Goal: Task Accomplishment & Management: Manage account settings

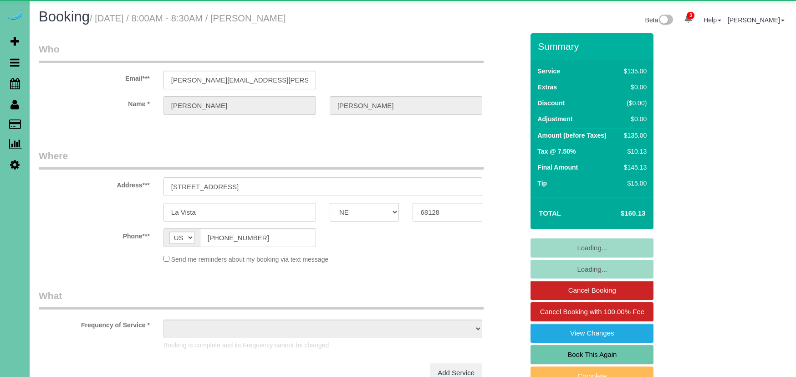
select select "NE"
select select "object:672"
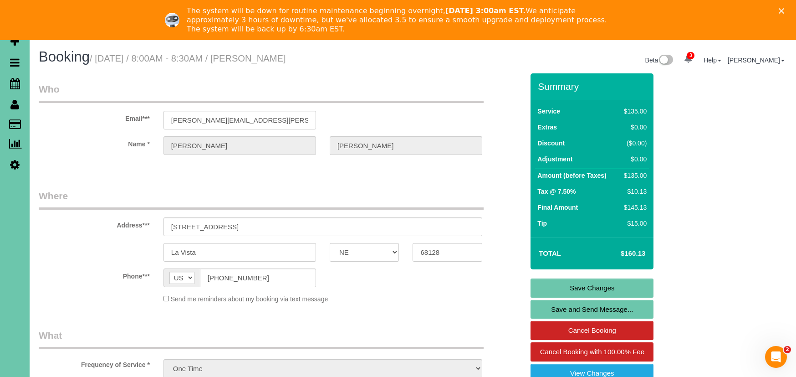
click at [780, 10] on icon "Close" at bounding box center [781, 10] width 5 height 5
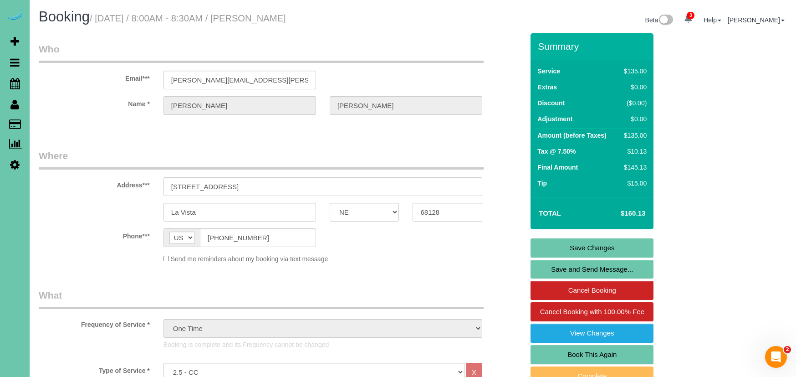
click at [592, 352] on link "Book This Again" at bounding box center [592, 354] width 123 height 19
select select "NE"
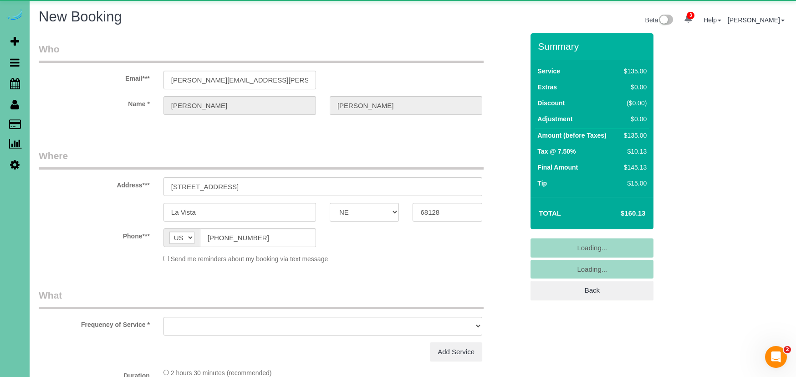
select select "object:1658"
select select "string:fspay-eabba902-004d-4a51-95a6-39138cddff05"
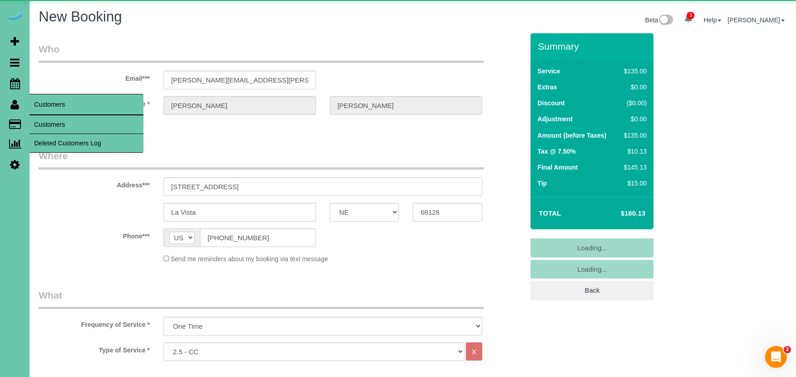
select select "object:1667"
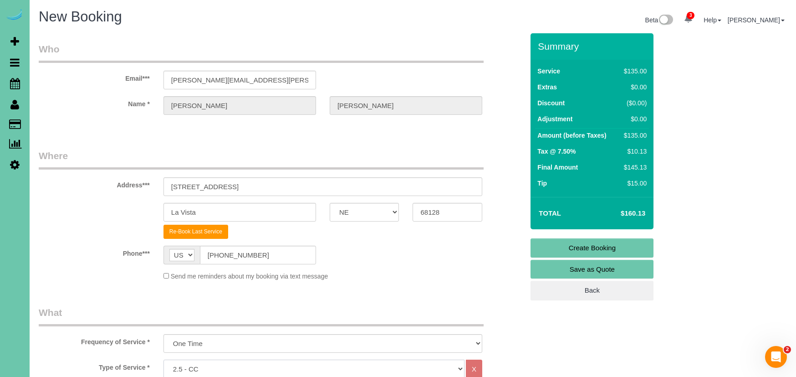
scroll to position [1, 0]
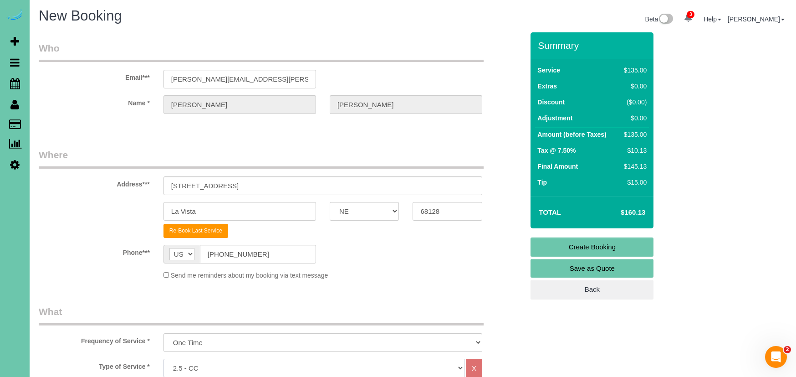
select select "159"
click at [69, 118] on sui-booking-customer "Email*** johanna.utman@gmail.com Name * Johanna Utman" at bounding box center [281, 82] width 485 height 82
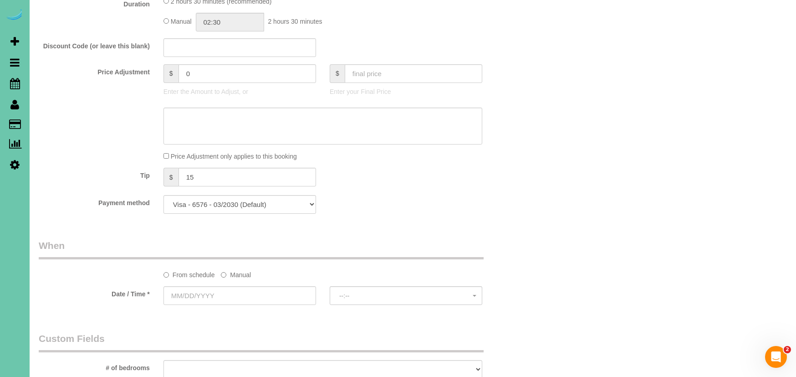
scroll to position [467, 0]
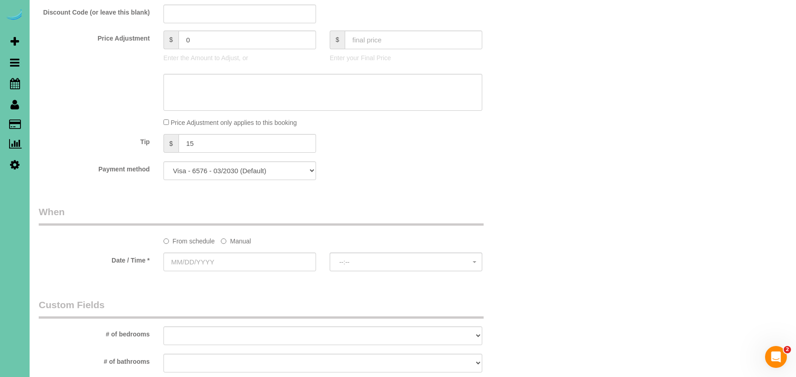
click at [240, 234] on label "Manual" at bounding box center [236, 239] width 30 height 12
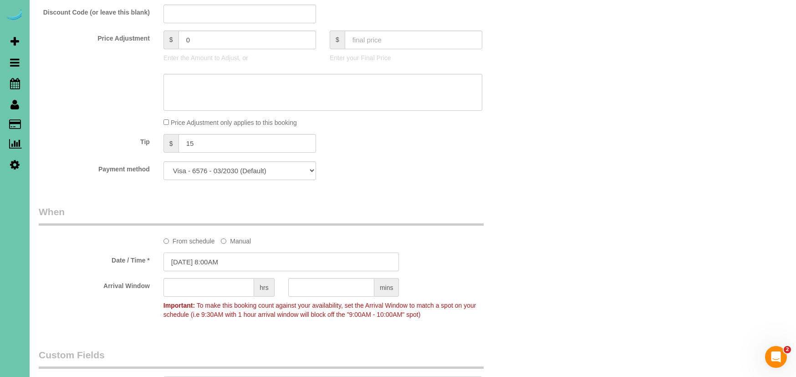
click at [226, 256] on input "[DATE] 8:00AM" at bounding box center [282, 261] width 236 height 19
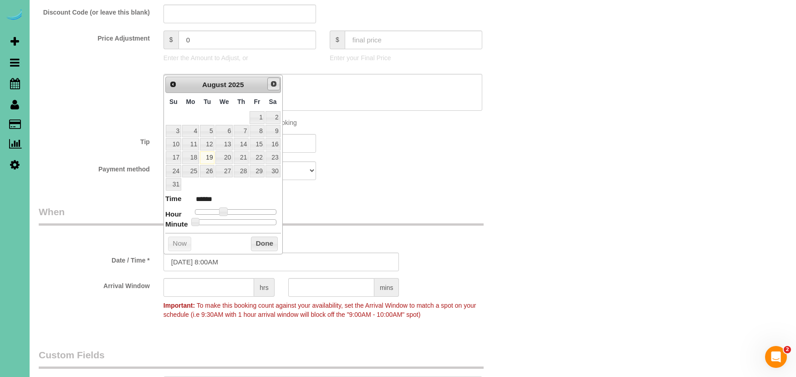
click at [276, 84] on span "Next" at bounding box center [273, 83] width 7 height 7
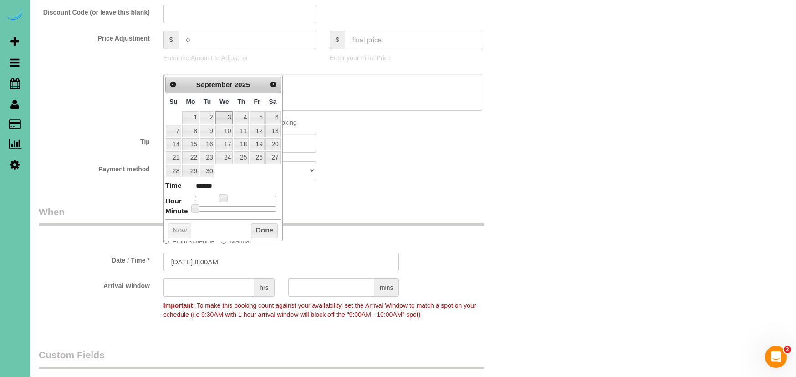
click at [225, 114] on link "3" at bounding box center [223, 117] width 17 height 12
type input "09/03/2025 8:00AM"
click at [258, 223] on button "Done" at bounding box center [264, 230] width 27 height 15
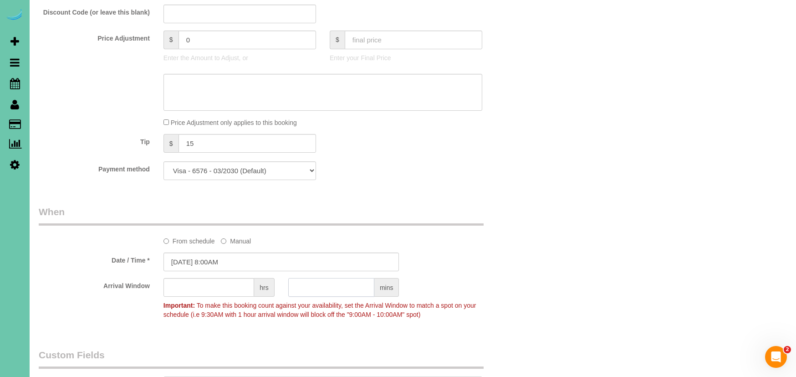
click at [326, 288] on input "text" at bounding box center [331, 287] width 86 height 19
type input "30"
click at [503, 188] on div "Who Email*** johanna.utman@gmail.com Name * Johanna Utman Where Address*** 8614…" at bounding box center [281, 179] width 499 height 1226
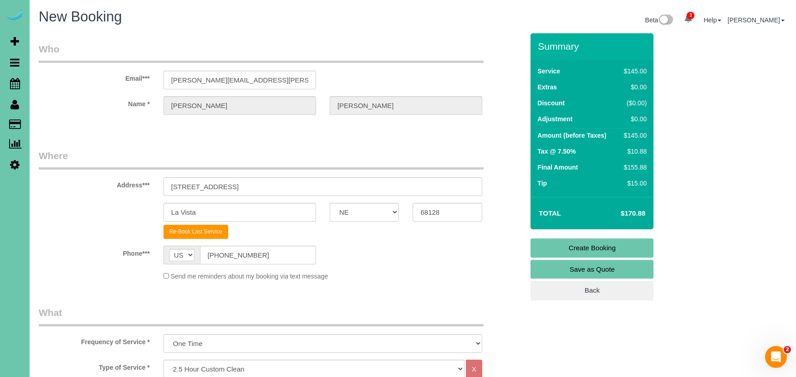
scroll to position [0, 0]
click at [563, 245] on link "Create Booking" at bounding box center [592, 247] width 123 height 19
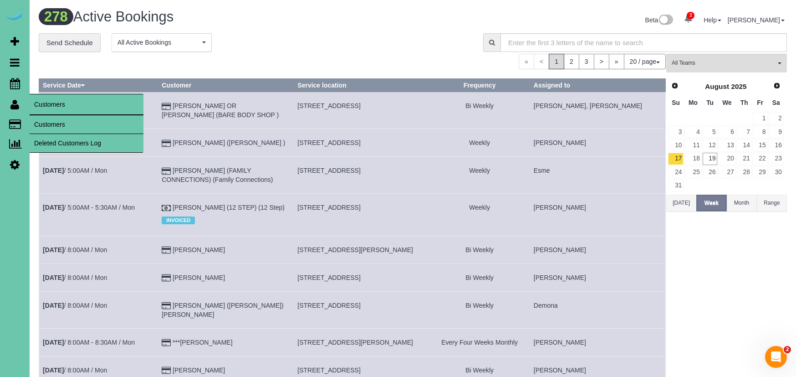
click at [53, 122] on link "Customers" at bounding box center [87, 124] width 114 height 18
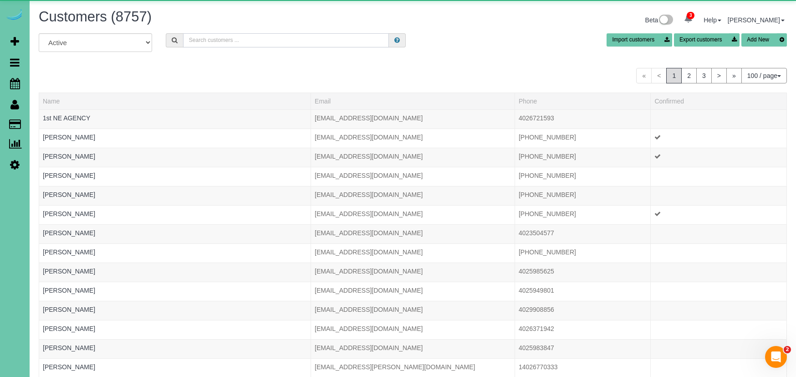
click at [201, 39] on input "text" at bounding box center [286, 40] width 206 height 14
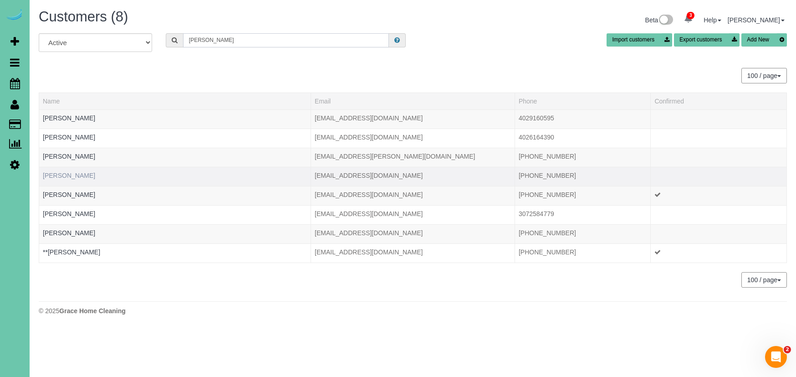
type input "Ashley c"
click at [47, 175] on link "Ashley Clark" at bounding box center [69, 175] width 52 height 7
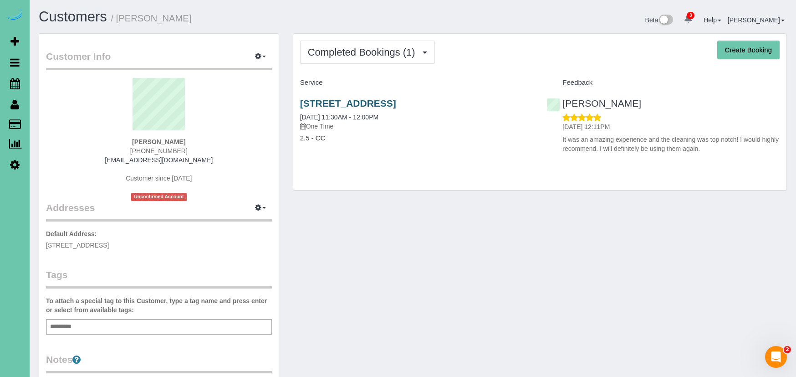
click at [360, 101] on link "8545 King St, Omaha, NE 68122" at bounding box center [348, 103] width 96 height 10
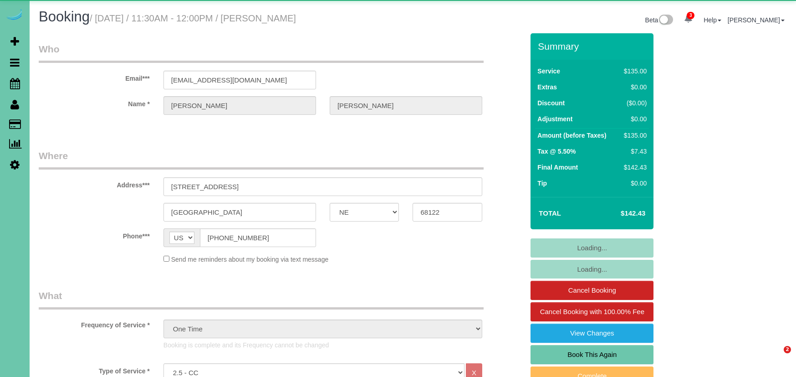
select select "NE"
select select "object:935"
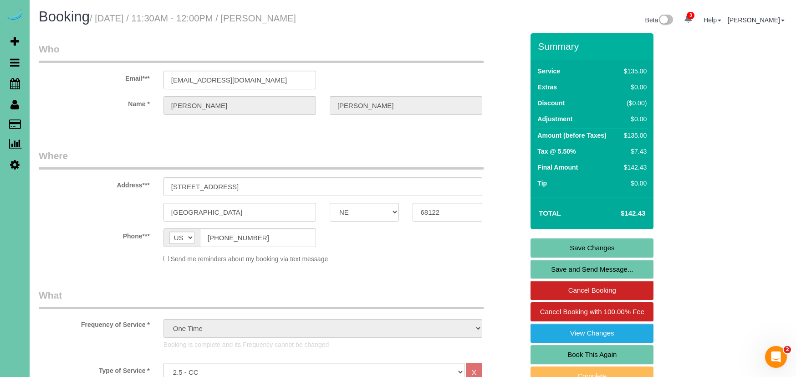
click at [589, 347] on link "Book This Again" at bounding box center [592, 354] width 123 height 19
select select "NE"
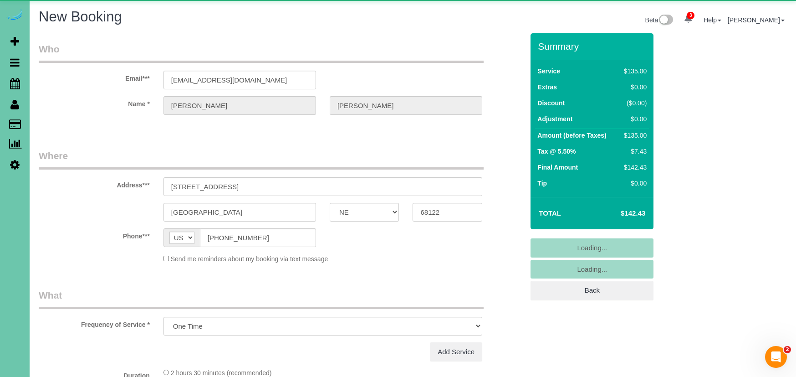
select select "object:1658"
select select "string:fspay-0cae78a1-b5e9-43c3-b297-901bc75b26d4"
select select "object:1662"
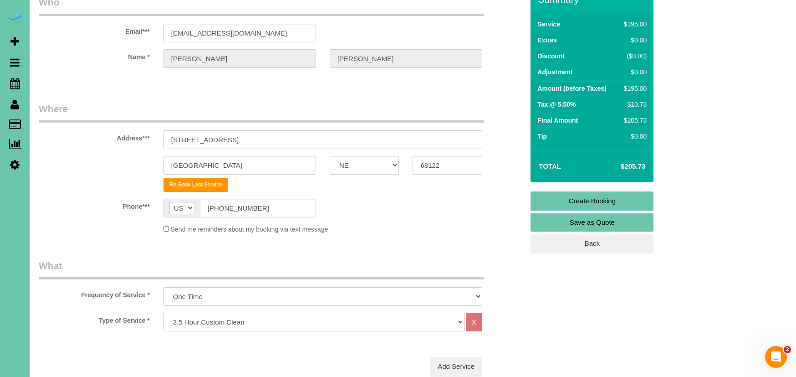
scroll to position [50, 0]
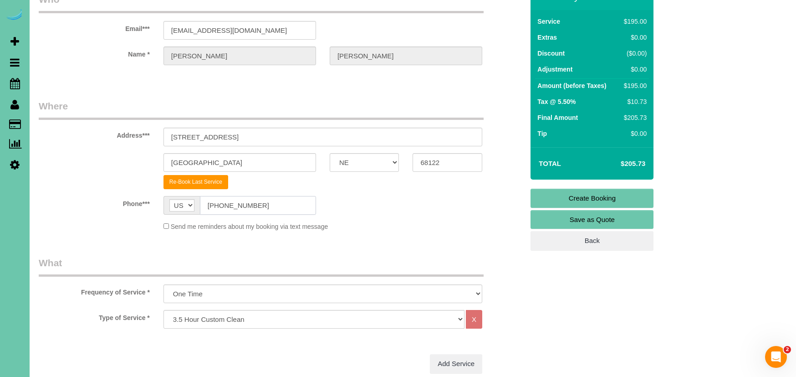
drag, startPoint x: 261, startPoint y: 205, endPoint x: 174, endPoint y: 200, distance: 87.2
drag, startPoint x: 215, startPoint y: 132, endPoint x: 247, endPoint y: 145, distance: 34.5
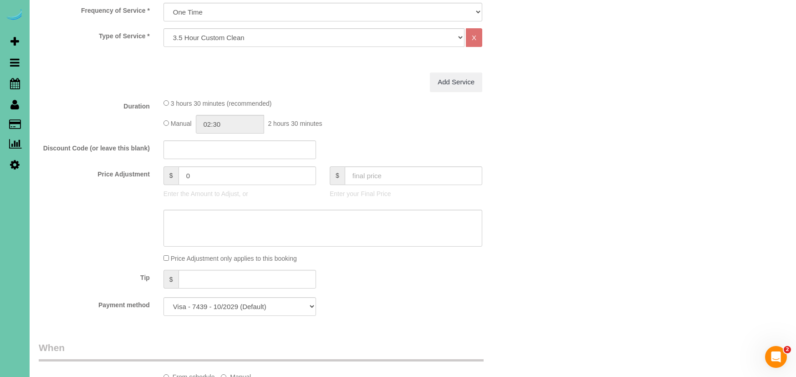
scroll to position [330, 0]
select select "159"
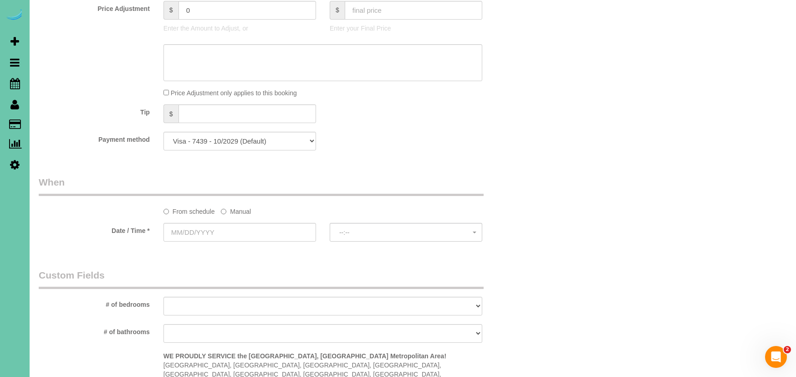
scroll to position [498, 0]
drag, startPoint x: 238, startPoint y: 209, endPoint x: 226, endPoint y: 239, distance: 32.3
click at [238, 210] on label "Manual" at bounding box center [236, 208] width 30 height 12
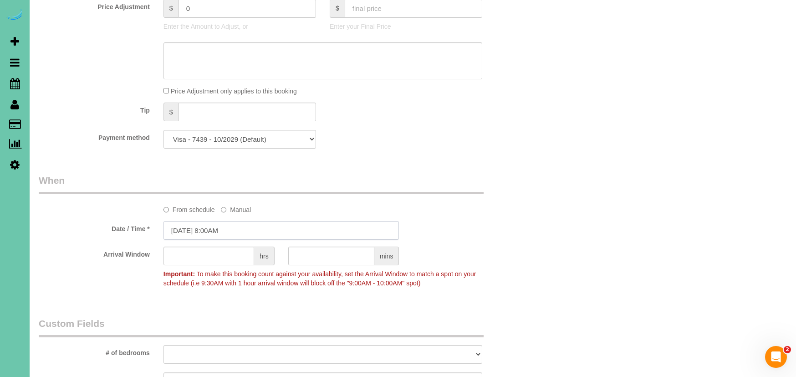
click at [227, 227] on input "08/19/2025 8:00AM" at bounding box center [282, 230] width 236 height 19
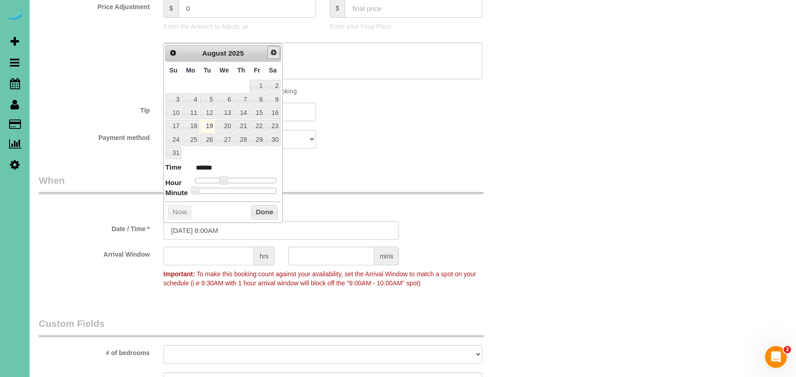
click at [272, 54] on span "Next" at bounding box center [273, 52] width 7 height 7
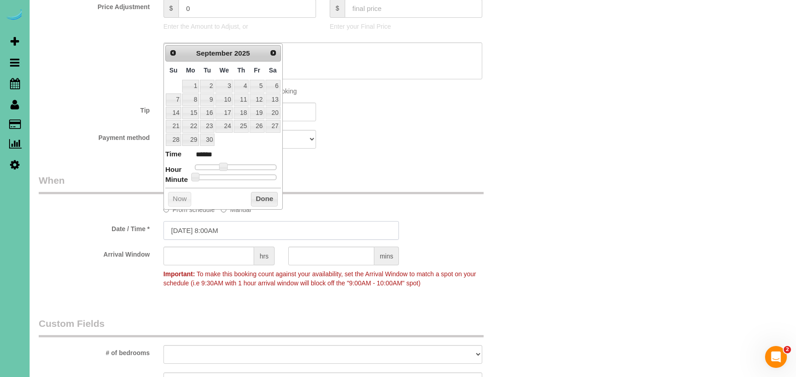
scroll to position [498, 0]
click at [259, 87] on link "5" at bounding box center [257, 86] width 15 height 12
type input "09/05/2025 9:00AM"
type input "******"
type input "09/05/2025 10:00AM"
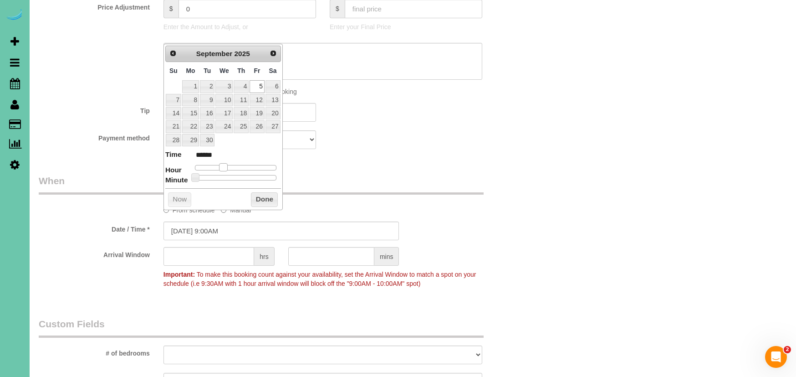
type input "*******"
type input "09/05/2025 11:00AM"
type input "*******"
type input "09/05/2025 12:00PM"
type input "*******"
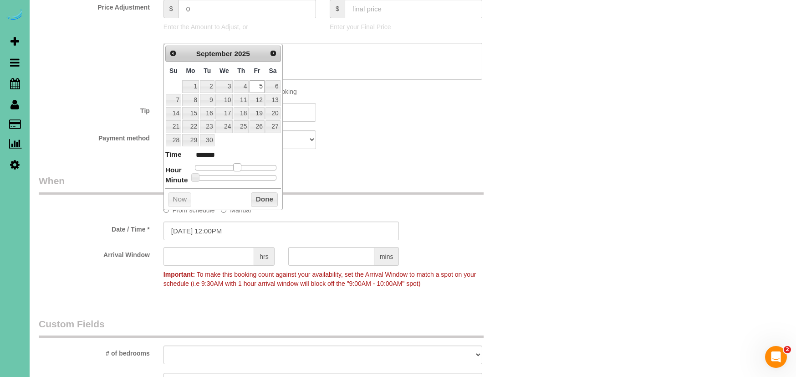
drag, startPoint x: 226, startPoint y: 165, endPoint x: 241, endPoint y: 167, distance: 15.5
click at [242, 167] on div at bounding box center [236, 167] width 82 height 5
click at [263, 198] on button "Done" at bounding box center [264, 199] width 27 height 15
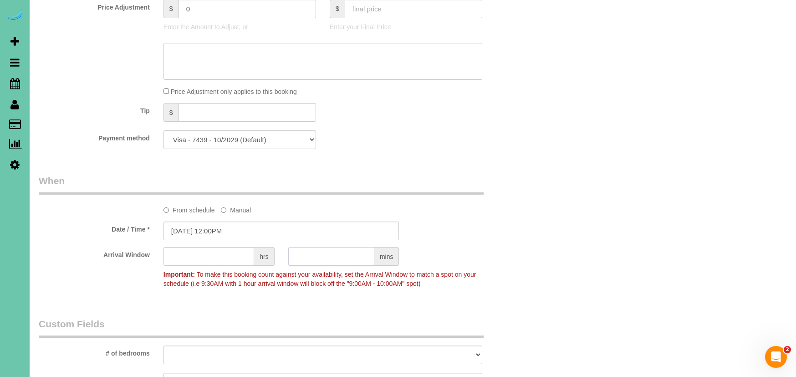
click at [342, 256] on input "text" at bounding box center [331, 256] width 86 height 19
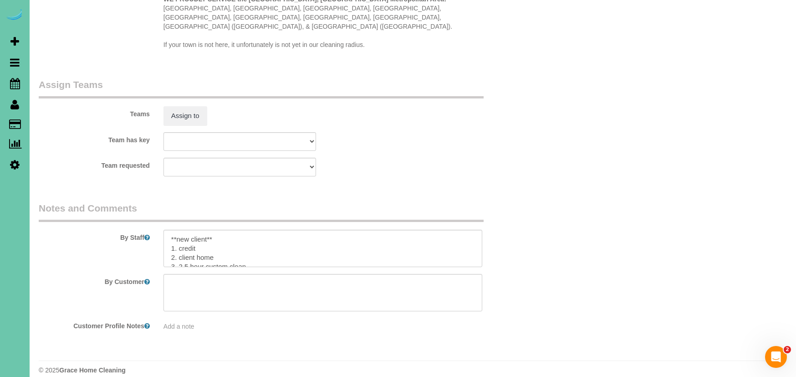
scroll to position [903, 0]
type input "30"
drag, startPoint x: 229, startPoint y: 232, endPoint x: 198, endPoint y: 231, distance: 31.0
click at [164, 230] on textarea at bounding box center [323, 248] width 319 height 37
drag, startPoint x: 235, startPoint y: 234, endPoint x: 229, endPoint y: 232, distance: 6.6
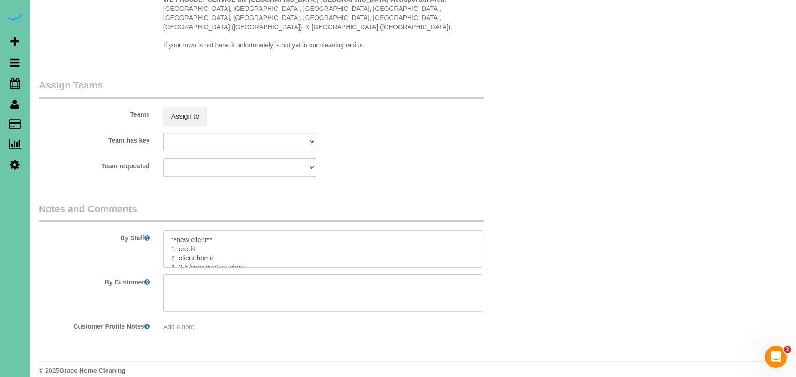
click at [235, 234] on textarea at bounding box center [323, 248] width 319 height 37
drag, startPoint x: 195, startPoint y: 226, endPoint x: 169, endPoint y: 225, distance: 26.4
click at [169, 230] on textarea at bounding box center [323, 248] width 319 height 37
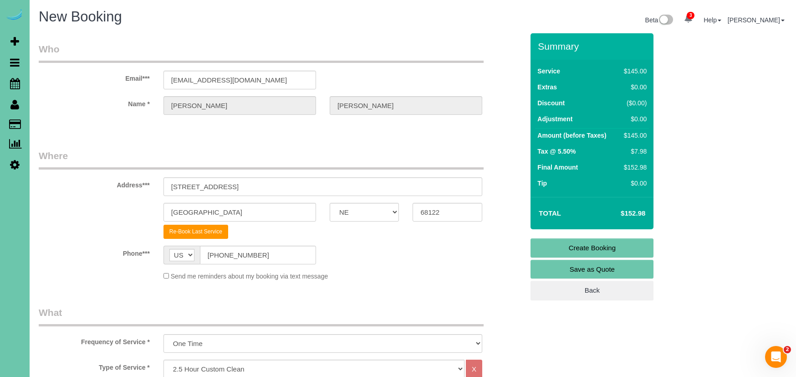
scroll to position [0, 0]
type textarea "1. credit 2. client home 3. 2.5 hour custom clean wishlist 1. bathrooms (3) 2. …"
click at [547, 251] on link "Create Booking" at bounding box center [592, 247] width 123 height 19
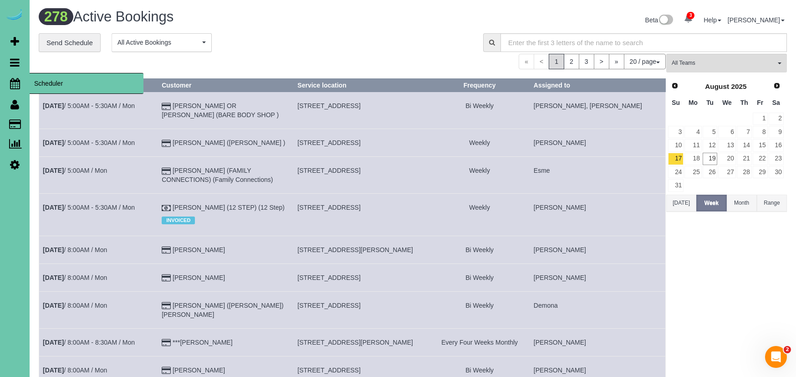
drag, startPoint x: 15, startPoint y: 82, endPoint x: 36, endPoint y: 85, distance: 21.2
click at [15, 82] on icon at bounding box center [15, 83] width 10 height 11
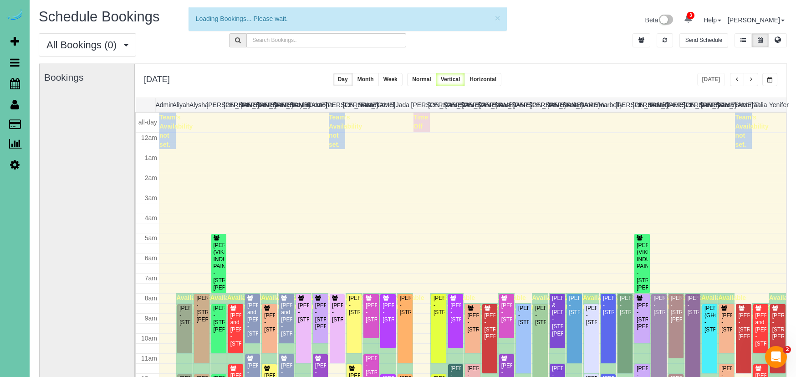
scroll to position [121, 0]
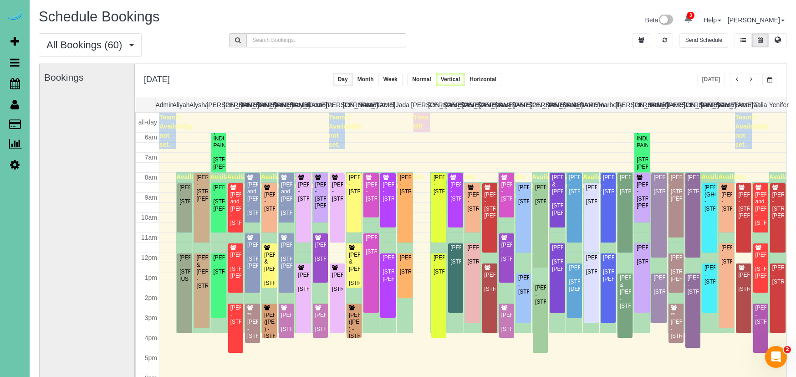
click at [769, 77] on span "button" at bounding box center [770, 79] width 5 height 5
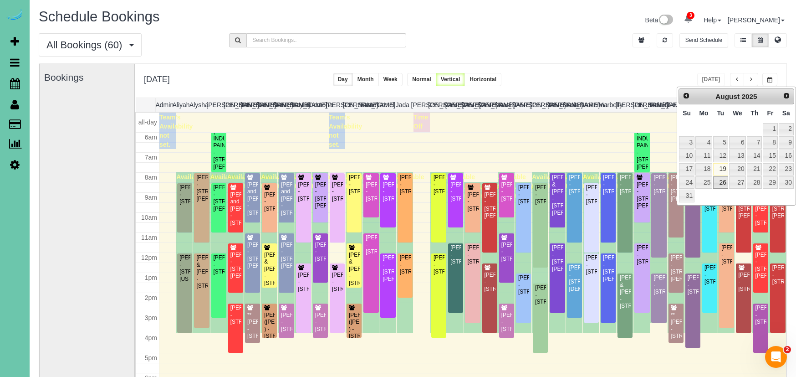
click at [721, 181] on link "26" at bounding box center [720, 182] width 15 height 12
type input "**********"
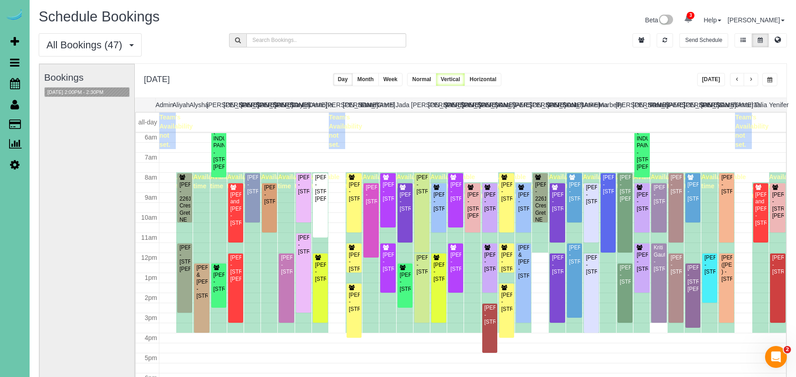
click at [750, 77] on span "button" at bounding box center [751, 79] width 5 height 5
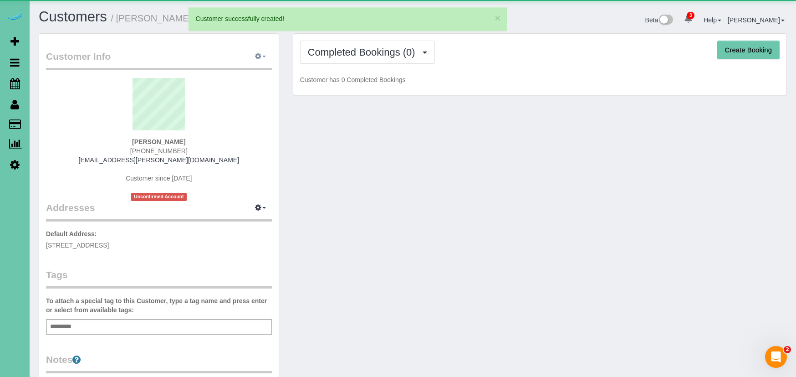
click at [261, 57] on icon "button" at bounding box center [258, 55] width 6 height 5
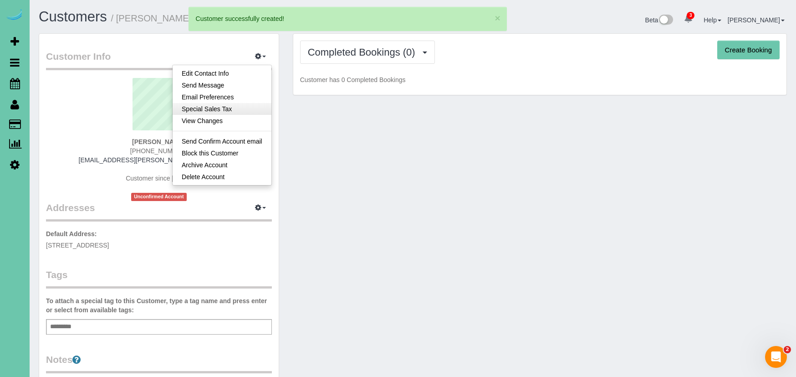
click at [234, 111] on link "Special Sales Tax" at bounding box center [222, 109] width 99 height 12
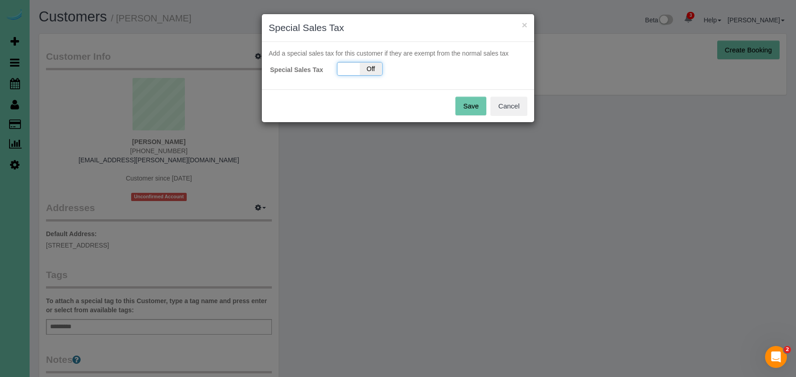
click at [361, 68] on span "Off" at bounding box center [371, 68] width 22 height 13
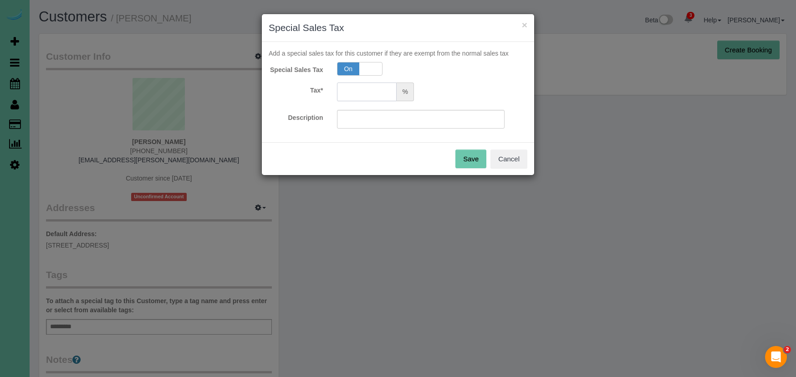
click at [374, 95] on input "text" at bounding box center [367, 91] width 60 height 19
type input "5.5"
click at [474, 154] on button "Save" at bounding box center [471, 158] width 31 height 19
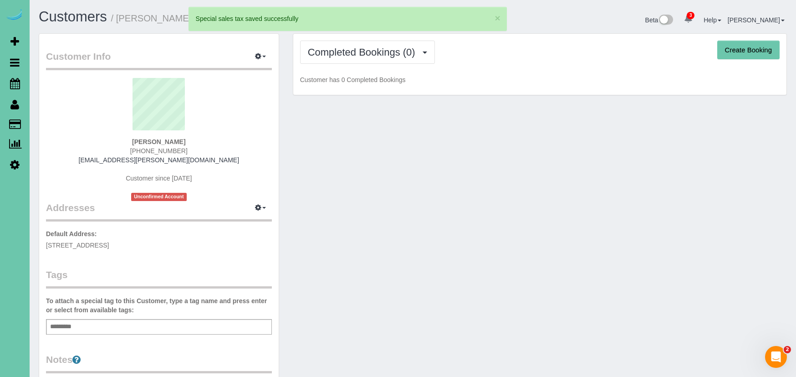
click at [764, 50] on button "Create Booking" at bounding box center [749, 50] width 62 height 19
select select "NE"
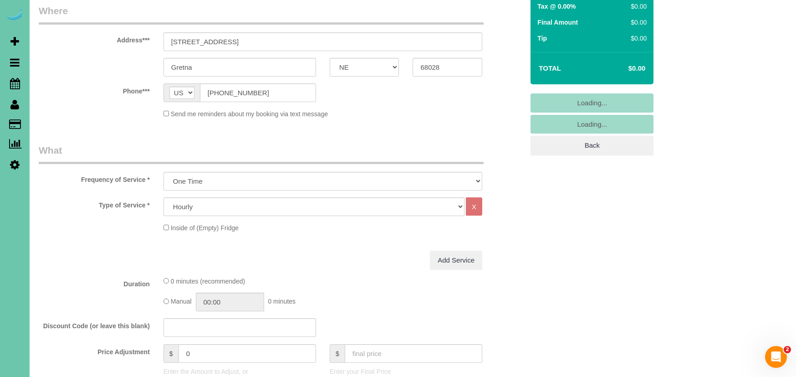
select select "object:19417"
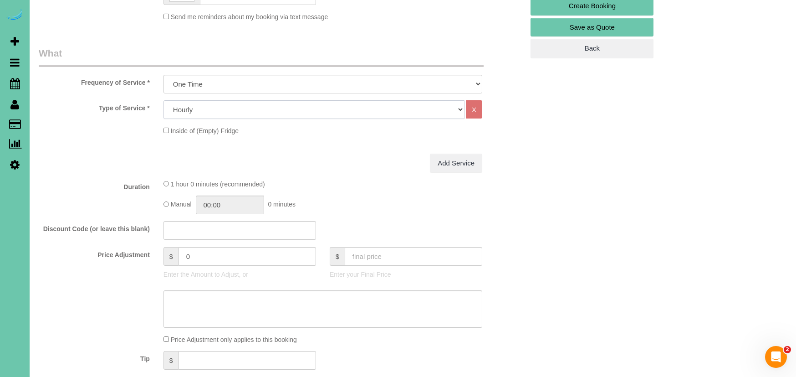
select select "160"
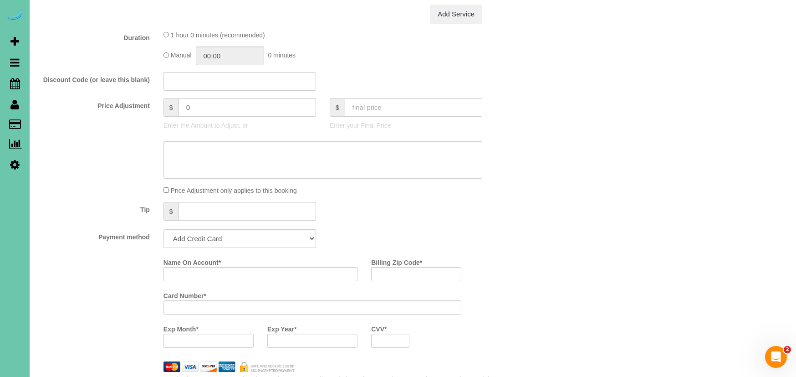
scroll to position [384, 0]
select select "string:check"
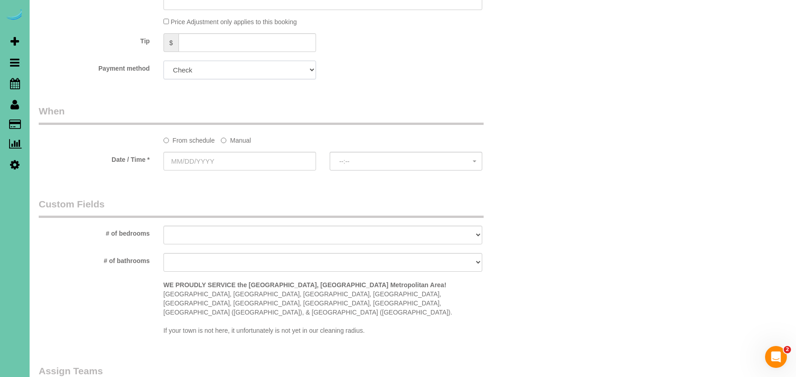
scroll to position [552, 0]
drag, startPoint x: 237, startPoint y: 137, endPoint x: 234, endPoint y: 148, distance: 11.0
click at [237, 137] on label "Manual" at bounding box center [236, 137] width 30 height 12
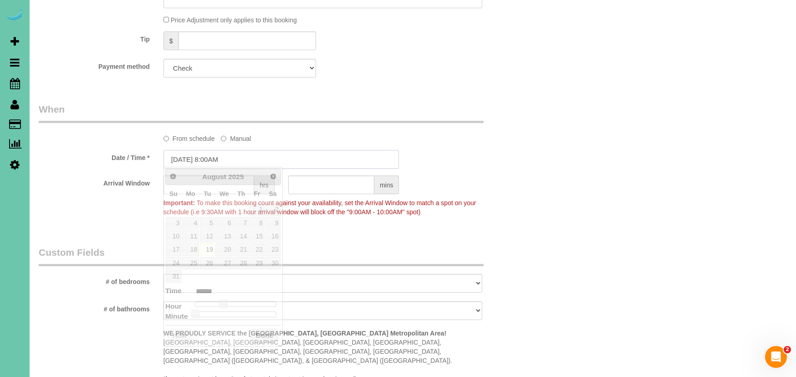
click at [230, 158] on input "08/19/2025 8:00AM" at bounding box center [282, 159] width 236 height 19
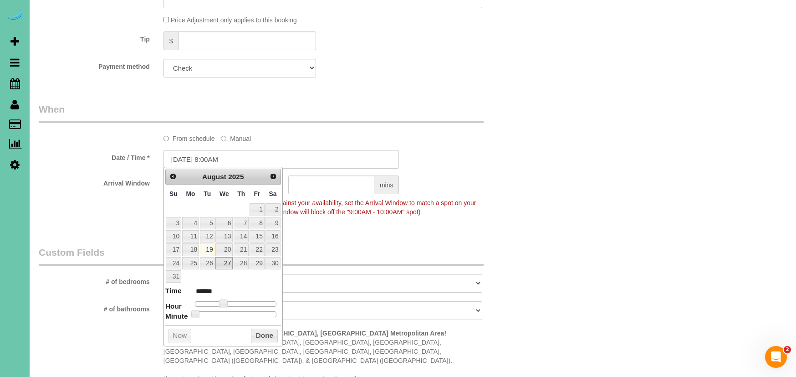
click at [230, 259] on link "27" at bounding box center [223, 263] width 17 height 12
type input "08/27/2025 8:00AM"
drag, startPoint x: 258, startPoint y: 328, endPoint x: 260, endPoint y: 246, distance: 82.0
click at [257, 328] on button "Done" at bounding box center [264, 335] width 27 height 15
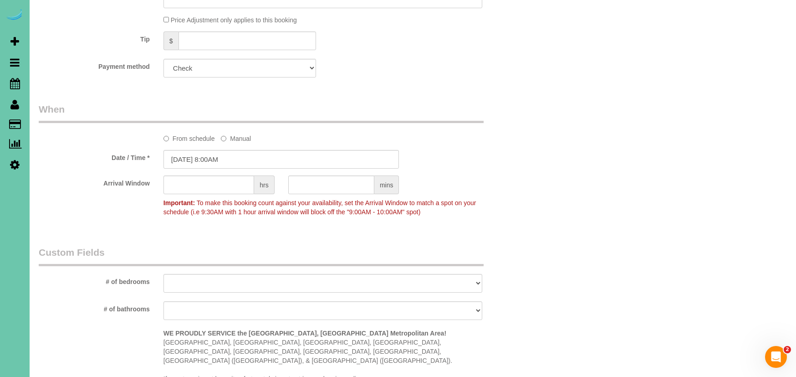
click at [308, 172] on sui-booking-spot "From schedule Manual Date / Time * 08/27/2025 8:00AM Arrival Window hrs mins Im…" at bounding box center [281, 162] width 485 height 118
click at [307, 180] on input "text" at bounding box center [331, 184] width 86 height 19
type input "30"
select select "number:34"
select select "number:40"
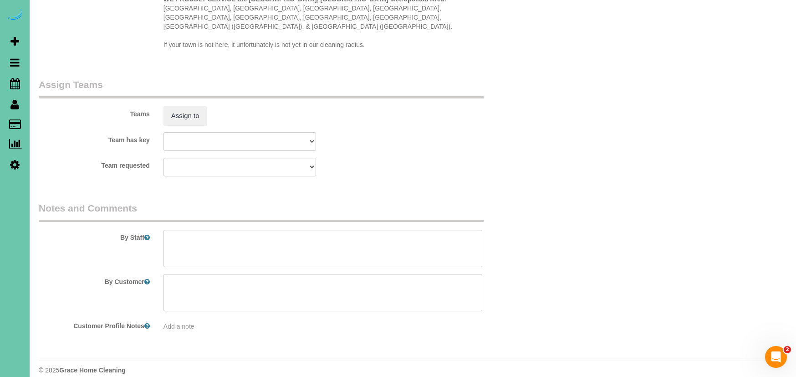
scroll to position [886, 0]
drag, startPoint x: 231, startPoint y: 245, endPoint x: 354, endPoint y: 256, distance: 123.9
click at [231, 245] on textarea at bounding box center [323, 248] width 319 height 37
type textarea "1. credit (Wes will be calling back to add) 2. someone will be there with Luede…"
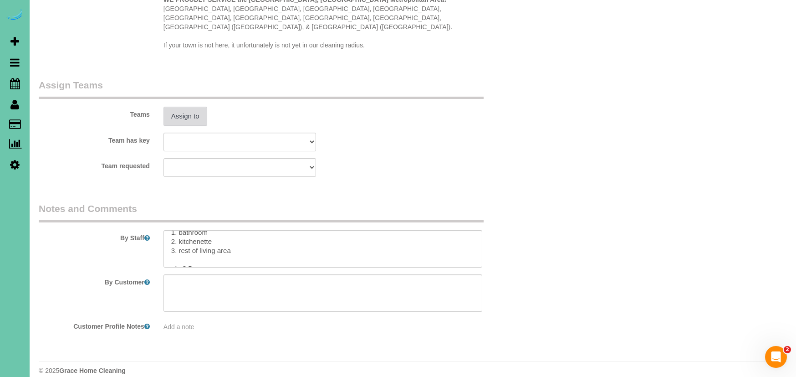
click at [196, 111] on button "Assign to" at bounding box center [186, 116] width 44 height 19
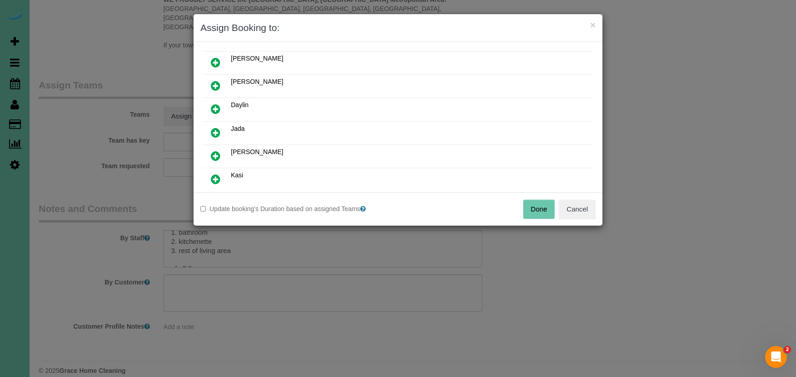
scroll to position [72, 0]
drag, startPoint x: 222, startPoint y: 128, endPoint x: 265, endPoint y: 149, distance: 47.7
click at [223, 128] on link at bounding box center [215, 132] width 21 height 18
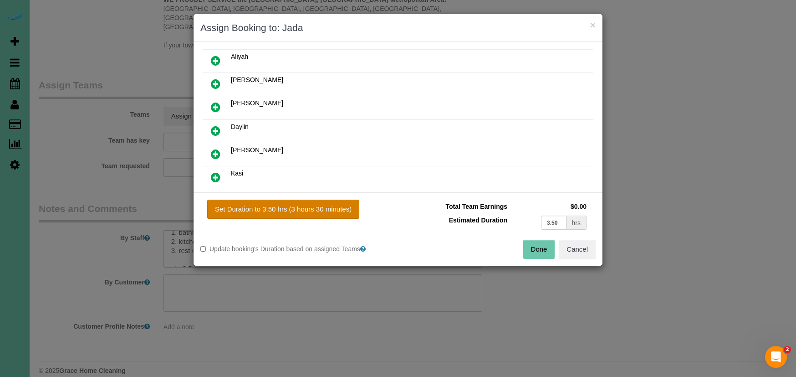
drag, startPoint x: 314, startPoint y: 209, endPoint x: 304, endPoint y: 203, distance: 11.4
click at [313, 208] on button "Set Duration to 3.50 hrs (3 hours 30 minutes)" at bounding box center [283, 209] width 152 height 19
type input "3.50"
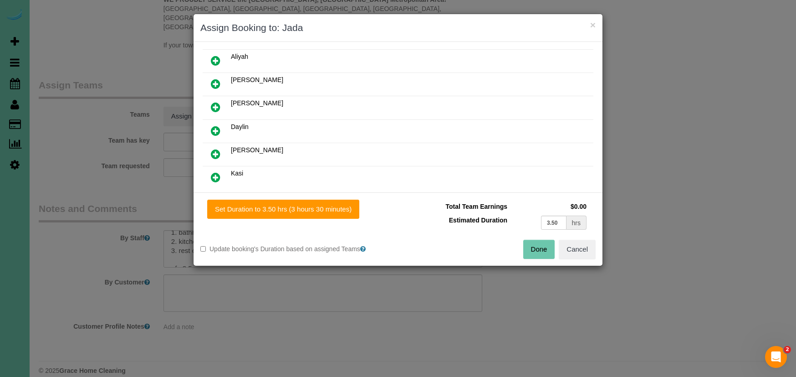
click at [536, 246] on button "Done" at bounding box center [539, 249] width 32 height 19
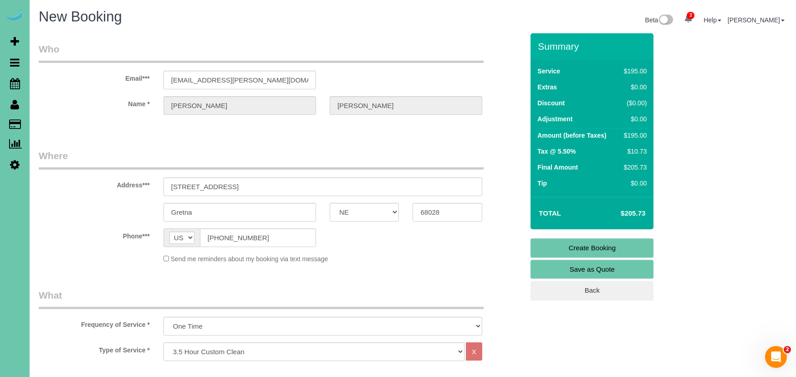
scroll to position [0, 0]
click at [567, 250] on link "Create Booking" at bounding box center [592, 247] width 123 height 19
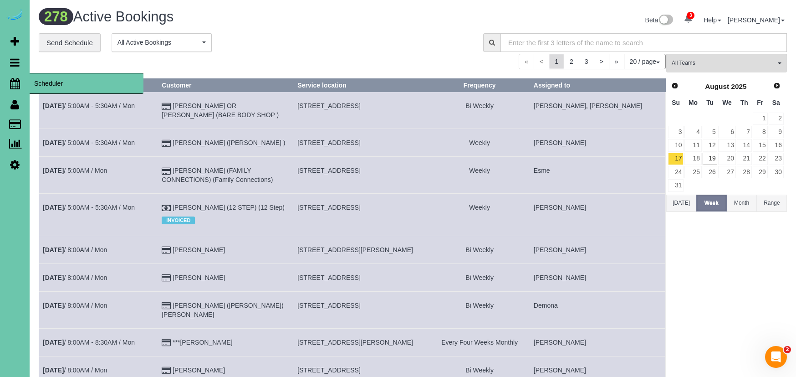
click at [15, 83] on icon at bounding box center [15, 83] width 10 height 11
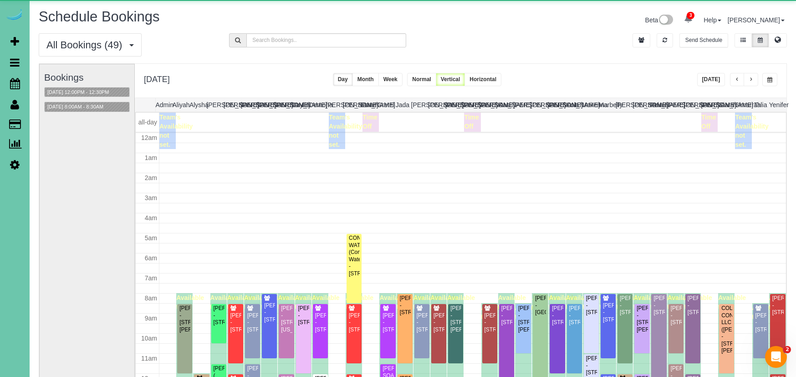
scroll to position [121, 0]
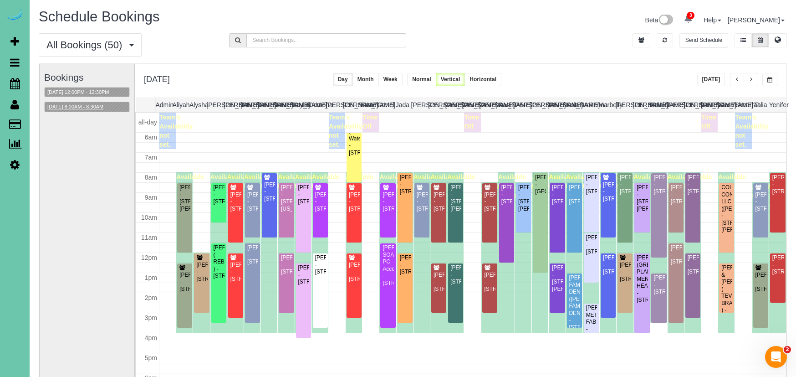
click at [105, 108] on button "09/05/2025 8:00AM - 8:30AM" at bounding box center [76, 107] width 62 height 10
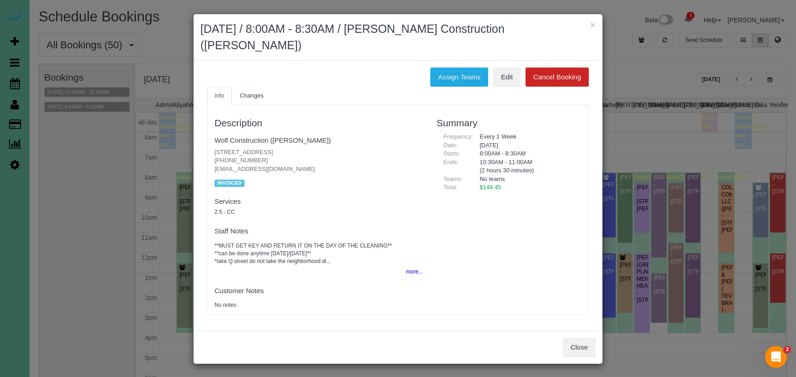
drag, startPoint x: 594, startPoint y: 24, endPoint x: 600, endPoint y: 26, distance: 7.4
click at [595, 24] on button "×" at bounding box center [592, 25] width 5 height 10
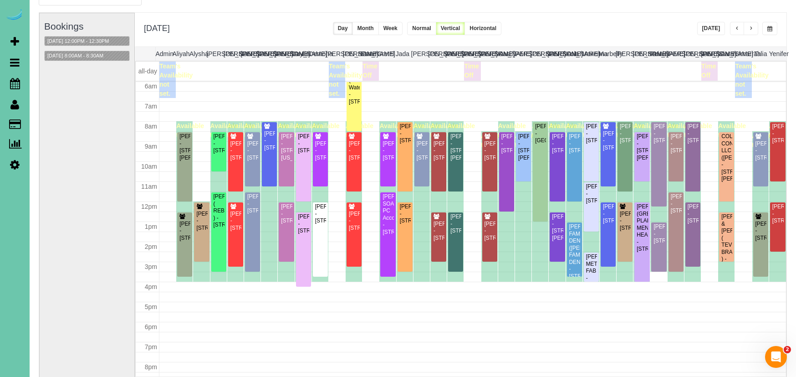
click at [764, 29] on button "button" at bounding box center [770, 28] width 15 height 13
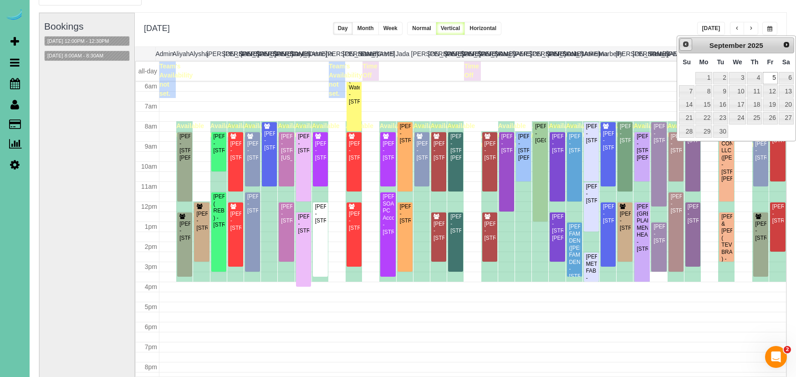
click at [683, 44] on span "Prev" at bounding box center [685, 44] width 7 height 7
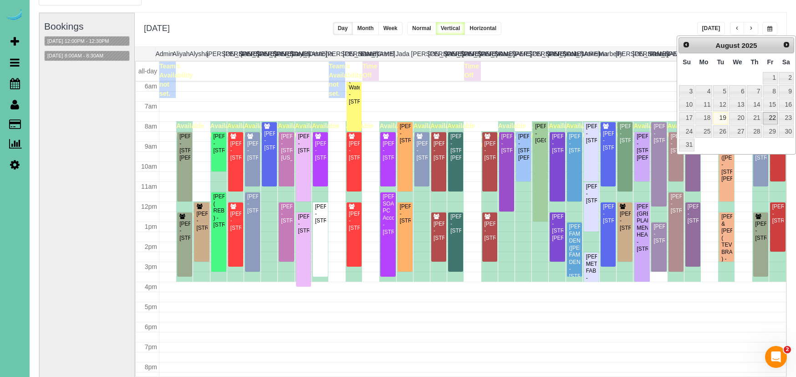
click at [770, 114] on link "22" at bounding box center [770, 118] width 15 height 12
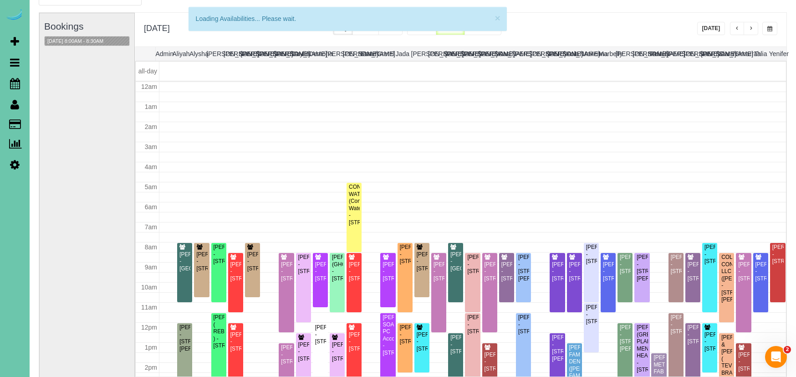
scroll to position [121, 0]
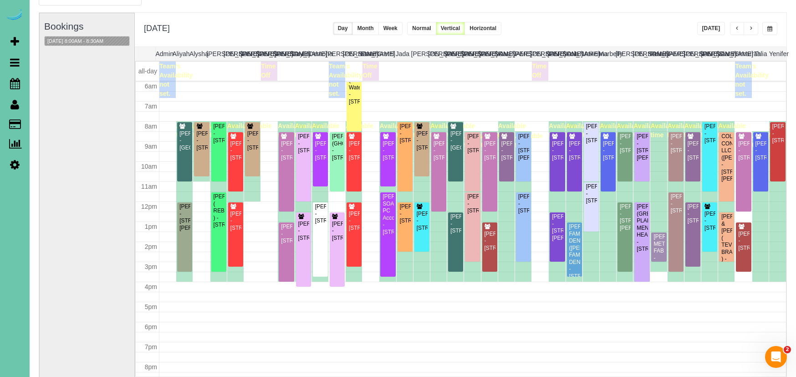
drag, startPoint x: 770, startPoint y: 24, endPoint x: 762, endPoint y: 25, distance: 7.9
click at [770, 24] on button "button" at bounding box center [770, 28] width 15 height 13
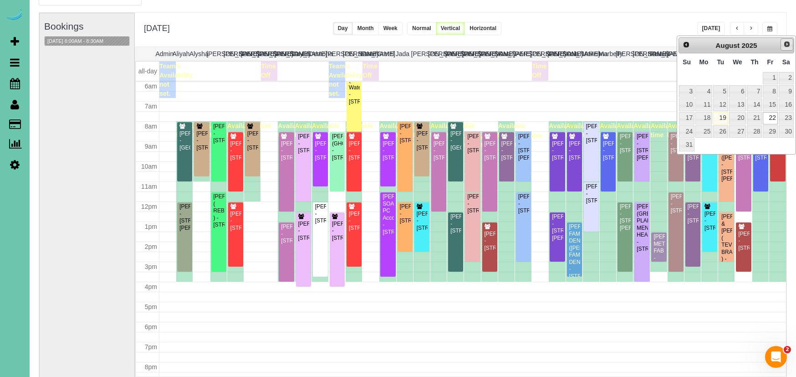
click at [785, 41] on span "Next" at bounding box center [787, 44] width 7 height 7
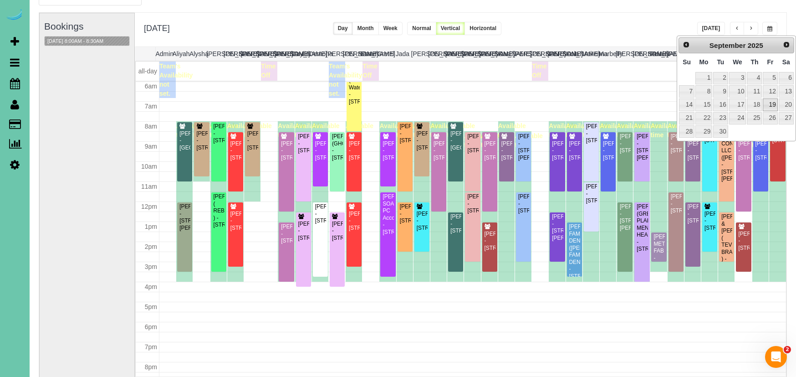
click at [775, 99] on link "19" at bounding box center [770, 104] width 15 height 12
type input "**********"
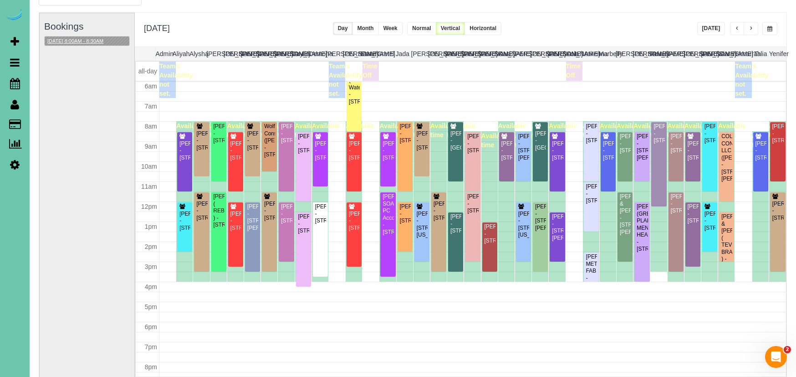
click at [93, 40] on button "09/19/2025 8:00AM - 8:30AM" at bounding box center [76, 41] width 62 height 10
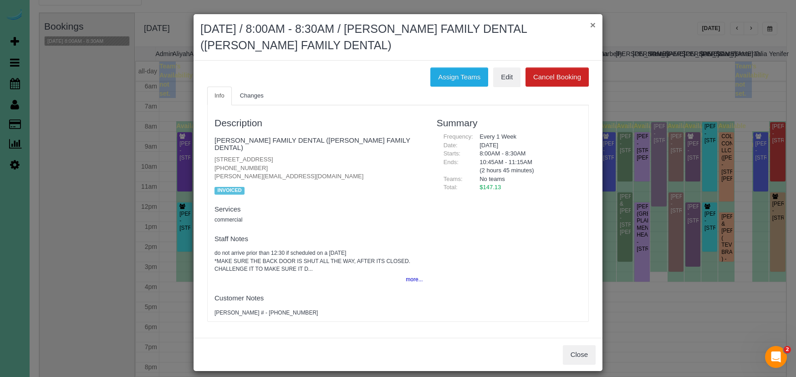
click at [590, 24] on button "×" at bounding box center [592, 25] width 5 height 10
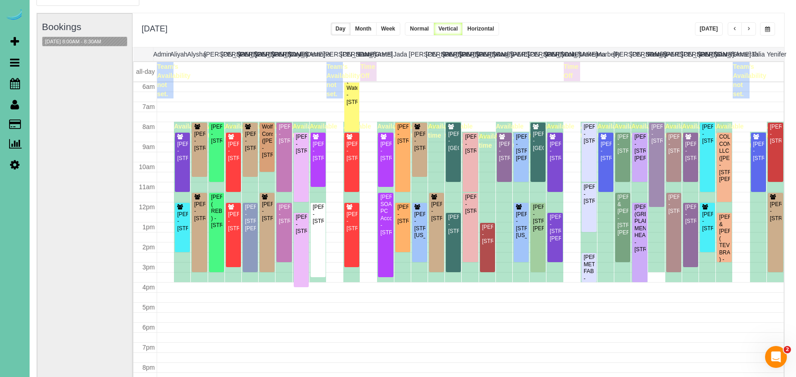
scroll to position [49, 2]
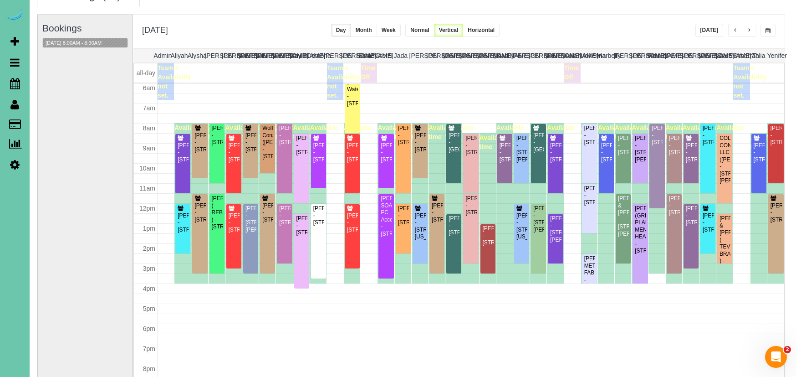
click at [736, 33] on span "button" at bounding box center [735, 30] width 5 height 5
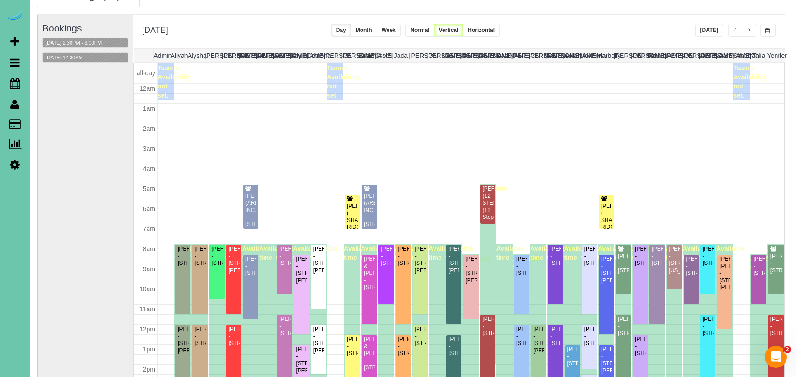
scroll to position [121, 0]
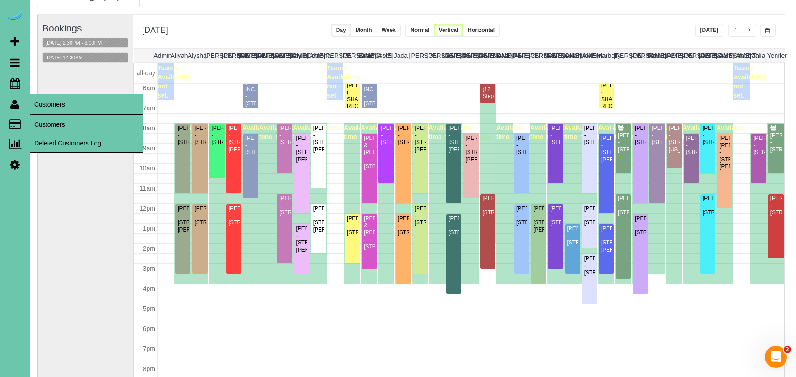
click at [78, 123] on link "Customers" at bounding box center [87, 124] width 114 height 18
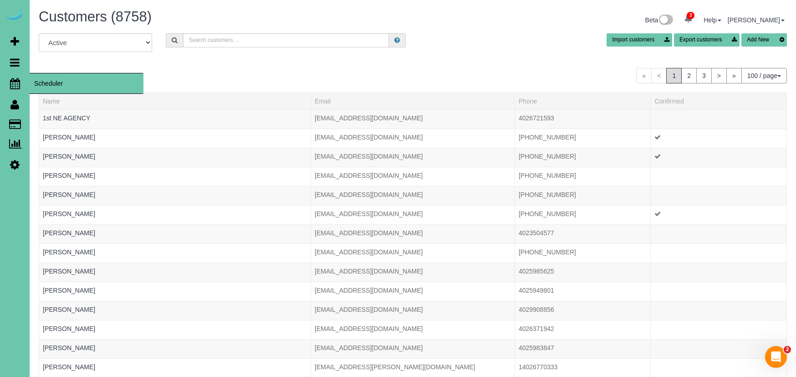
click at [14, 82] on icon at bounding box center [15, 83] width 10 height 11
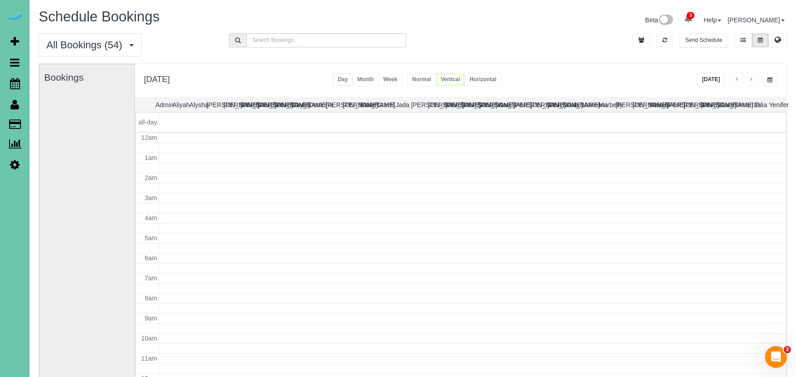
scroll to position [121, 0]
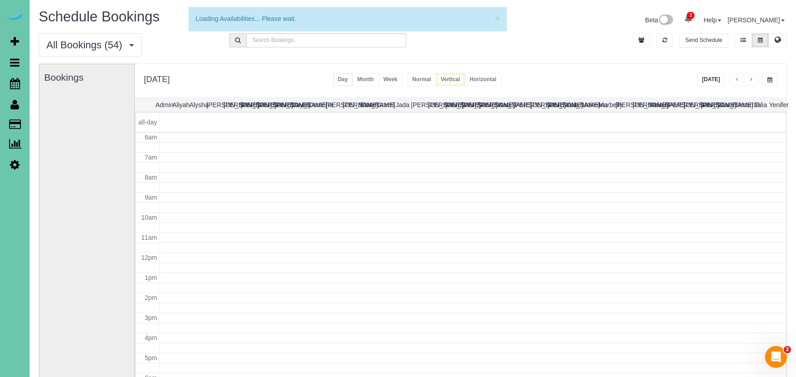
click at [707, 80] on button "[DATE]" at bounding box center [711, 79] width 28 height 13
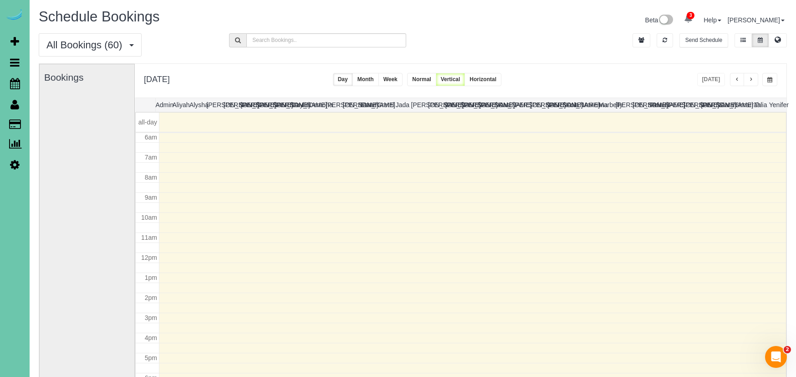
click at [738, 82] on span "button" at bounding box center [737, 79] width 5 height 5
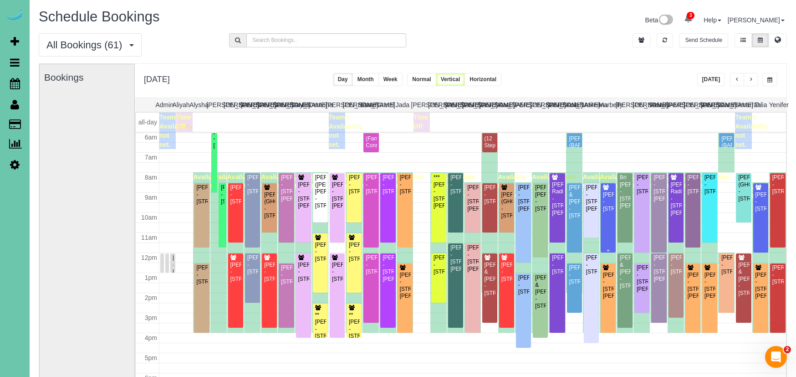
click at [609, 212] on div "Raechel Warren - 5020 N 141st Street, Omaha, NE 68164" at bounding box center [608, 201] width 11 height 21
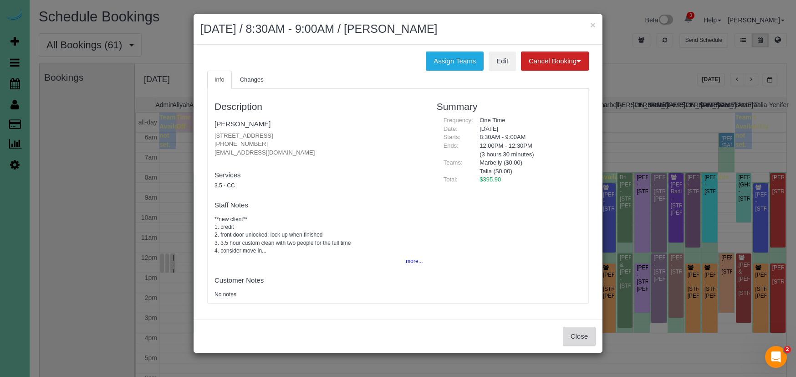
click at [575, 329] on button "Close" at bounding box center [579, 336] width 33 height 19
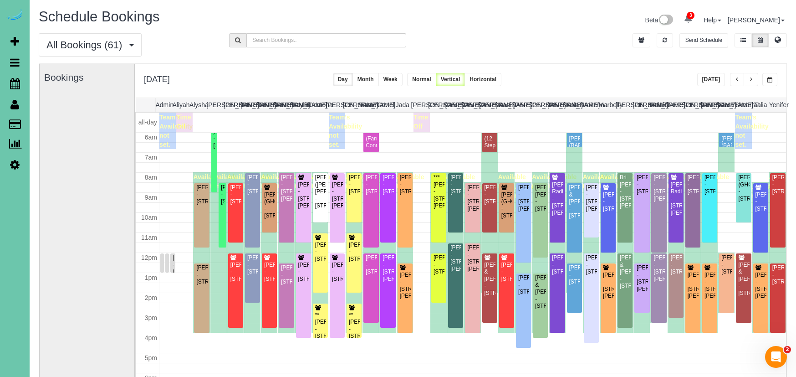
click at [749, 77] on button "button" at bounding box center [751, 79] width 15 height 13
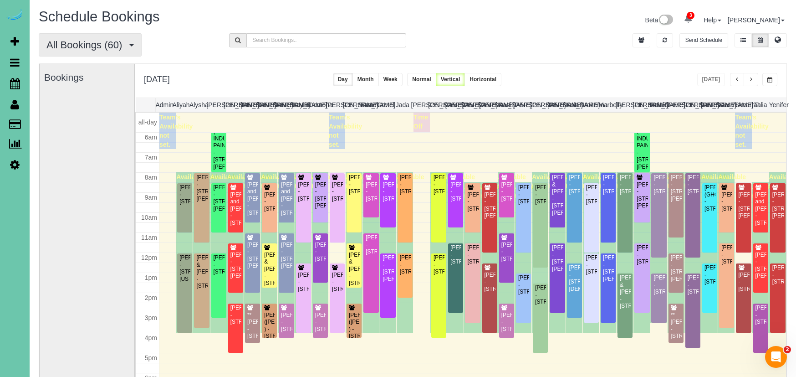
click at [109, 49] on span "All Bookings (60)" at bounding box center [86, 44] width 80 height 11
click at [91, 98] on link "New Customer Bookings" at bounding box center [87, 102] width 97 height 12
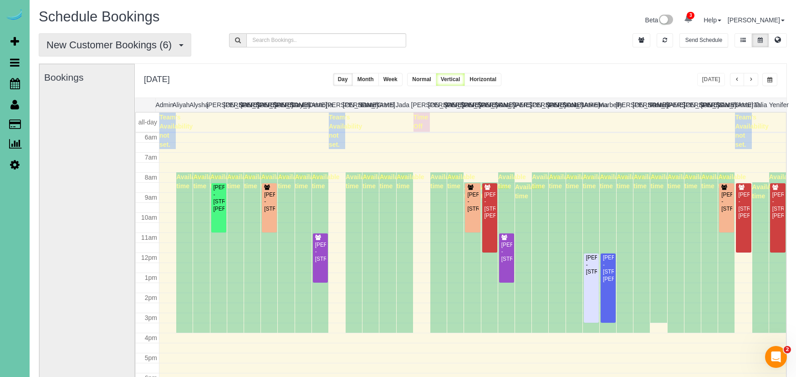
drag, startPoint x: 117, startPoint y: 46, endPoint x: 116, endPoint y: 51, distance: 5.1
click at [117, 46] on span "New Customer Bookings (6)" at bounding box center [111, 44] width 130 height 11
click at [112, 68] on link "All Bookings" at bounding box center [87, 66] width 97 height 12
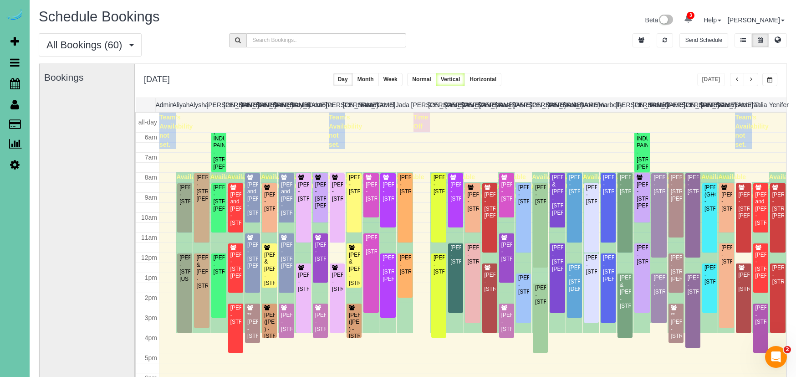
click at [750, 79] on span "button" at bounding box center [751, 79] width 5 height 5
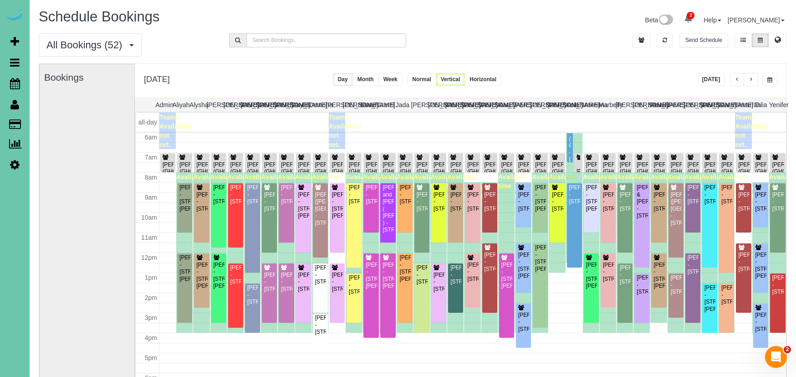
click at [707, 79] on button "[DATE]" at bounding box center [711, 79] width 28 height 13
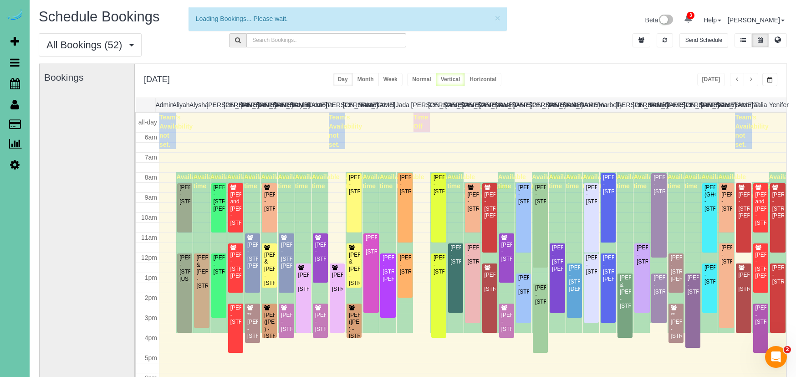
click at [769, 84] on button "button" at bounding box center [770, 79] width 15 height 13
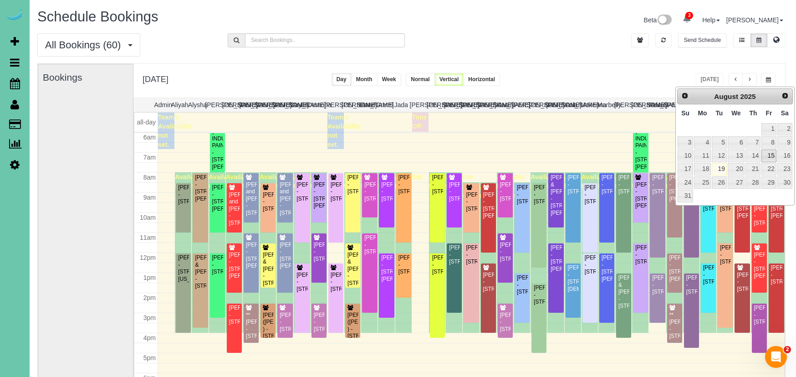
scroll to position [0, 2]
click at [769, 156] on link "15" at bounding box center [768, 155] width 15 height 12
type input "**********"
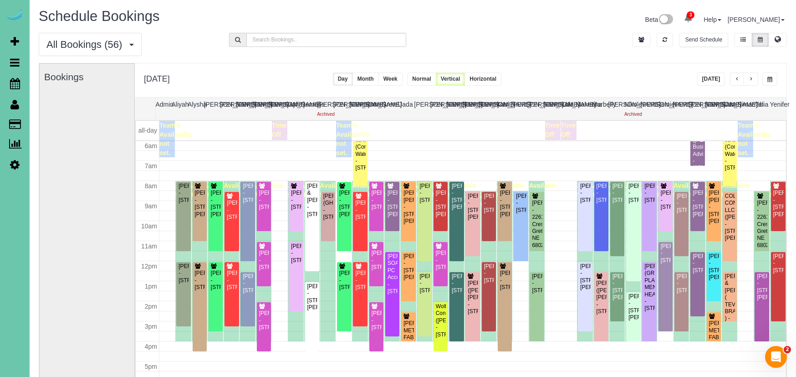
scroll to position [121, 0]
click at [267, 40] on input "text" at bounding box center [325, 40] width 159 height 14
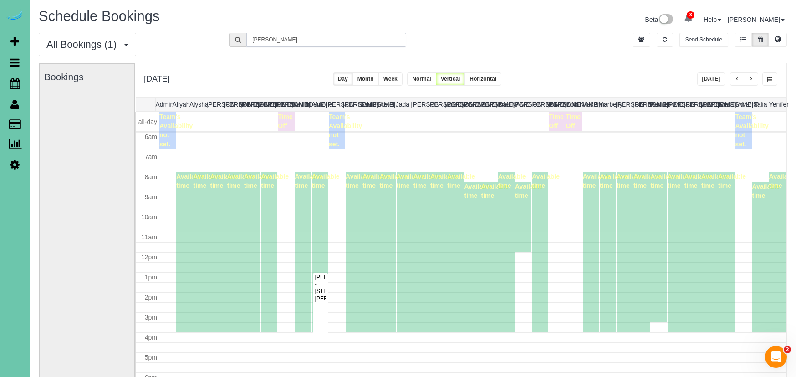
drag, startPoint x: 267, startPoint y: 40, endPoint x: 322, endPoint y: 293, distance: 258.8
click at [322, 293] on div "Josie Laurent - 14812 Sprague Street, Omaha, NE 68116" at bounding box center [320, 288] width 11 height 28
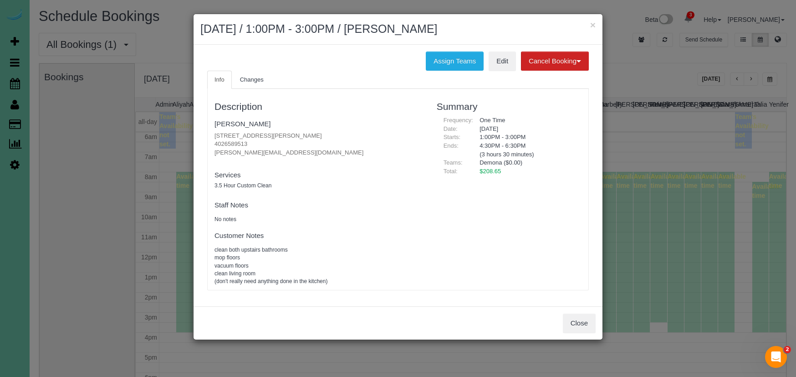
type input "Josie"
drag, startPoint x: 324, startPoint y: 133, endPoint x: 212, endPoint y: 132, distance: 111.6
click at [212, 132] on div "Description Josie Laurent 14812 Sprague Street, Omaha, NE 68116 4026589513 josi…" at bounding box center [319, 189] width 222 height 192
copy p "14812 Sprague Street, Omaha, NE 68116"
click at [318, 163] on div "Description Josie Laurent 14812 Sprague Street, Omaha, NE 68116 4026589513 josi…" at bounding box center [319, 189] width 222 height 192
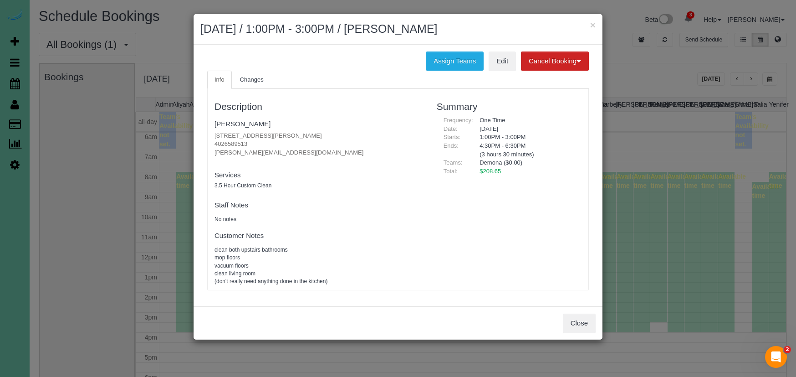
drag, startPoint x: 224, startPoint y: 141, endPoint x: 234, endPoint y: 142, distance: 10.1
click at [234, 142] on p "14812 Sprague Street, Omaha, NE 68116 4026589513 josiedemuth@gmail.com" at bounding box center [319, 145] width 209 height 26
click at [236, 121] on link "Josie Laurent" at bounding box center [243, 124] width 56 height 8
drag, startPoint x: 595, startPoint y: 26, endPoint x: 622, endPoint y: 29, distance: 27.5
click at [597, 26] on div "× August 15, 2025 / 1:00PM - 3:00PM / Josie Laurent" at bounding box center [398, 29] width 409 height 31
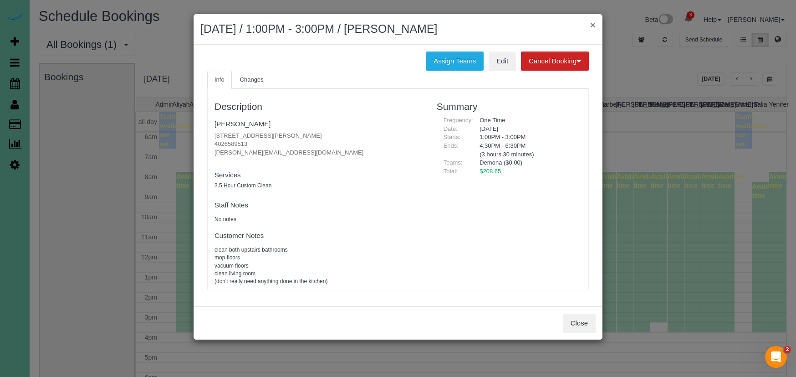
click at [593, 23] on button "×" at bounding box center [592, 25] width 5 height 10
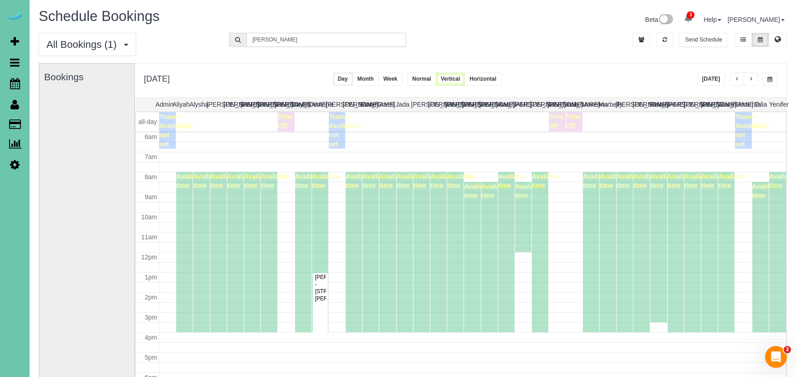
drag, startPoint x: 261, startPoint y: 39, endPoint x: 217, endPoint y: 36, distance: 44.3
click at [217, 36] on div "All Bookings (1) All Bookings Unassigned Bookings Recurring Bookings New Custom…" at bounding box center [413, 48] width 762 height 30
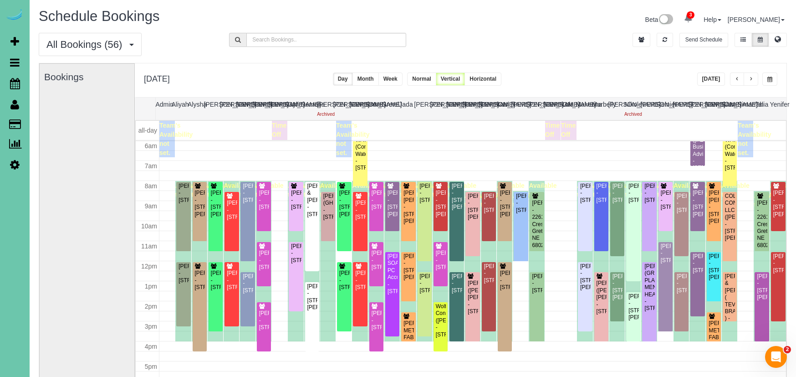
click at [775, 79] on button "button" at bounding box center [770, 78] width 15 height 13
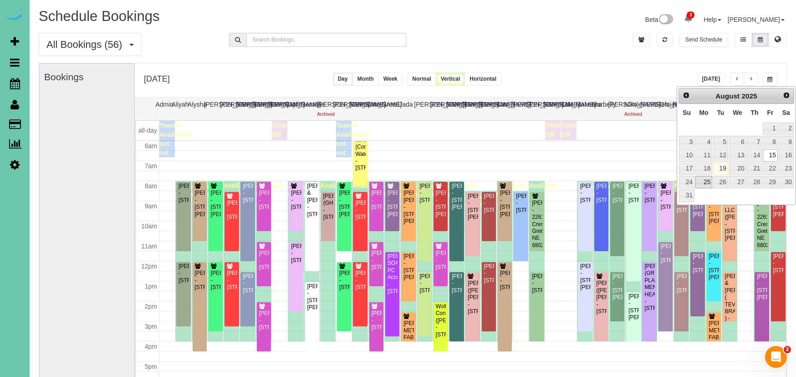
click at [710, 183] on link "25" at bounding box center [704, 182] width 17 height 12
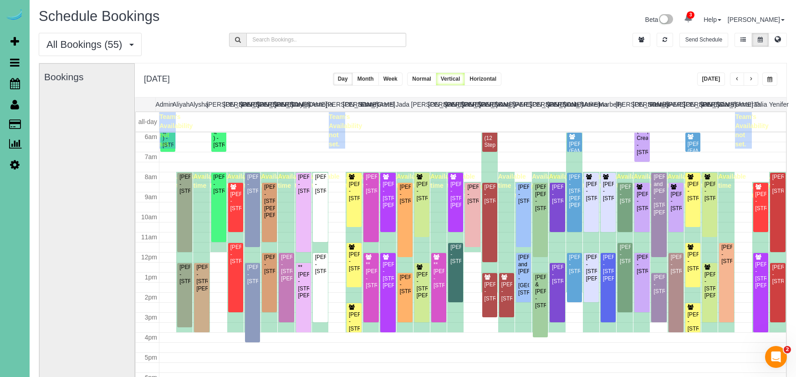
click at [753, 74] on button "button" at bounding box center [751, 78] width 15 height 13
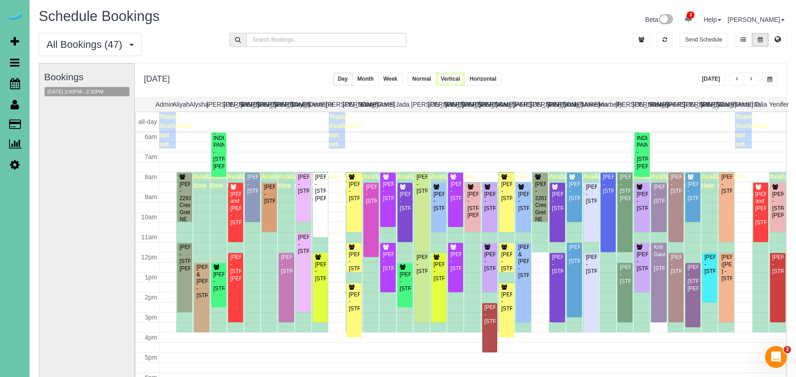
click at [753, 74] on button "button" at bounding box center [751, 78] width 15 height 13
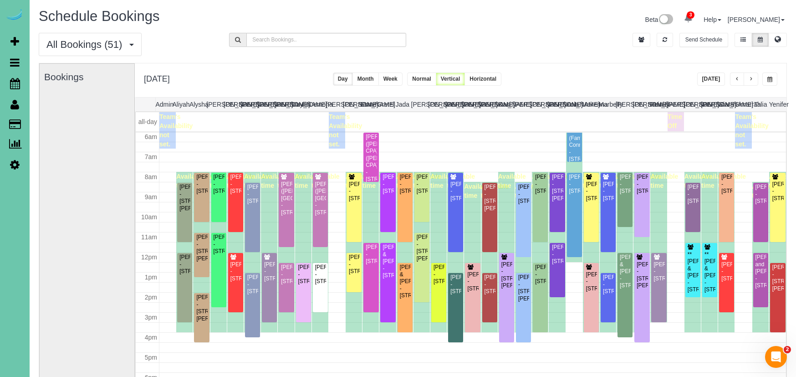
click at [772, 77] on span "button" at bounding box center [770, 79] width 5 height 5
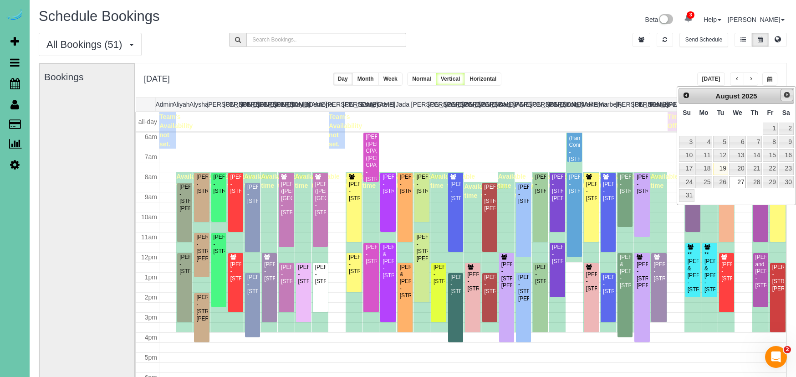
click at [784, 95] on span "Next" at bounding box center [787, 94] width 7 height 7
click at [705, 138] on link "8" at bounding box center [704, 142] width 17 height 12
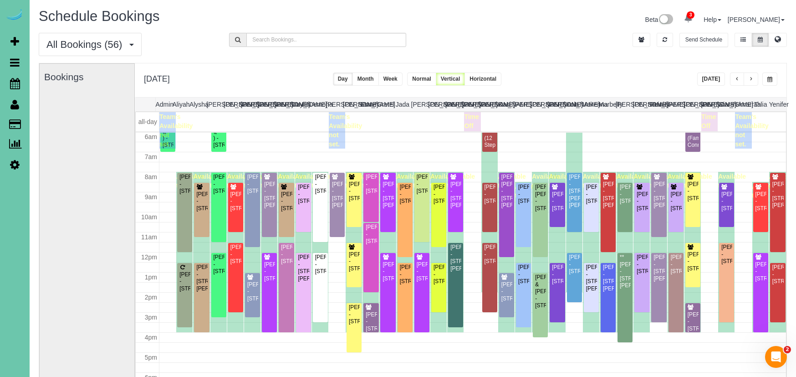
click at [749, 81] on span "button" at bounding box center [751, 79] width 5 height 5
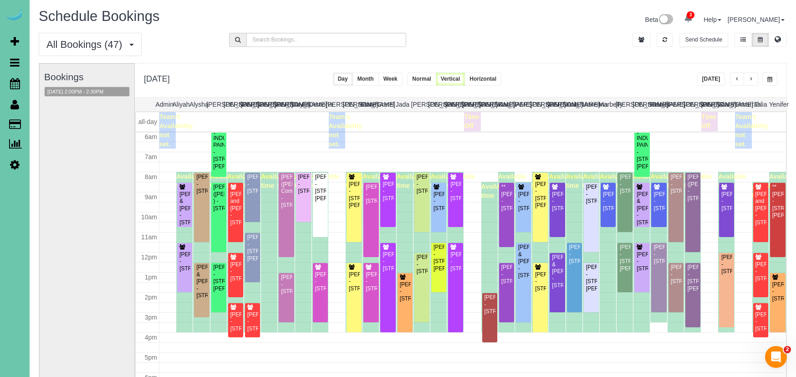
click at [769, 80] on span "button" at bounding box center [770, 79] width 5 height 5
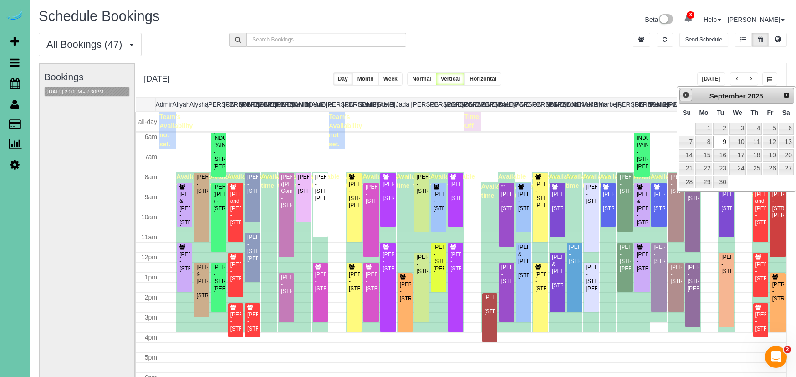
click at [686, 98] on span "Prev" at bounding box center [685, 94] width 7 height 7
click at [769, 166] on link "22" at bounding box center [770, 169] width 15 height 12
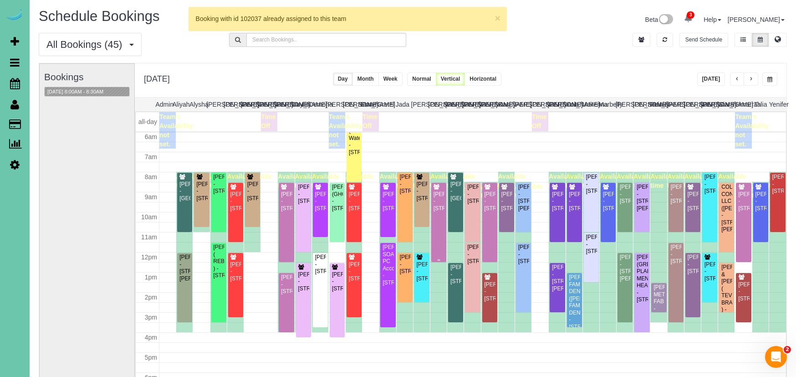
click at [437, 197] on div "Colin O'Reilly - 5107 Cuming Street, Omaha, NE 68132" at bounding box center [438, 201] width 11 height 21
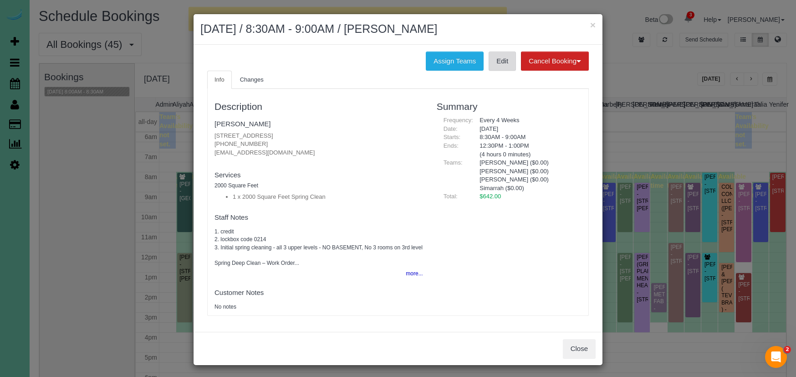
click at [499, 56] on link "Edit" at bounding box center [502, 60] width 27 height 19
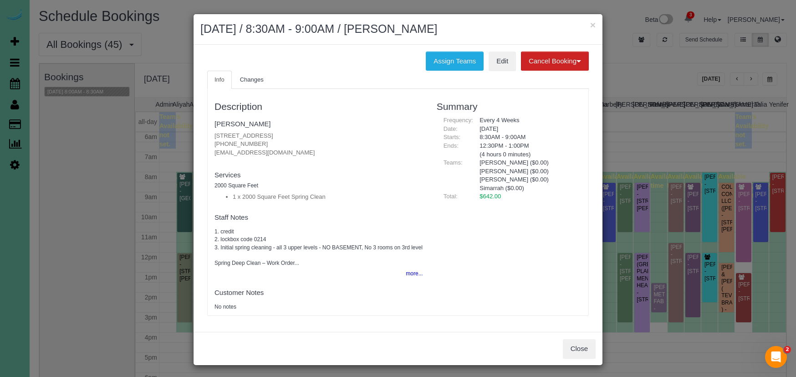
drag, startPoint x: 498, startPoint y: 31, endPoint x: 584, endPoint y: 28, distance: 85.2
click at [499, 31] on h2 "August 22, 2025 / 8:30AM - 9:00AM / Colin O'Reilly" at bounding box center [397, 29] width 395 height 16
click at [595, 26] on button "×" at bounding box center [592, 25] width 5 height 10
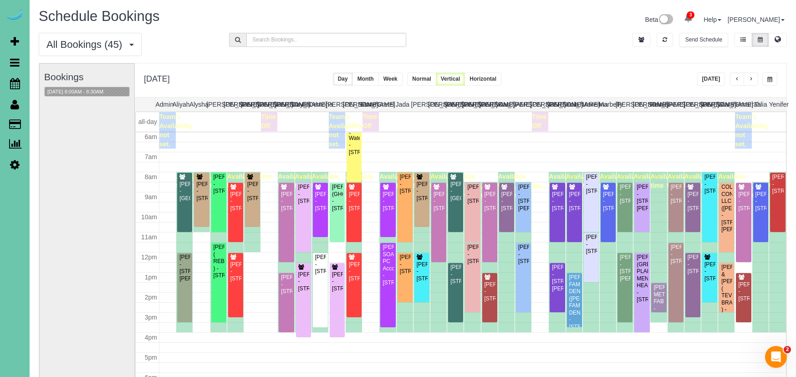
click at [717, 78] on button "Today" at bounding box center [711, 78] width 28 height 13
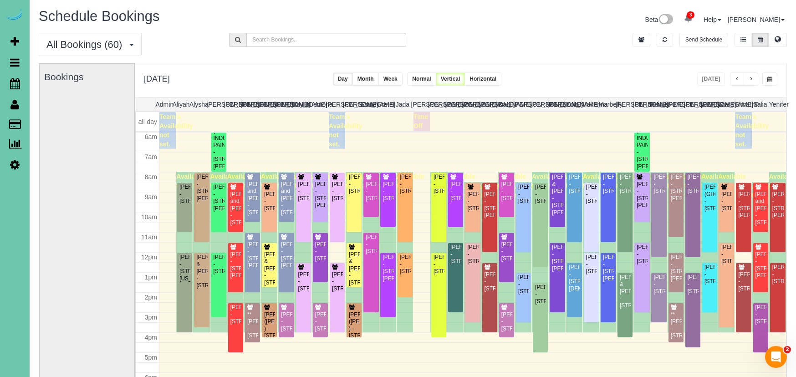
click at [738, 80] on span "button" at bounding box center [737, 79] width 5 height 5
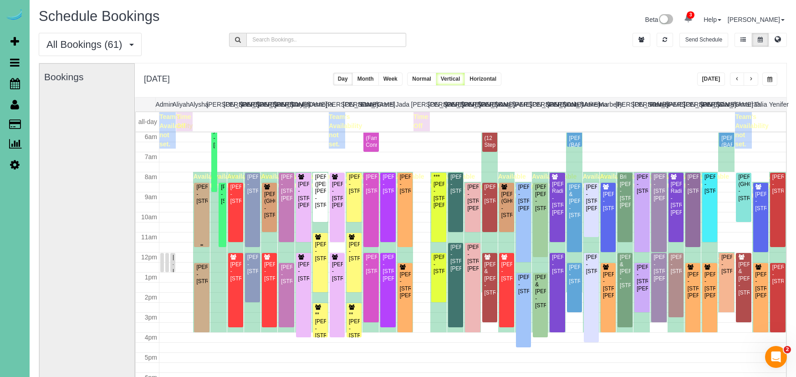
click at [196, 205] on div "Scott Winter - 20511 Ventana Street, Gretna, NE 68028" at bounding box center [201, 194] width 11 height 21
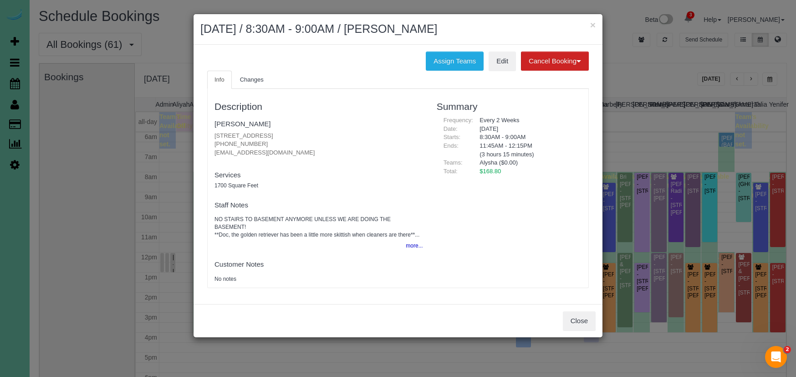
drag, startPoint x: 255, startPoint y: 140, endPoint x: 214, endPoint y: 139, distance: 41.5
click at [214, 139] on div "Description Scott Winter 20511 Ventana Street, Gretna, NE 68028 (806) 676-9657 …" at bounding box center [319, 188] width 222 height 190
click at [503, 56] on link "Edit" at bounding box center [502, 60] width 27 height 19
click at [594, 25] on button "×" at bounding box center [592, 25] width 5 height 10
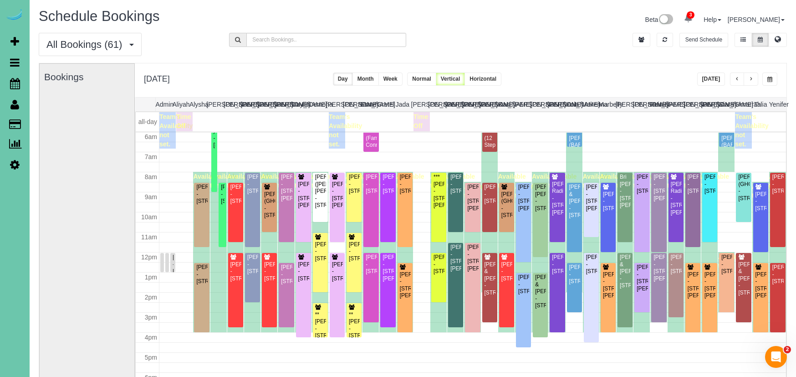
click at [770, 81] on span "button" at bounding box center [770, 79] width 5 height 5
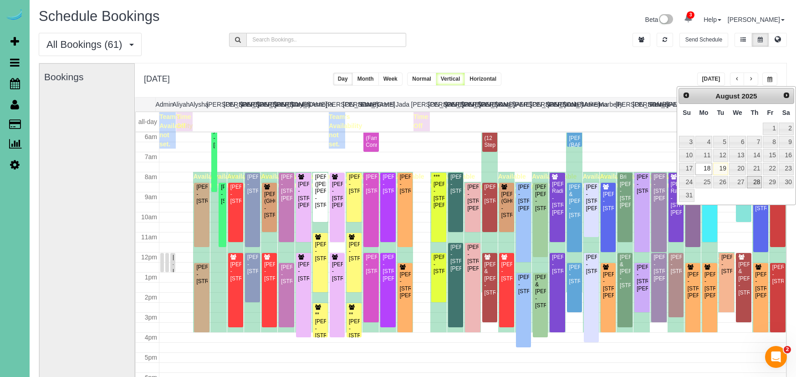
click at [759, 182] on link "28" at bounding box center [754, 182] width 15 height 12
type input "**********"
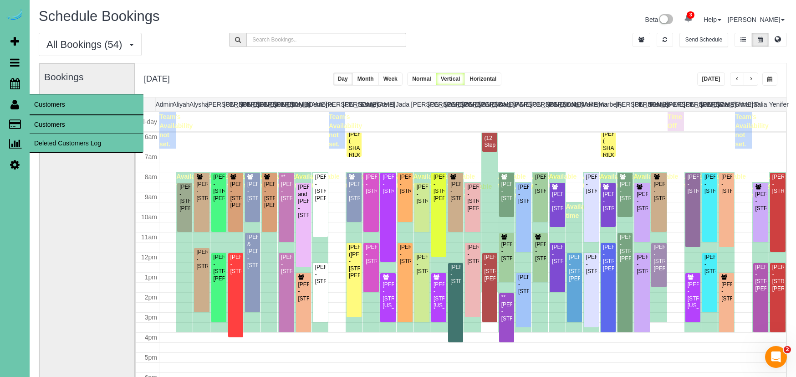
click at [56, 123] on link "Customers" at bounding box center [87, 124] width 114 height 18
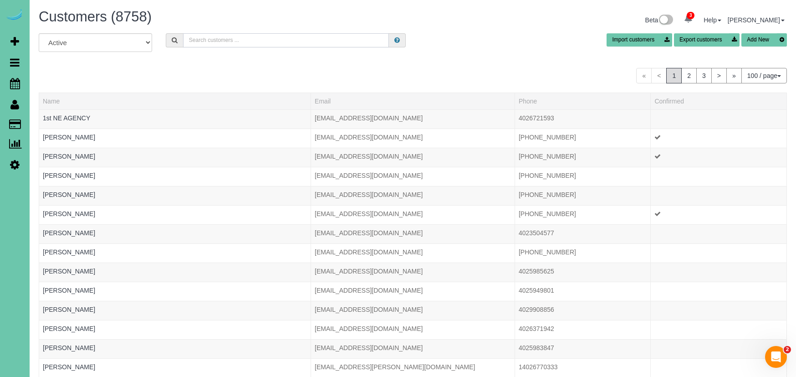
click at [215, 40] on input "text" at bounding box center [286, 40] width 206 height 14
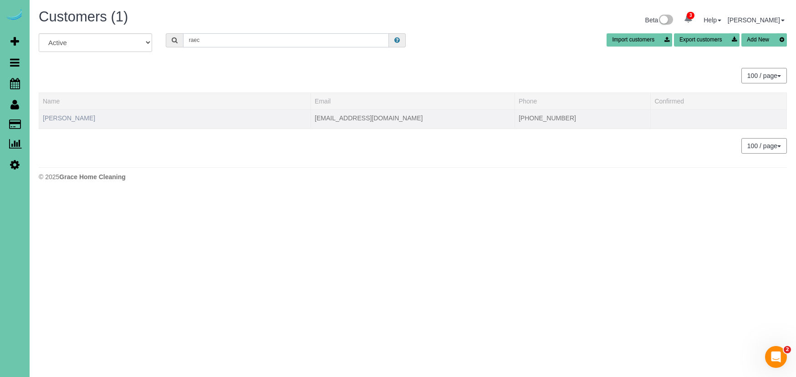
type input "raec"
click at [52, 116] on link "Raechel Warren" at bounding box center [69, 117] width 52 height 7
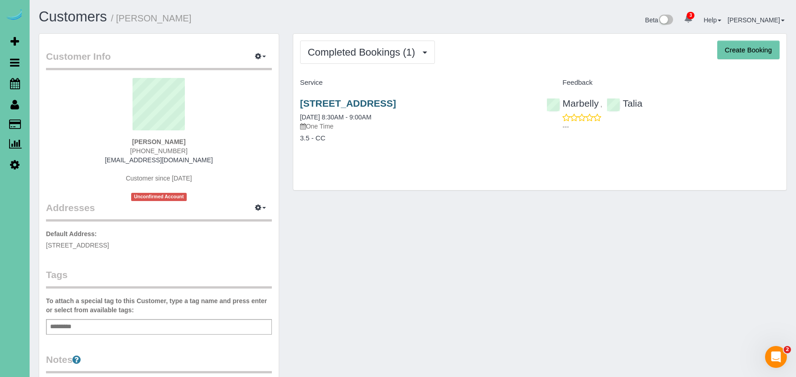
click at [350, 98] on link "5020 N 141st Street, Omaha, NE 68164" at bounding box center [348, 103] width 96 height 10
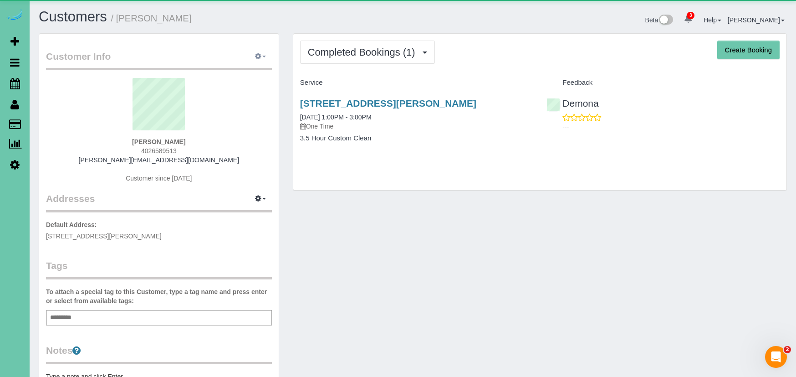
click at [256, 58] on icon "button" at bounding box center [258, 55] width 6 height 5
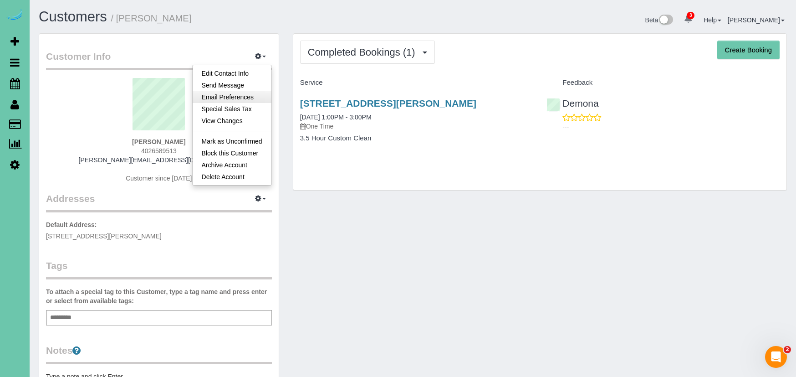
click at [251, 102] on link "Email Preferences" at bounding box center [232, 97] width 79 height 12
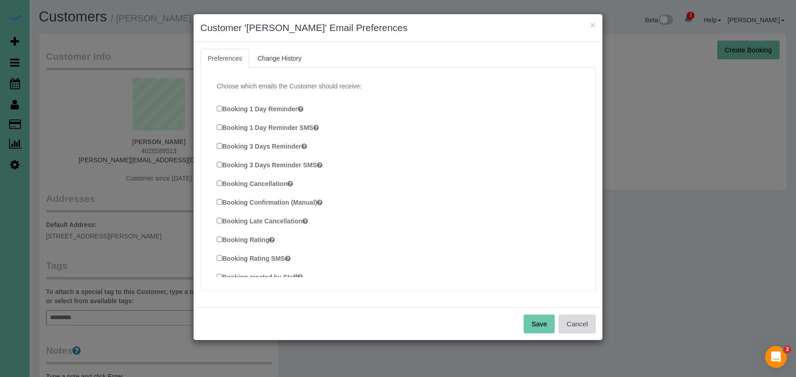
click at [579, 318] on button "Cancel" at bounding box center [577, 323] width 37 height 19
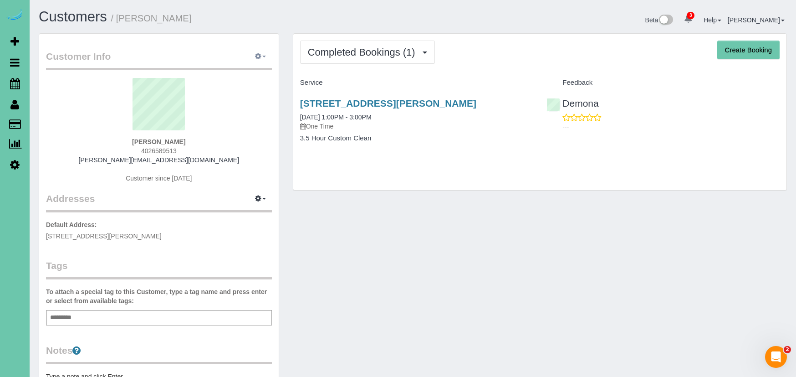
click at [256, 59] on icon "button" at bounding box center [258, 55] width 6 height 5
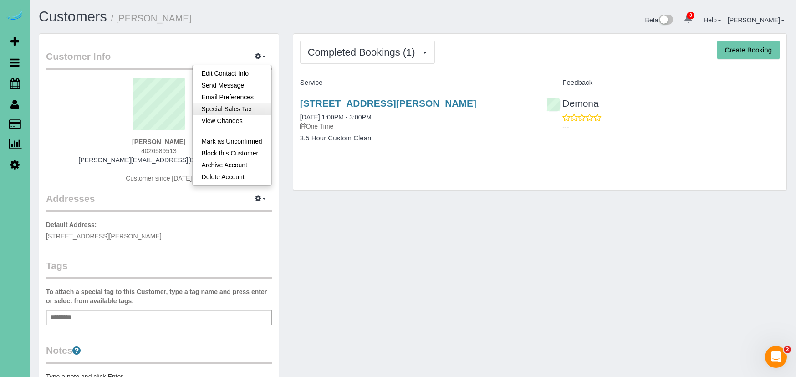
click at [263, 111] on link "Special Sales Tax" at bounding box center [232, 109] width 79 height 12
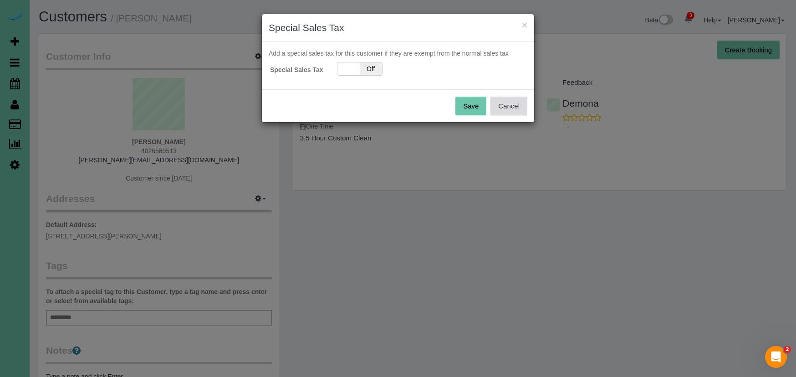
click at [516, 106] on button "Cancel" at bounding box center [509, 106] width 37 height 19
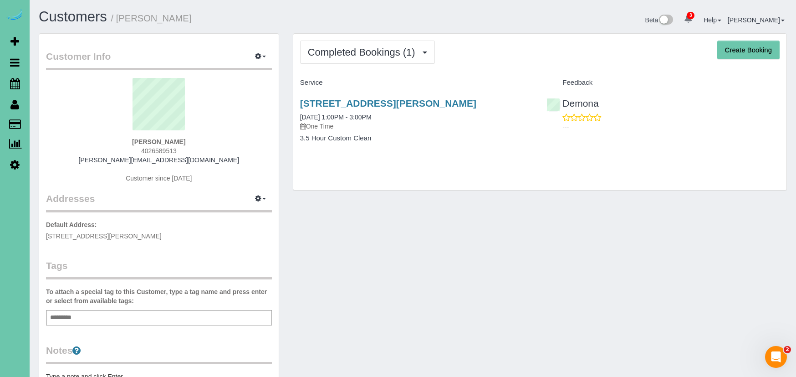
drag, startPoint x: 178, startPoint y: 237, endPoint x: 39, endPoint y: 235, distance: 139.4
click at [39, 235] on div "Customer Info Edit Contact Info Send Message Email Preferences Special Sales Ta…" at bounding box center [159, 289] width 241 height 512
copy span "[STREET_ADDRESS][PERSON_NAME]"
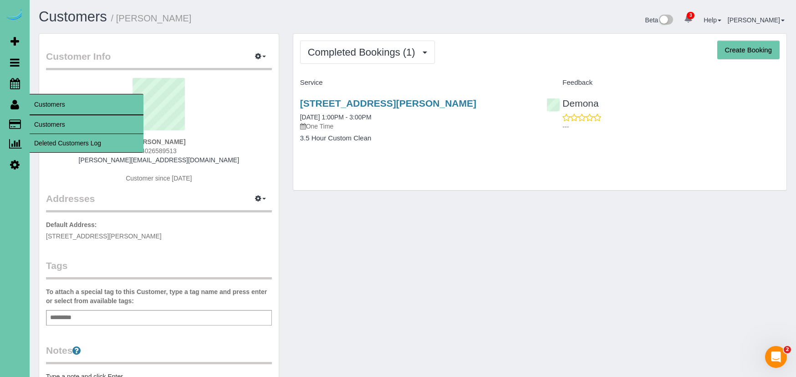
click at [51, 118] on link "Customers" at bounding box center [87, 124] width 114 height 18
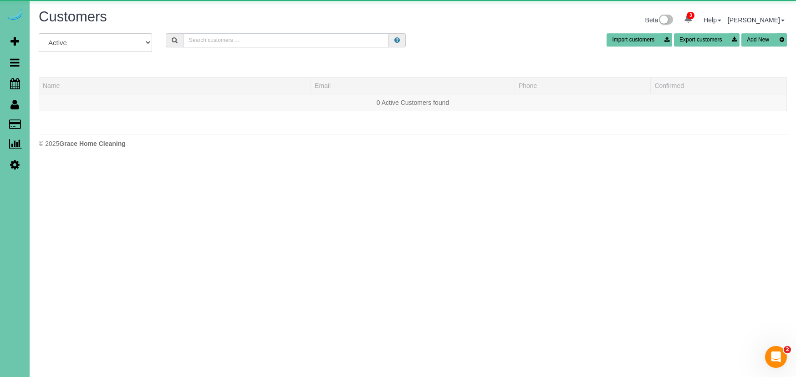
click at [219, 44] on input "text" at bounding box center [286, 40] width 206 height 14
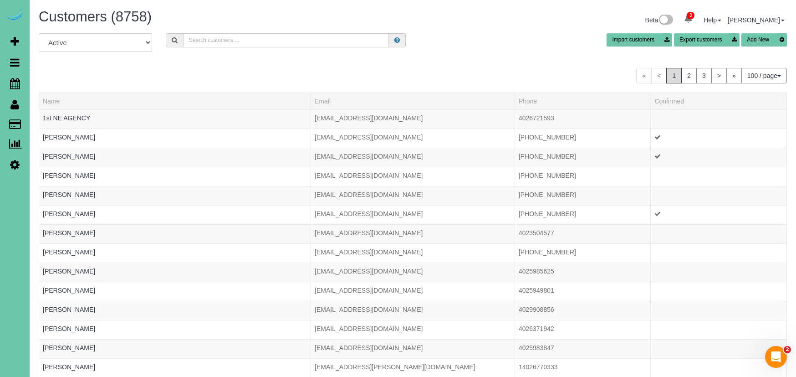
type input "x"
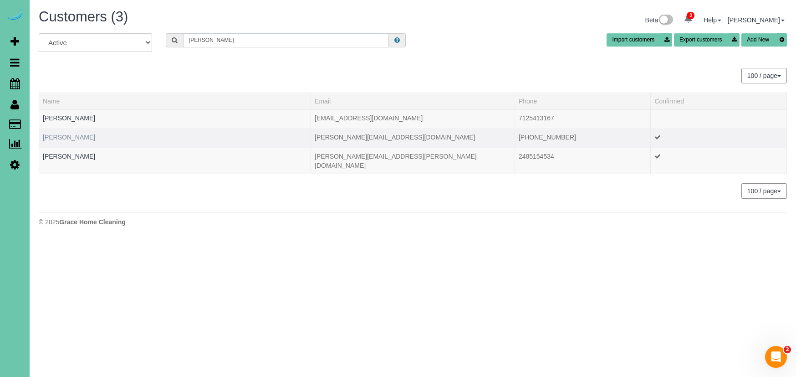
scroll to position [0, 0]
type input "Chris b"
click at [61, 137] on link "Chris Biermann" at bounding box center [69, 136] width 52 height 7
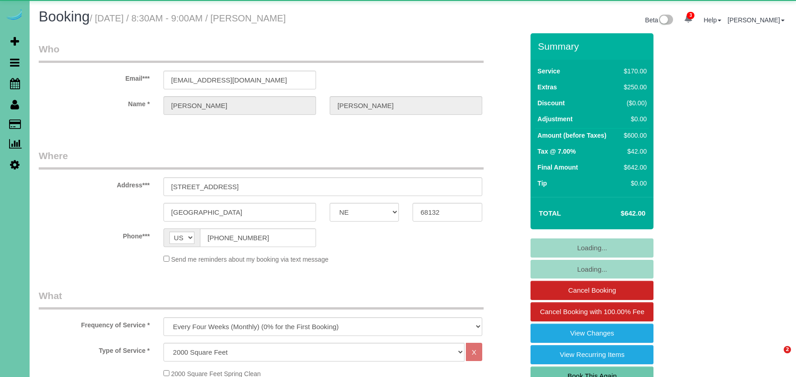
select select "NE"
select select "object:962"
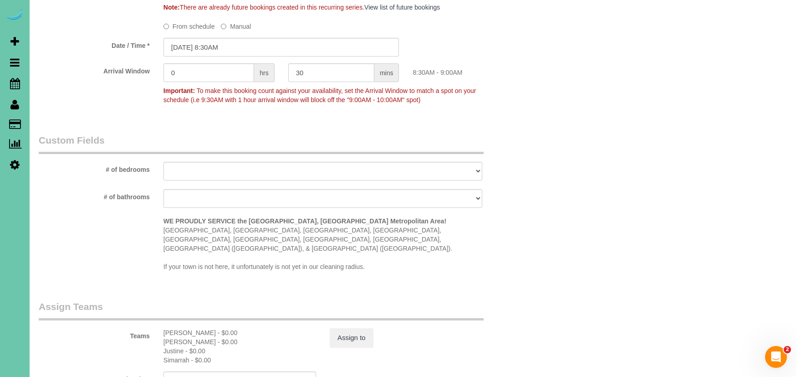
scroll to position [698, 0]
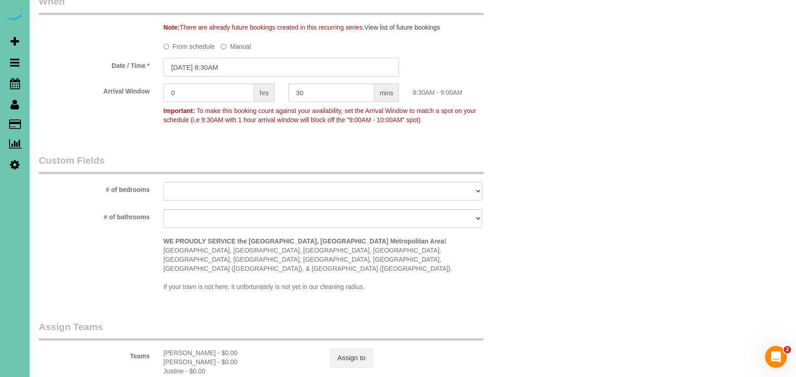
click at [225, 61] on input "[DATE] 8:30AM" at bounding box center [282, 67] width 236 height 19
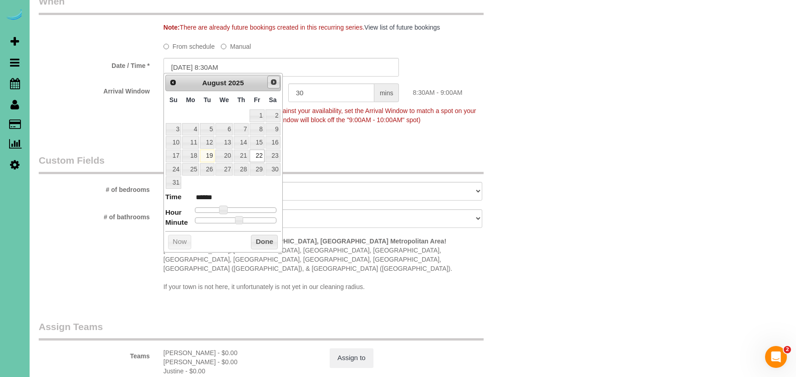
click at [270, 87] on link "Next" at bounding box center [273, 82] width 13 height 13
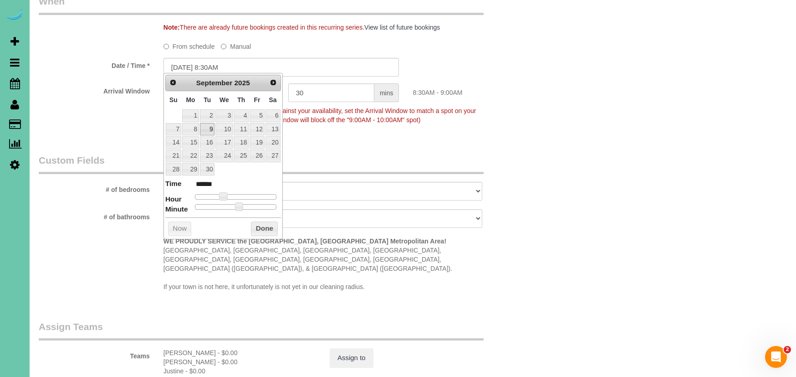
click at [203, 126] on link "9" at bounding box center [207, 129] width 15 height 12
type input "09/09/2025 8:30AM"
click at [262, 227] on button "Done" at bounding box center [264, 228] width 27 height 15
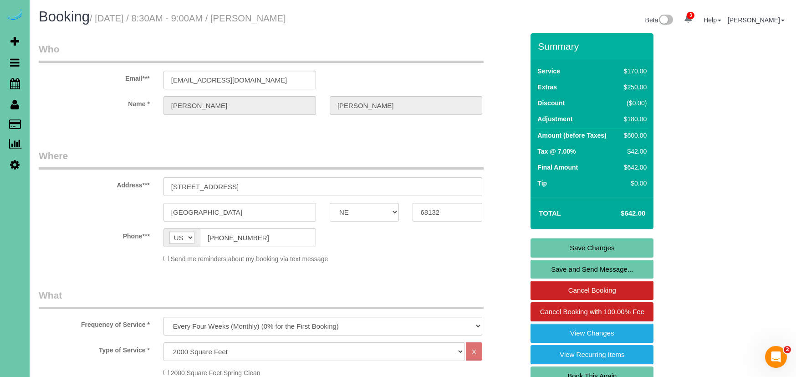
scroll to position [0, 0]
drag, startPoint x: 248, startPoint y: 236, endPoint x: 195, endPoint y: 234, distance: 52.9
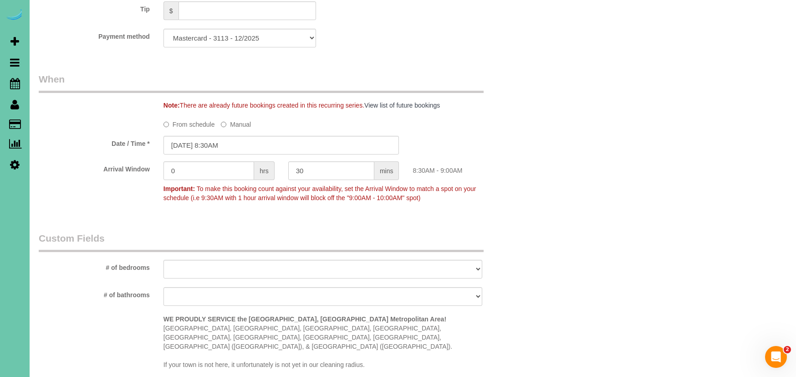
scroll to position [49, 0]
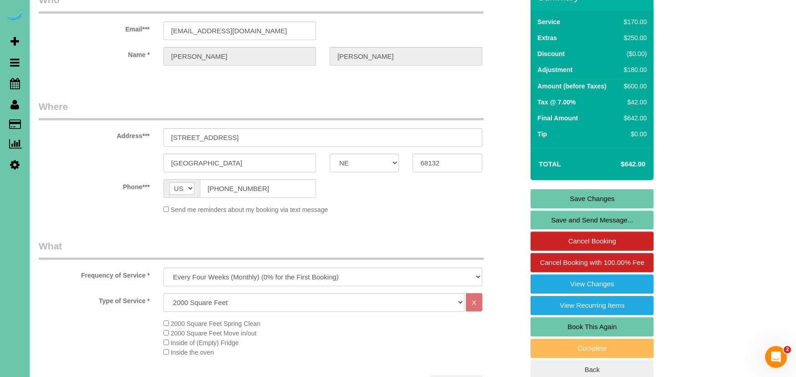
click at [571, 191] on link "Save Changes" at bounding box center [592, 198] width 123 height 19
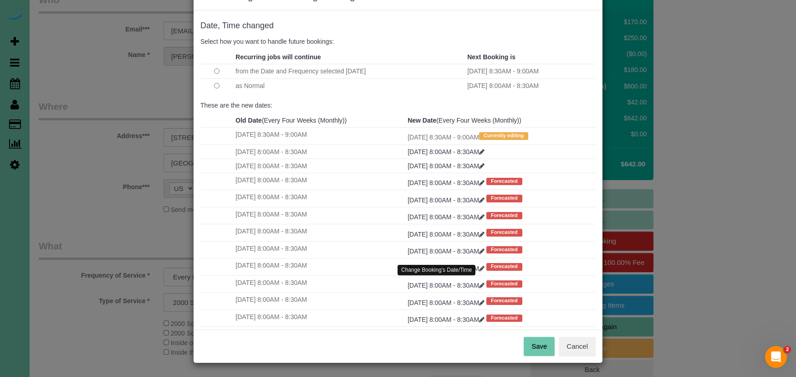
scroll to position [31, 0]
click at [542, 343] on button "Save" at bounding box center [539, 346] width 31 height 19
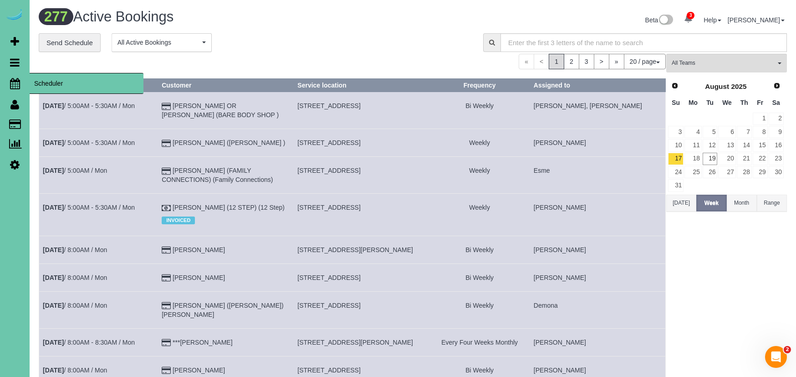
click at [15, 79] on icon at bounding box center [15, 83] width 10 height 11
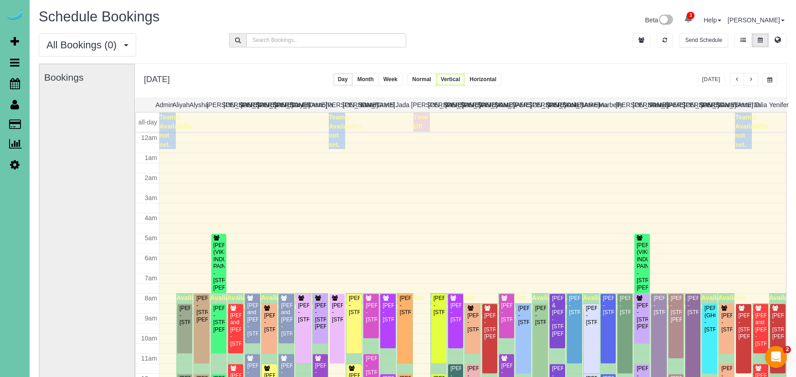
scroll to position [121, 0]
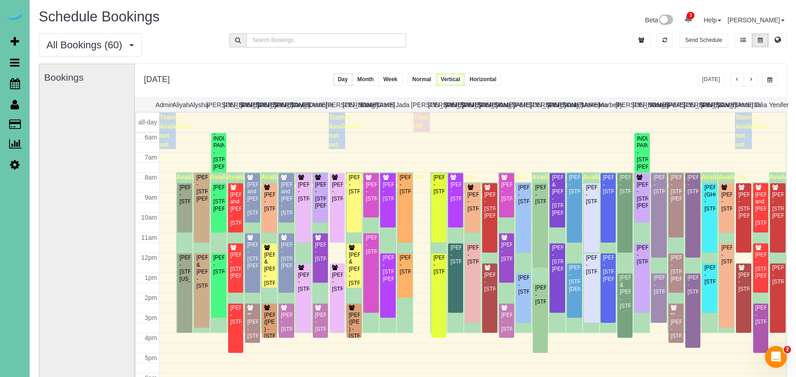
drag, startPoint x: 298, startPoint y: 37, endPoint x: 307, endPoint y: 38, distance: 8.7
click at [298, 37] on input "text" at bounding box center [325, 40] width 159 height 14
type input "deb"
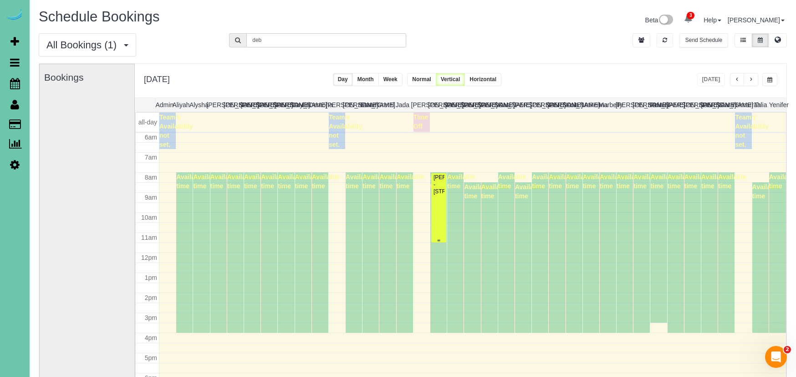
click at [445, 194] on div "Debra Burkholder - 12428 Clarkson Ave, Omaha, NE 68144" at bounding box center [438, 184] width 11 height 21
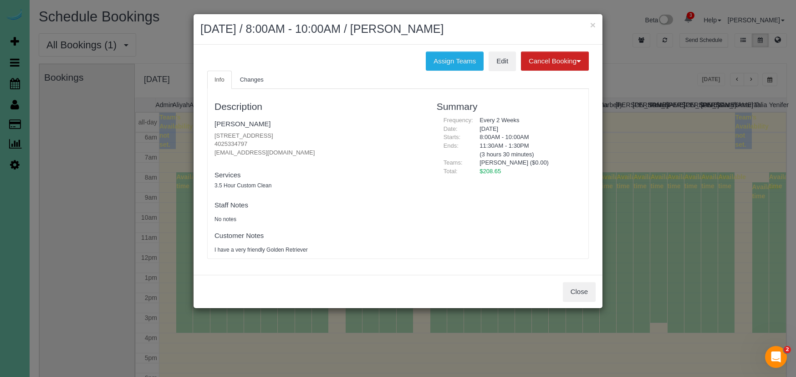
drag, startPoint x: 593, startPoint y: 22, endPoint x: 585, endPoint y: 25, distance: 8.1
click at [593, 23] on button "×" at bounding box center [592, 25] width 5 height 10
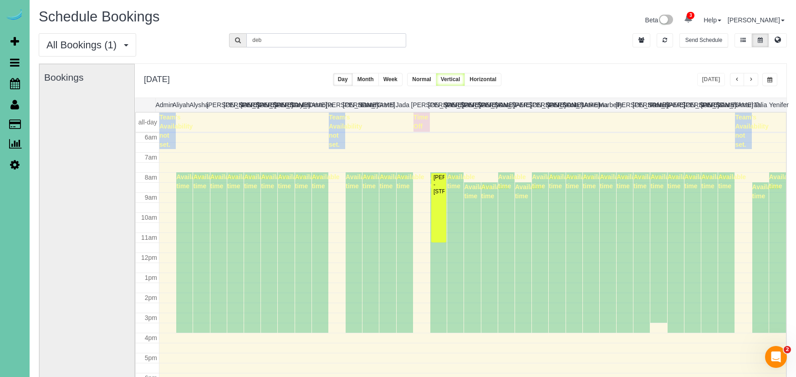
drag, startPoint x: 238, startPoint y: 36, endPoint x: 178, endPoint y: 23, distance: 61.2
click at [202, 29] on div "Schedule Bookings Beta 3 Your Notifications You have 0 alerts × You have 3 to c…" at bounding box center [413, 234] width 767 height 469
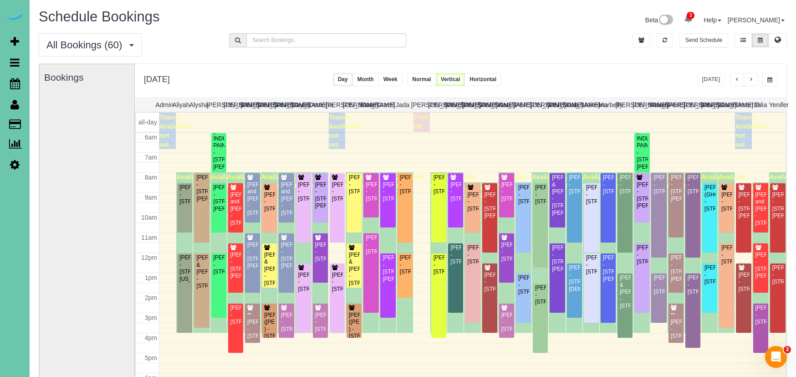
click at [774, 78] on button "button" at bounding box center [770, 79] width 15 height 13
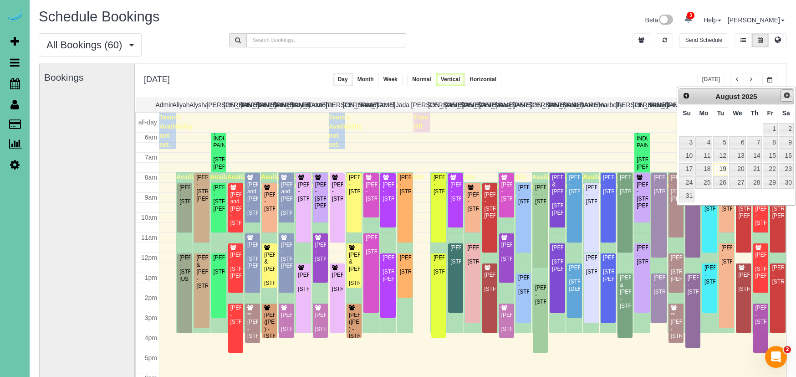
click at [786, 92] on span "Next" at bounding box center [787, 95] width 7 height 7
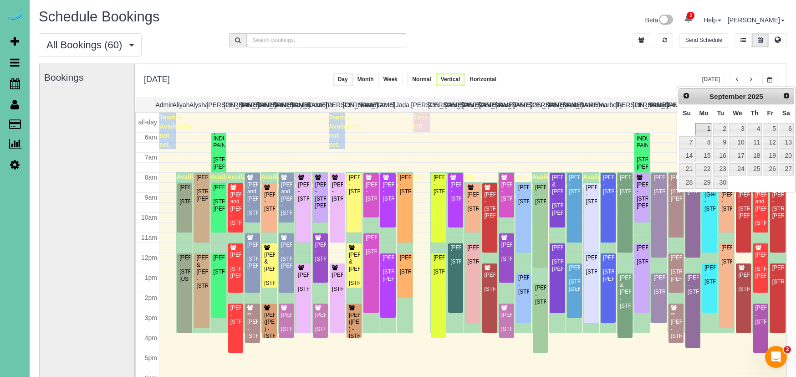
click at [700, 129] on link "1" at bounding box center [704, 129] width 17 height 12
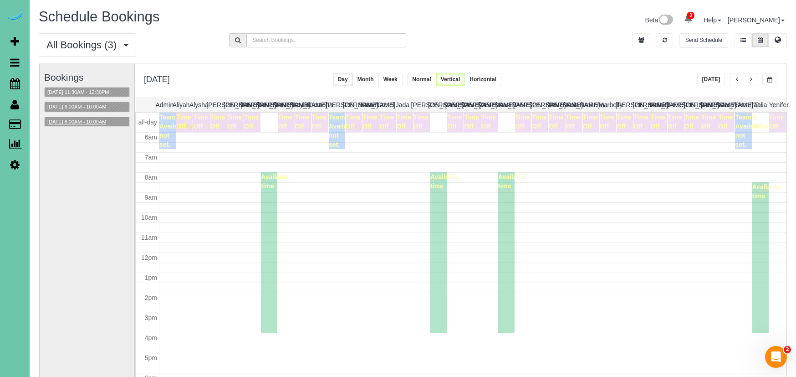
drag, startPoint x: 58, startPoint y: 115, endPoint x: 62, endPoint y: 118, distance: 5.6
click at [58, 115] on div "Bookings 09/01/2025 11:30AM - 12:30PM 09/01/2025 8:00AM - 10:00AM 09/01/2025 8:…" at bounding box center [87, 246] width 86 height 364
click at [67, 121] on button "09/01/2025 8:00AM - 10:00AM" at bounding box center [77, 122] width 64 height 10
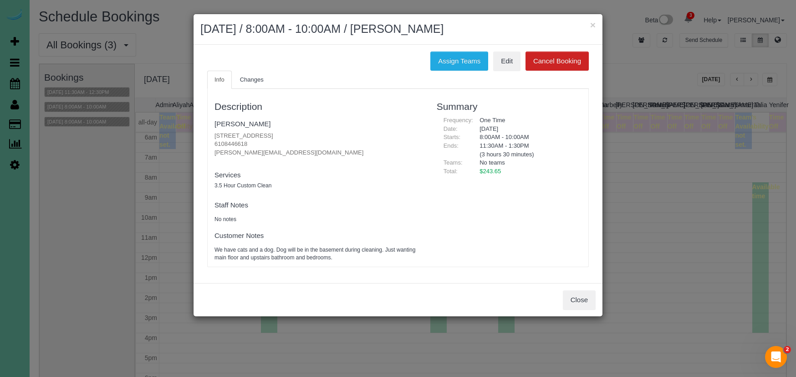
drag, startPoint x: 590, startPoint y: 293, endPoint x: 563, endPoint y: 287, distance: 27.7
click at [590, 293] on button "Close" at bounding box center [579, 299] width 33 height 19
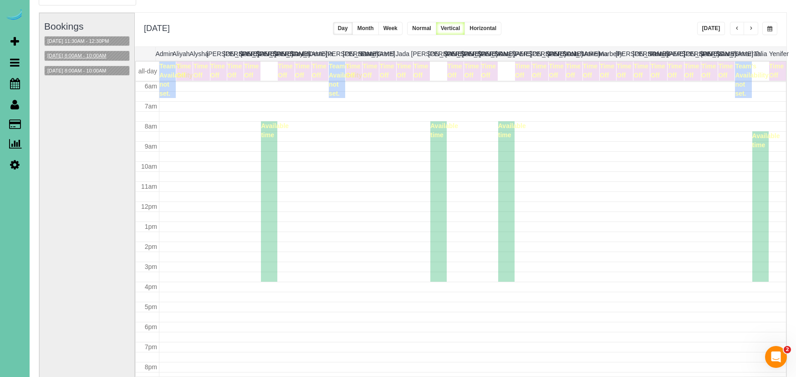
click at [93, 53] on button "09/01/2025 8:00AM - 10:00AM" at bounding box center [77, 56] width 64 height 10
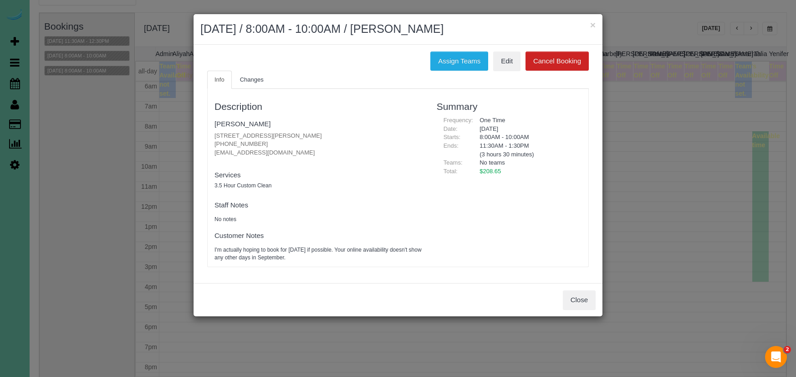
click at [591, 300] on button "Close" at bounding box center [579, 299] width 33 height 19
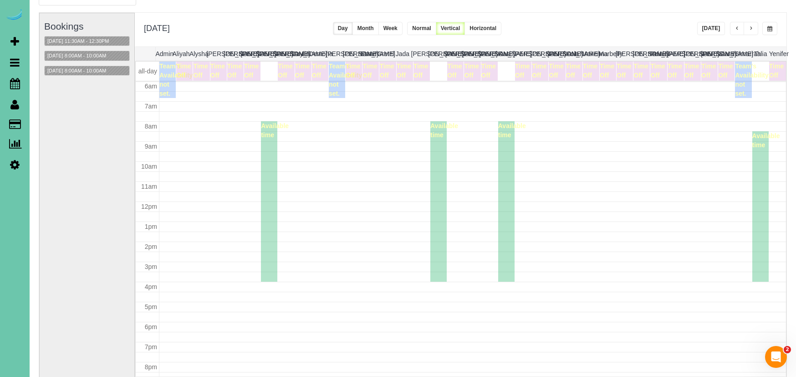
click at [770, 29] on span "button" at bounding box center [770, 28] width 5 height 5
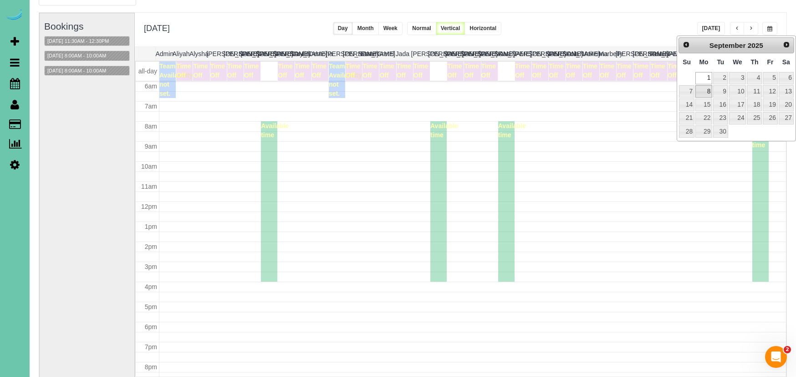
click at [705, 89] on link "8" at bounding box center [704, 91] width 17 height 12
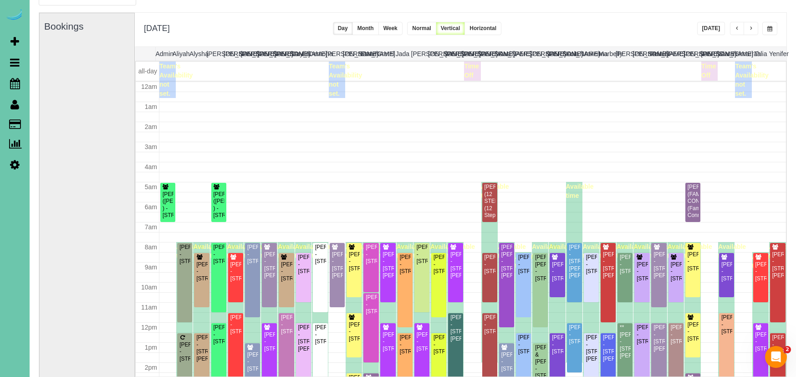
scroll to position [121, 0]
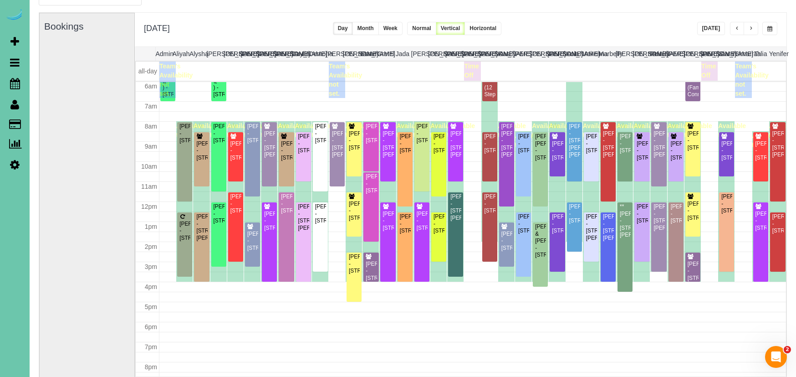
click at [773, 25] on button "button" at bounding box center [770, 28] width 15 height 13
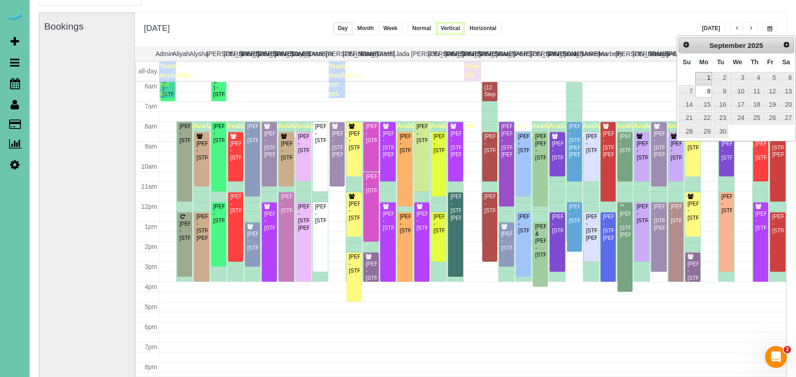
click at [703, 78] on link "1" at bounding box center [704, 78] width 17 height 12
type input "**********"
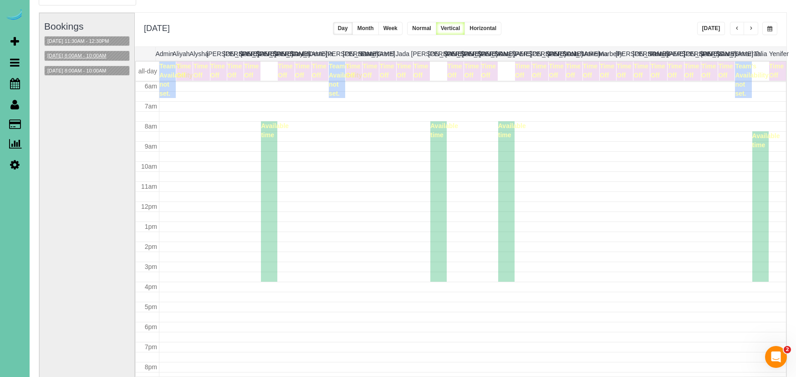
click at [87, 52] on button "09/01/2025 8:00AM - 10:00AM" at bounding box center [77, 56] width 64 height 10
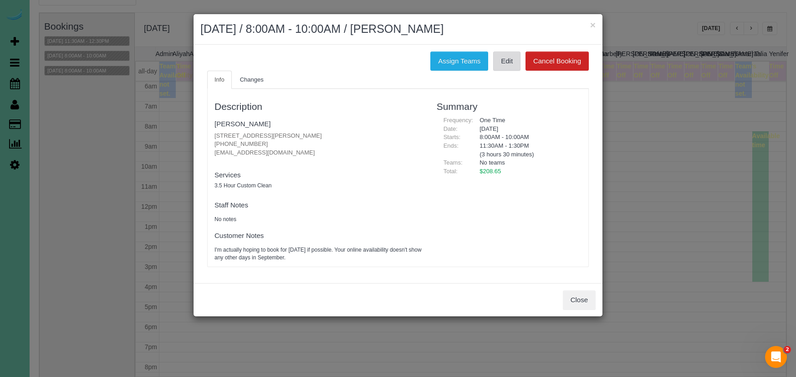
click at [510, 63] on link "Edit" at bounding box center [506, 60] width 27 height 19
click at [222, 123] on link "[PERSON_NAME]" at bounding box center [243, 124] width 56 height 8
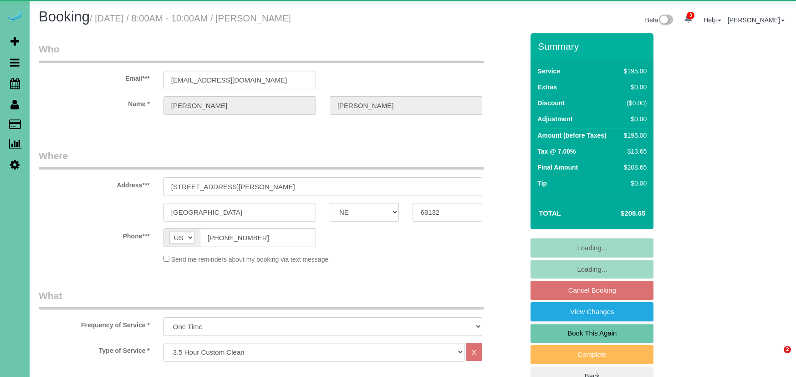
select select "NE"
select select "object:907"
select select "spot1"
select select "number:35"
select select "number:41"
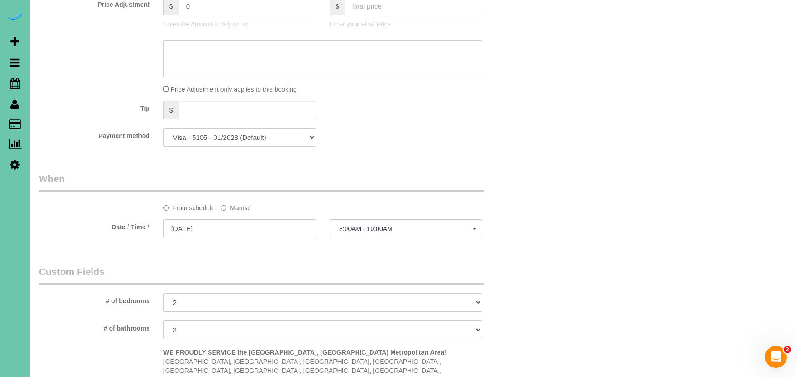
scroll to position [505, 0]
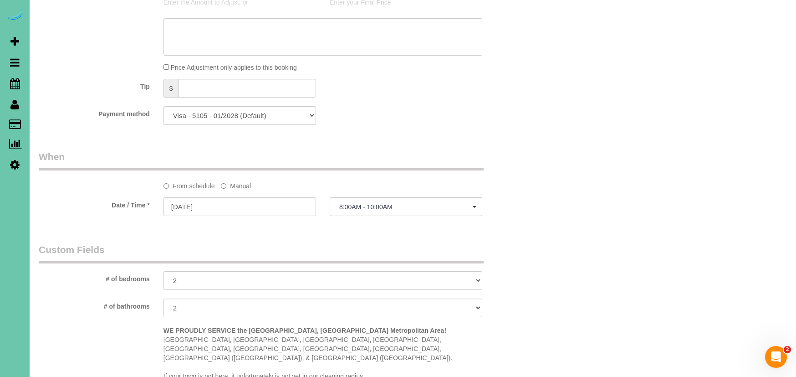
click at [234, 184] on label "Manual" at bounding box center [236, 184] width 30 height 12
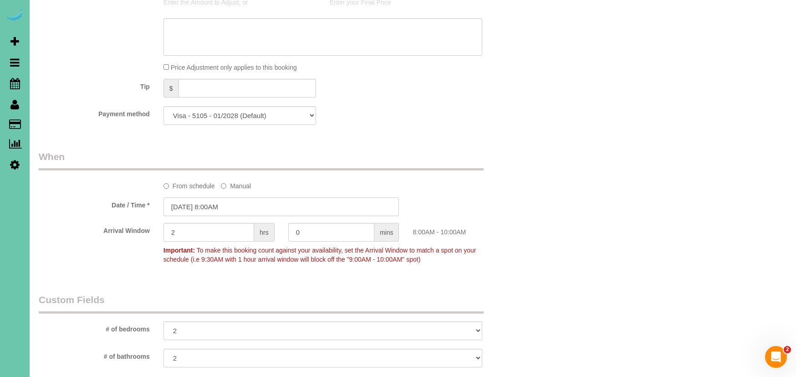
click at [201, 205] on input "[DATE] 8:00AM" at bounding box center [282, 206] width 236 height 19
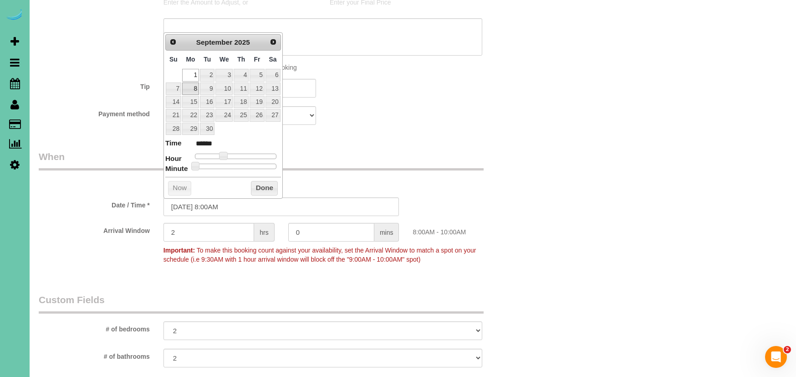
click at [194, 91] on link "8" at bounding box center [190, 88] width 17 height 12
type input "[DATE] 9:00AM"
type input "******"
type input "[DATE] 10:00AM"
type input "*******"
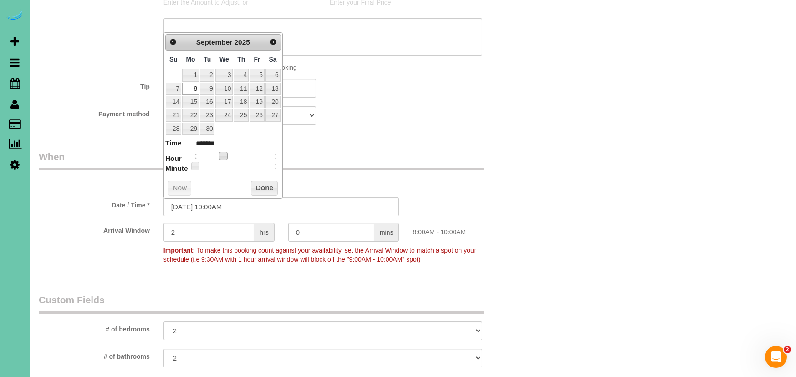
type input "[DATE] 11:00AM"
type input "*******"
type input "[DATE] 12:00PM"
type input "*******"
type input "[DATE] 11:00AM"
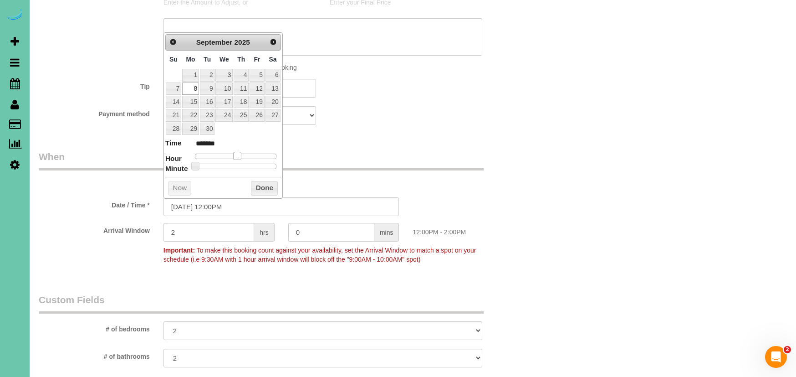
type input "*******"
drag, startPoint x: 230, startPoint y: 157, endPoint x: 235, endPoint y: 158, distance: 5.2
click at [236, 158] on dl "Time ******* Hour Minute Second Millisecond Microsecond Time Zone ***** ***** *…" at bounding box center [223, 153] width 116 height 31
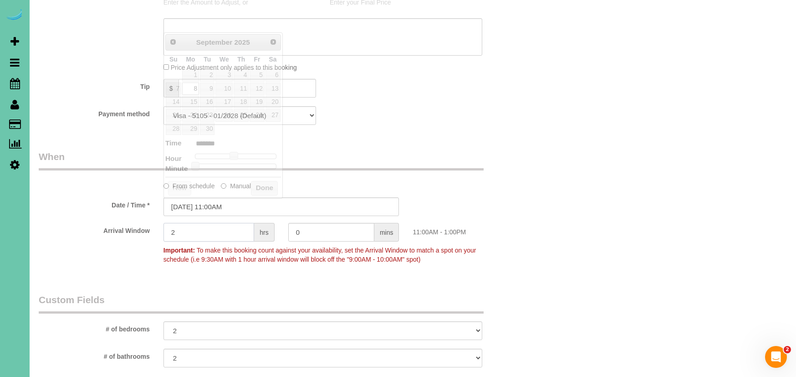
drag, startPoint x: 158, startPoint y: 231, endPoint x: 131, endPoint y: 228, distance: 27.1
click at [131, 228] on div "Arrival Window 2 hrs 0 mins 11:00AM - 1:00PM Important: To make this booking co…" at bounding box center [281, 245] width 499 height 45
click at [223, 205] on input "[DATE] 11:00AM" at bounding box center [282, 206] width 236 height 19
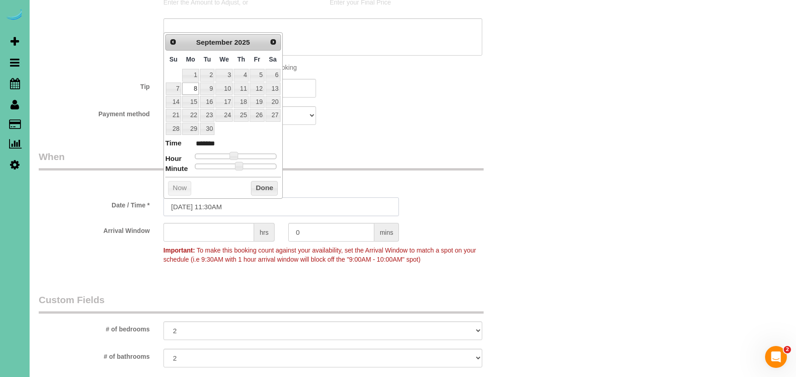
type input "[DATE] 11:30AM"
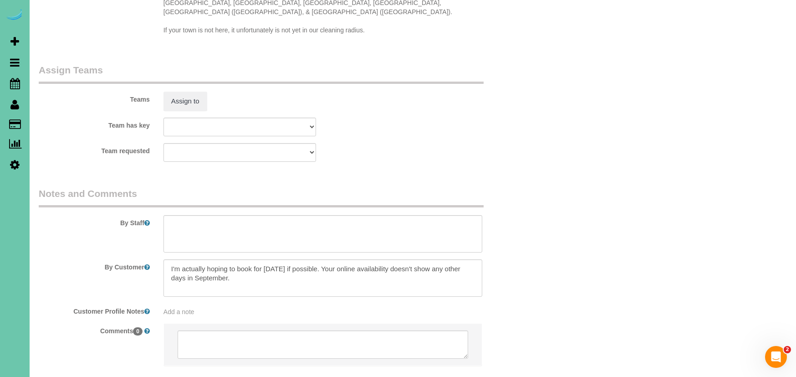
scroll to position [902, 0]
type input "30"
click at [225, 223] on textarea at bounding box center [323, 231] width 319 height 37
paste textarea "1. credit 2. client home 3. online booking - 3.5 custom clean - last cleaned ([…"
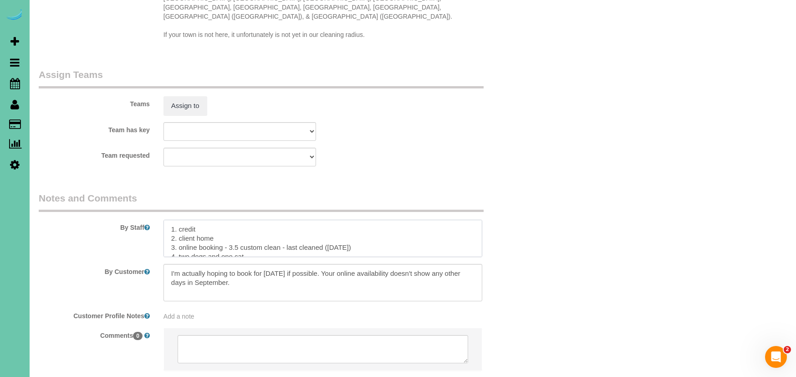
scroll to position [890, 0]
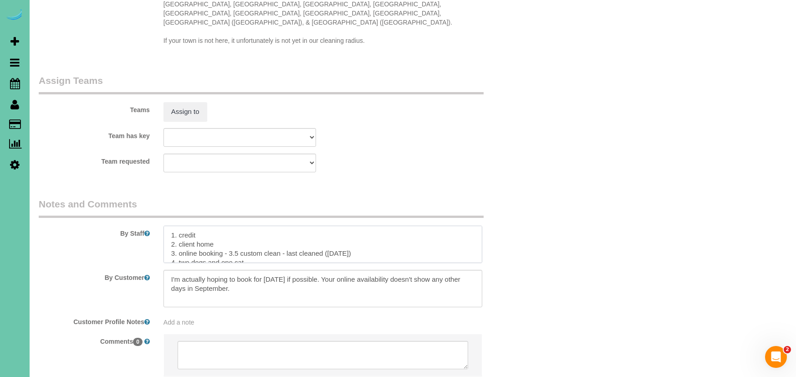
drag, startPoint x: 342, startPoint y: 241, endPoint x: 324, endPoint y: 241, distance: 17.8
click at [329, 241] on textarea at bounding box center [323, 244] width 319 height 37
type textarea "1. credit 2. client home 3. online booking - 3.5 custom clean - last cleaned ([…"
drag, startPoint x: 293, startPoint y: 280, endPoint x: 111, endPoint y: 253, distance: 184.2
click at [112, 253] on sui-booking-comments "By Staff By Customer Customer Profile Notes Add a note Comments 0" at bounding box center [281, 291] width 485 height 188
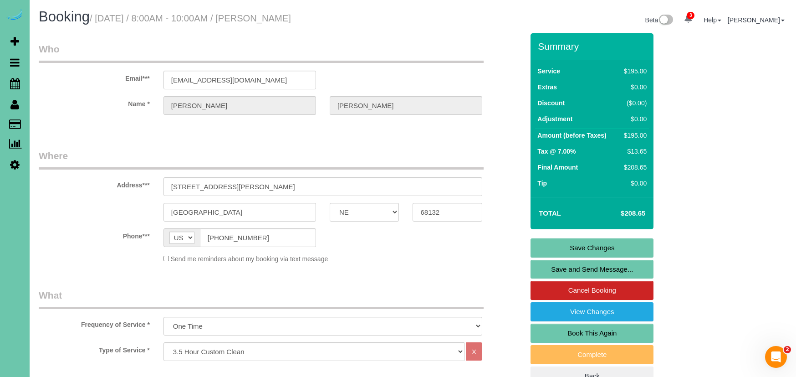
scroll to position [0, 0]
click at [568, 270] on link "Save and Send Message..." at bounding box center [592, 269] width 123 height 19
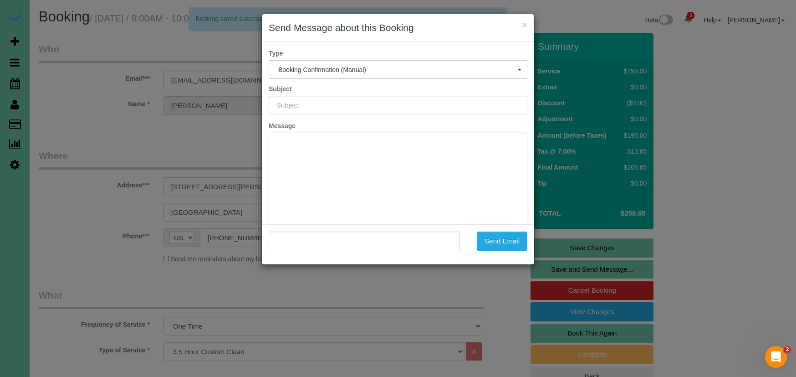
type input "Booking Confirmed!"
type input ""[PERSON_NAME]" <[EMAIL_ADDRESS][DOMAIN_NAME]>"
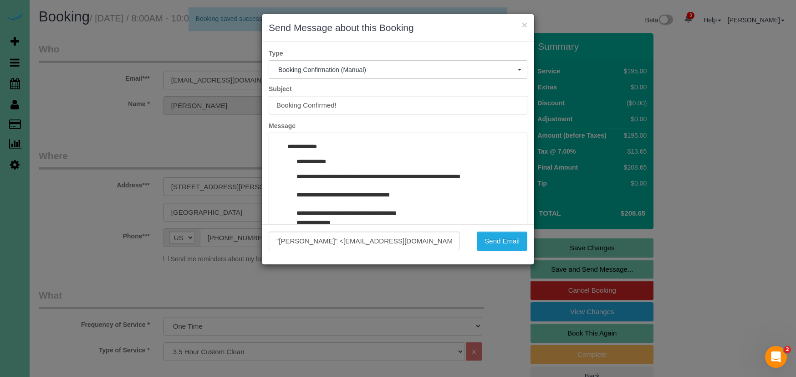
drag, startPoint x: 497, startPoint y: 247, endPoint x: 406, endPoint y: 229, distance: 92.6
click at [495, 247] on button "Send Email" at bounding box center [502, 240] width 51 height 19
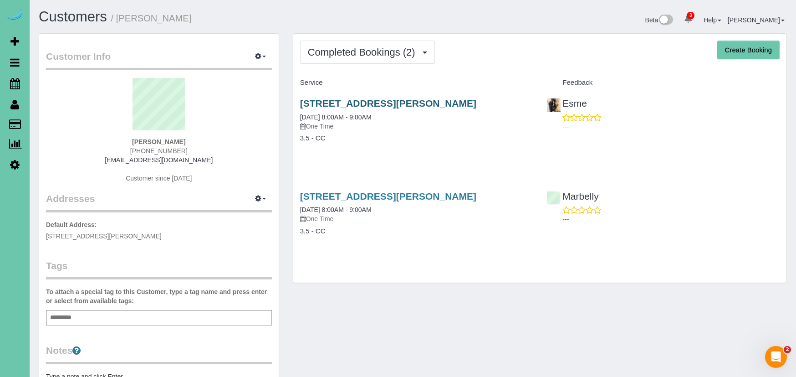
click at [354, 105] on link "[STREET_ADDRESS][PERSON_NAME]" at bounding box center [388, 103] width 176 height 10
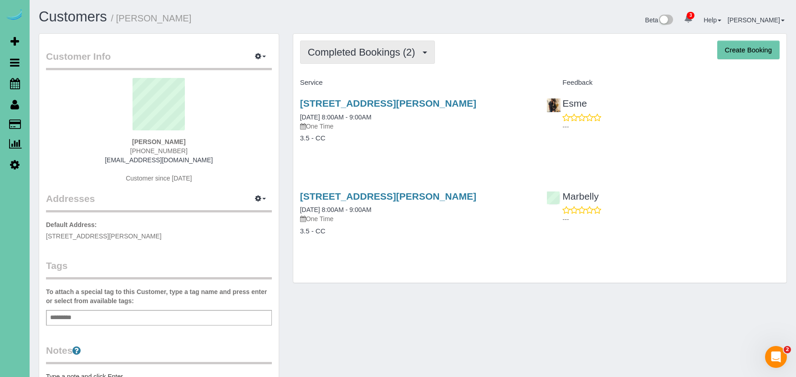
click at [356, 58] on button "Completed Bookings (2)" at bounding box center [367, 52] width 135 height 23
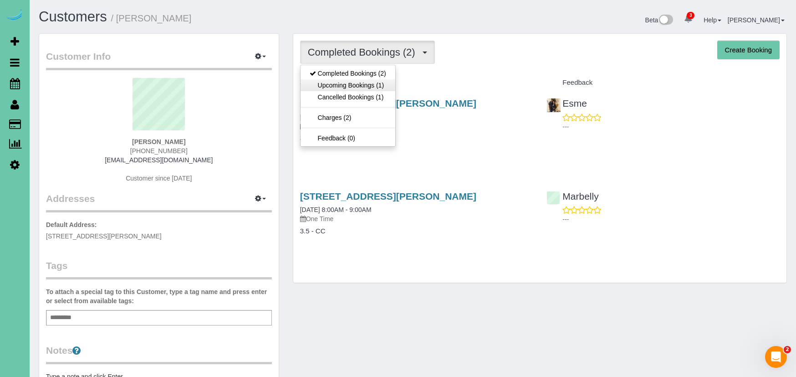
click at [364, 86] on link "Upcoming Bookings (1)" at bounding box center [348, 85] width 95 height 12
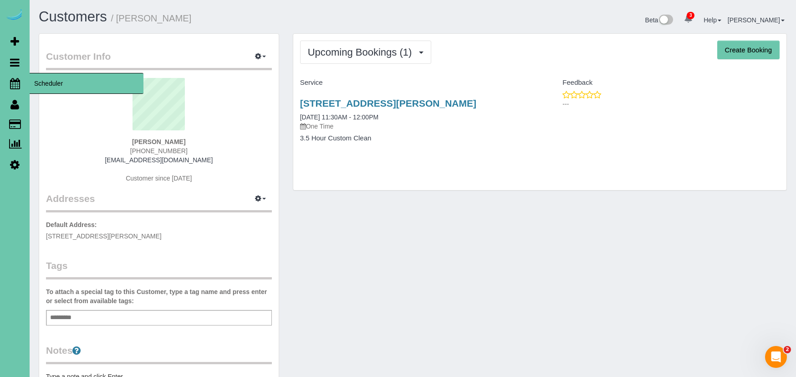
click at [15, 83] on icon at bounding box center [15, 83] width 10 height 11
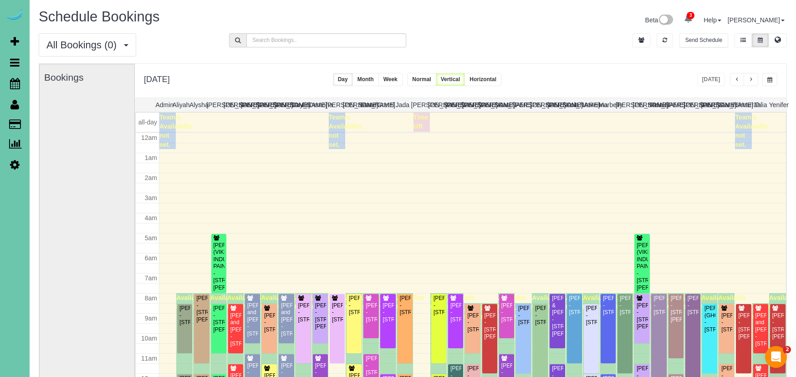
scroll to position [121, 0]
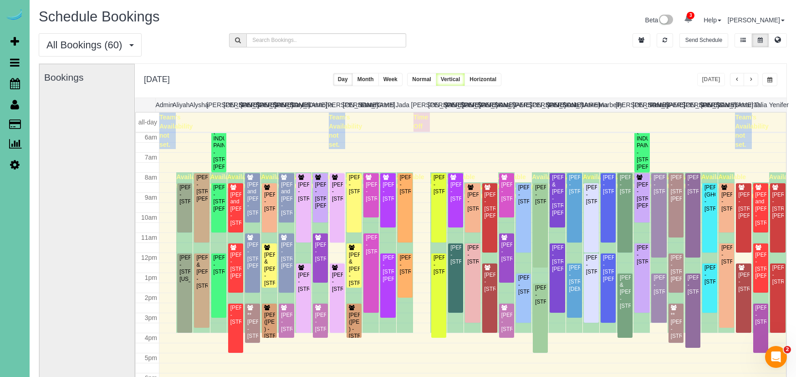
click at [769, 77] on button "button" at bounding box center [770, 79] width 15 height 13
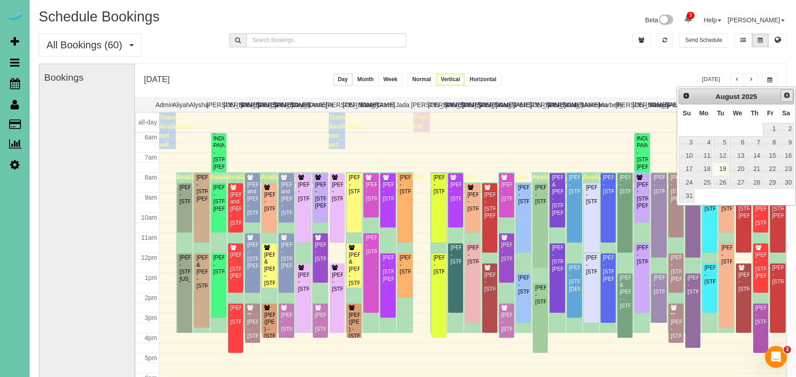
click at [784, 93] on span "Next" at bounding box center [787, 95] width 7 height 7
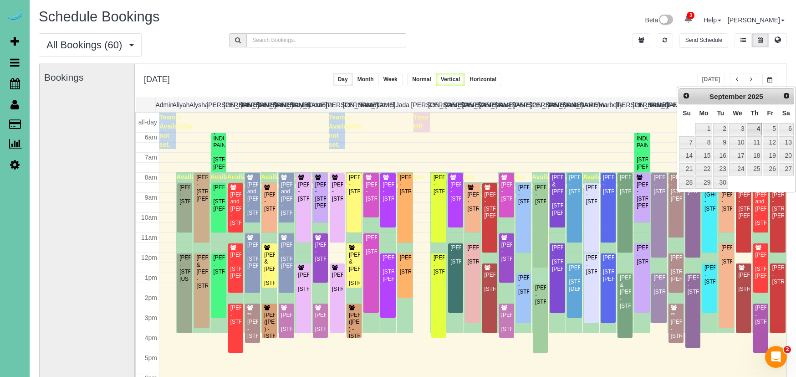
click at [756, 131] on link "4" at bounding box center [754, 129] width 15 height 12
type input "**********"
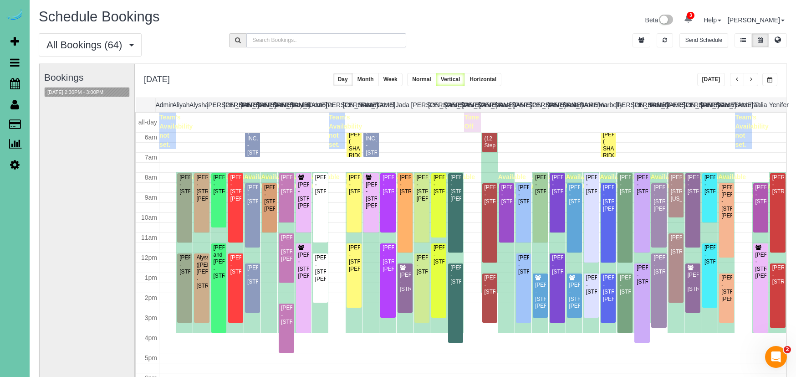
click at [275, 41] on input "text" at bounding box center [325, 40] width 159 height 14
type input "[PERSON_NAME]"
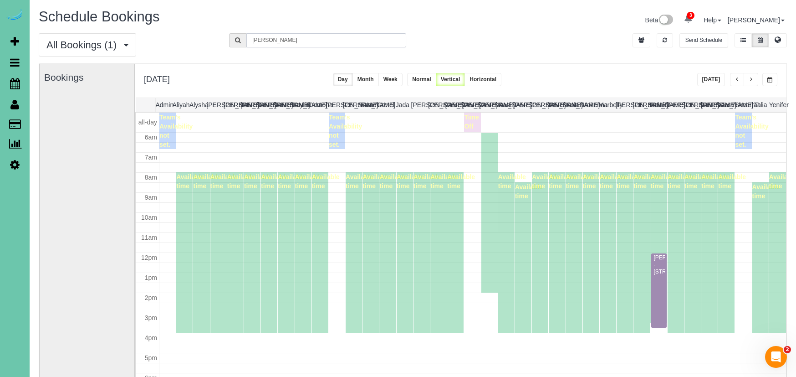
drag, startPoint x: 225, startPoint y: 31, endPoint x: 208, endPoint y: 28, distance: 16.6
click at [208, 28] on div "Schedule Bookings Beta 3 Your Notifications You have 0 alerts × You have 3 to c…" at bounding box center [413, 234] width 767 height 469
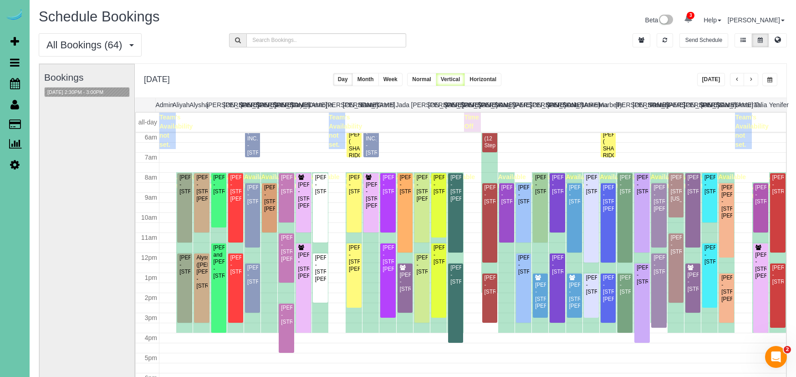
click at [771, 77] on span "button" at bounding box center [770, 79] width 5 height 5
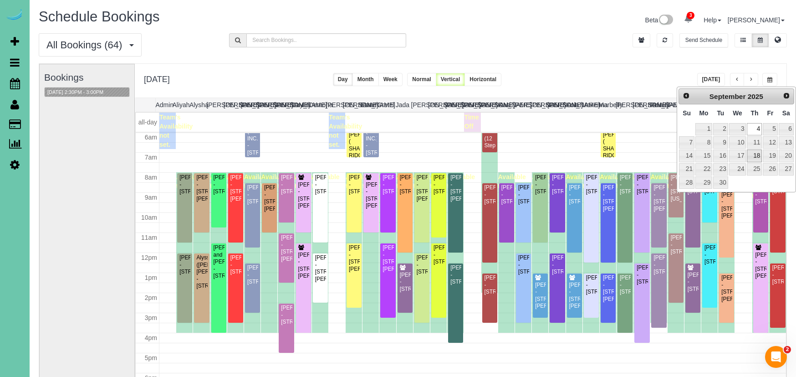
click at [753, 152] on link "18" at bounding box center [754, 155] width 15 height 12
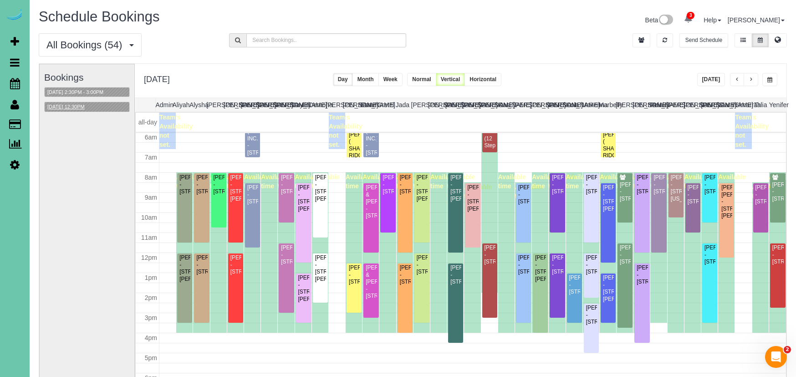
click at [87, 105] on button "09/18/2025 12:30PM" at bounding box center [66, 107] width 43 height 10
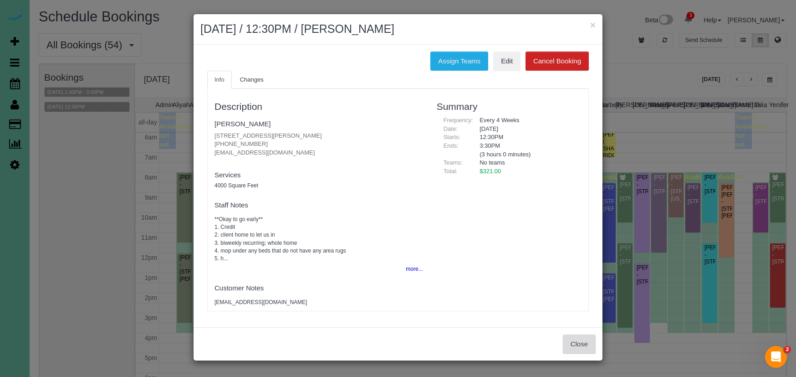
click at [581, 337] on button "Close" at bounding box center [579, 343] width 33 height 19
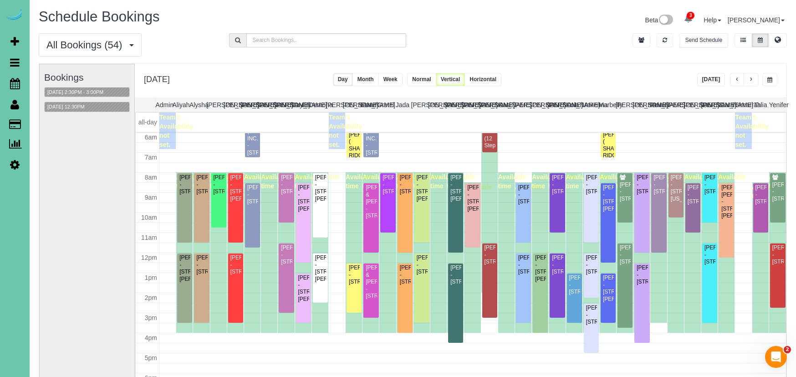
scroll to position [51, 0]
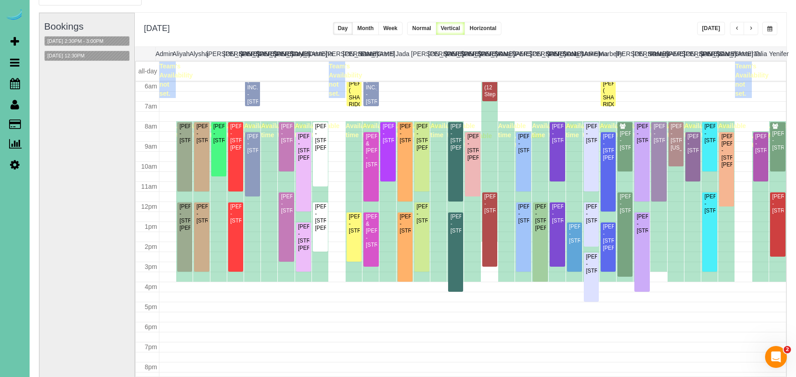
click at [768, 28] on span "button" at bounding box center [770, 28] width 5 height 5
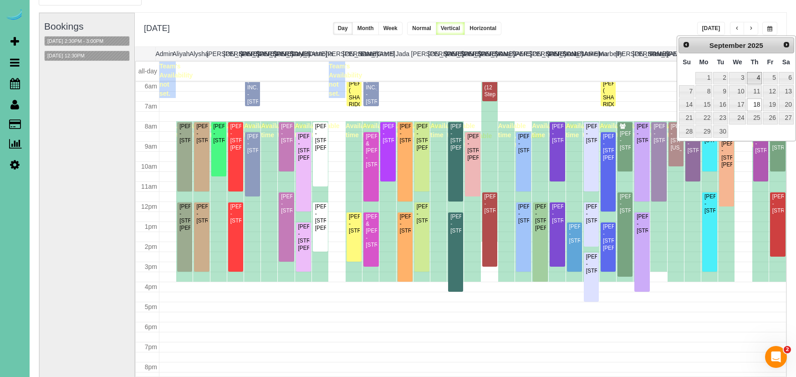
click at [755, 77] on link "4" at bounding box center [754, 78] width 15 height 12
type input "**********"
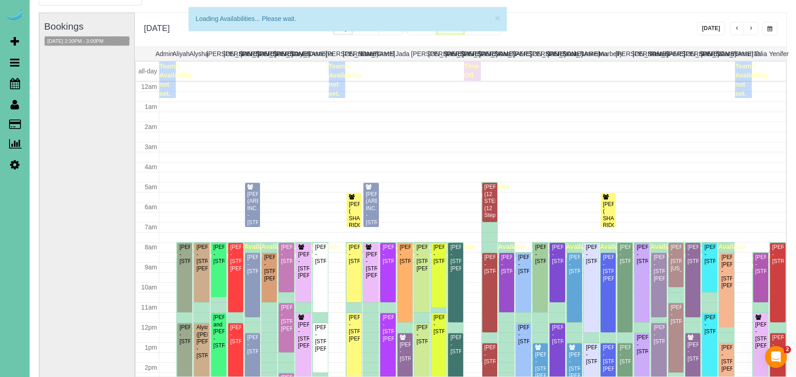
scroll to position [121, 0]
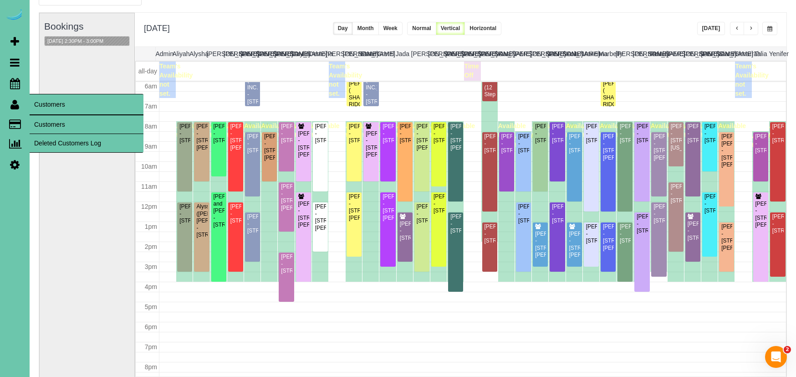
click at [48, 122] on link "Customers" at bounding box center [87, 124] width 114 height 18
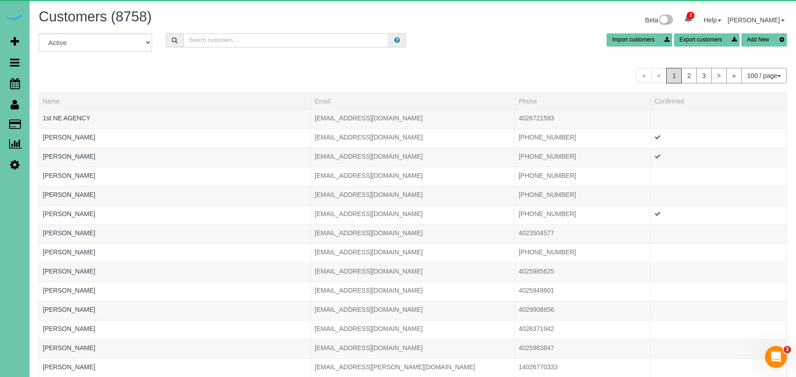
click at [246, 44] on input "text" at bounding box center [286, 40] width 206 height 14
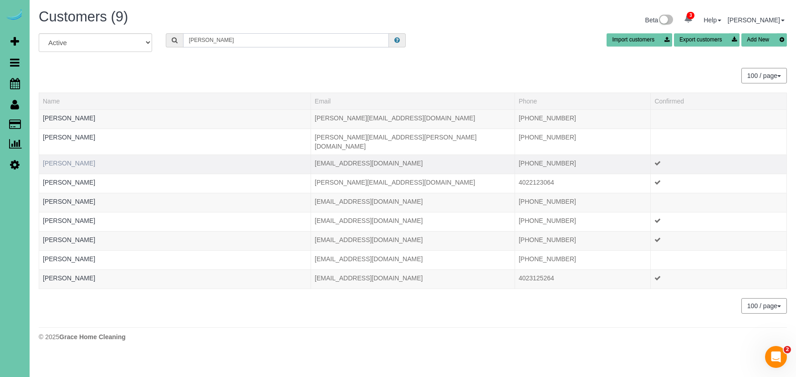
type input "Beth s"
click at [66, 159] on link "Beth Stanek" at bounding box center [69, 162] width 52 height 7
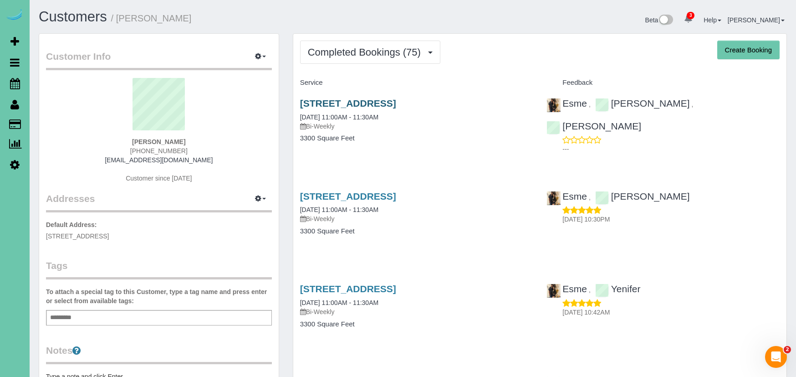
click at [334, 100] on link "1651 S 186th Circle, Omaha, NE 68130" at bounding box center [348, 103] width 96 height 10
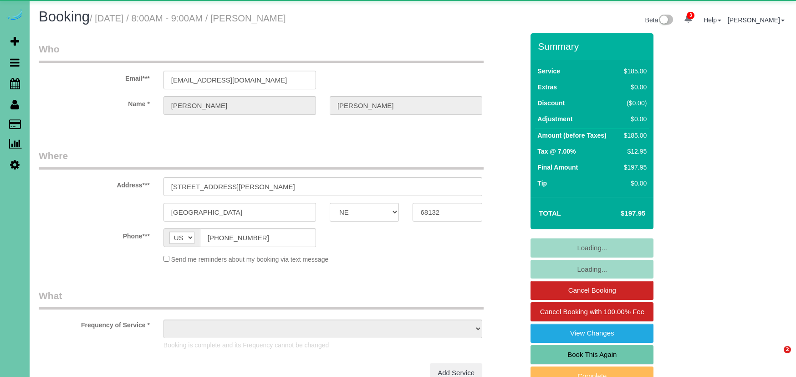
select select "NE"
select select "object:672"
select select "string:fspay-1a61e4b6-7370-4419-895e-016fd287c5df"
select select "number:36"
select select "number:42"
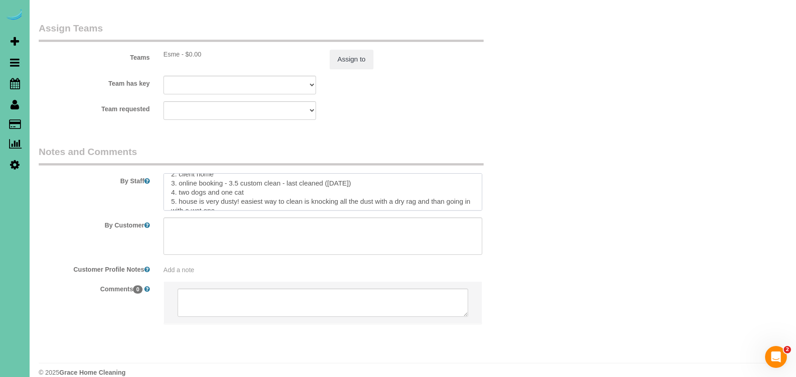
scroll to position [68, 0]
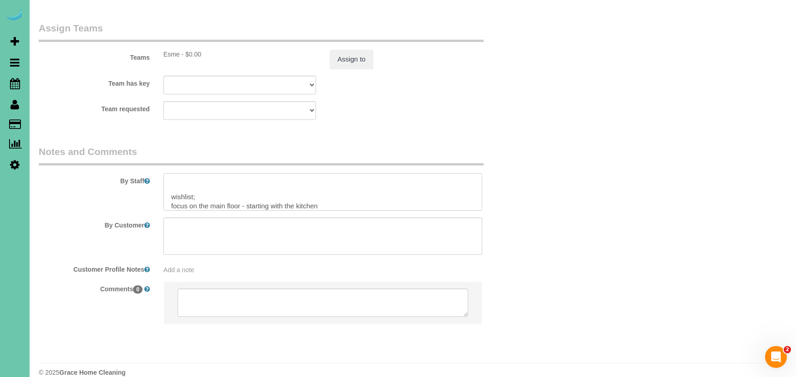
drag, startPoint x: 169, startPoint y: 171, endPoint x: 220, endPoint y: 214, distance: 66.7
click at [220, 214] on sui-booking-comments "By Staff By Customer Customer Profile Notes Add a note Comments 0" at bounding box center [281, 239] width 485 height 188
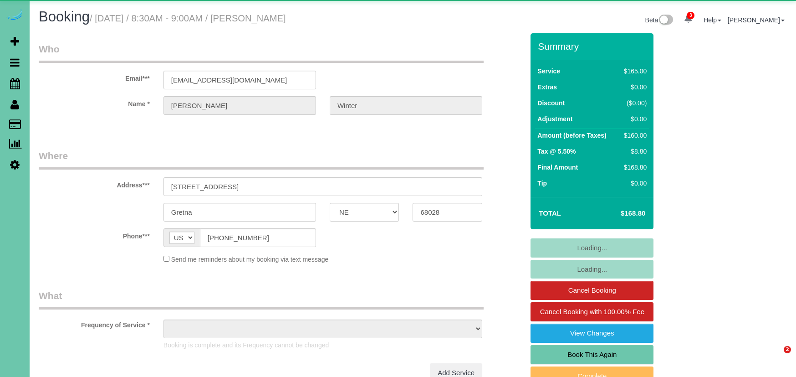
select select "NE"
select select "object:686"
select select "string:fspay-df3f501f-0225-44ff-b2f9-45bbaaa56c2d"
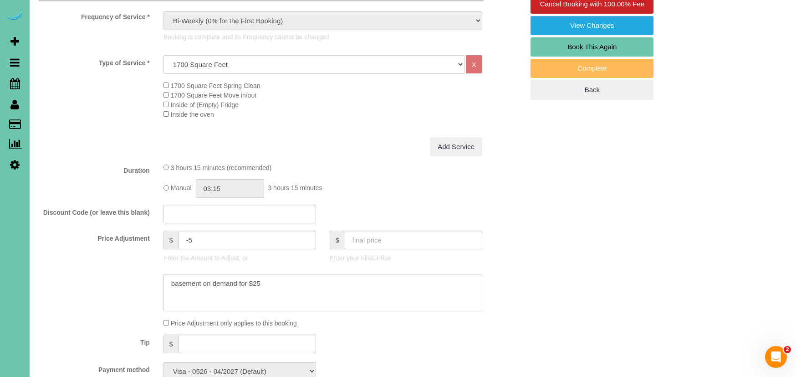
scroll to position [307, 0]
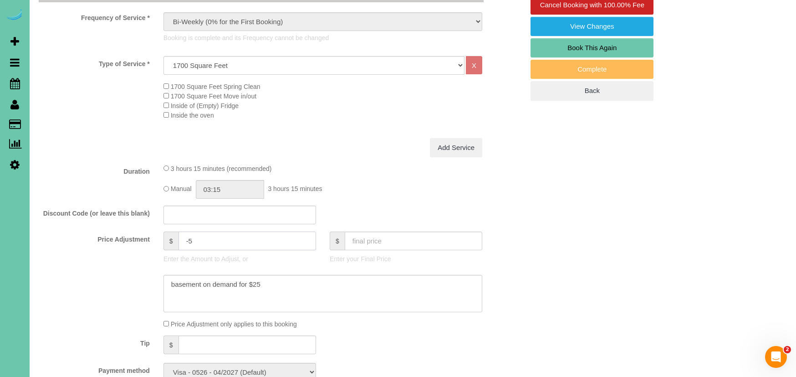
drag, startPoint x: 189, startPoint y: 238, endPoint x: 206, endPoint y: 243, distance: 18.6
click at [190, 238] on input "-5" at bounding box center [248, 240] width 138 height 19
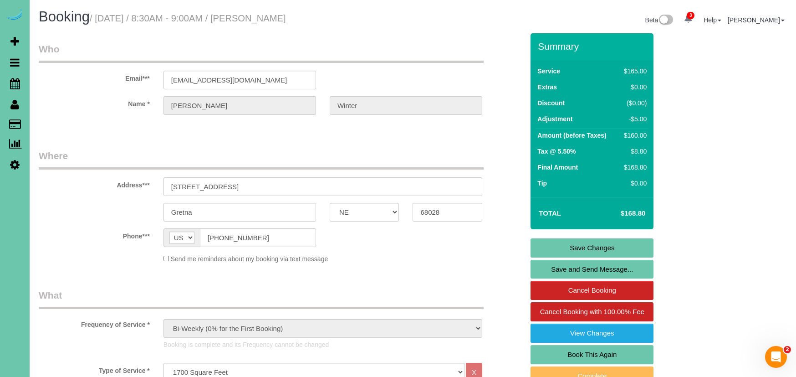
scroll to position [0, 0]
type input "-15"
click at [563, 247] on link "Save Changes" at bounding box center [592, 247] width 123 height 19
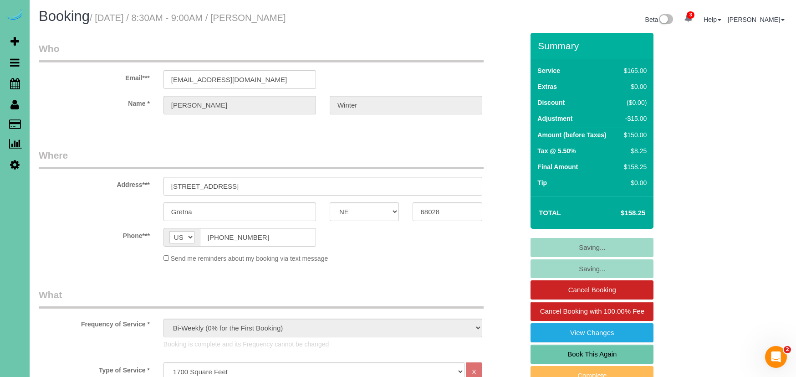
scroll to position [0, 0]
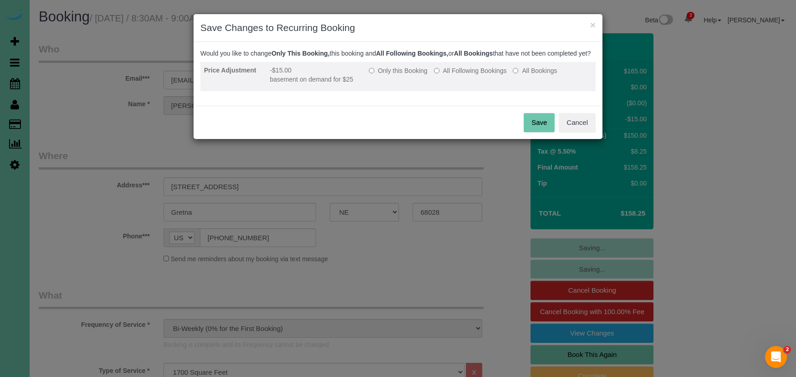
click at [391, 75] on label "Only this Booking" at bounding box center [398, 70] width 59 height 9
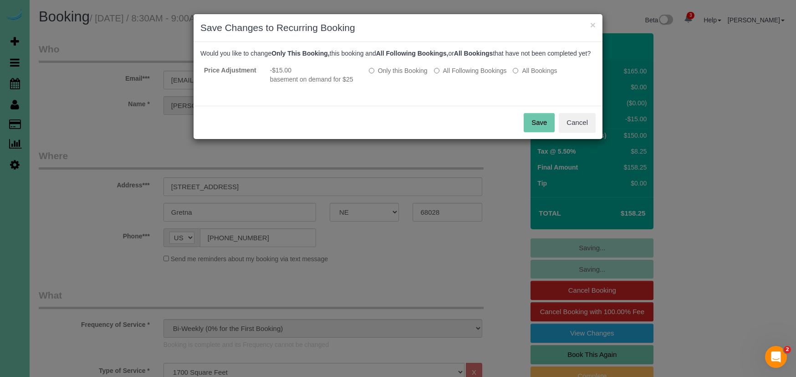
click at [543, 130] on button "Save" at bounding box center [539, 122] width 31 height 19
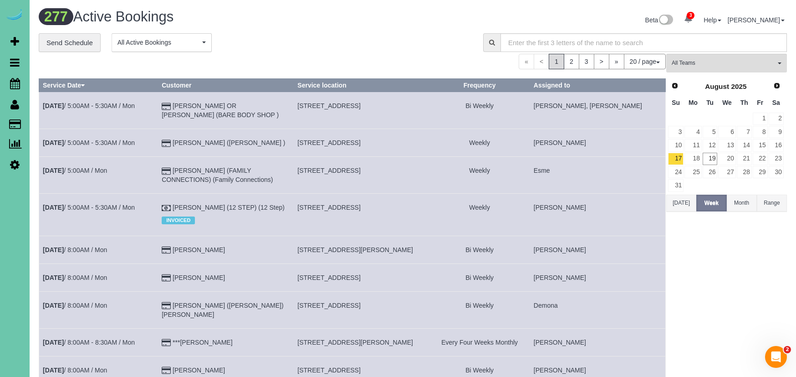
scroll to position [0, 0]
click at [364, 30] on div "277 Active Bookings Beta 3 Your Notifications You have 0 alerts × You have 3 to…" at bounding box center [413, 21] width 762 height 24
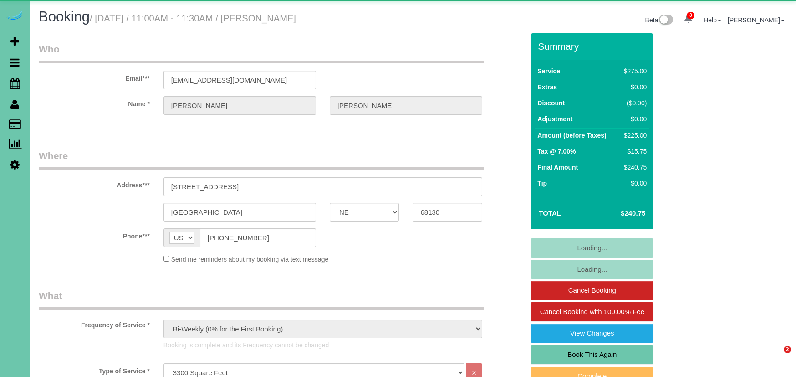
select select "NE"
select select "object:958"
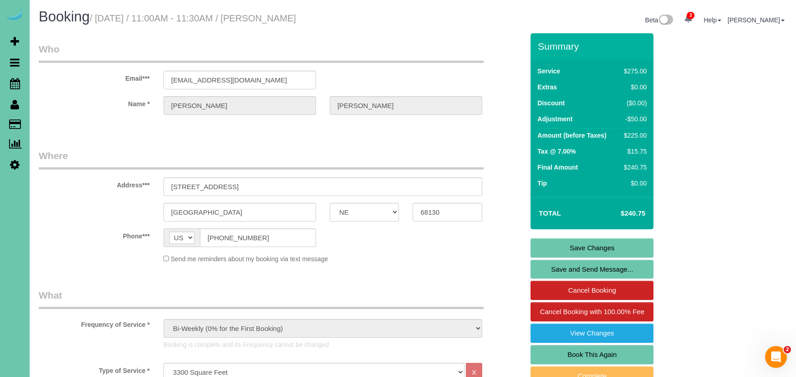
drag, startPoint x: 565, startPoint y: 353, endPoint x: 548, endPoint y: 342, distance: 20.3
click at [565, 353] on link "Book This Again" at bounding box center [592, 354] width 123 height 19
select select "NE"
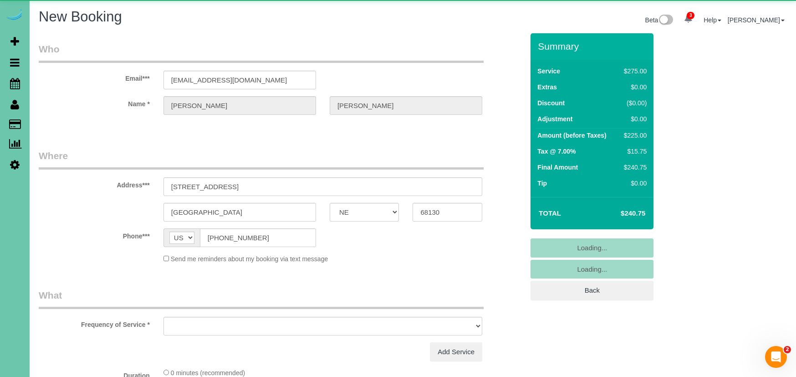
select select "object:1679"
select select "string:fspay-1253af20-c903-4cef-aefa-e06734ce6f24"
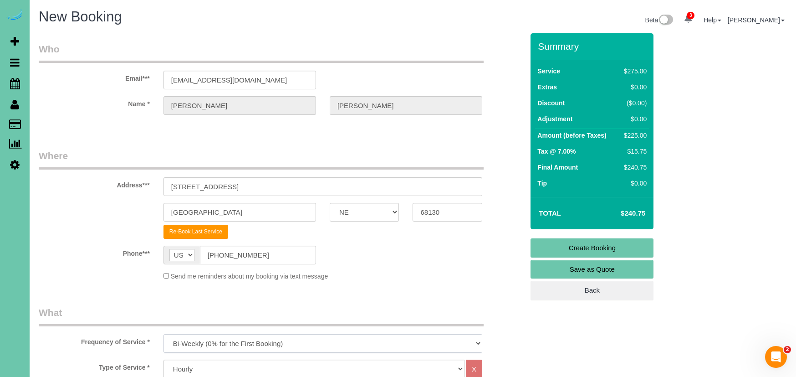
select select "object:1689"
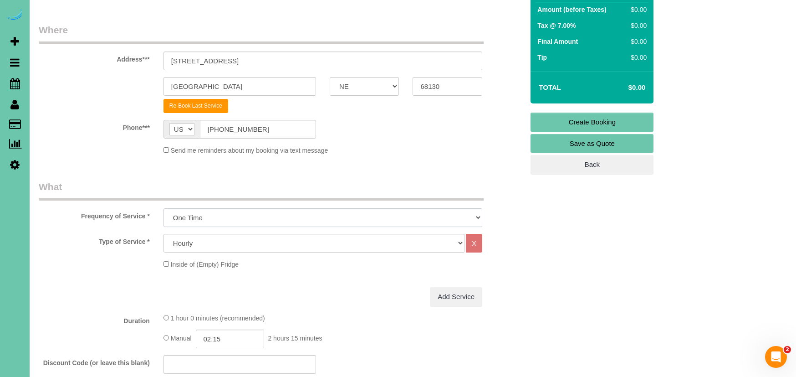
scroll to position [128, 0]
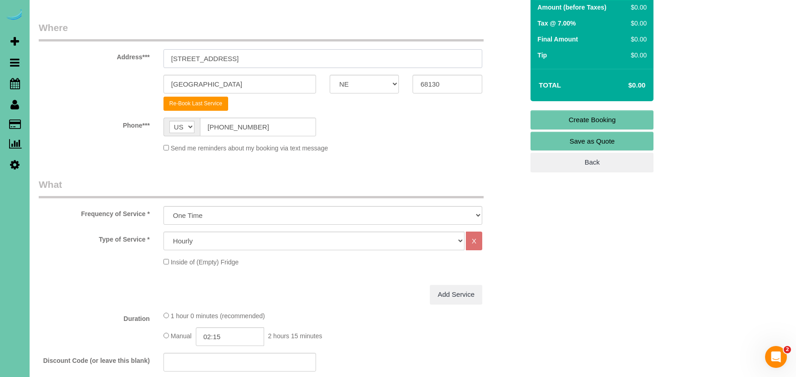
drag, startPoint x: 170, startPoint y: 52, endPoint x: 130, endPoint y: 49, distance: 40.2
select select "60"
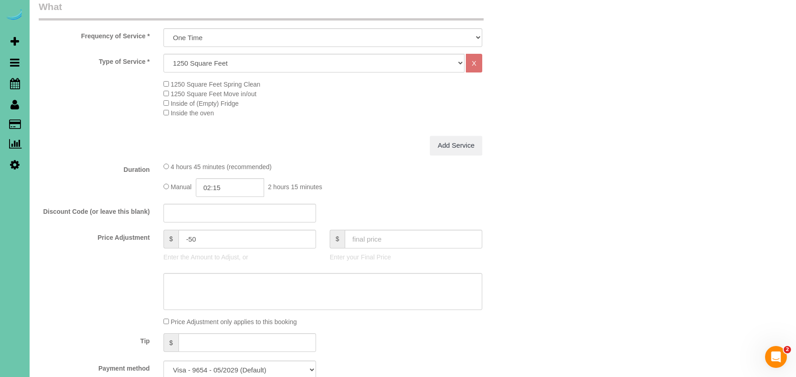
scroll to position [339, 0]
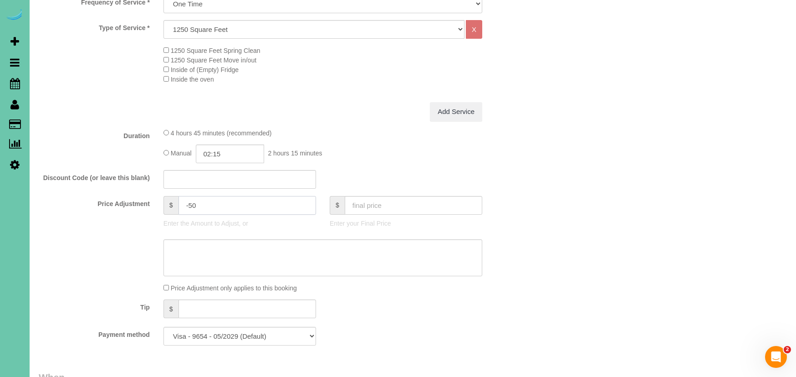
drag, startPoint x: 201, startPoint y: 203, endPoint x: 132, endPoint y: 196, distance: 70.0
click at [132, 196] on div "Price Adjustment $ -50 Enter the Amount to Adjust, or $ Enter your Final Price" at bounding box center [281, 214] width 499 height 36
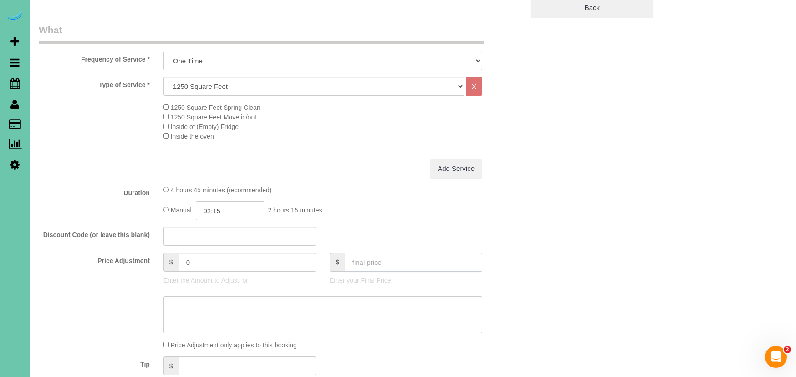
scroll to position [283, 0]
drag, startPoint x: 199, startPoint y: 262, endPoint x: 165, endPoint y: 259, distance: 33.5
click at [165, 259] on div "$ 0" at bounding box center [240, 261] width 153 height 19
type input "60"
click at [222, 208] on input "02:15" at bounding box center [230, 210] width 68 height 19
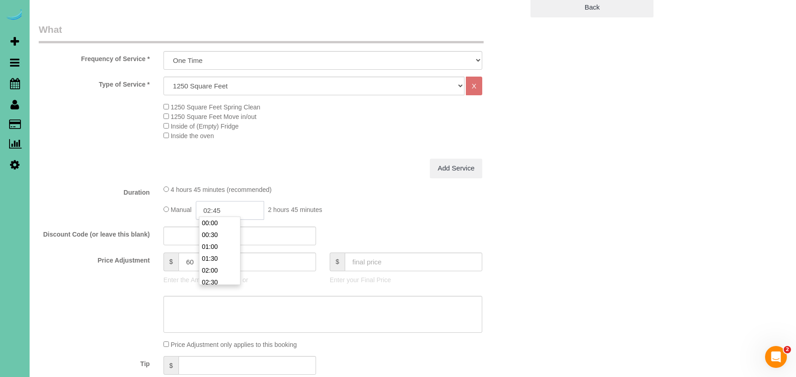
type input "02:45"
click at [90, 214] on div "Duration 4 hours 45 minutes (recommended) Manual 02:45 2 hours 45 minutes" at bounding box center [281, 202] width 499 height 35
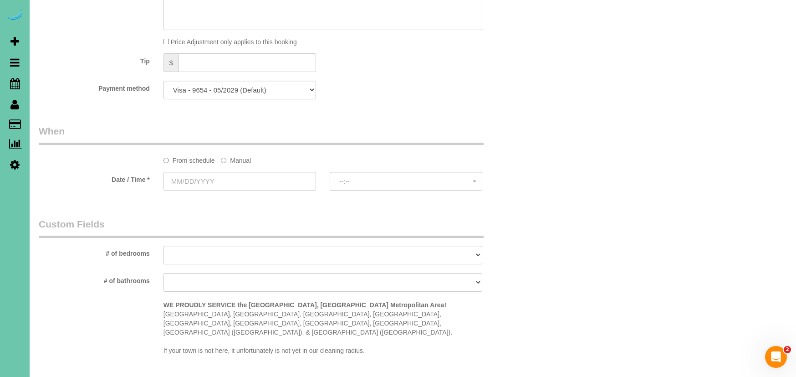
scroll to position [591, 0]
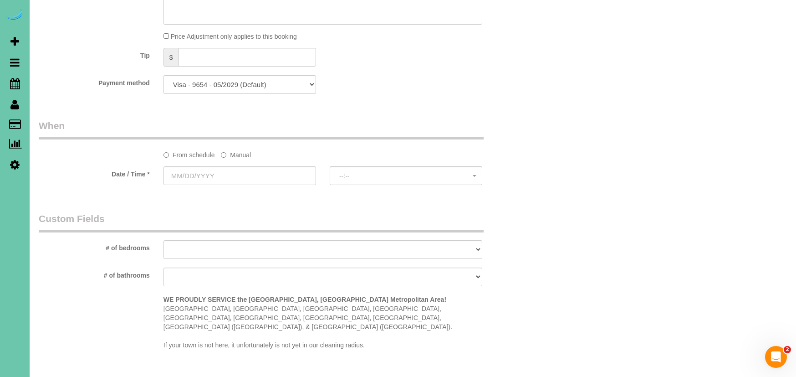
click at [244, 149] on label "Manual" at bounding box center [236, 153] width 30 height 12
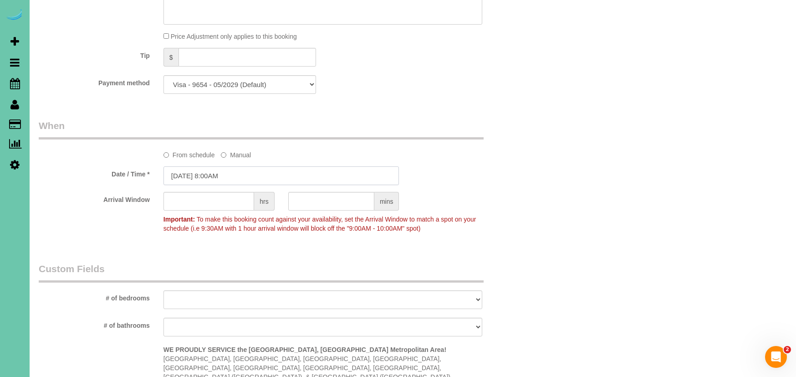
click at [234, 169] on input "[DATE] 8:00AM" at bounding box center [282, 175] width 236 height 19
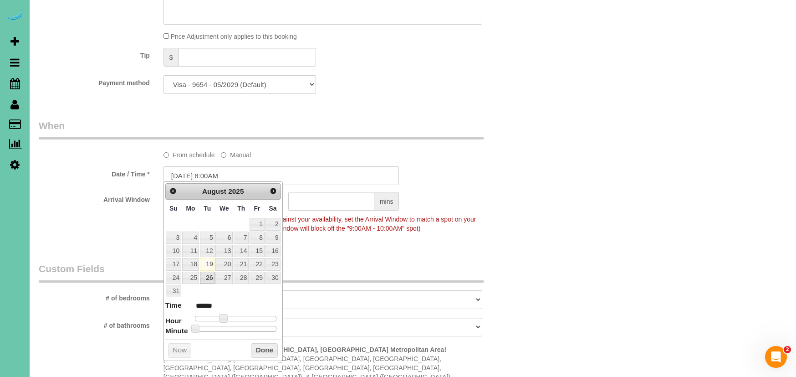
click at [203, 275] on link "26" at bounding box center [207, 278] width 15 height 12
type input "[DATE] 8:00AM"
click at [83, 225] on div "Arrival Window hrs mins Important: To make this booking count against your avai…" at bounding box center [281, 214] width 499 height 45
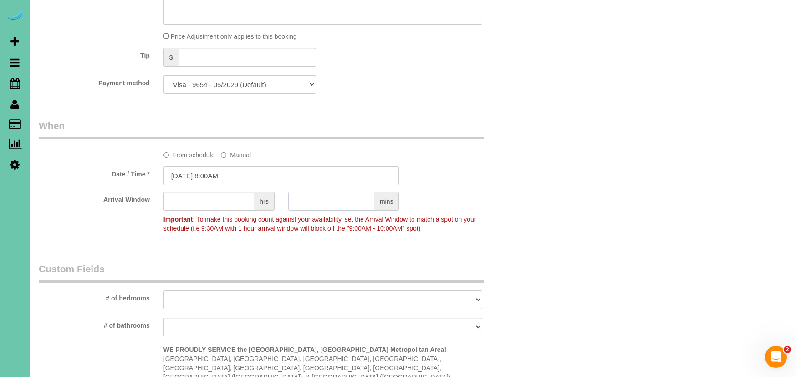
click at [336, 197] on input "text" at bounding box center [331, 201] width 86 height 19
type input "30"
select select "number:35"
select select "number:40"
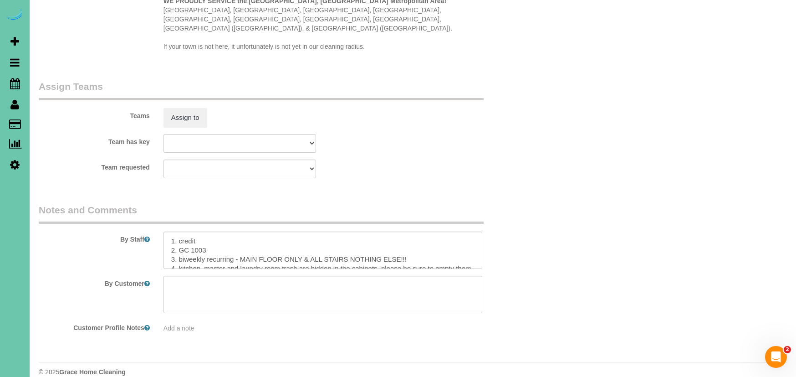
scroll to position [939, 0]
drag, startPoint x: 406, startPoint y: 246, endPoint x: 179, endPoint y: 245, distance: 226.9
click at [179, 245] on textarea at bounding box center [323, 250] width 319 height 37
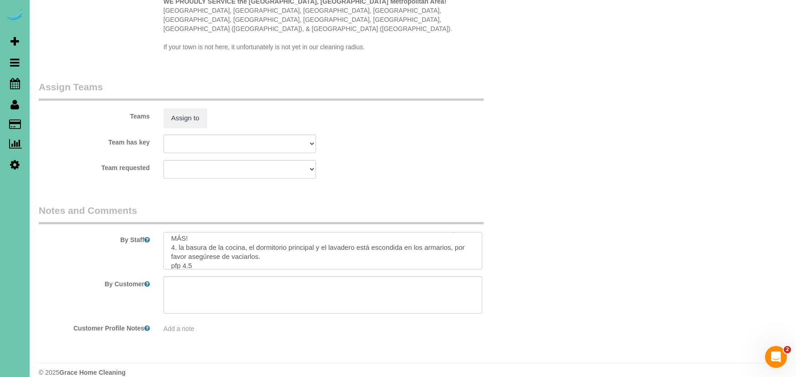
drag, startPoint x: 179, startPoint y: 254, endPoint x: 257, endPoint y: 310, distance: 96.3
click at [257, 310] on sui-booking-comments "By Staff By Customer Customer Profile Notes Add a note" at bounding box center [281, 268] width 485 height 129
paste textarea "Home must be completely empty - if there is area still occupied treat as spring…"
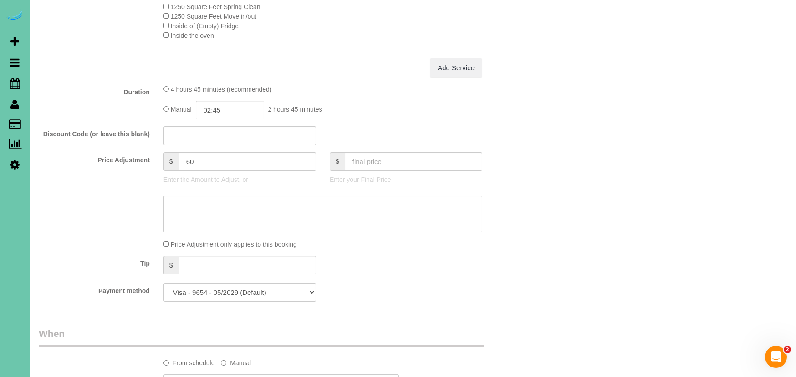
scroll to position [386, 0]
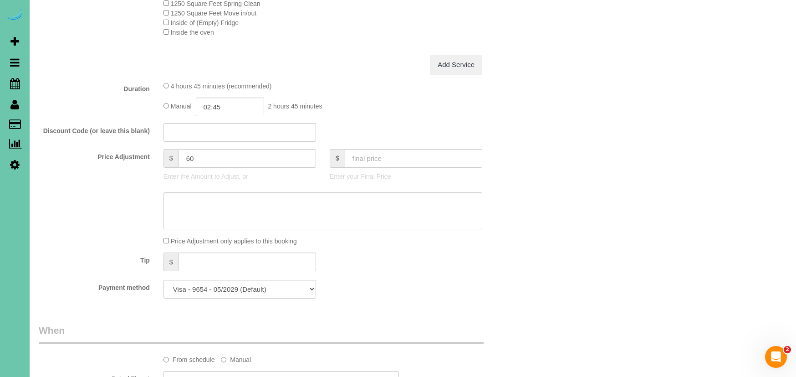
type textarea "1. loremi 9. DO 7815 5. sit amet cons adi elitsedd ei temporin UTLA! 2. etdolo …"
drag, startPoint x: 187, startPoint y: 156, endPoint x: 173, endPoint y: 154, distance: 14.7
click at [173, 154] on div "$ 60" at bounding box center [240, 158] width 153 height 19
type input "78"
click at [225, 201] on textarea at bounding box center [323, 210] width 319 height 37
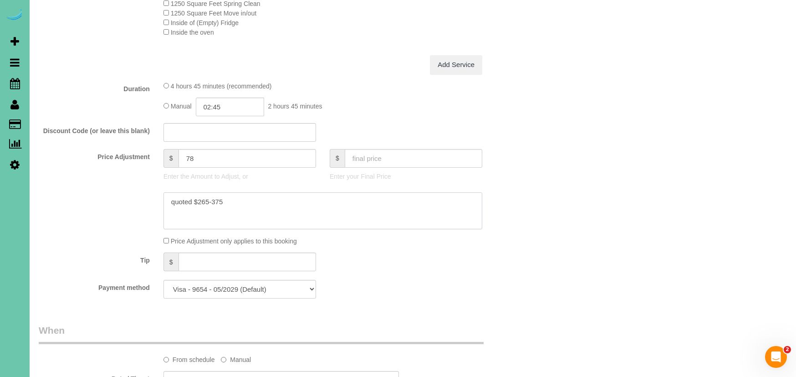
type textarea "quoted $265-375"
click at [227, 107] on input "02:45" at bounding box center [230, 106] width 68 height 19
type input "03:00"
click at [224, 173] on li "03:00" at bounding box center [220, 173] width 41 height 12
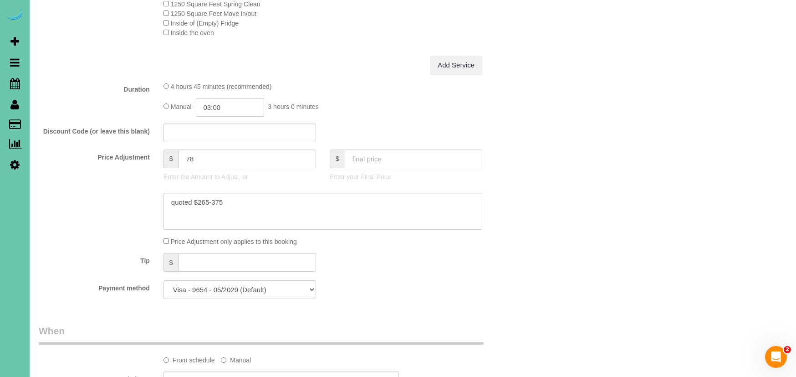
drag, startPoint x: 97, startPoint y: 140, endPoint x: 89, endPoint y: 138, distance: 8.0
click at [96, 140] on fieldset "What Frequency of Service * One Time Weekly (0% for the First Booking) Bi-Weekl…" at bounding box center [281, 113] width 485 height 386
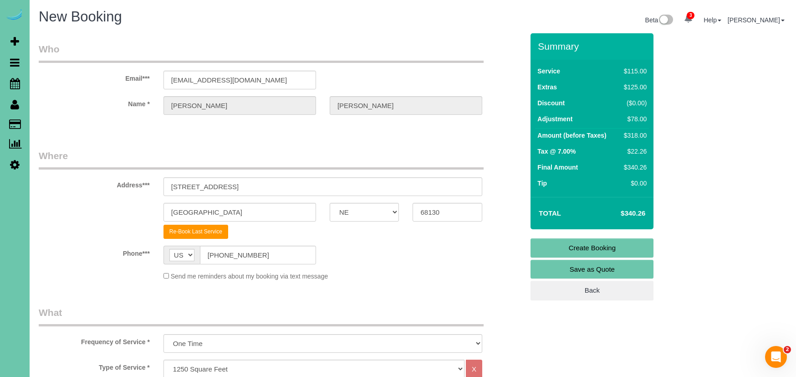
scroll to position [0, 0]
click at [556, 245] on link "Create Booking" at bounding box center [592, 247] width 123 height 19
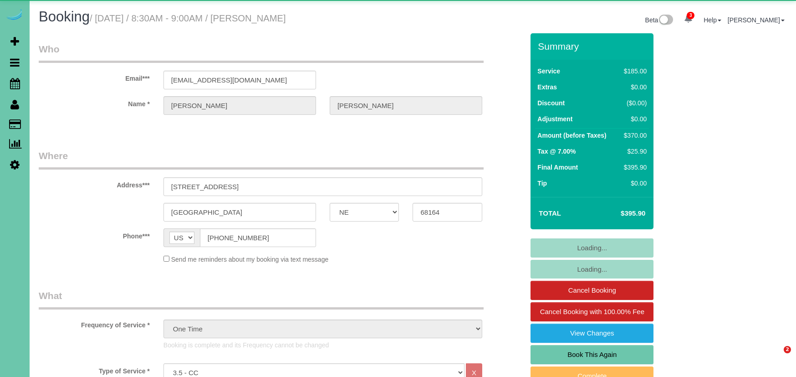
select select "NE"
select select "number:37"
select select "number:43"
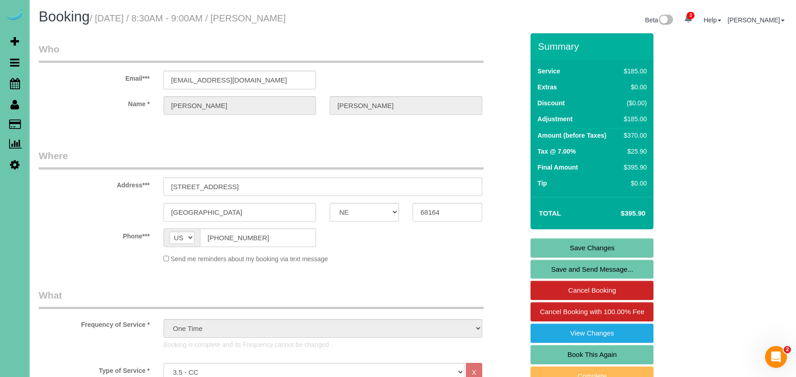
click at [545, 349] on link "Book This Again" at bounding box center [592, 354] width 123 height 19
select select "NE"
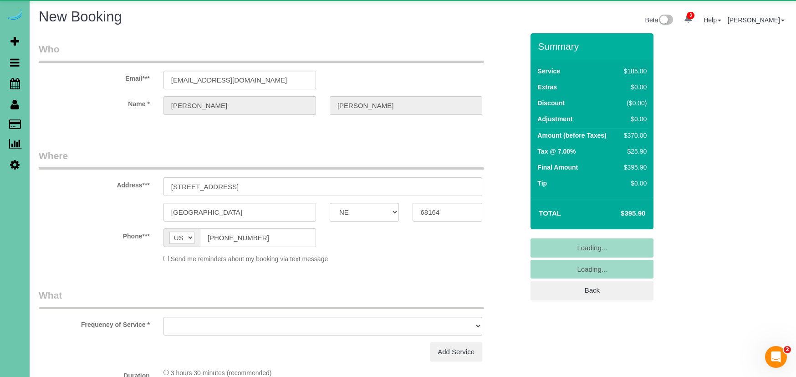
select select "object:1659"
select select "string:fspay-62876fd5-1759-43da-8ac1-9e7e1510881a"
select select "number:37"
select select "number:43"
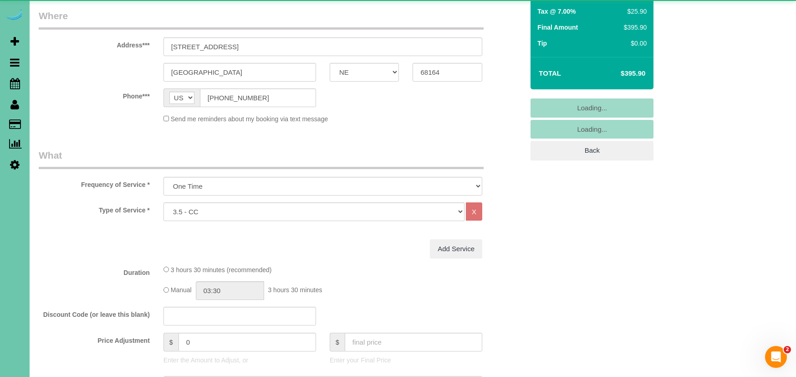
scroll to position [143, 0]
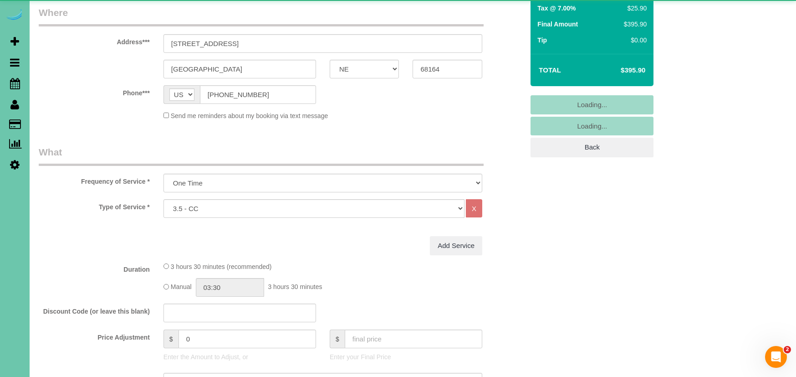
select select "object:1663"
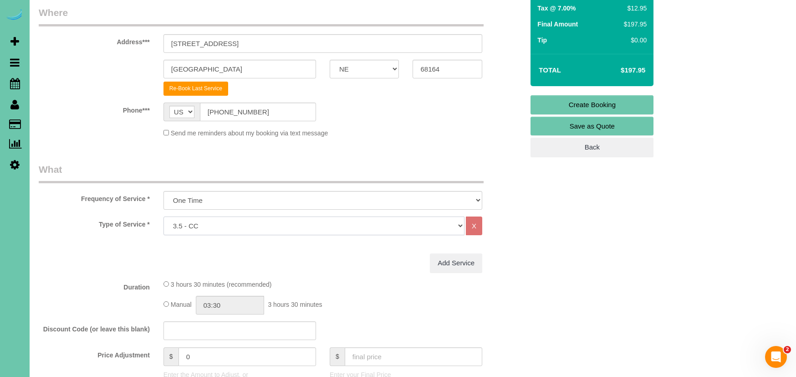
select select "27"
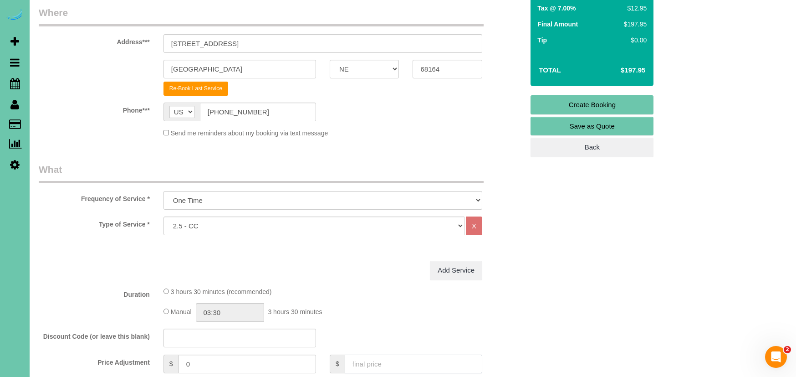
click at [375, 364] on input "text" at bounding box center [414, 363] width 138 height 19
type input "0"
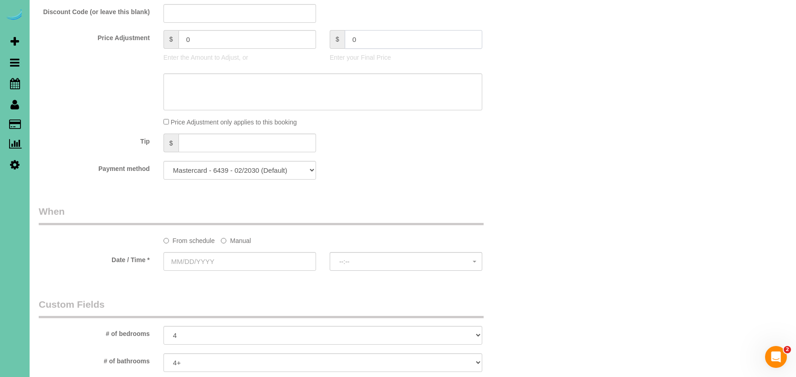
scroll to position [474, 0]
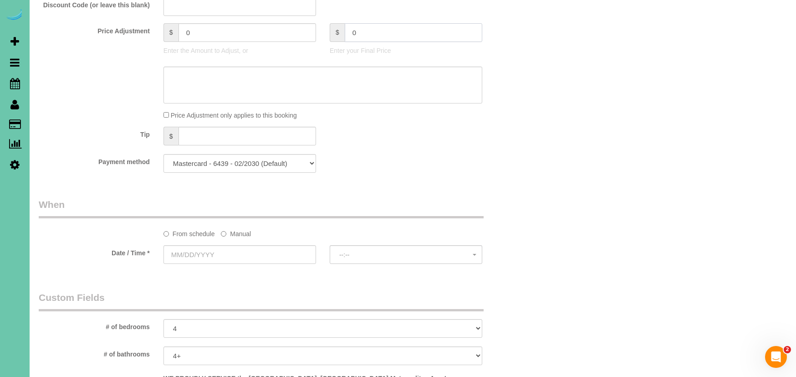
type input "-135"
click at [232, 232] on label "Manual" at bounding box center [236, 232] width 30 height 12
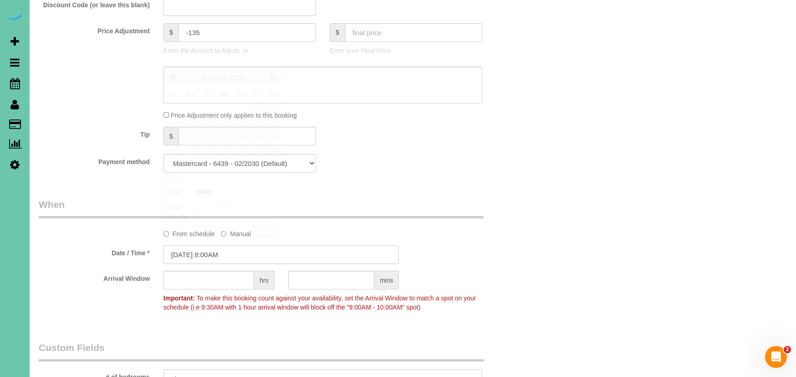
click at [222, 253] on input "[DATE] 8:00AM" at bounding box center [282, 254] width 236 height 19
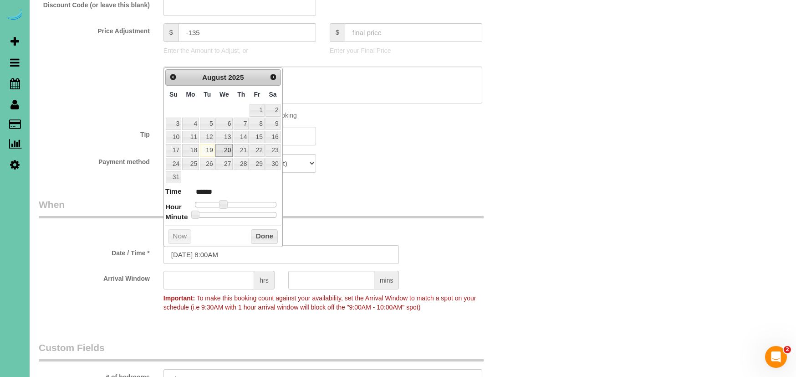
click at [226, 150] on link "20" at bounding box center [223, 150] width 17 height 12
click at [217, 253] on input "[DATE] 8:00AM" at bounding box center [282, 254] width 236 height 19
type input "[DATE] 8:30AM"
click at [127, 74] on div at bounding box center [281, 85] width 499 height 37
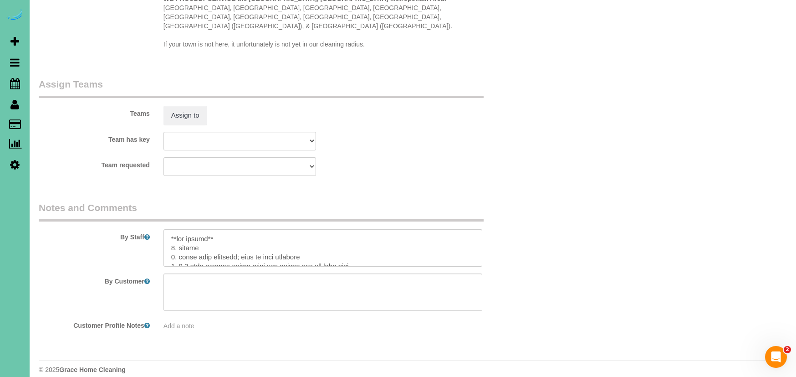
scroll to position [903, 0]
drag, startPoint x: 215, startPoint y: 229, endPoint x: 181, endPoint y: 227, distance: 33.3
click at [177, 230] on textarea at bounding box center [323, 248] width 319 height 37
drag, startPoint x: 326, startPoint y: 239, endPoint x: 180, endPoint y: 240, distance: 146.2
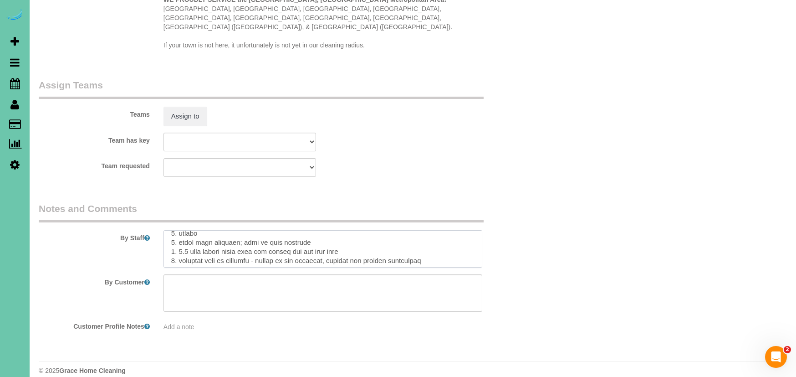
click at [180, 240] on textarea at bounding box center [323, 248] width 319 height 37
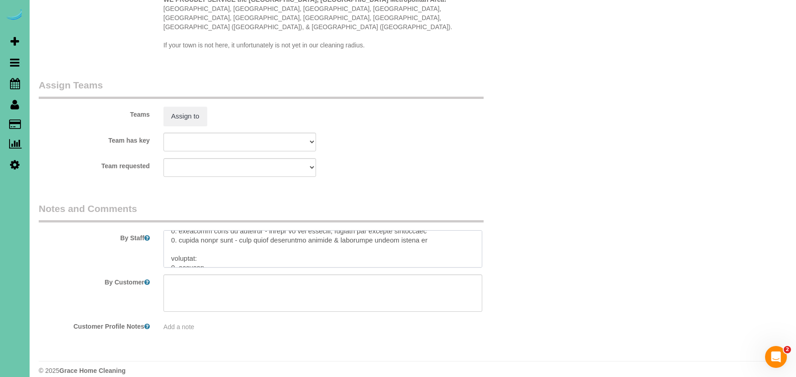
scroll to position [51, 0]
click at [178, 247] on textarea at bounding box center [323, 248] width 319 height 37
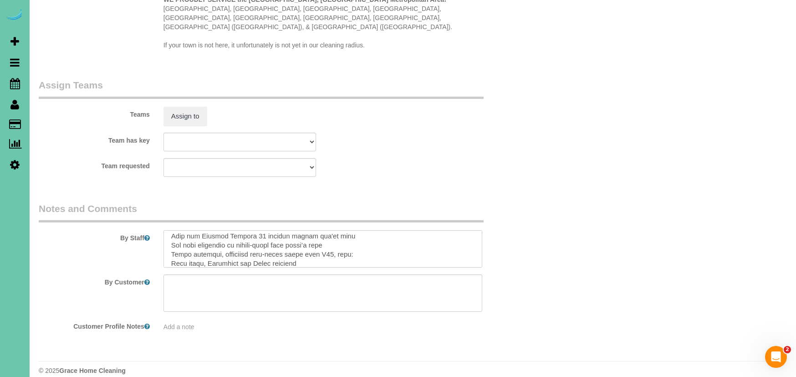
scroll to position [328, 0]
drag, startPoint x: 179, startPoint y: 247, endPoint x: 205, endPoint y: 278, distance: 41.1
click at [205, 278] on sui-booking-comments "By Staff By Customer Customer Profile Notes Add a note" at bounding box center [281, 266] width 485 height 129
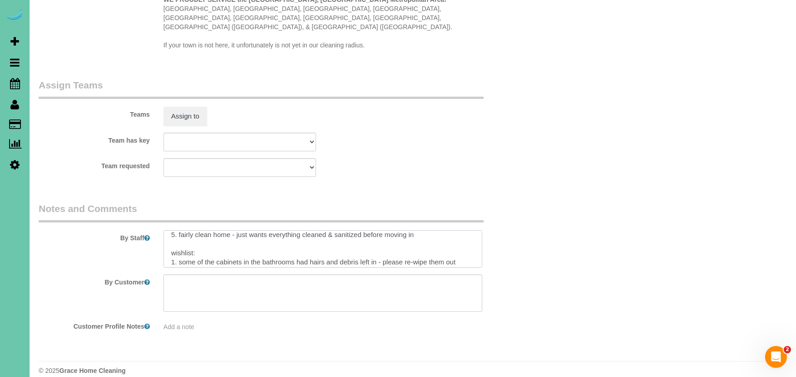
scroll to position [55, 0]
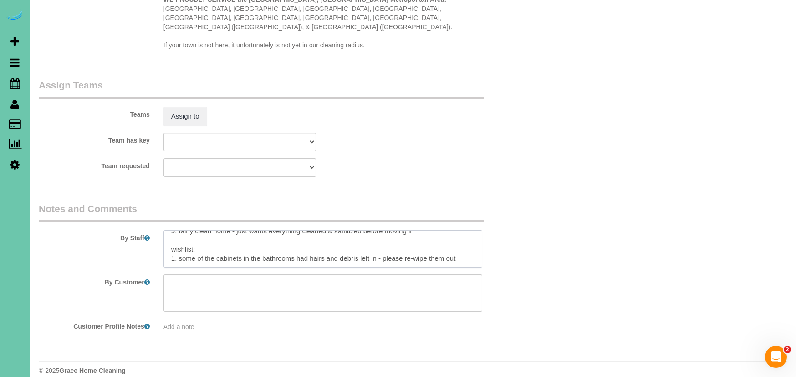
click at [297, 243] on textarea at bounding box center [323, 248] width 319 height 37
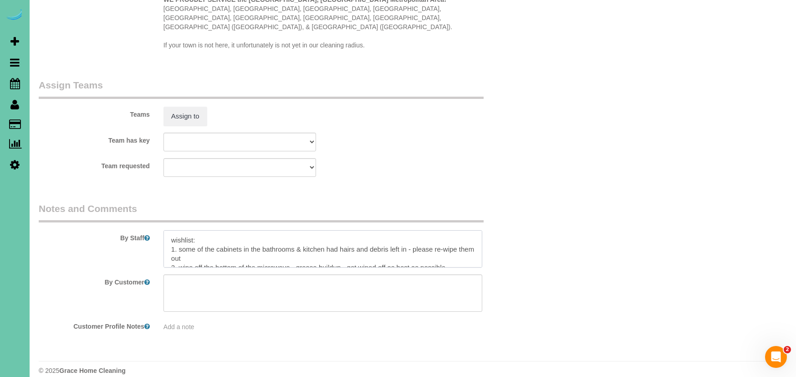
scroll to position [72, 0]
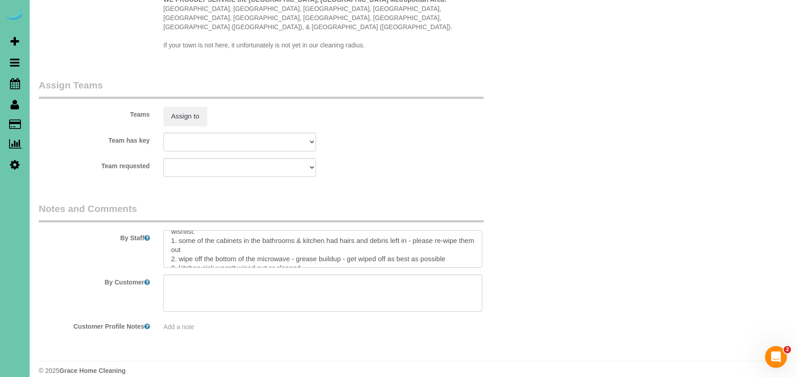
drag, startPoint x: 215, startPoint y: 252, endPoint x: 256, endPoint y: 254, distance: 41.5
click at [216, 252] on textarea at bounding box center [323, 248] width 319 height 37
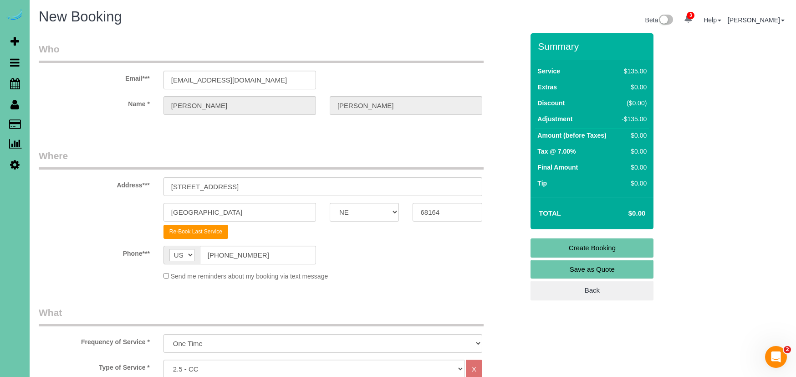
scroll to position [0, 0]
type textarea "**rework - small items were missed when we cleaned on monday(( 1. credit 2. fro…"
drag, startPoint x: 481, startPoint y: 258, endPoint x: 498, endPoint y: 252, distance: 18.3
click at [485, 256] on div "Phone*** AF AL DZ AD AO AI AQ AG AR AM AW AU AT AZ BS BH BD BB BY BE BZ BJ BM B…" at bounding box center [281, 255] width 499 height 19
click at [559, 249] on link "Create Booking" at bounding box center [592, 247] width 123 height 19
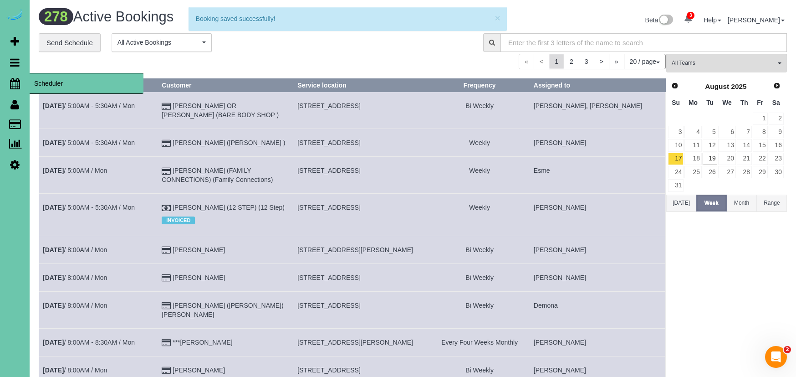
click at [12, 81] on icon at bounding box center [15, 83] width 10 height 11
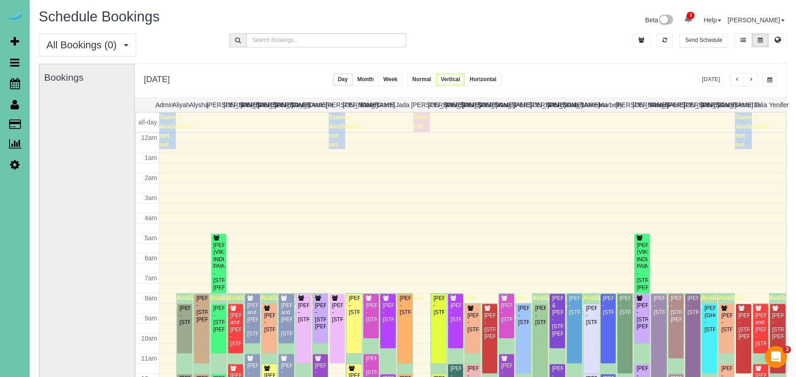
scroll to position [121, 0]
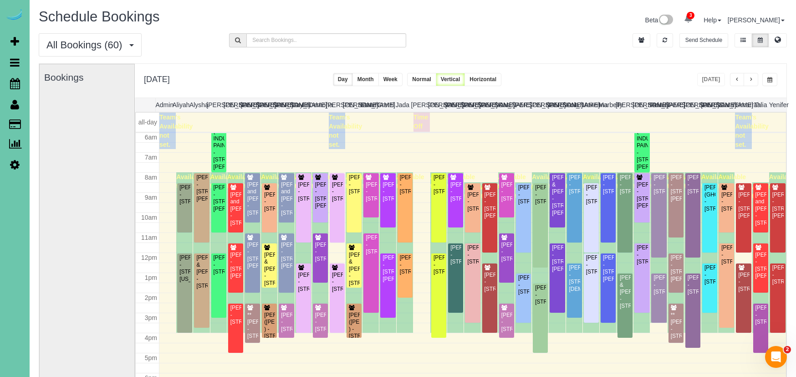
click at [752, 82] on span "button" at bounding box center [751, 79] width 5 height 5
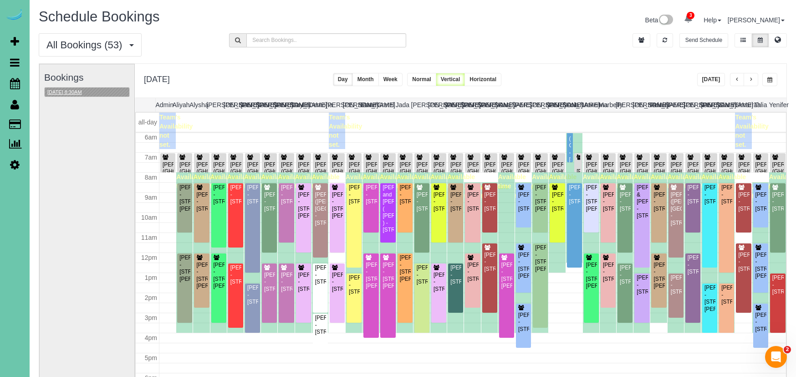
click at [85, 93] on button "08/20/2025 8:30AM" at bounding box center [65, 92] width 40 height 10
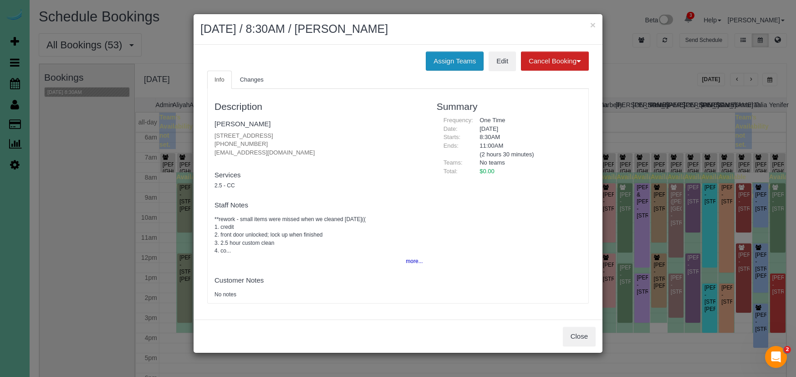
click at [449, 67] on button "Assign Teams" at bounding box center [455, 60] width 58 height 19
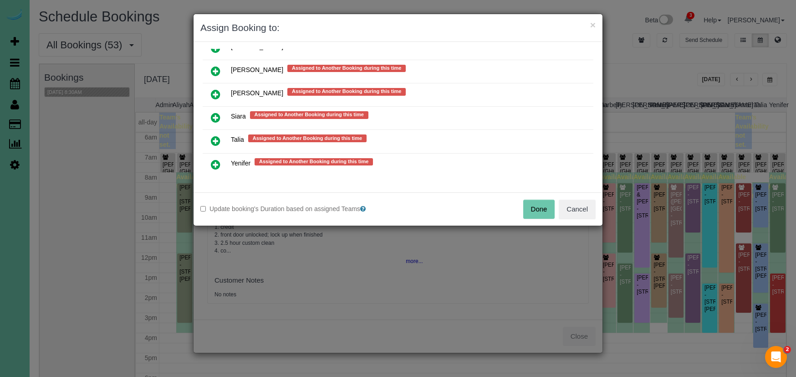
scroll to position [839, 0]
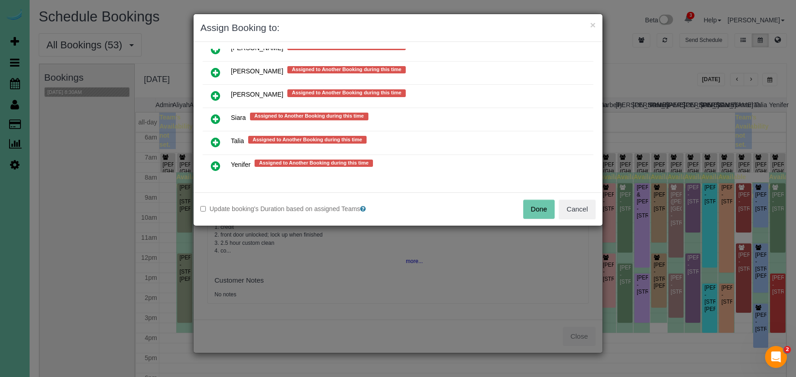
drag, startPoint x: 214, startPoint y: 133, endPoint x: 225, endPoint y: 159, distance: 28.2
click at [214, 133] on link at bounding box center [215, 142] width 21 height 18
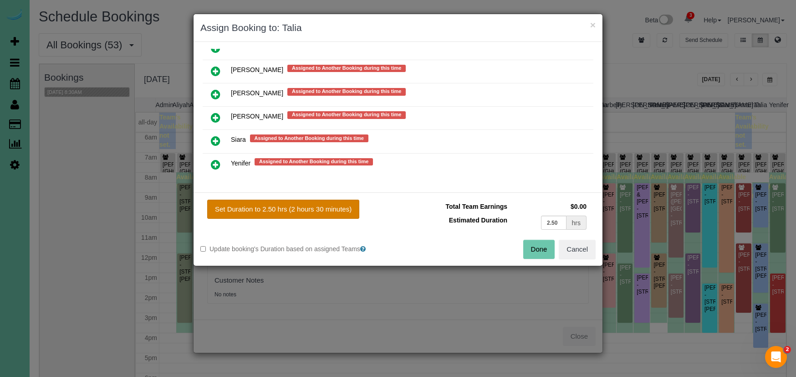
drag, startPoint x: 280, startPoint y: 211, endPoint x: 266, endPoint y: 206, distance: 15.4
click at [279, 211] on button "Set Duration to 2.50 hrs (2 hours 30 minutes)" at bounding box center [283, 209] width 152 height 19
type input "2.50"
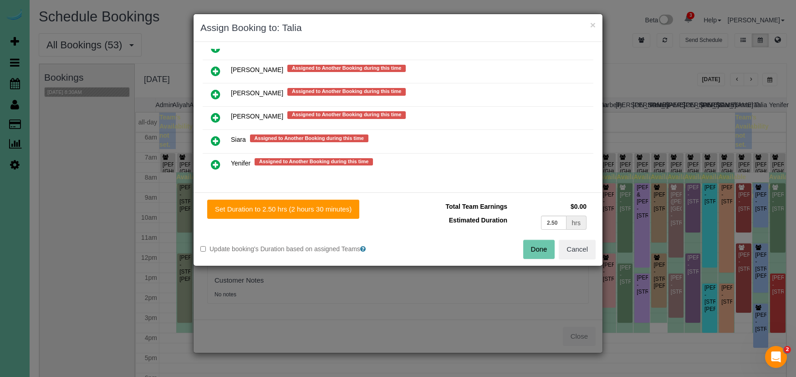
drag, startPoint x: 533, startPoint y: 248, endPoint x: 526, endPoint y: 242, distance: 9.3
click at [533, 248] on button "Done" at bounding box center [539, 249] width 32 height 19
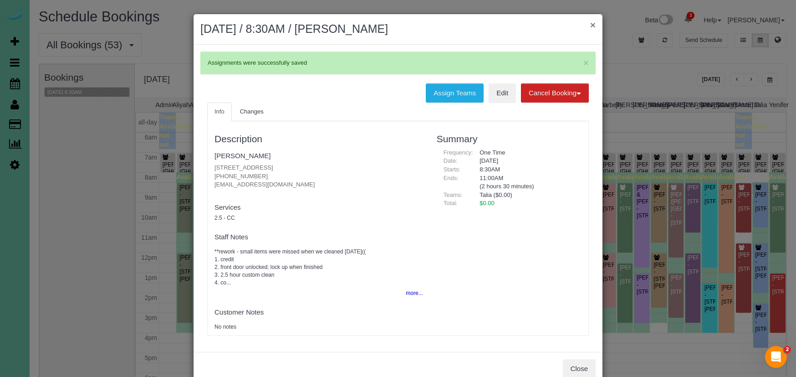
click at [593, 28] on button "×" at bounding box center [592, 25] width 5 height 10
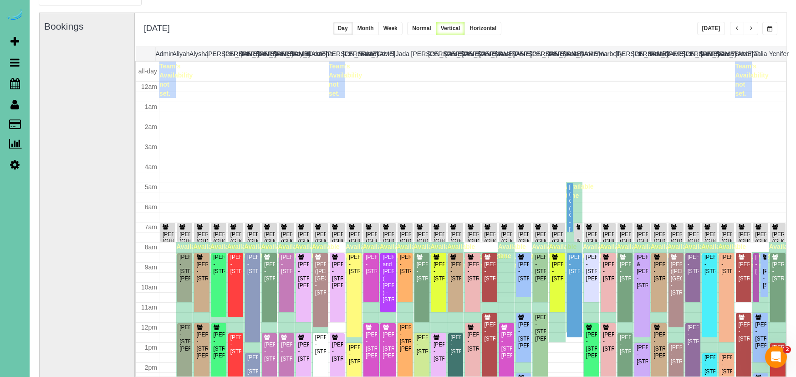
scroll to position [121, 0]
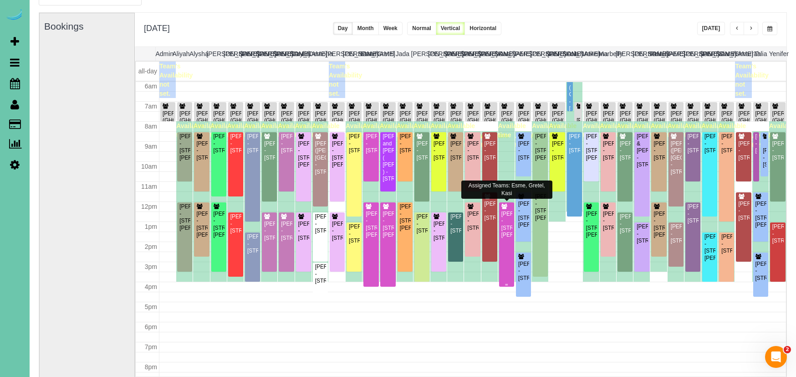
click at [510, 228] on div "Tom Ramsbottom - 21625 Chancelor Road, Elkhorn, NE 68022" at bounding box center [506, 224] width 11 height 28
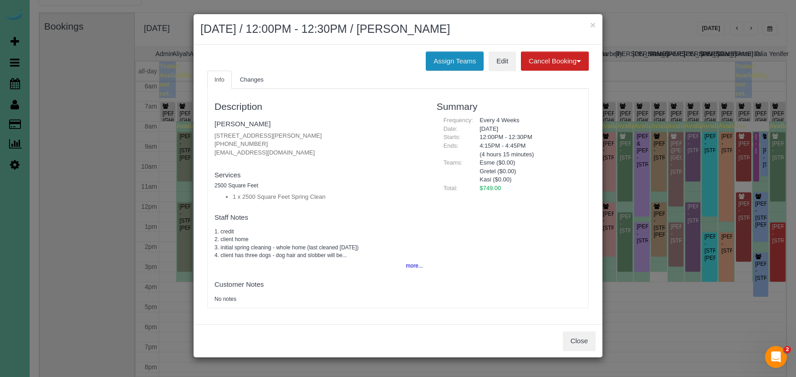
drag, startPoint x: 462, startPoint y: 65, endPoint x: 457, endPoint y: 65, distance: 5.0
click at [461, 65] on button "Assign Teams" at bounding box center [455, 60] width 58 height 19
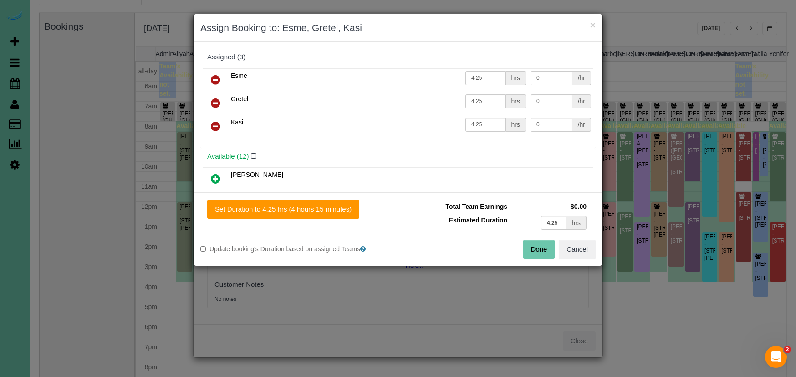
click at [216, 122] on icon at bounding box center [216, 126] width 10 height 11
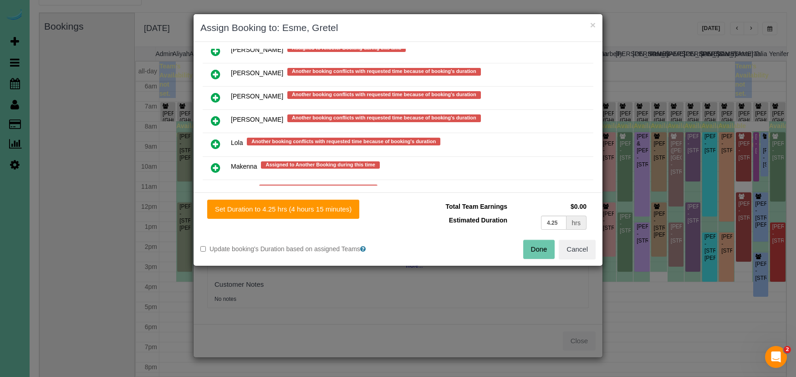
scroll to position [672, 0]
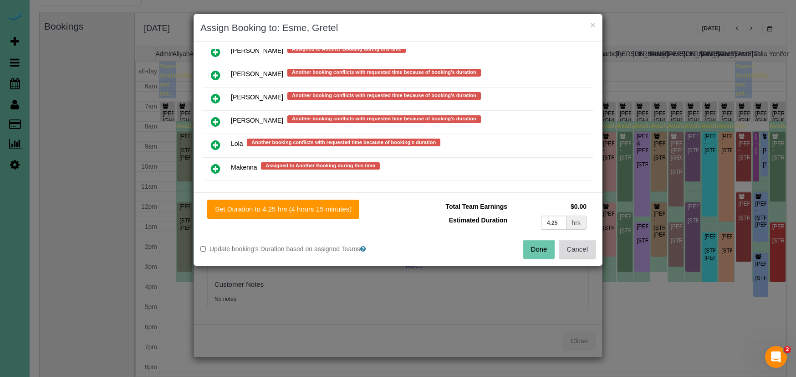
drag, startPoint x: 574, startPoint y: 247, endPoint x: 565, endPoint y: 244, distance: 9.7
click at [574, 247] on button "Cancel" at bounding box center [577, 249] width 37 height 19
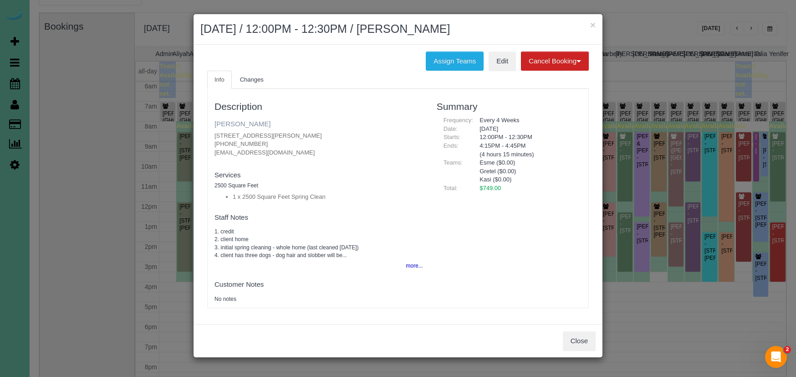
click at [262, 126] on link "Tom Ramsbottom" at bounding box center [243, 124] width 56 height 8
drag, startPoint x: 454, startPoint y: 56, endPoint x: 413, endPoint y: 55, distance: 41.0
click at [454, 56] on button "Assign Teams" at bounding box center [455, 60] width 58 height 19
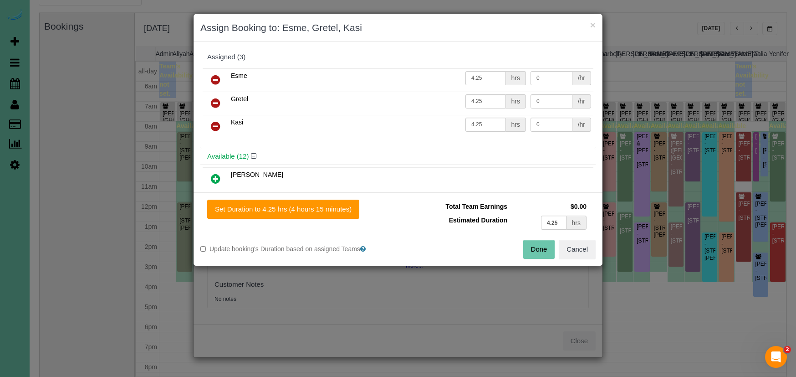
click at [215, 124] on icon at bounding box center [216, 126] width 10 height 11
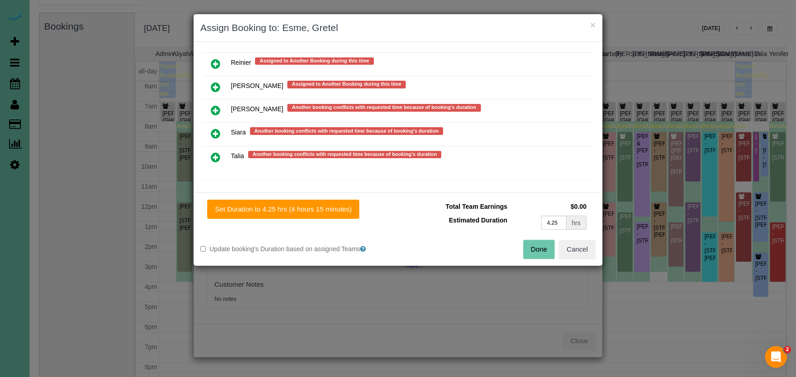
scroll to position [846, 0]
click at [215, 154] on icon at bounding box center [216, 157] width 10 height 11
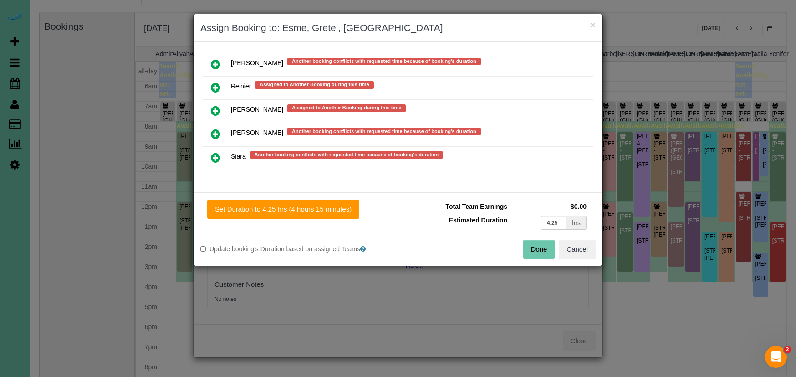
drag, startPoint x: 263, startPoint y: 210, endPoint x: 409, endPoint y: 217, distance: 146.4
click at [262, 210] on button "Set Duration to 4.25 hrs (4 hours 15 minutes)" at bounding box center [283, 209] width 152 height 19
type input "4.25"
click at [542, 246] on button "Done" at bounding box center [539, 249] width 32 height 19
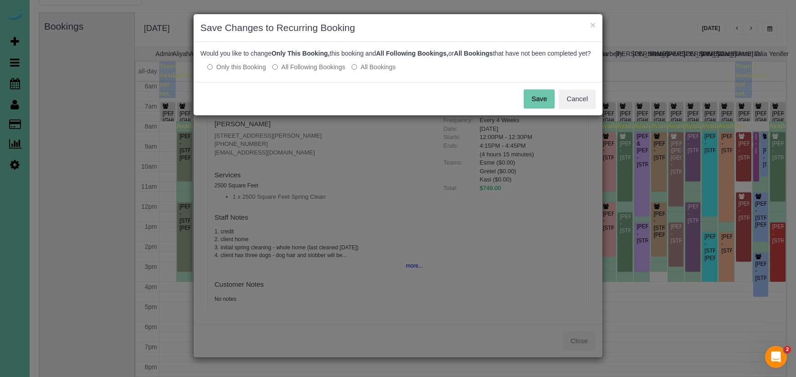
click at [548, 108] on button "Save" at bounding box center [539, 98] width 31 height 19
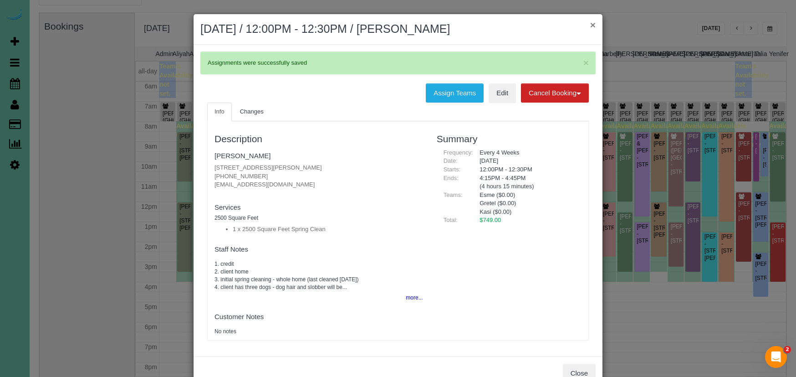
click at [595, 25] on button "×" at bounding box center [592, 25] width 5 height 10
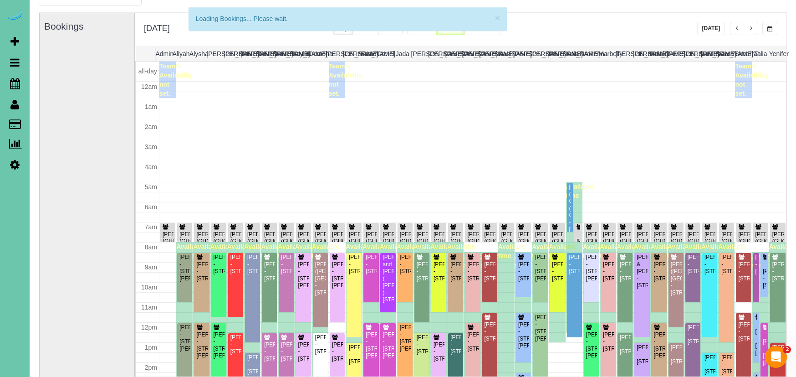
scroll to position [121, 0]
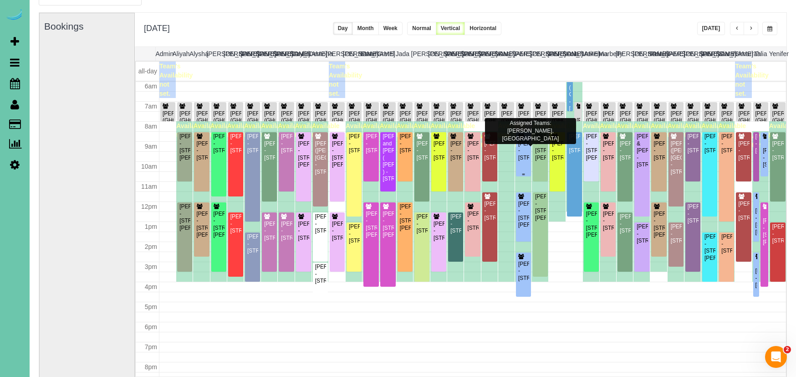
click at [521, 153] on div "Jennie Gollehon - 21436 Hickory Street, Elkhorn, NE 68022" at bounding box center [523, 150] width 11 height 21
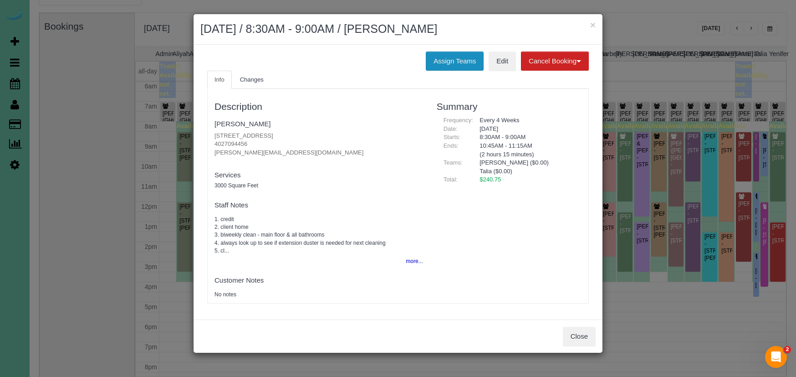
click at [449, 67] on button "Assign Teams" at bounding box center [455, 60] width 58 height 19
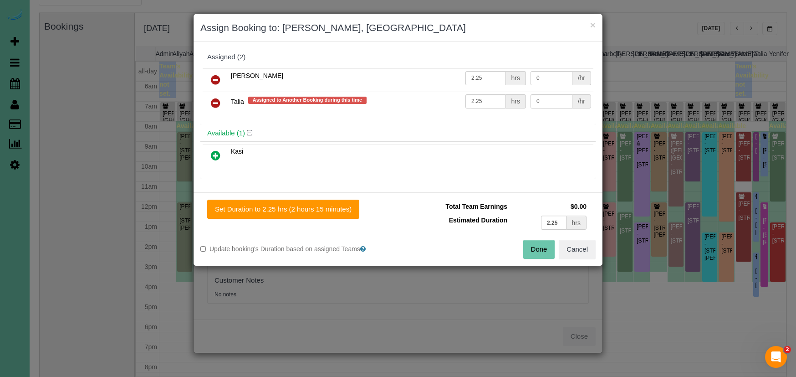
click at [221, 104] on link at bounding box center [215, 103] width 21 height 18
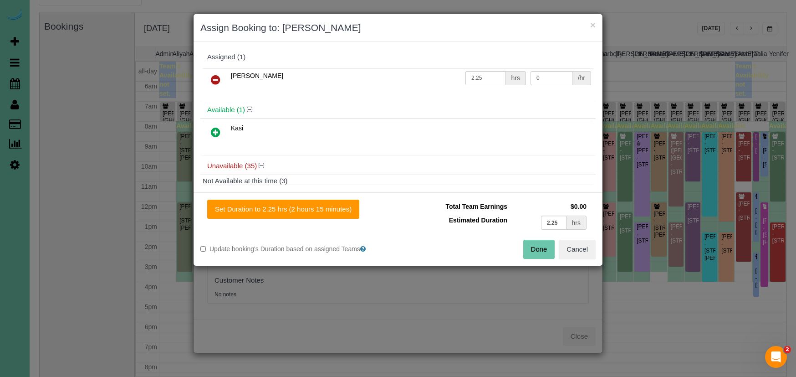
drag, startPoint x: 215, startPoint y: 133, endPoint x: 240, endPoint y: 162, distance: 38.1
click at [215, 133] on icon at bounding box center [216, 132] width 10 height 11
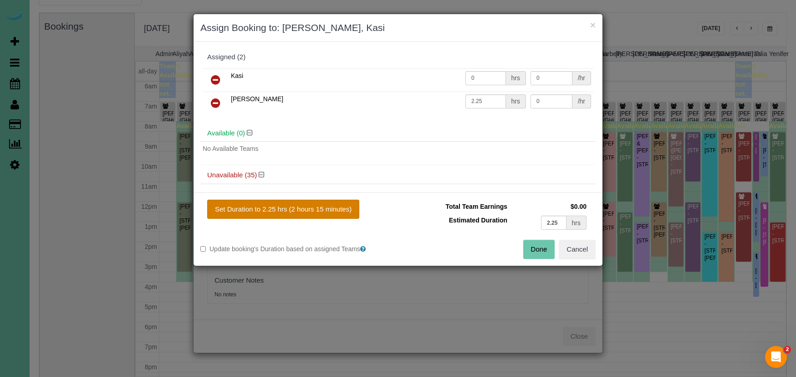
click at [287, 209] on button "Set Duration to 2.25 hrs (2 hours 15 minutes)" at bounding box center [283, 209] width 152 height 19
type input "2.25"
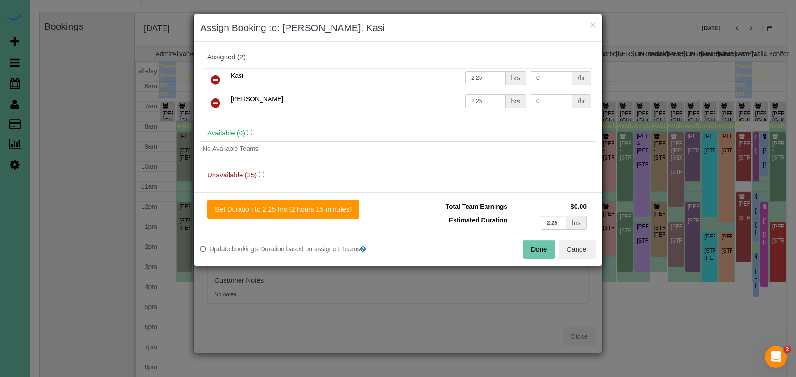
click at [542, 248] on button "Done" at bounding box center [539, 249] width 32 height 19
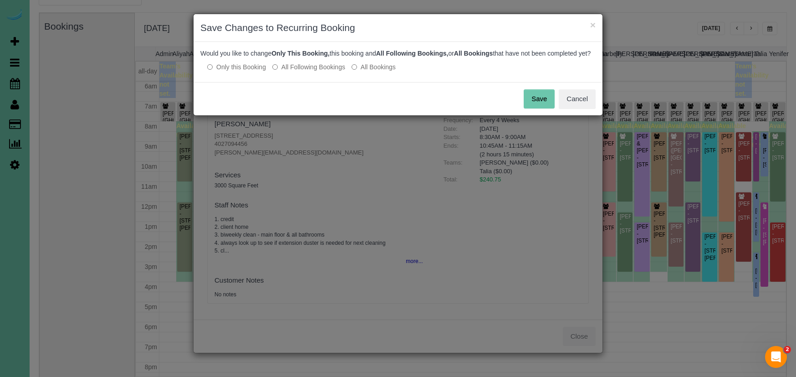
click at [545, 101] on button "Save" at bounding box center [539, 98] width 31 height 19
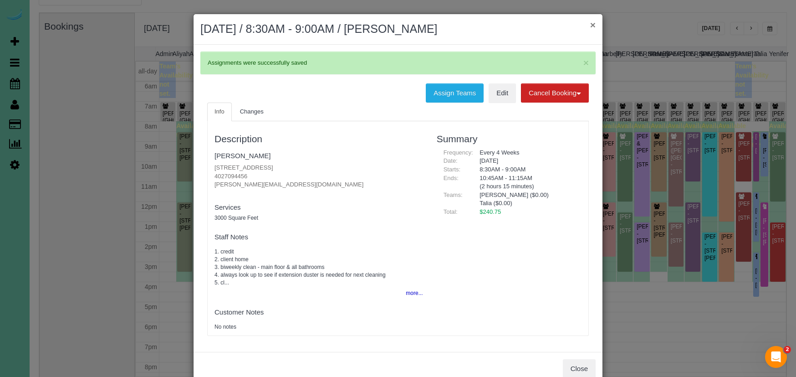
click at [592, 23] on button "×" at bounding box center [592, 25] width 5 height 10
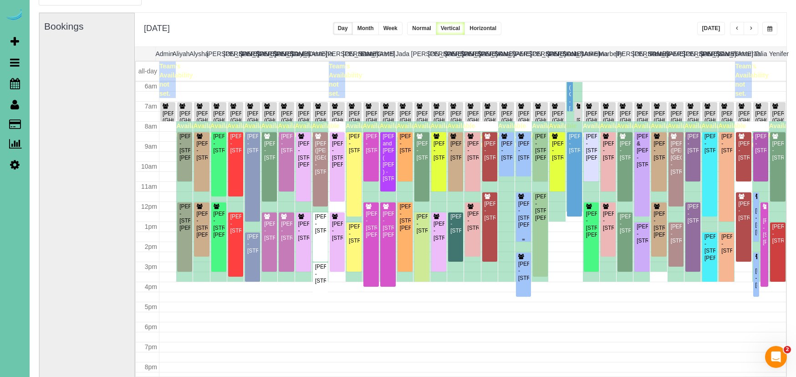
click at [526, 206] on div "Jennifer Pospichal - 20915 Laurie Plaza, Elkhorn, NE 68022" at bounding box center [523, 214] width 11 height 28
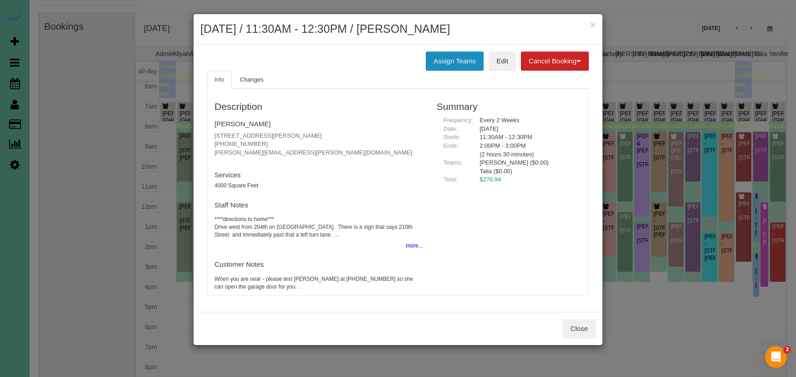
click at [452, 57] on button "Assign Teams" at bounding box center [455, 60] width 58 height 19
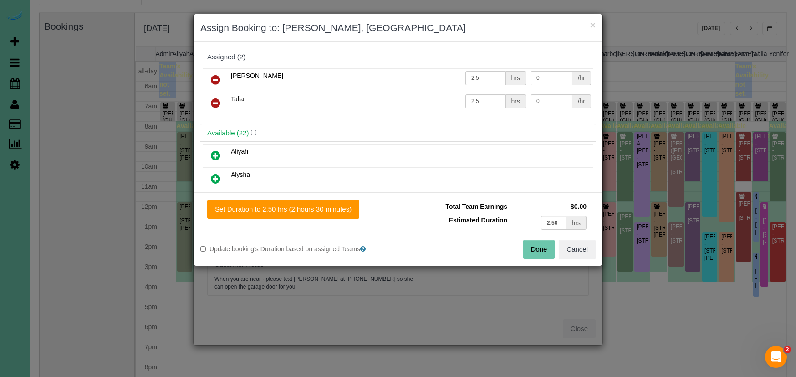
click at [215, 99] on icon at bounding box center [216, 102] width 10 height 11
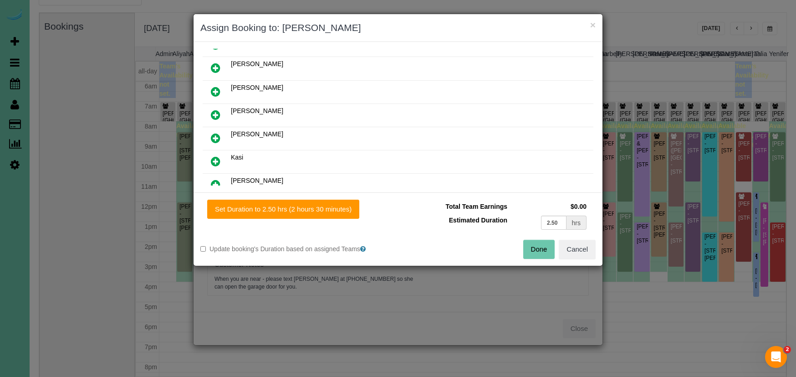
scroll to position [307, 0]
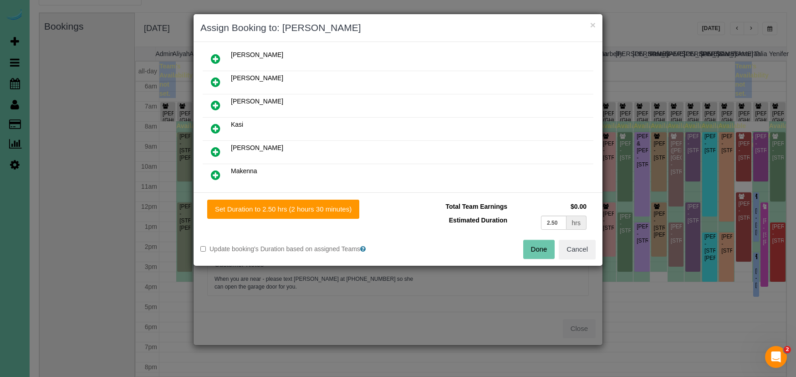
drag, startPoint x: 218, startPoint y: 126, endPoint x: 277, endPoint y: 177, distance: 78.8
click at [218, 126] on icon at bounding box center [216, 128] width 10 height 11
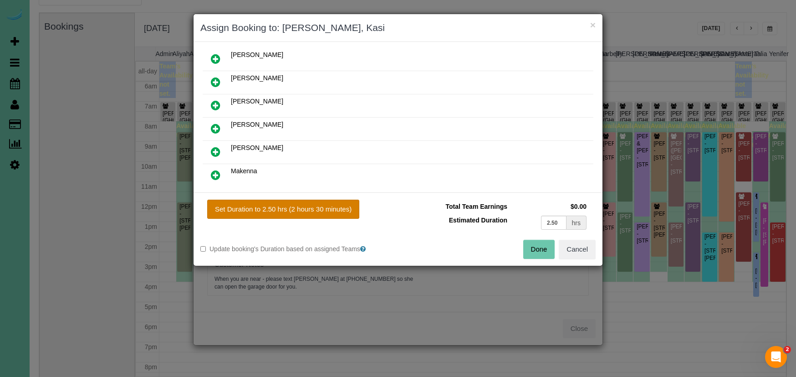
click at [320, 209] on button "Set Duration to 2.50 hrs (2 hours 30 minutes)" at bounding box center [283, 209] width 152 height 19
type input "2.50"
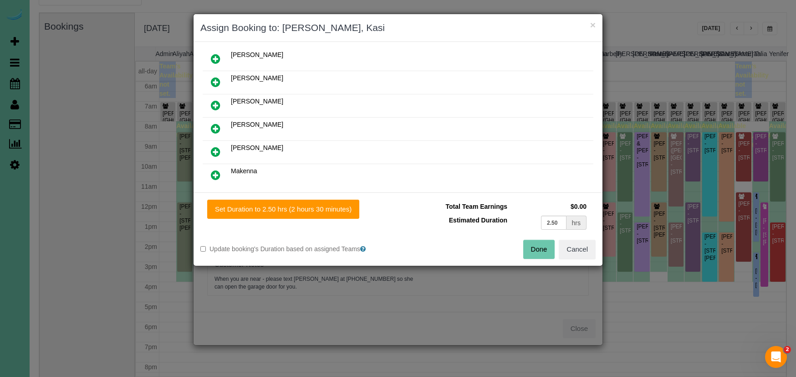
drag, startPoint x: 532, startPoint y: 243, endPoint x: 518, endPoint y: 240, distance: 14.0
click at [533, 243] on button "Done" at bounding box center [539, 249] width 32 height 19
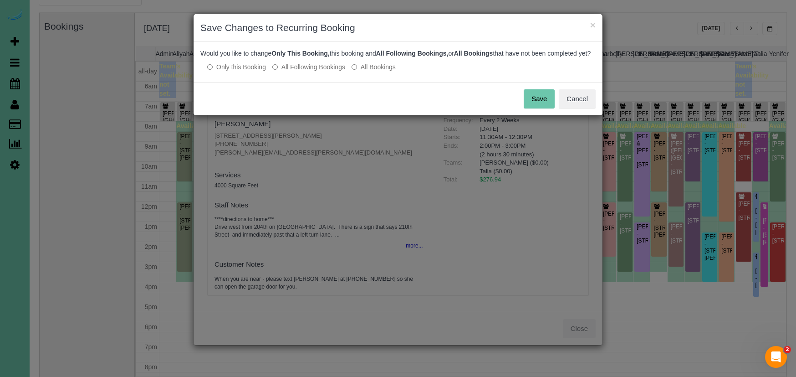
drag, startPoint x: 539, startPoint y: 111, endPoint x: 535, endPoint y: 110, distance: 4.6
click at [538, 108] on button "Save" at bounding box center [539, 98] width 31 height 19
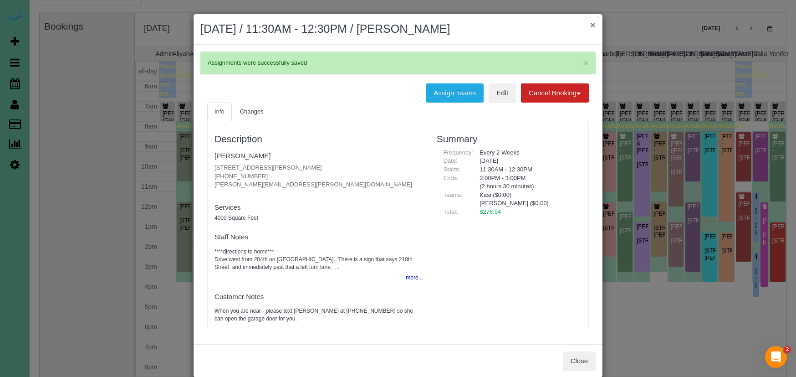
click at [592, 23] on button "×" at bounding box center [592, 25] width 5 height 10
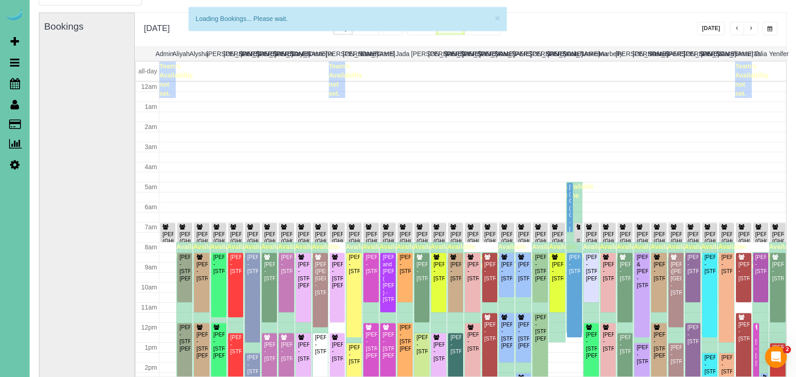
scroll to position [121, 0]
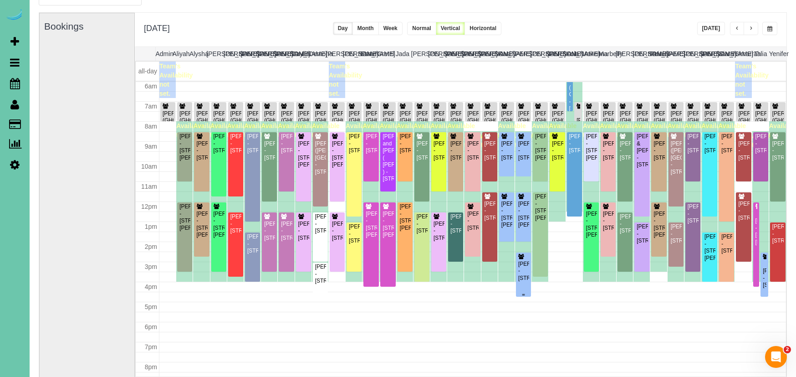
click at [520, 268] on div "Andrew Abraham - 5324 S 162 Ave, Omaha, NE 68135" at bounding box center [523, 271] width 11 height 21
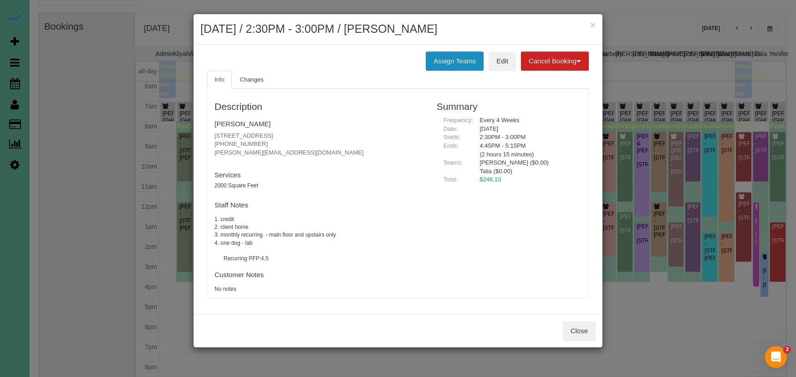
click at [464, 69] on button "Assign Teams" at bounding box center [455, 60] width 58 height 19
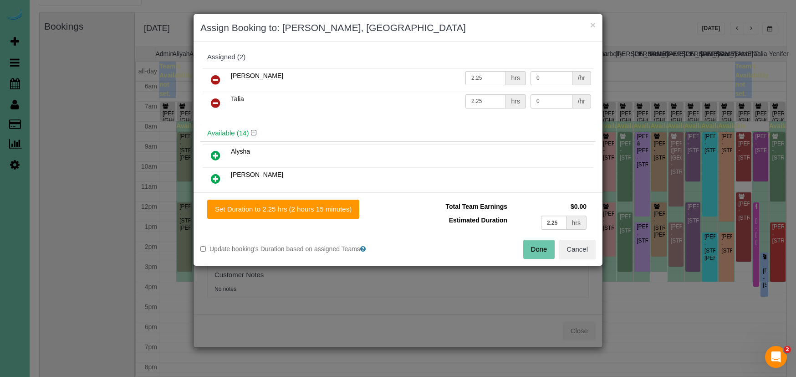
click at [215, 99] on icon at bounding box center [216, 102] width 10 height 11
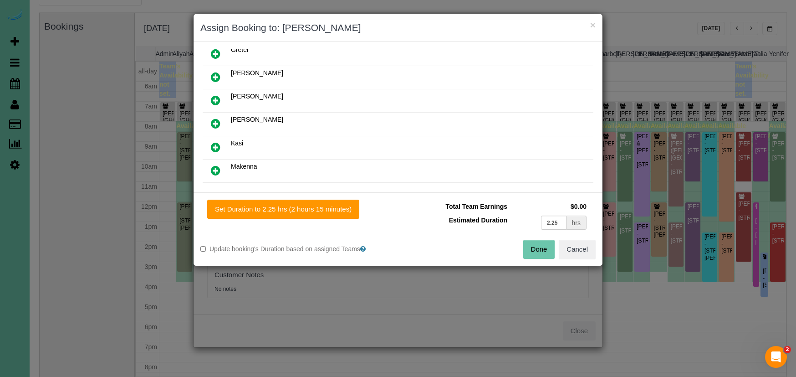
scroll to position [226, 0]
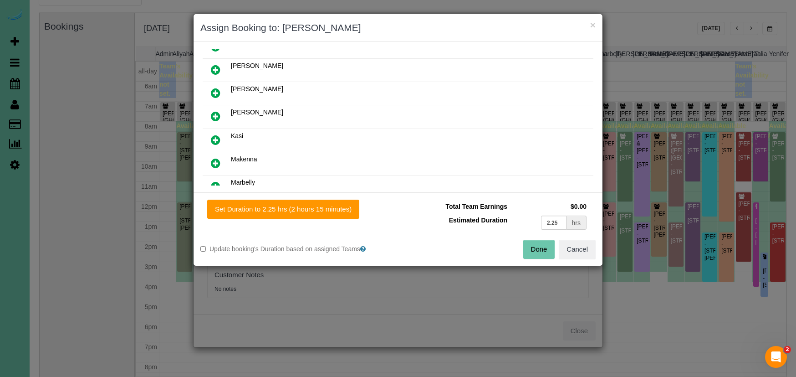
click at [215, 139] on icon at bounding box center [216, 139] width 10 height 11
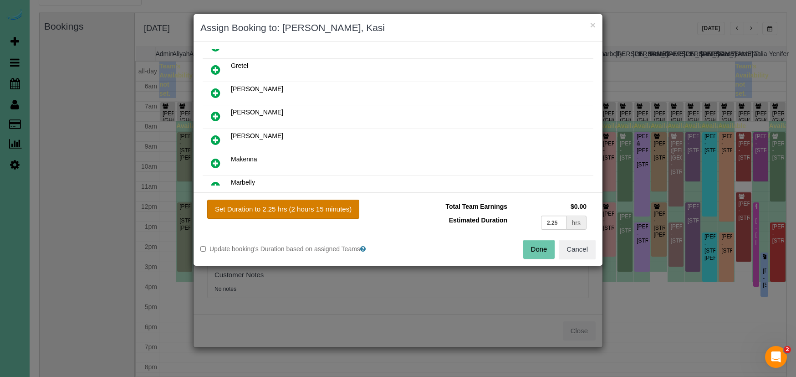
drag, startPoint x: 279, startPoint y: 208, endPoint x: 309, endPoint y: 209, distance: 30.6
click at [285, 208] on button "Set Duration to 2.25 hrs (2 hours 15 minutes)" at bounding box center [283, 209] width 152 height 19
type input "2.25"
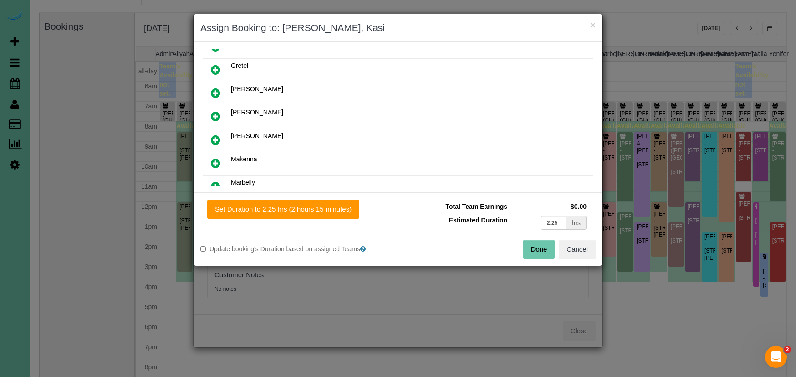
click at [542, 244] on button "Done" at bounding box center [539, 249] width 32 height 19
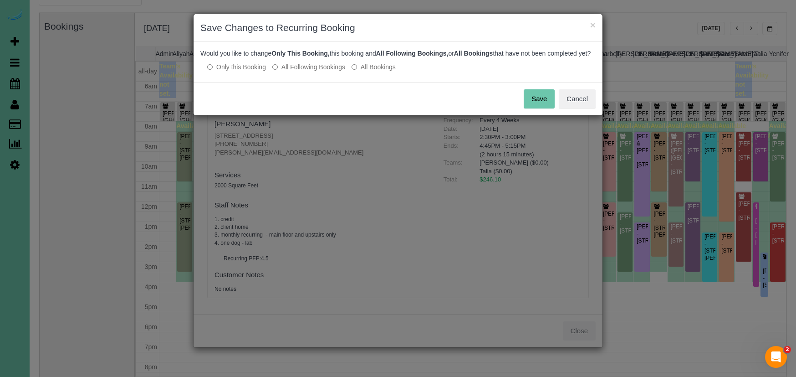
click at [535, 108] on button "Save" at bounding box center [539, 98] width 31 height 19
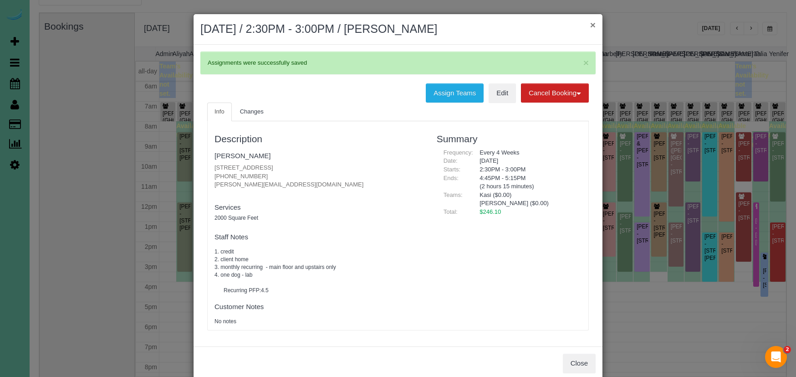
click at [598, 24] on div "× August 20, 2025 / 2:30PM - 3:00PM / Andrew Abraham" at bounding box center [398, 29] width 409 height 31
drag, startPoint x: 593, startPoint y: 24, endPoint x: 646, endPoint y: 51, distance: 59.7
click at [594, 24] on button "×" at bounding box center [592, 25] width 5 height 10
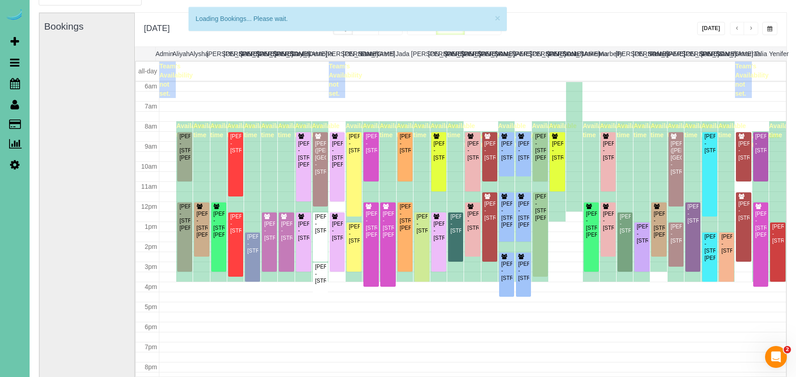
scroll to position [121, 0]
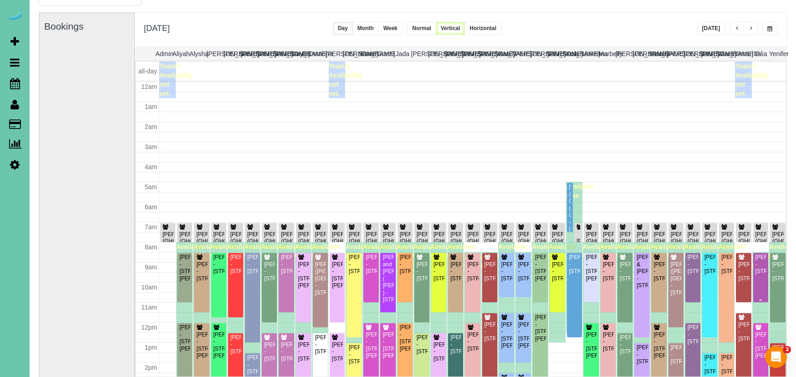
click at [762, 254] on div "Raechel Warren - 5020 N 141st Street, Omaha, NE 68164" at bounding box center [760, 264] width 11 height 21
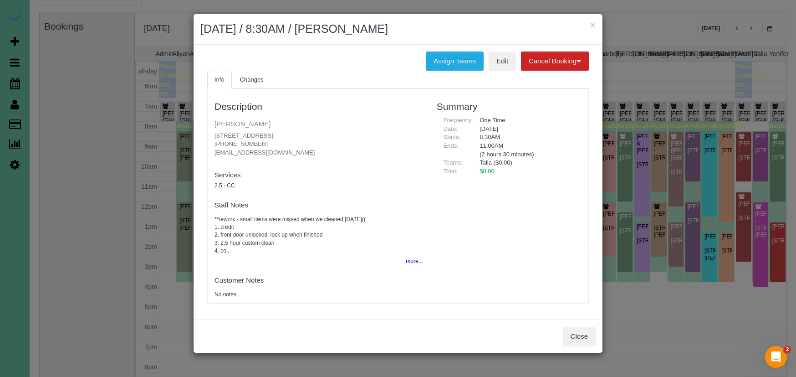
click at [255, 122] on link "Raechel Warren" at bounding box center [243, 124] width 56 height 8
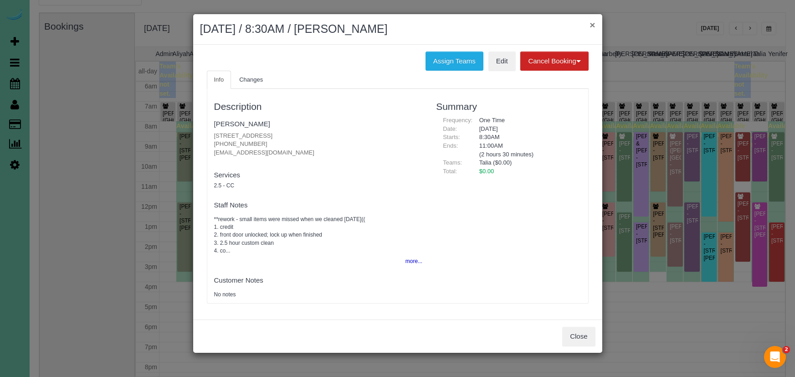
click at [591, 25] on button "×" at bounding box center [591, 25] width 5 height 10
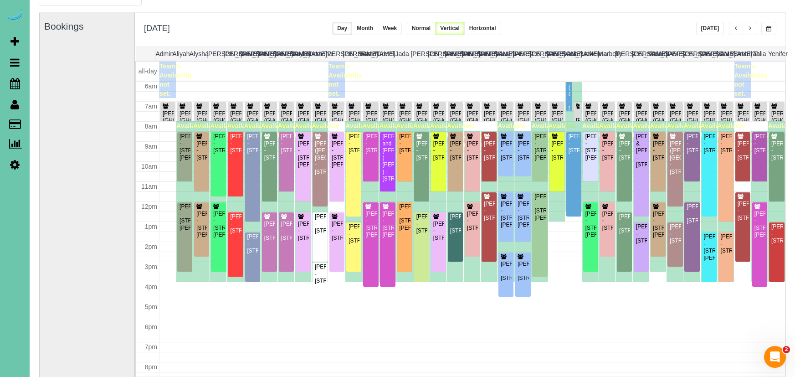
click at [770, 28] on span "button" at bounding box center [768, 28] width 5 height 5
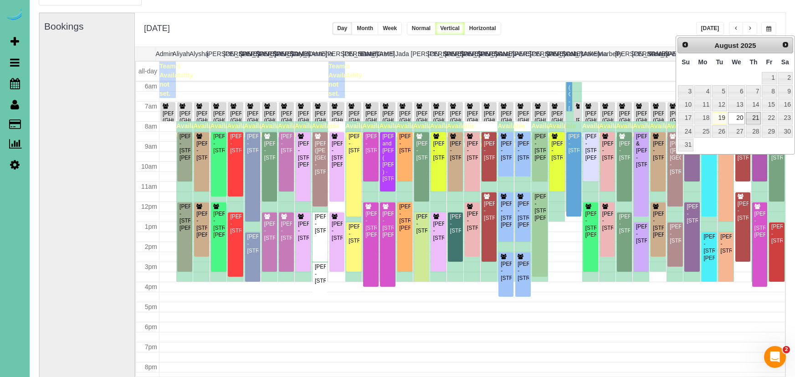
click at [753, 115] on link "21" at bounding box center [753, 118] width 15 height 12
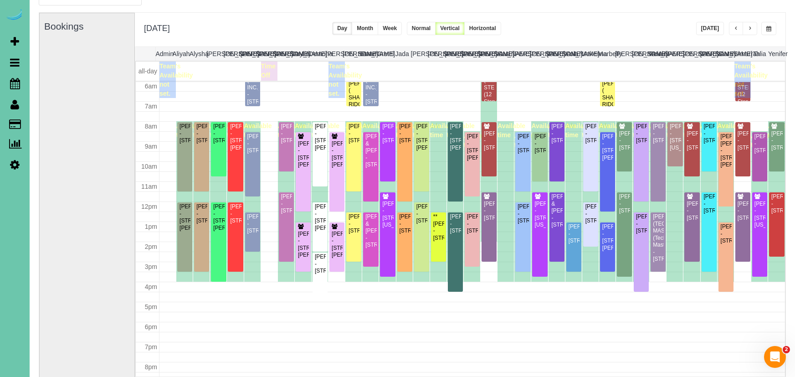
click at [752, 27] on span "button" at bounding box center [750, 28] width 5 height 5
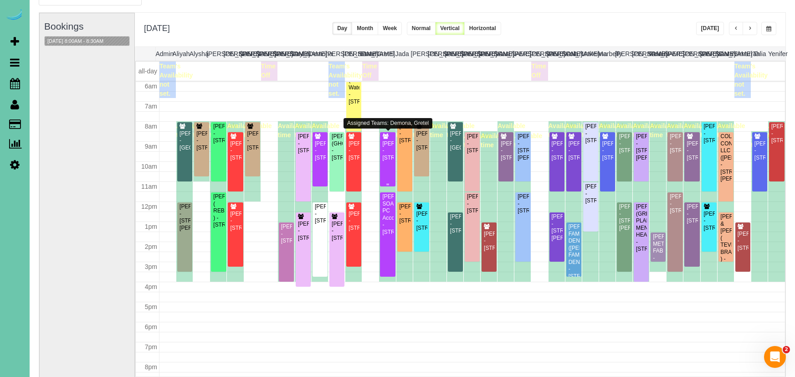
click at [388, 149] on div "Mandy Miser - 11606 Grissom Street, Papillion, NE 68046" at bounding box center [387, 150] width 11 height 21
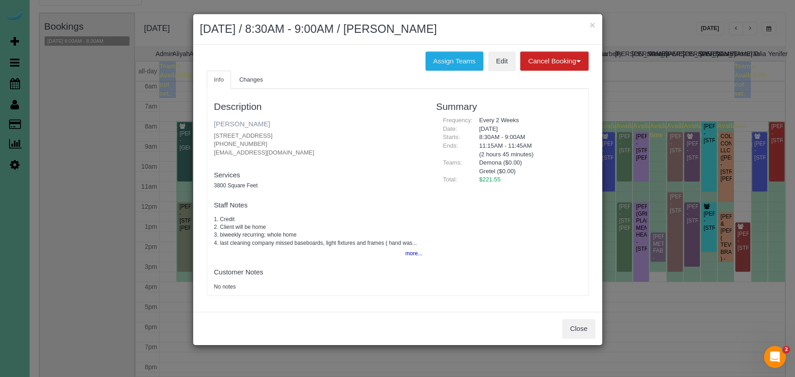
click at [222, 125] on link "Mandy Miser" at bounding box center [242, 124] width 56 height 8
click at [594, 22] on button "×" at bounding box center [591, 25] width 5 height 10
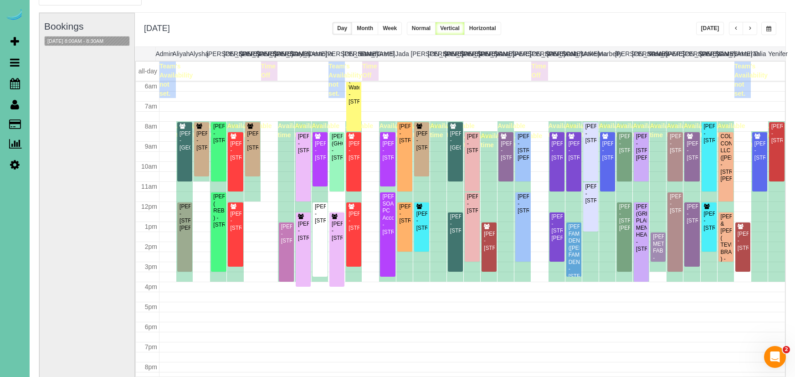
click at [776, 30] on div "**********" at bounding box center [460, 30] width 651 height 34
click at [770, 31] on span "button" at bounding box center [768, 28] width 5 height 5
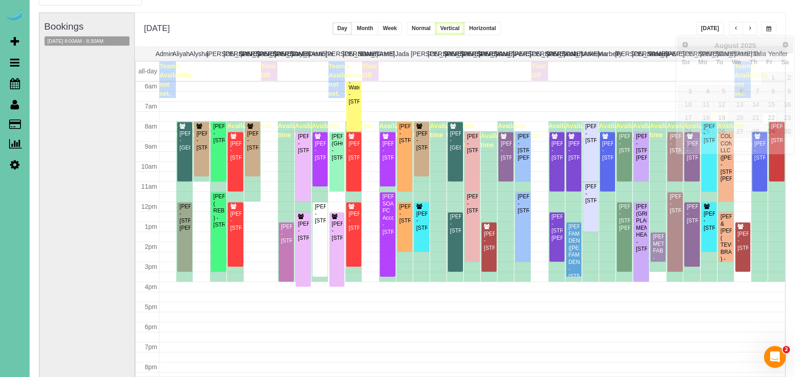
scroll to position [51, 0]
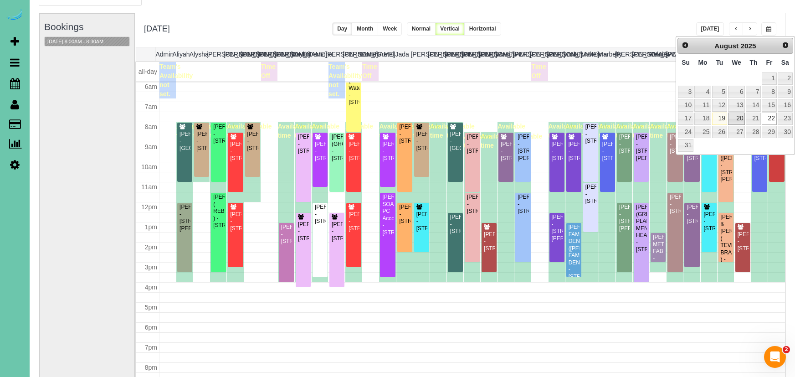
click at [739, 116] on link "20" at bounding box center [736, 119] width 17 height 12
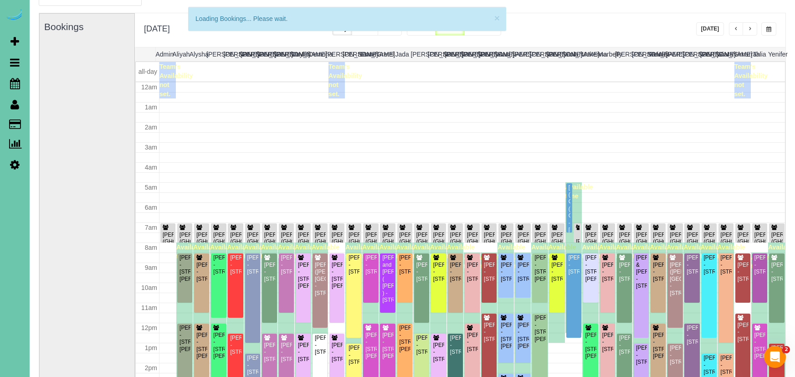
scroll to position [121, 0]
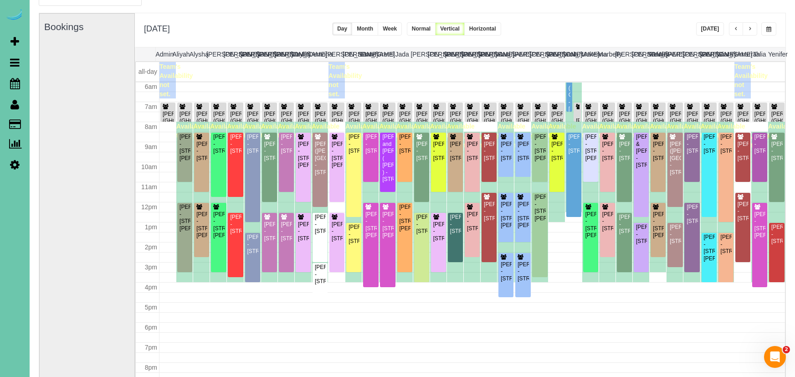
click at [750, 27] on span "button" at bounding box center [750, 28] width 5 height 5
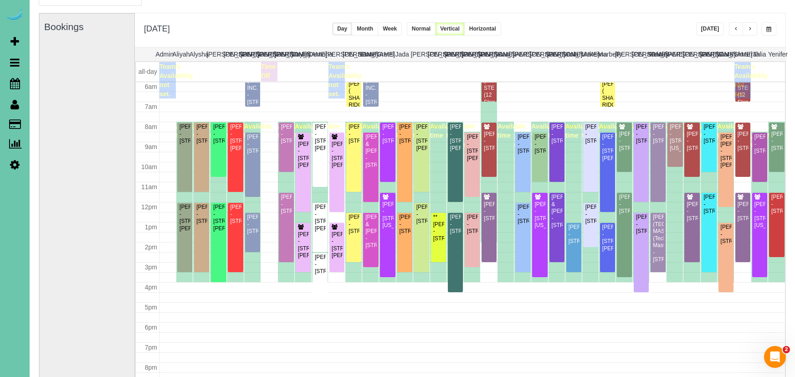
click at [752, 32] on button "button" at bounding box center [750, 28] width 15 height 13
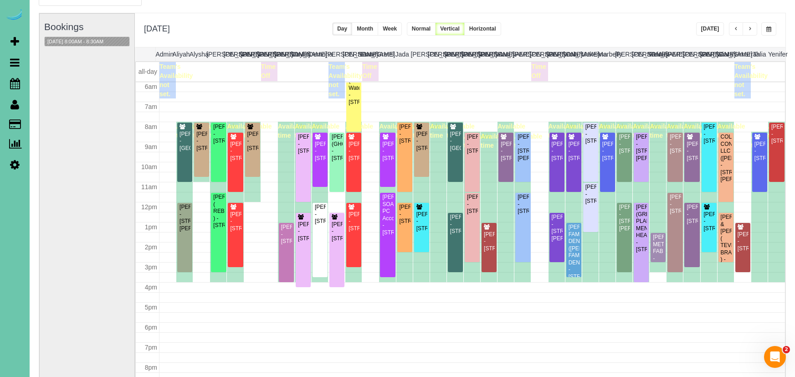
click at [772, 32] on button "button" at bounding box center [768, 28] width 15 height 13
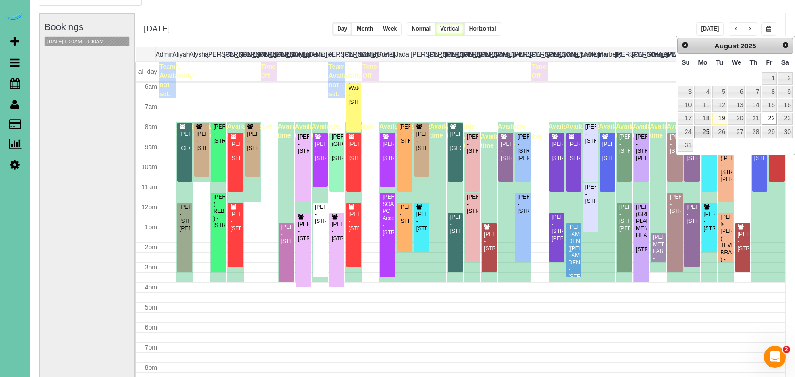
click at [707, 133] on link "25" at bounding box center [702, 132] width 17 height 12
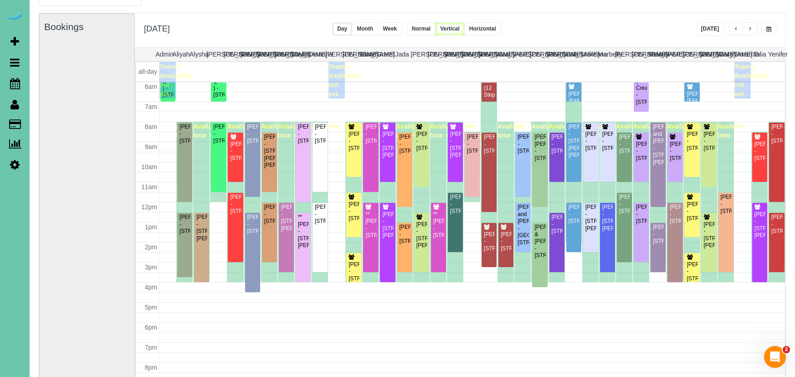
click at [752, 31] on button "button" at bounding box center [750, 28] width 15 height 13
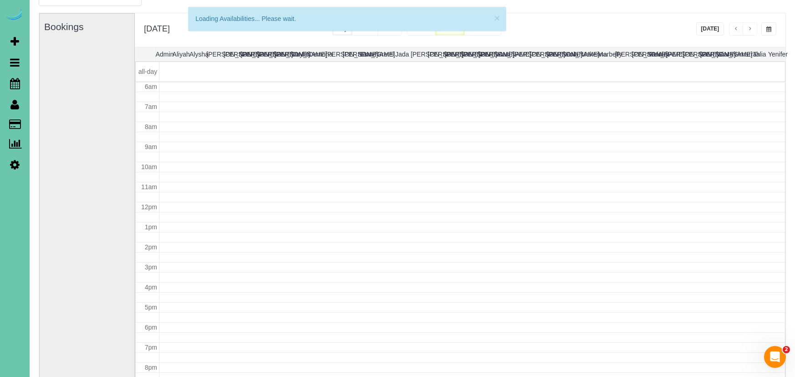
click at [772, 27] on button "button" at bounding box center [768, 28] width 15 height 13
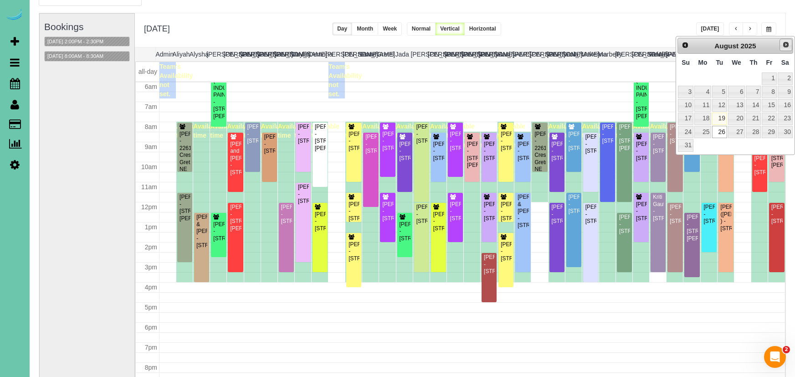
click at [786, 48] on span "Next" at bounding box center [785, 44] width 7 height 7
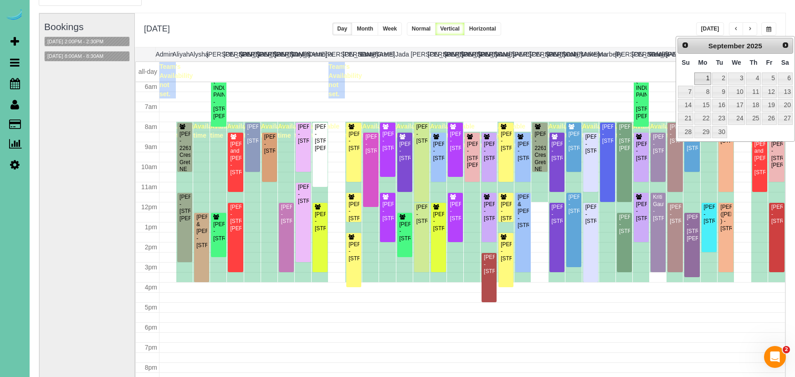
click at [703, 79] on link "1" at bounding box center [702, 78] width 17 height 12
type input "**********"
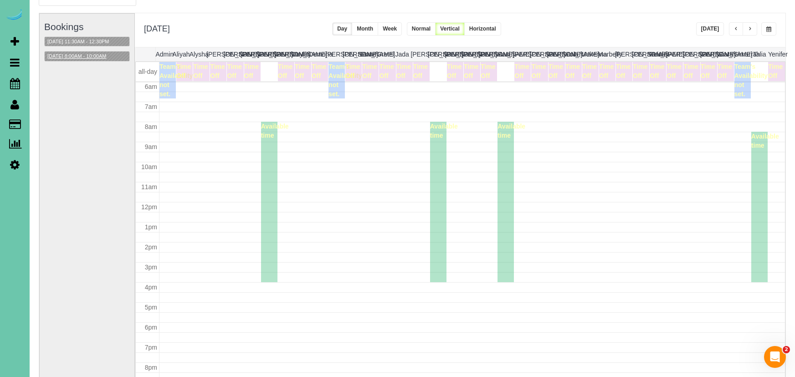
click at [97, 56] on button "09/01/2025 8:00AM - 10:00AM" at bounding box center [77, 56] width 64 height 10
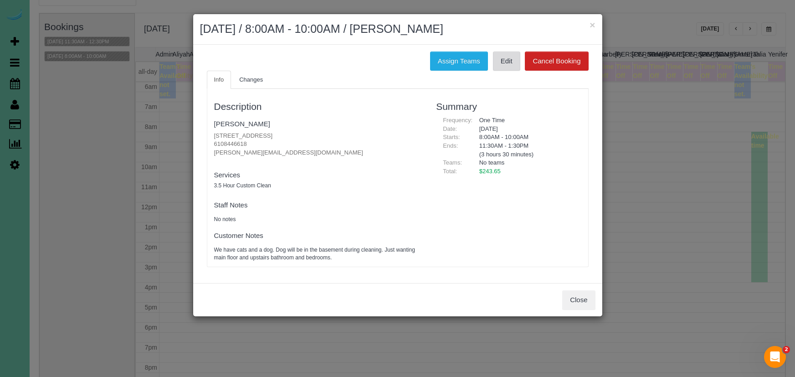
click at [510, 57] on link "Edit" at bounding box center [506, 60] width 27 height 19
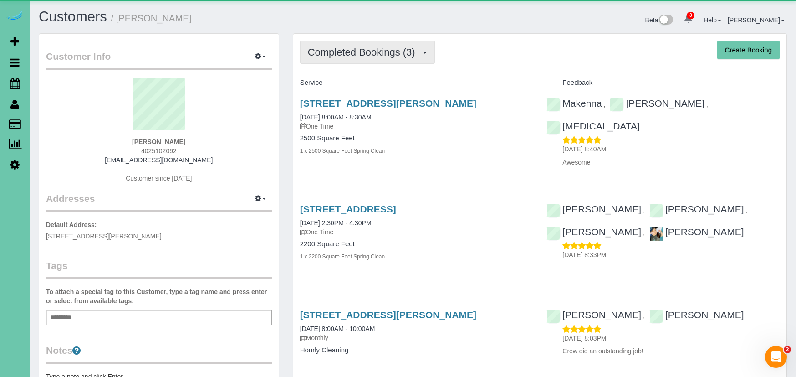
click at [339, 54] on span "Completed Bookings (3)" at bounding box center [364, 51] width 112 height 11
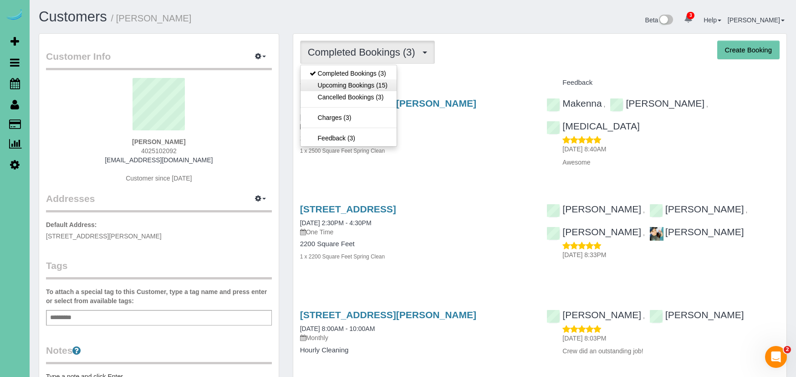
click at [341, 83] on link "Upcoming Bookings (15)" at bounding box center [349, 85] width 96 height 12
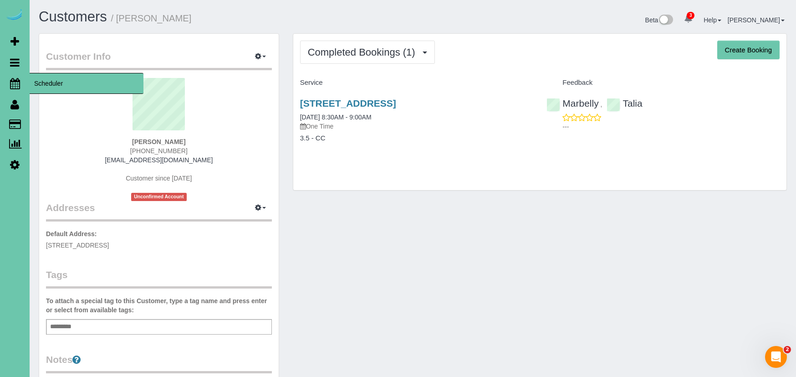
click at [12, 82] on icon at bounding box center [15, 83] width 10 height 11
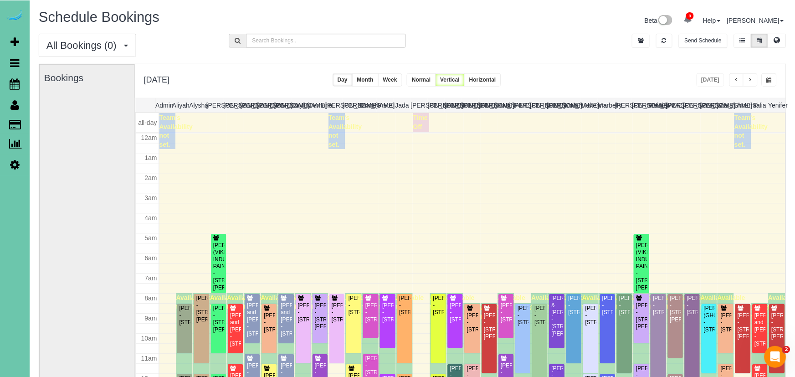
scroll to position [121, 0]
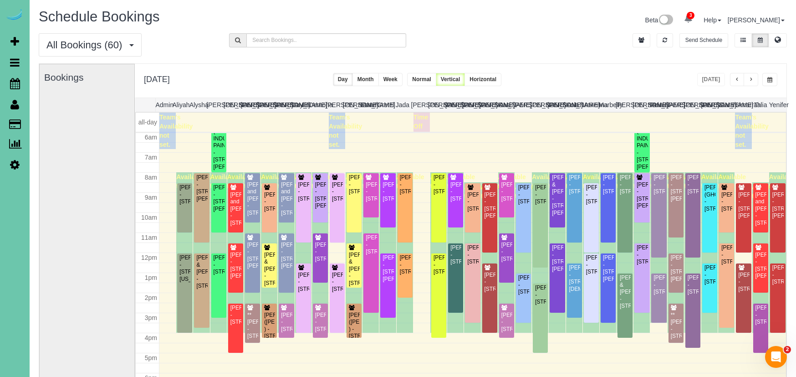
click at [769, 74] on button "button" at bounding box center [770, 79] width 15 height 13
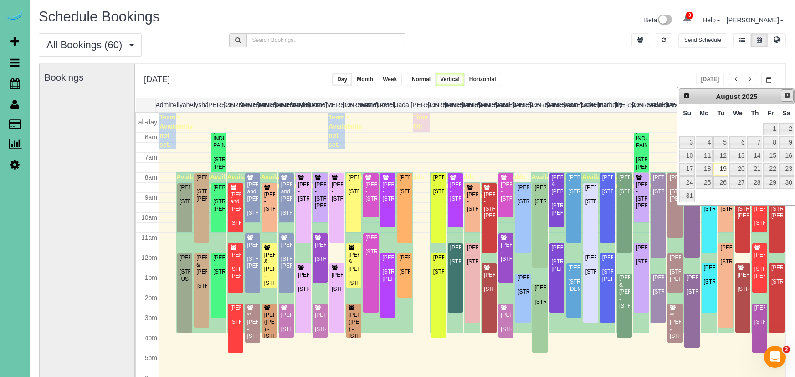
click at [785, 97] on span "Next" at bounding box center [787, 95] width 7 height 7
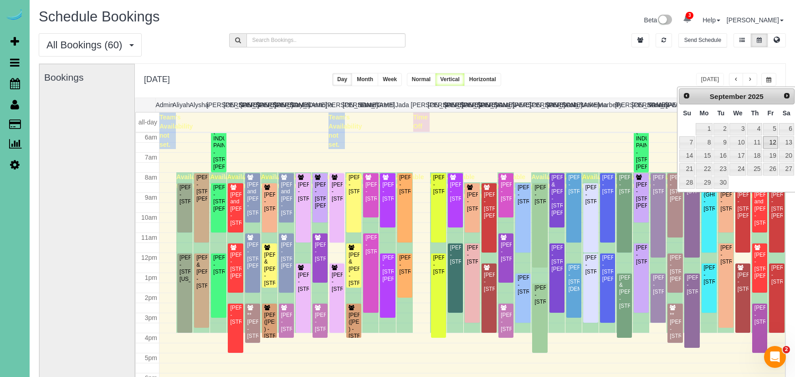
click at [772, 141] on link "12" at bounding box center [770, 142] width 15 height 12
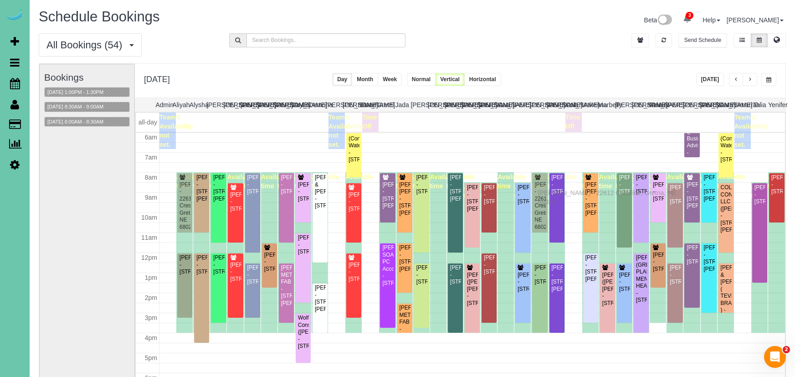
drag, startPoint x: 541, startPoint y: 201, endPoint x: 540, endPoint y: 191, distance: 9.6
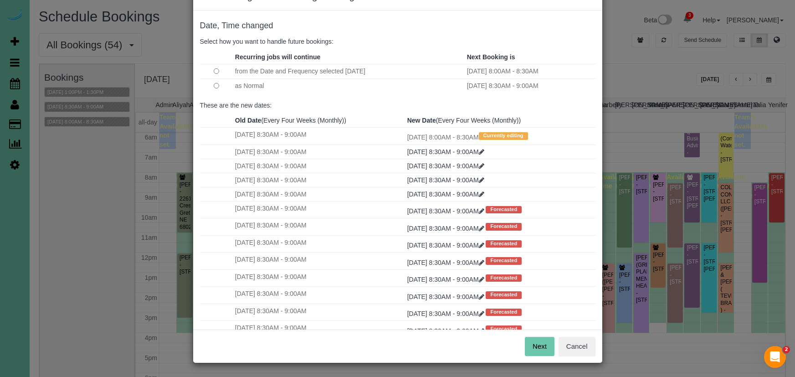
scroll to position [31, 0]
click at [536, 339] on button "Next" at bounding box center [540, 346] width 30 height 19
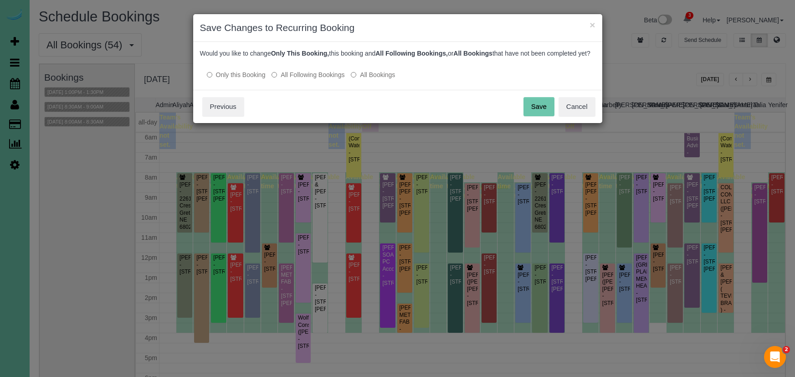
scroll to position [0, 0]
drag, startPoint x: 538, startPoint y: 113, endPoint x: 283, endPoint y: 122, distance: 254.8
click at [537, 113] on button "Save" at bounding box center [538, 106] width 31 height 19
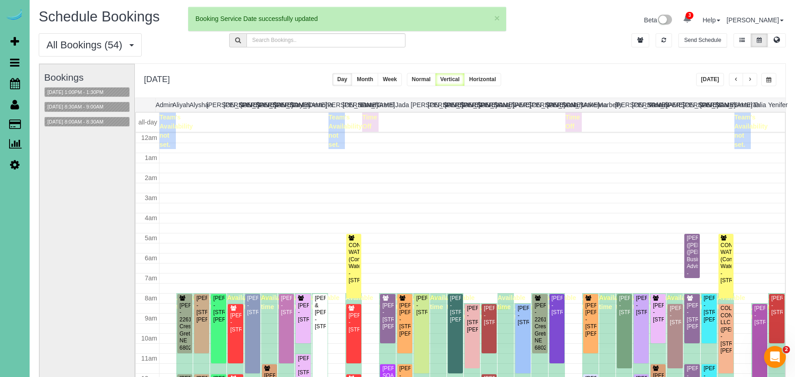
scroll to position [121, 0]
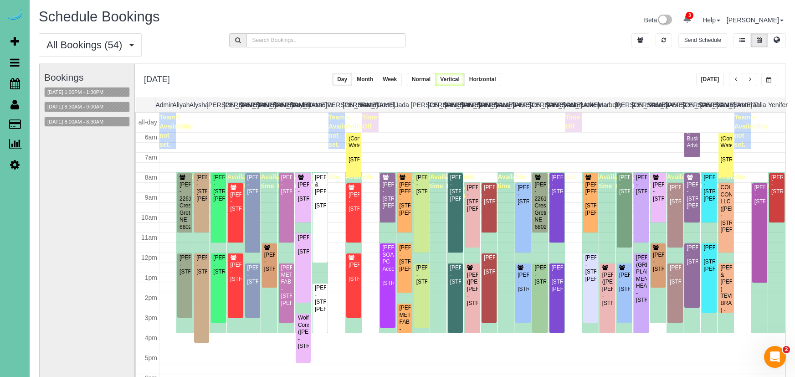
click at [770, 80] on span "button" at bounding box center [768, 79] width 5 height 5
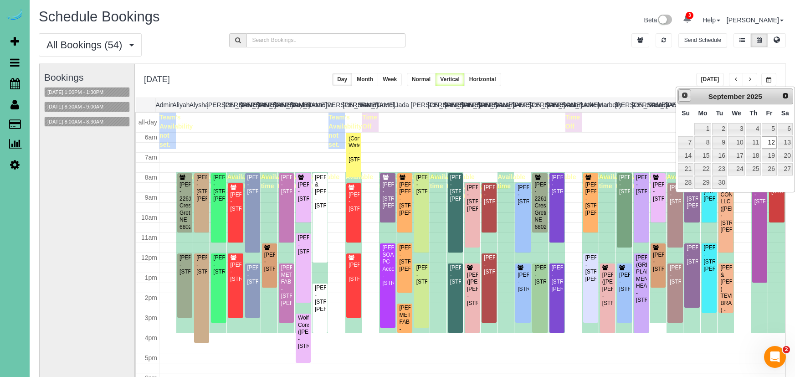
click at [680, 95] on link "Prev" at bounding box center [684, 95] width 13 height 13
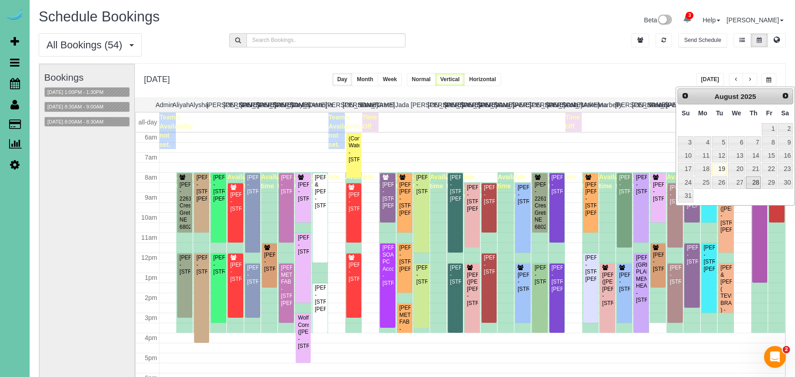
click at [756, 182] on link "28" at bounding box center [753, 182] width 15 height 12
type input "**********"
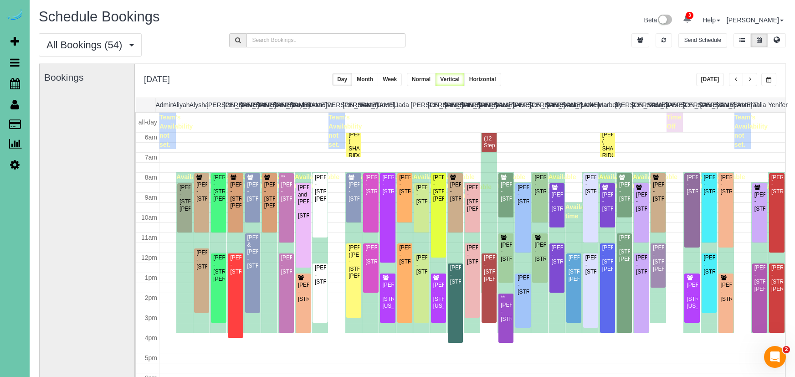
click at [603, 70] on div "**********" at bounding box center [460, 81] width 651 height 34
click at [709, 78] on button "[DATE]" at bounding box center [710, 79] width 28 height 13
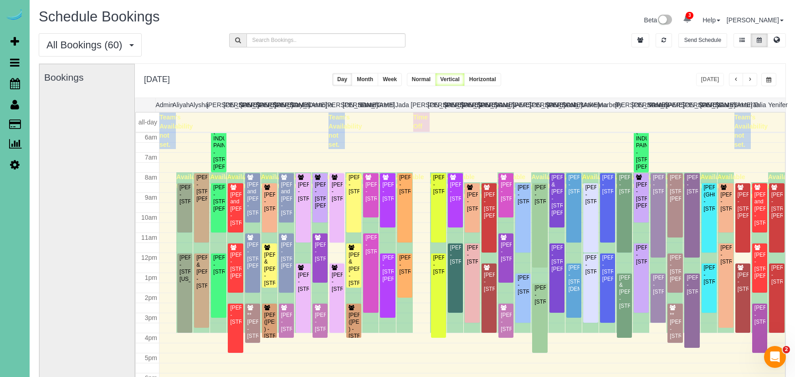
click at [736, 79] on span "button" at bounding box center [736, 79] width 5 height 5
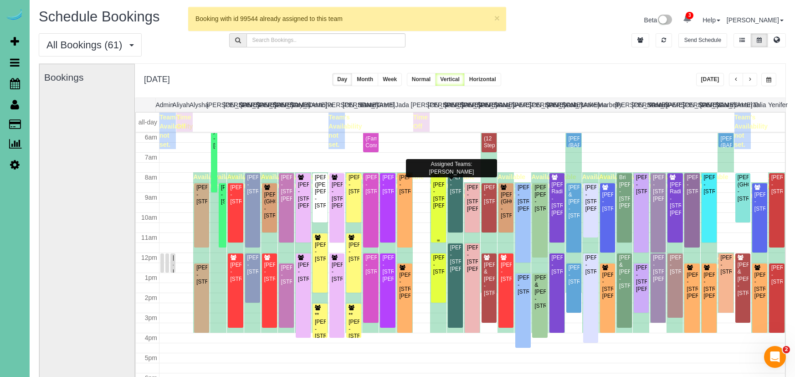
click at [437, 195] on div "***Jill Beckstrom - 15205 Borman St, Omaha, NE 68138" at bounding box center [438, 191] width 11 height 35
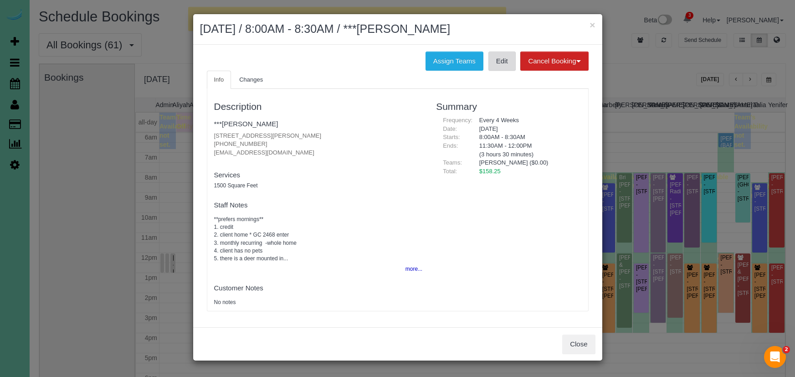
click at [491, 56] on link "Edit" at bounding box center [501, 60] width 27 height 19
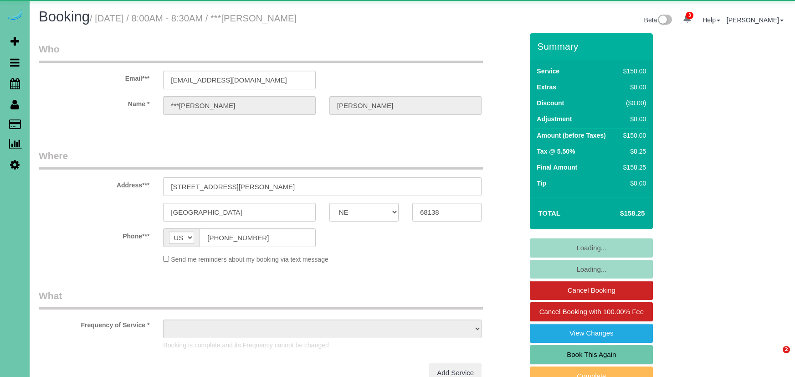
select select "NE"
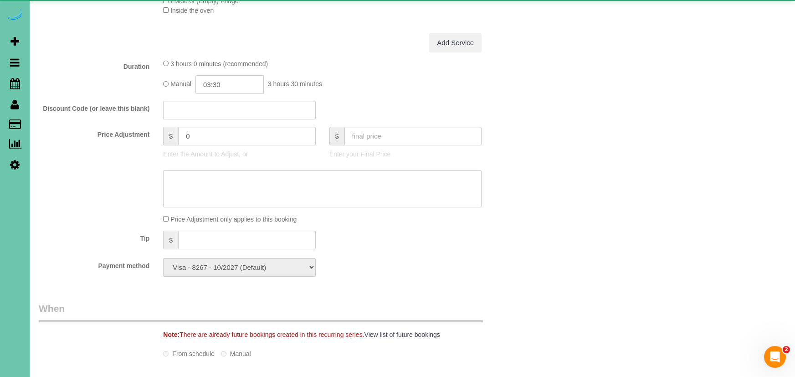
scroll to position [439, 0]
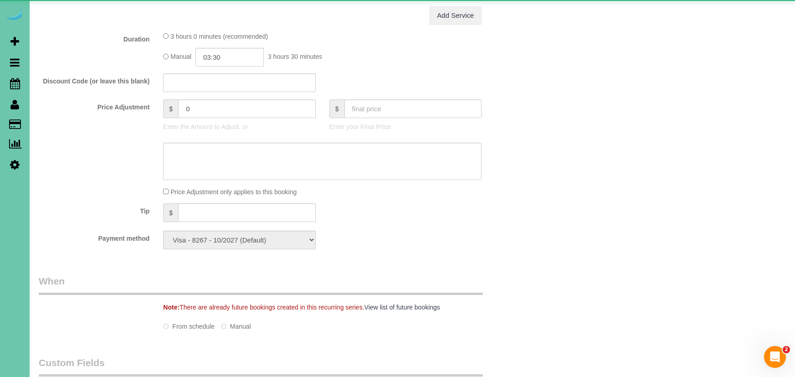
select select "object:952"
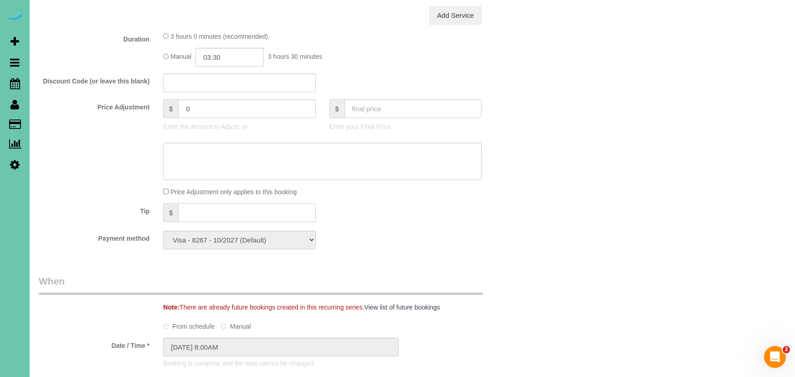
click at [222, 208] on input "text" at bounding box center [247, 212] width 138 height 19
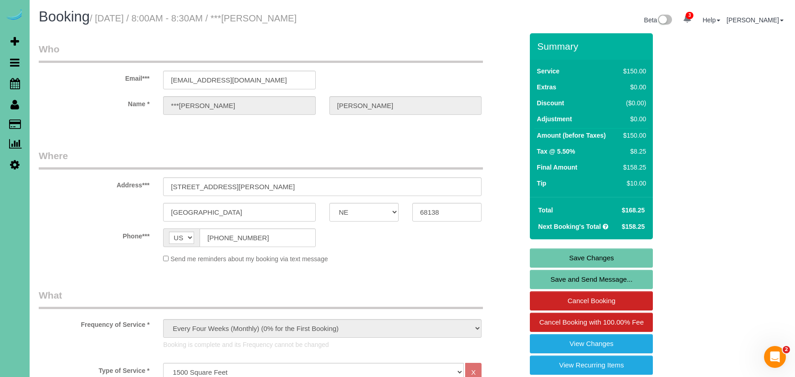
scroll to position [0, 0]
type input "10"
click at [546, 252] on link "Save Changes" at bounding box center [591, 257] width 123 height 19
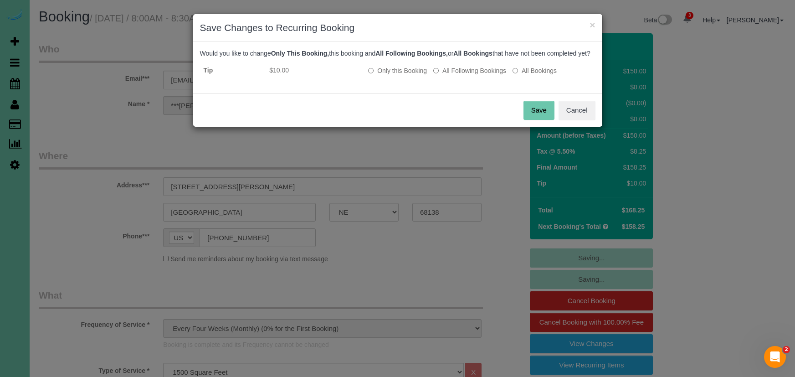
click at [537, 118] on button "Save" at bounding box center [538, 110] width 31 height 19
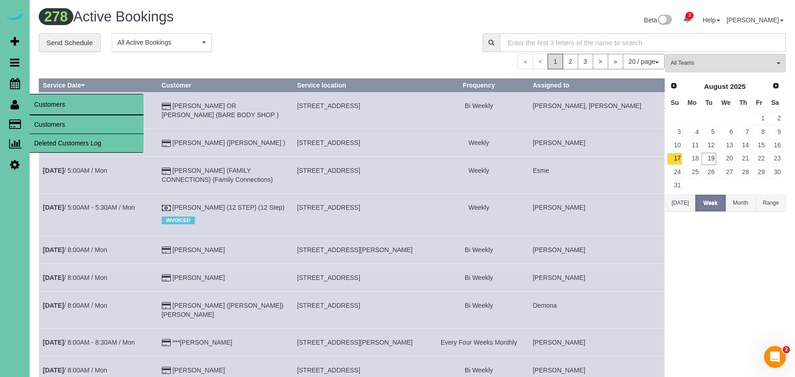
click at [42, 118] on link "Customers" at bounding box center [87, 124] width 114 height 18
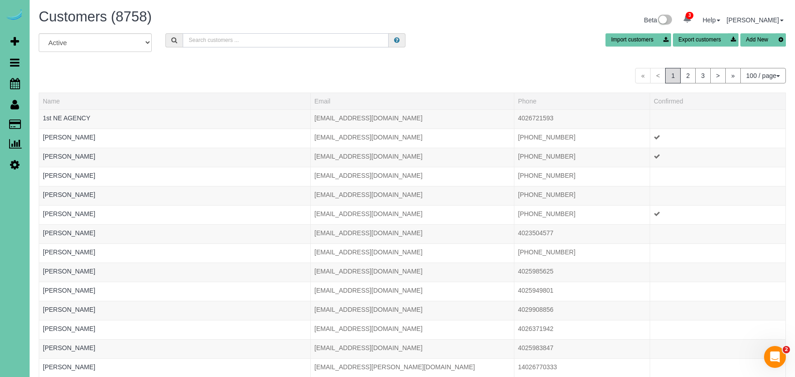
scroll to position [1, 0]
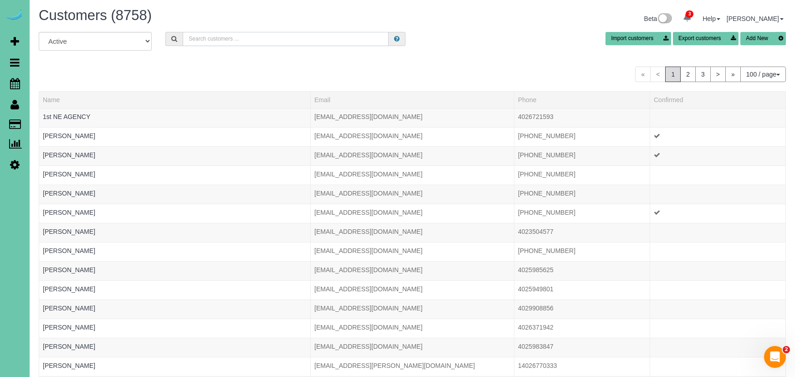
click at [309, 35] on input "text" at bounding box center [286, 39] width 206 height 14
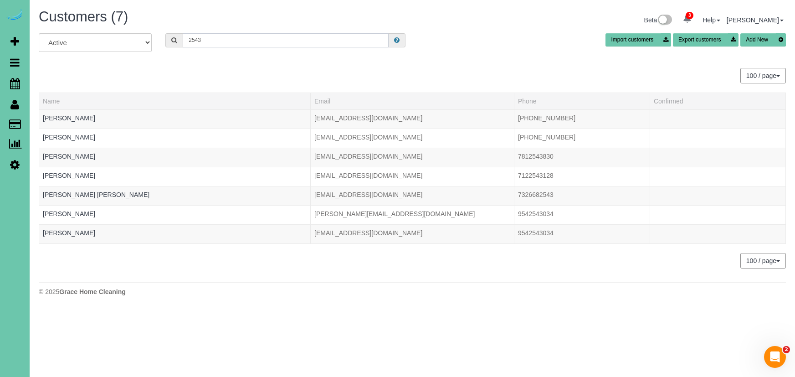
scroll to position [0, 0]
type input "2543"
click at [50, 120] on link "[PERSON_NAME]" at bounding box center [69, 117] width 52 height 7
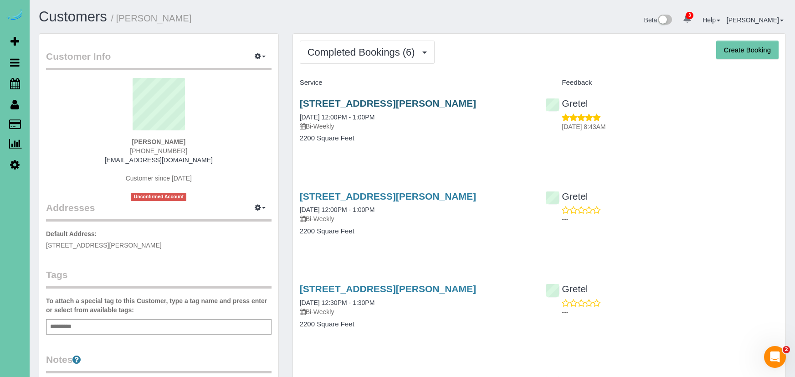
click at [418, 102] on link "[STREET_ADDRESS][PERSON_NAME]" at bounding box center [388, 103] width 176 height 10
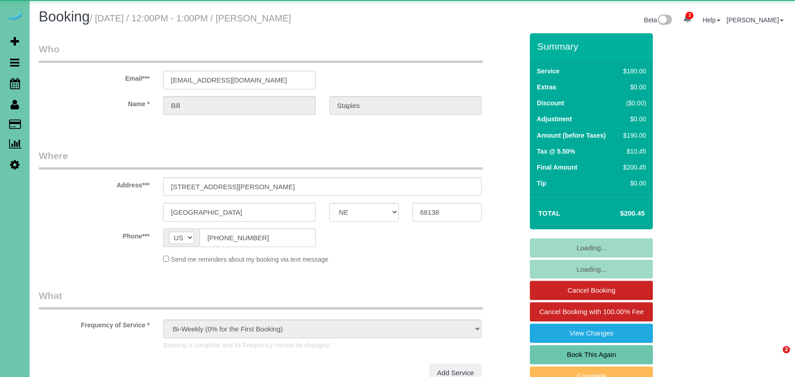
select select "NE"
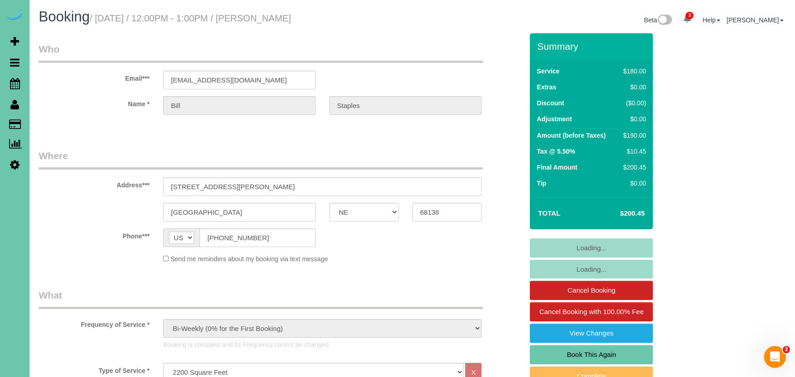
select select "object:756"
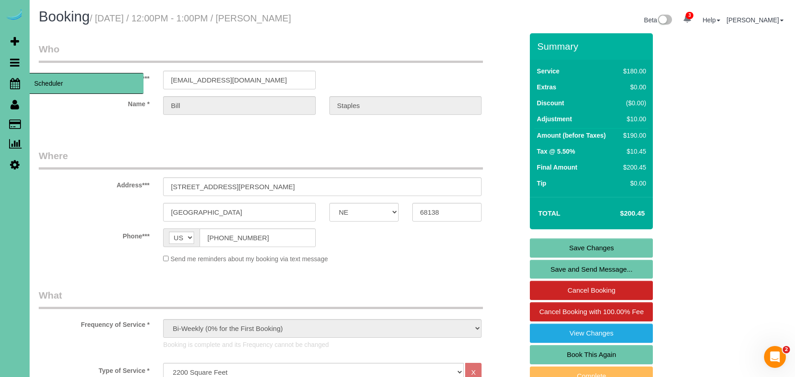
click at [16, 81] on icon at bounding box center [15, 83] width 10 height 11
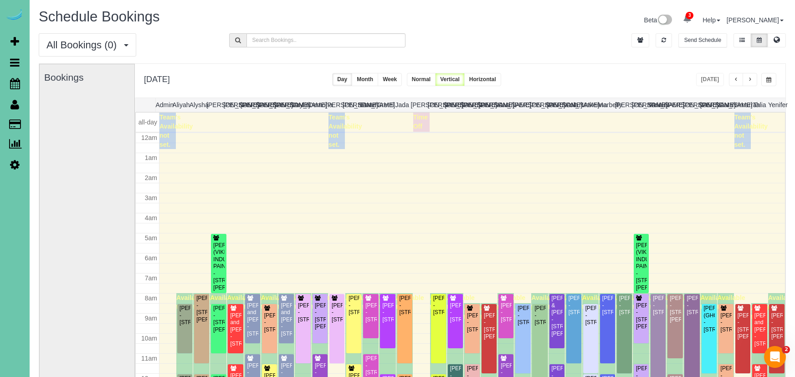
scroll to position [121, 0]
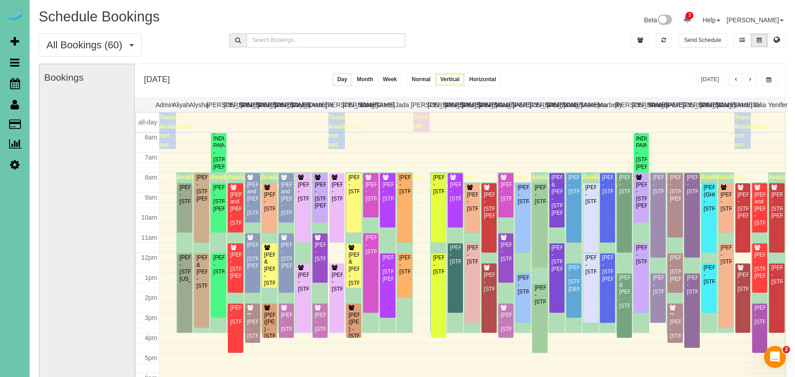
click at [776, 80] on div "Tuesday, Aug 19, 2025 Today Day Month Week Normal Vertical Horizontal" at bounding box center [460, 81] width 651 height 34
click at [772, 79] on button "button" at bounding box center [768, 79] width 15 height 13
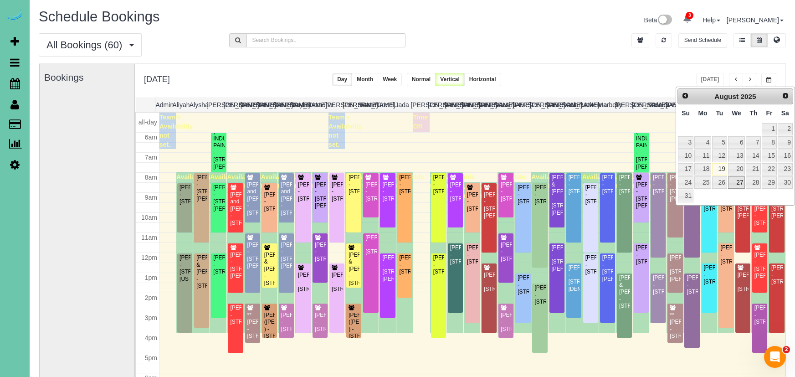
click at [731, 181] on link "27" at bounding box center [736, 182] width 17 height 12
type input "**********"
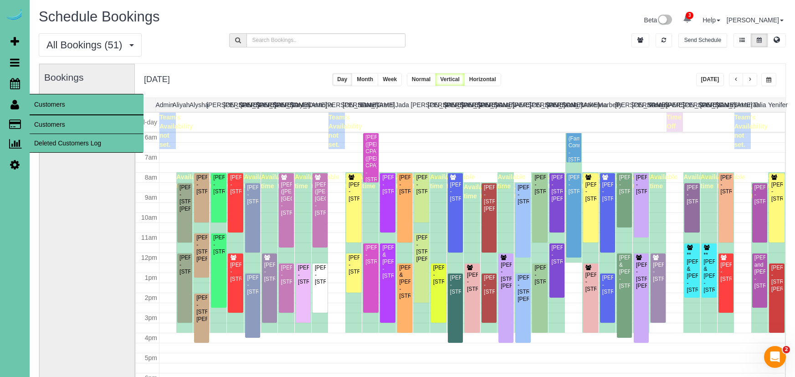
click at [44, 119] on link "Customers" at bounding box center [87, 124] width 114 height 18
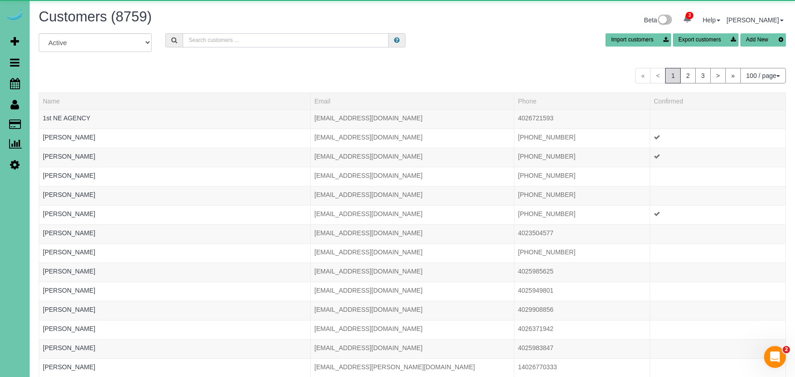
click at [286, 40] on input "text" at bounding box center [286, 40] width 206 height 14
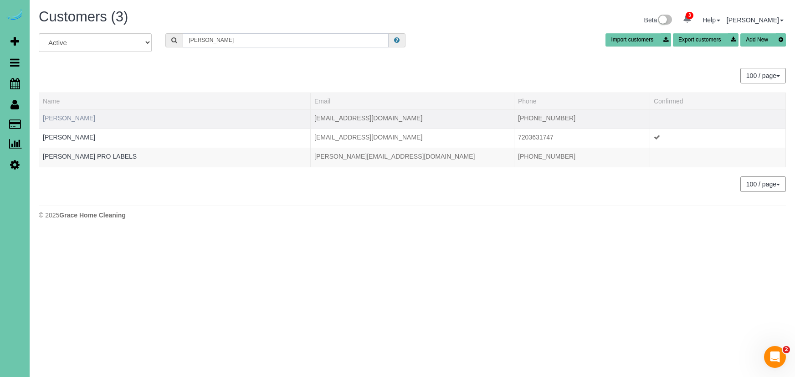
type input "nick v"
click at [62, 116] on link "Nick Velander" at bounding box center [69, 117] width 52 height 7
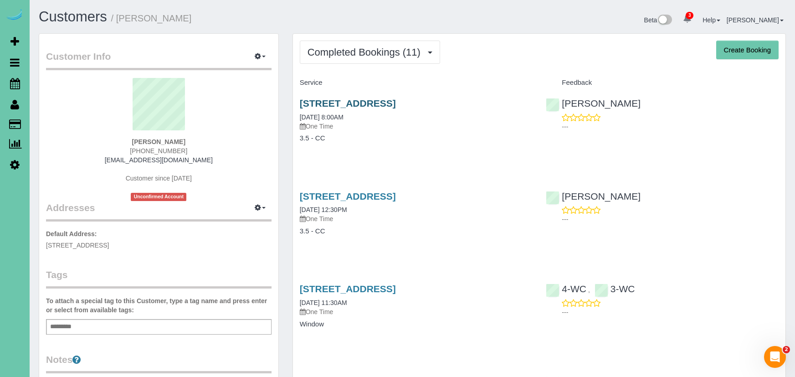
click at [383, 103] on link "10410 S 99th St, Papillion, NE 68046" at bounding box center [348, 103] width 96 height 10
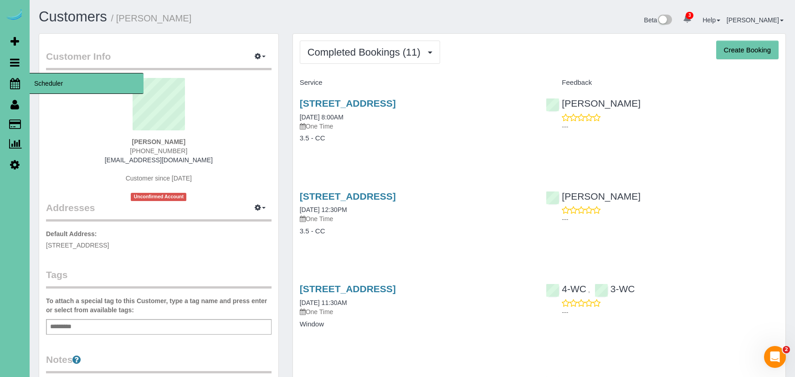
click at [19, 83] on icon at bounding box center [15, 83] width 10 height 11
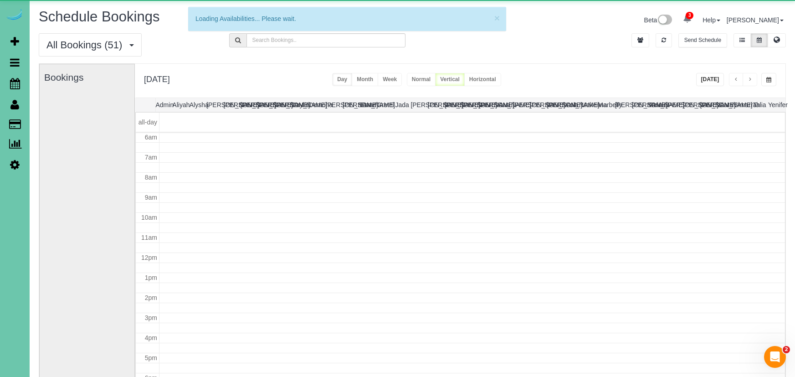
scroll to position [121, 0]
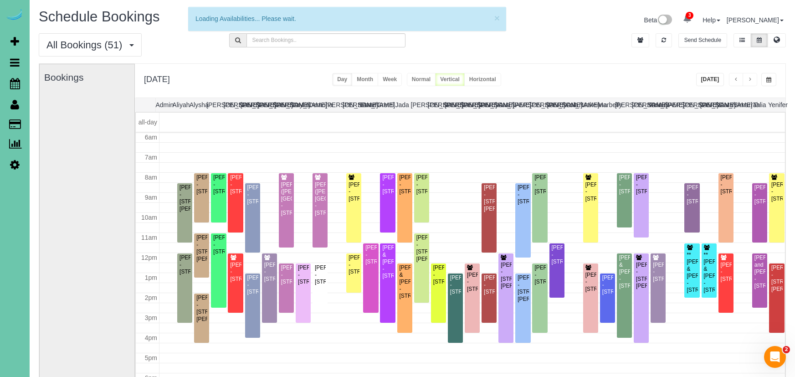
click at [700, 76] on button "Today" at bounding box center [710, 79] width 28 height 13
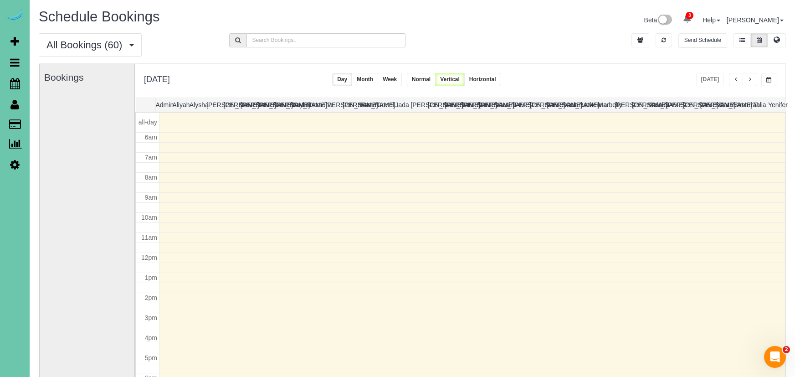
scroll to position [0, 0]
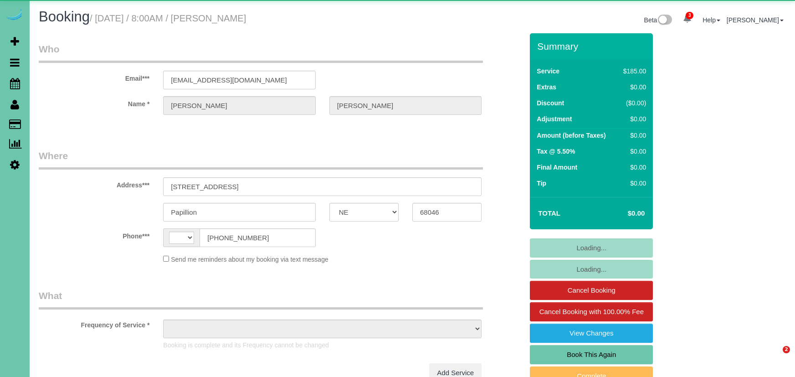
select select "NE"
select select "string:[GEOGRAPHIC_DATA]"
select select "object:657"
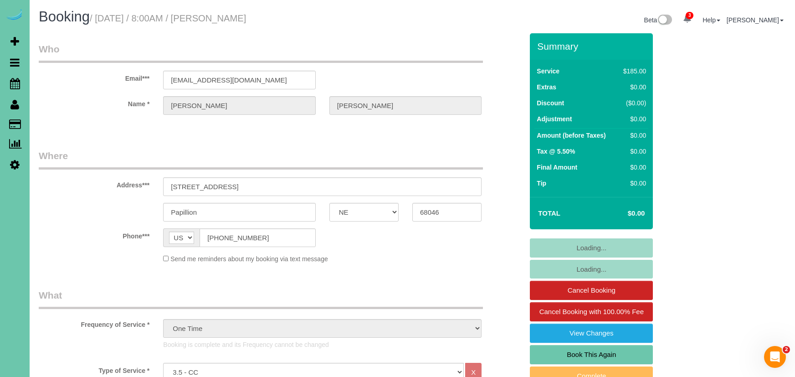
drag, startPoint x: 582, startPoint y: 348, endPoint x: 578, endPoint y: 344, distance: 5.5
click at [582, 348] on link "Book This Again" at bounding box center [591, 354] width 123 height 19
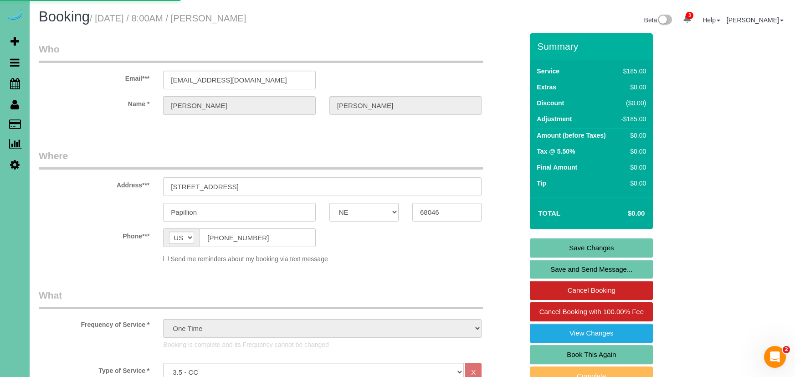
select select "NE"
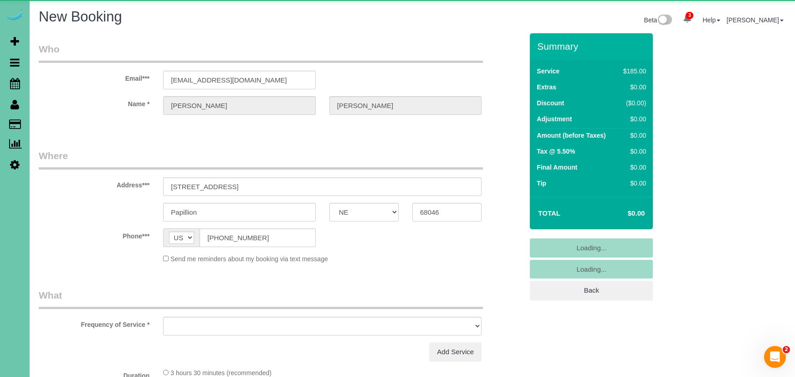
select select "object:1394"
select select "string:fspay-4f2ff254-c28a-4572-a80e-acd28b654108"
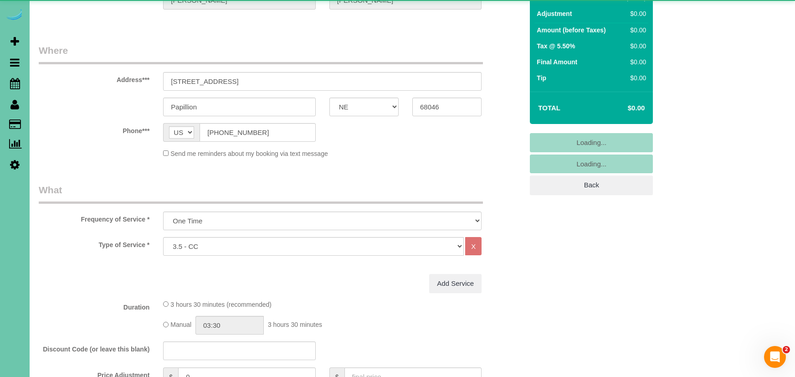
select select "object:1667"
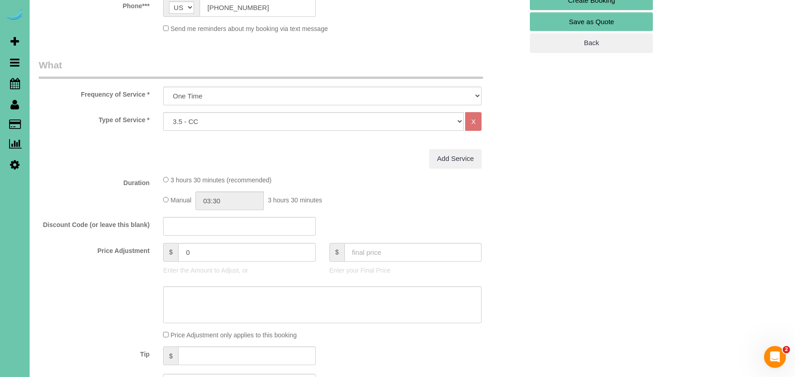
scroll to position [253, 0]
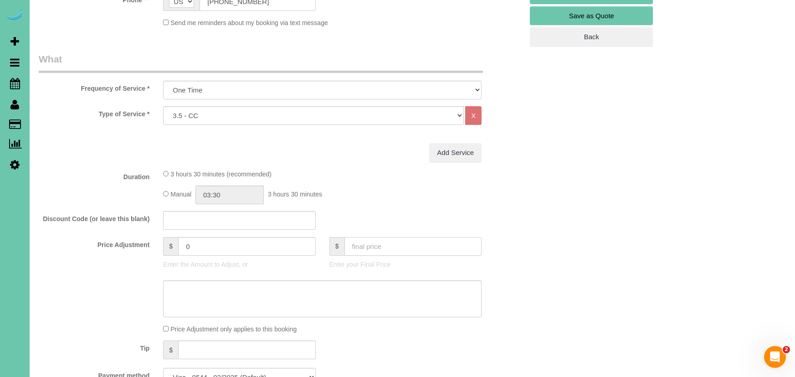
click at [388, 251] on input "text" at bounding box center [413, 246] width 138 height 19
type input "0"
type input "-185"
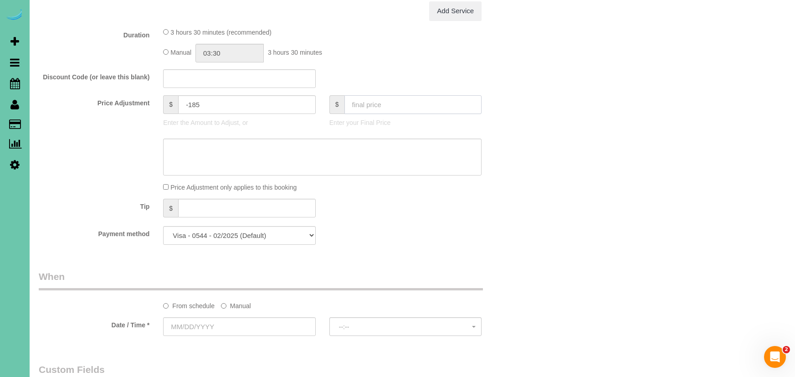
scroll to position [409, 0]
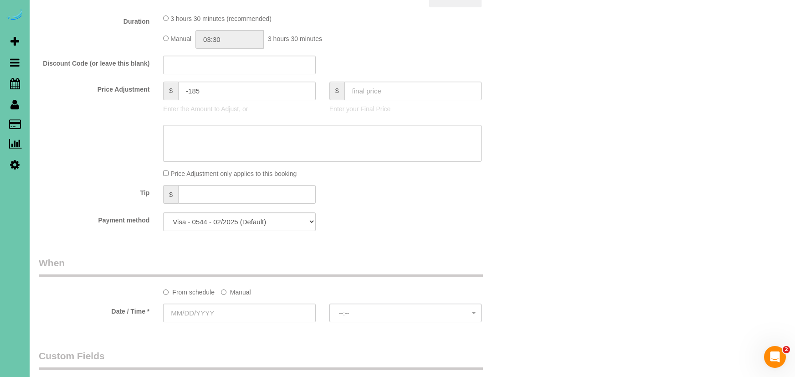
click at [239, 289] on label "Manual" at bounding box center [236, 290] width 30 height 12
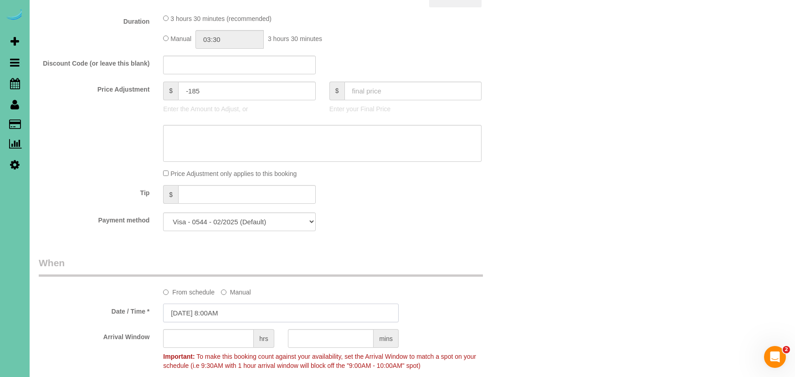
drag, startPoint x: 276, startPoint y: 309, endPoint x: 272, endPoint y: 304, distance: 5.8
click at [276, 309] on input "[DATE] 8:00AM" at bounding box center [281, 312] width 236 height 19
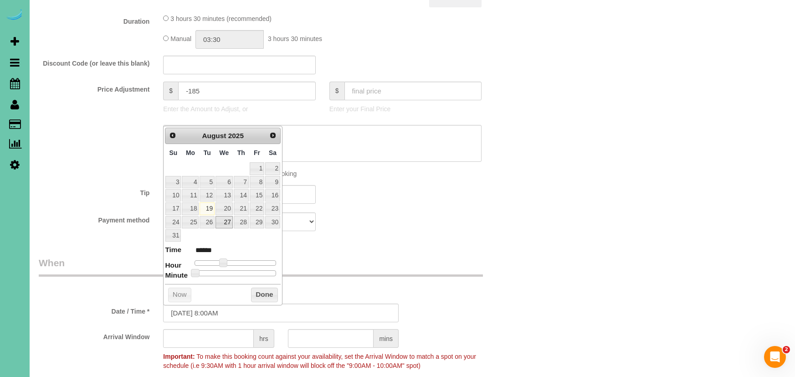
click at [224, 218] on link "27" at bounding box center [223, 222] width 17 height 12
type input "[DATE] 8:00AM"
click at [261, 291] on button "Done" at bounding box center [264, 294] width 27 height 15
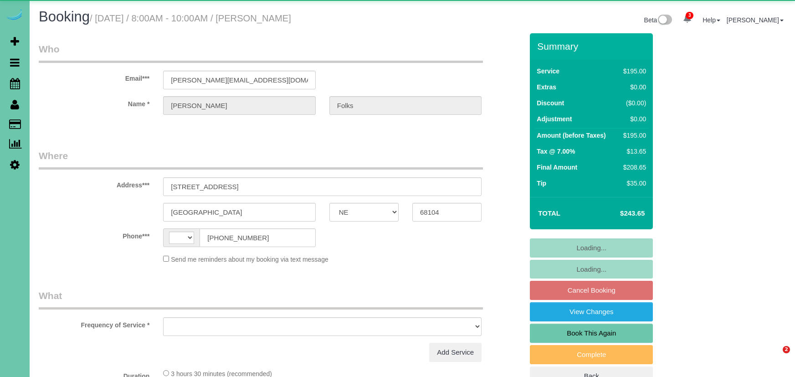
select select "NE"
select select "string:[GEOGRAPHIC_DATA]"
select select "object:638"
select select "string:fspay-dea7c38c-7cb3-4a54-9345-881c0019c9d0"
select select "number:36"
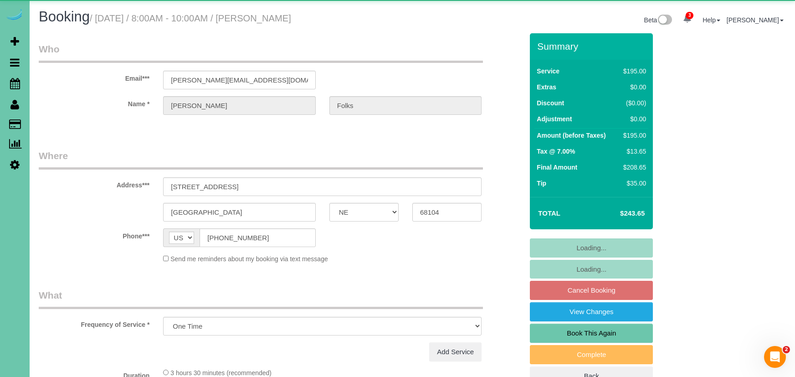
select select "number:40"
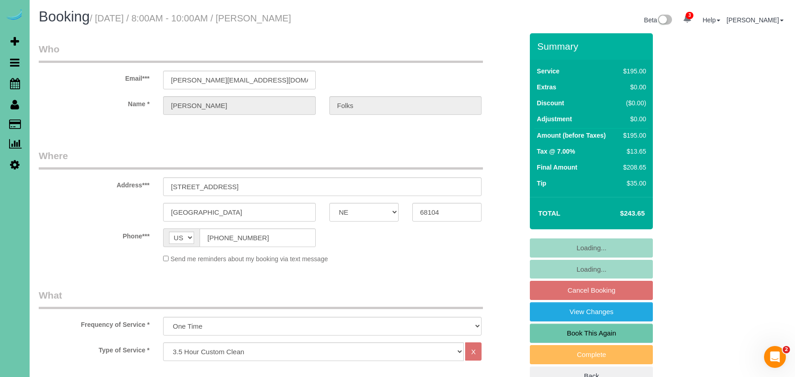
select select "object:907"
select select "spot1"
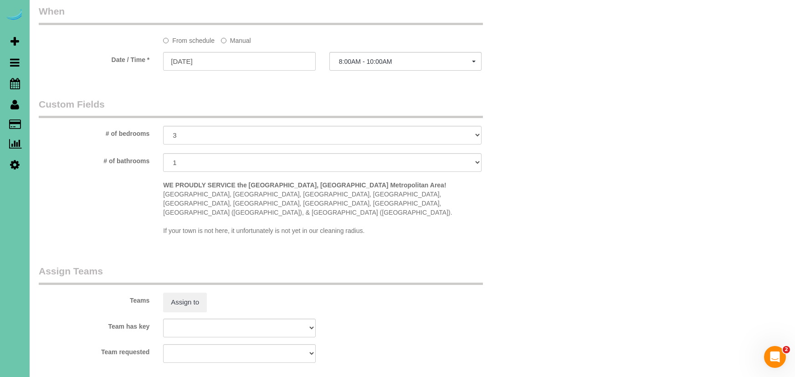
scroll to position [652, 0]
click at [247, 36] on label "Manual" at bounding box center [236, 37] width 30 height 12
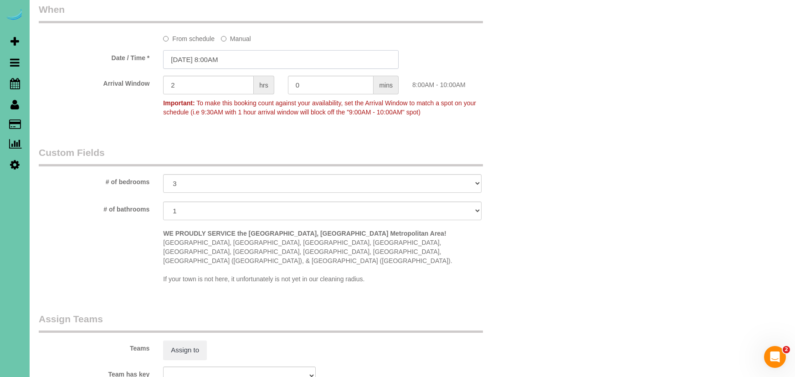
click at [246, 52] on input "[DATE] 8:00AM" at bounding box center [281, 59] width 236 height 19
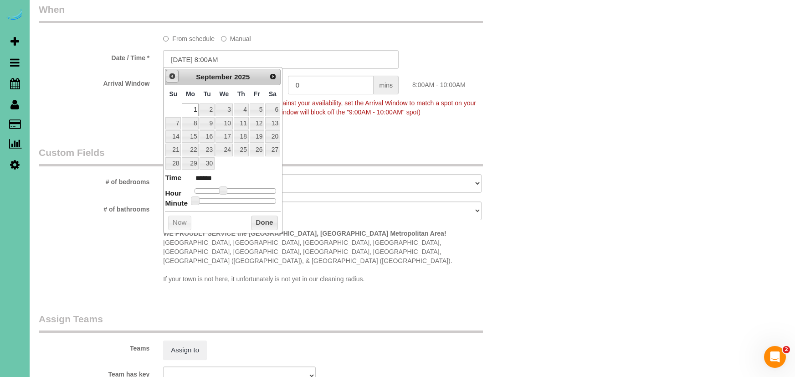
click at [175, 77] on span "Prev" at bounding box center [172, 75] width 7 height 7
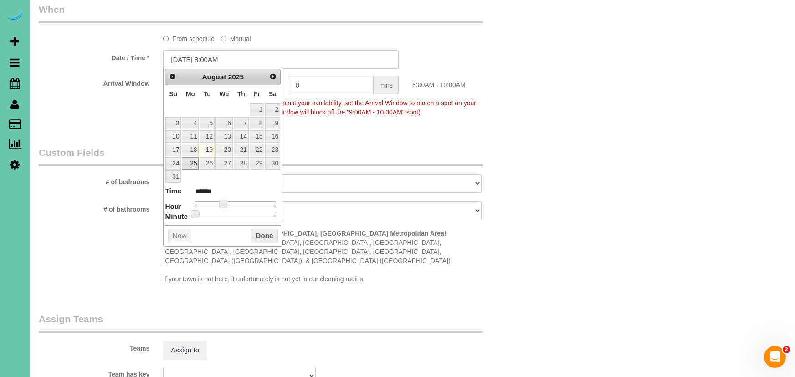
click at [194, 159] on link "25" at bounding box center [190, 163] width 17 height 12
type input "[DATE] 8:00AM"
click at [263, 241] on div "Prev Next [DATE] Su Mo Tu We Th Fr Sa 1 2 3 4 5 6 7 8 9 10 11 12 13 14 15 16 17…" at bounding box center [222, 156] width 119 height 179
drag, startPoint x: 267, startPoint y: 236, endPoint x: 236, endPoint y: 202, distance: 45.8
click at [267, 236] on button "Done" at bounding box center [264, 236] width 27 height 15
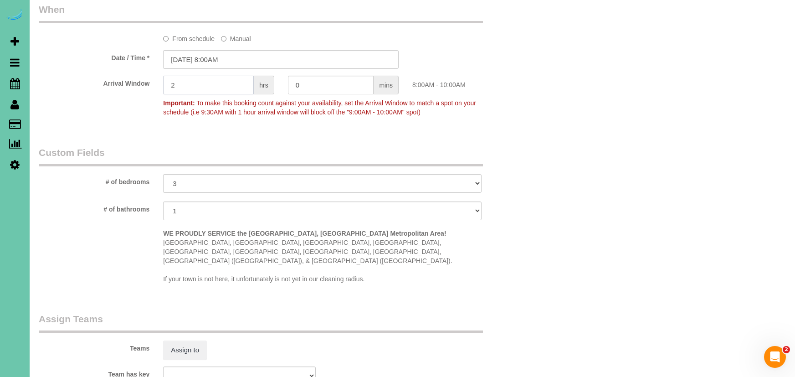
drag, startPoint x: 196, startPoint y: 77, endPoint x: 149, endPoint y: 67, distance: 48.4
click at [149, 67] on sui-booking-spot "From schedule Manual Date / Time * [DATE] 8:00AM Arrival Window 2 hrs 0 mins 8:…" at bounding box center [281, 62] width 484 height 118
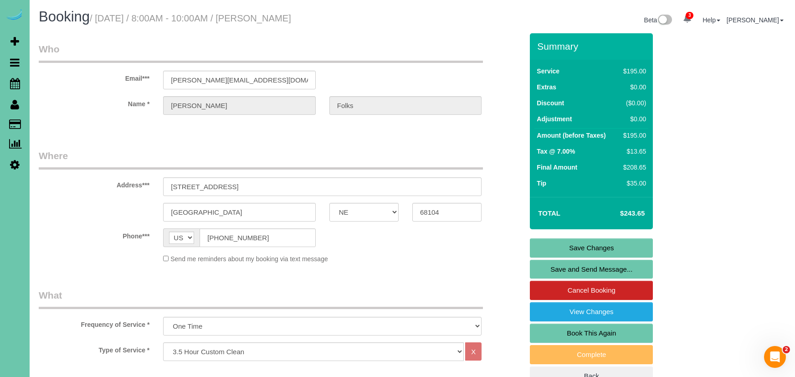
scroll to position [0, 0]
type input "30"
click at [574, 246] on link "Save Changes" at bounding box center [591, 247] width 123 height 19
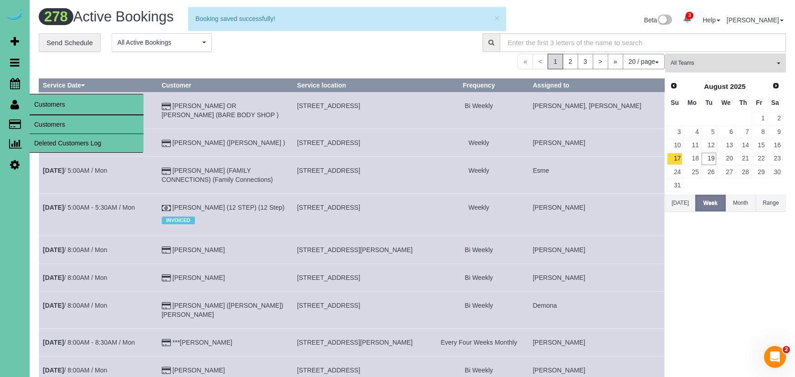
click at [62, 125] on link "Customers" at bounding box center [87, 124] width 114 height 18
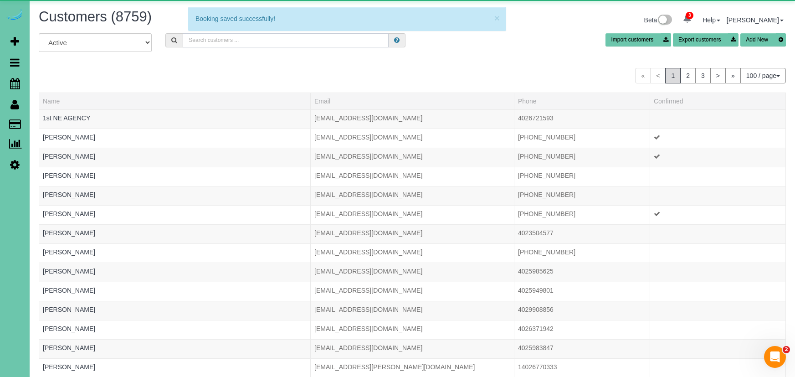
click at [246, 36] on input "text" at bounding box center [286, 40] width 206 height 14
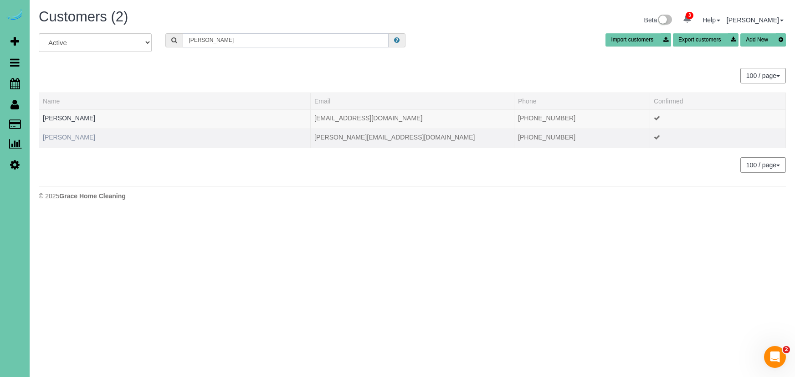
type input "Rebecca f"
drag, startPoint x: 75, startPoint y: 134, endPoint x: 82, endPoint y: 134, distance: 6.4
click at [75, 134] on link "Rebecca Folks" at bounding box center [69, 136] width 52 height 7
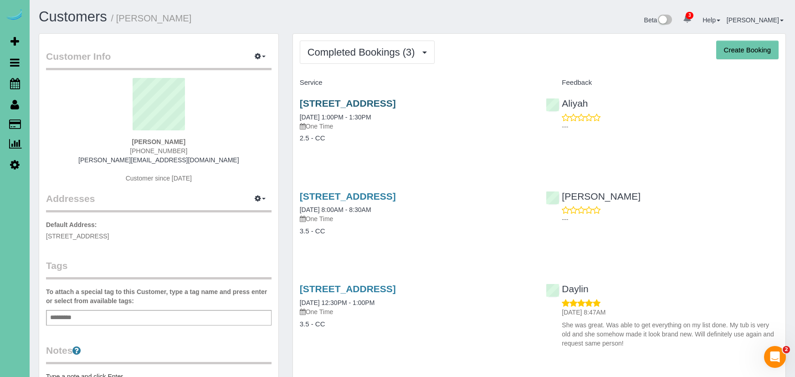
click at [381, 98] on link "2712 N 45th Ave, Omaha, NE 68104" at bounding box center [348, 103] width 96 height 10
click at [333, 50] on span "Completed Bookings (3)" at bounding box center [364, 51] width 112 height 11
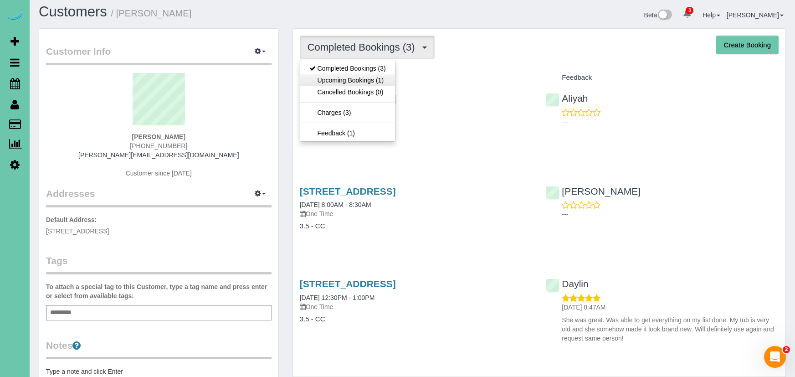
click at [342, 80] on link "Upcoming Bookings (1)" at bounding box center [347, 80] width 95 height 12
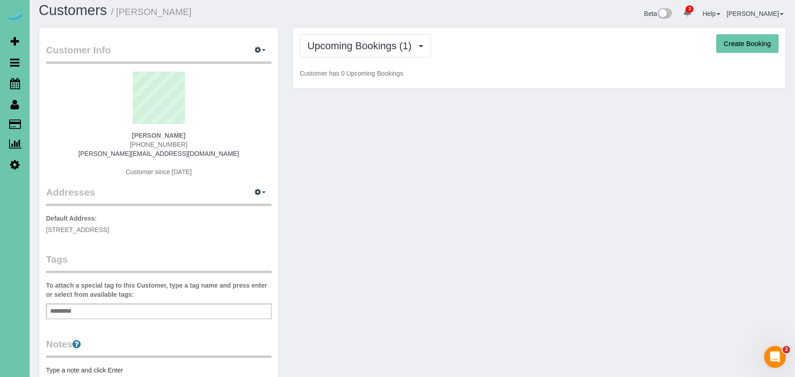
scroll to position [6, 0]
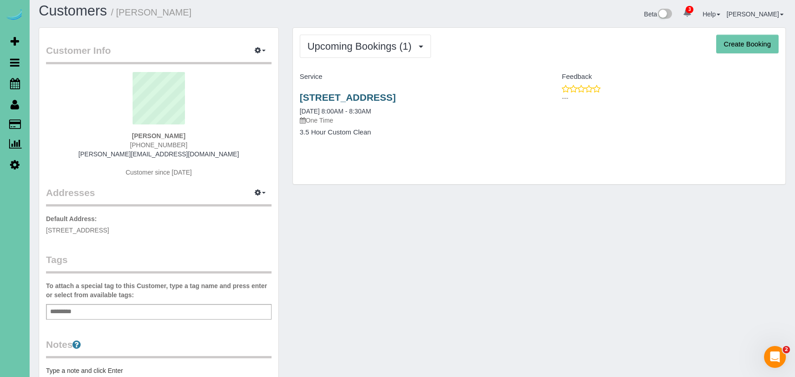
click at [370, 92] on link "2712 N 45th Ave, Omaha, NE 68104" at bounding box center [348, 97] width 96 height 10
drag, startPoint x: 355, startPoint y: 45, endPoint x: 352, endPoint y: 58, distance: 13.6
click at [355, 45] on span "Upcoming Bookings (1)" at bounding box center [362, 46] width 109 height 11
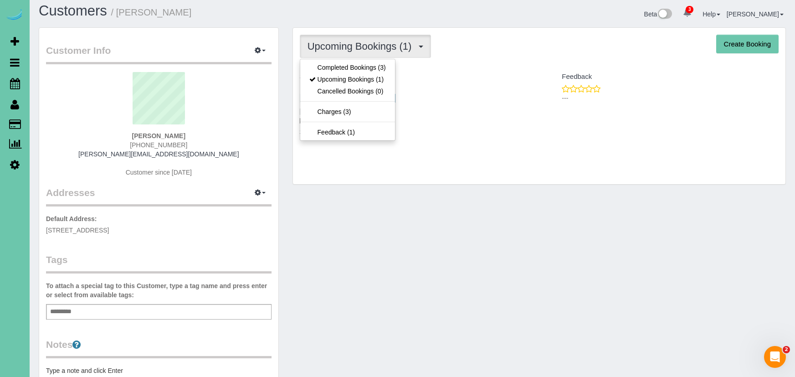
click at [349, 67] on link "Completed Bookings (3)" at bounding box center [347, 68] width 95 height 12
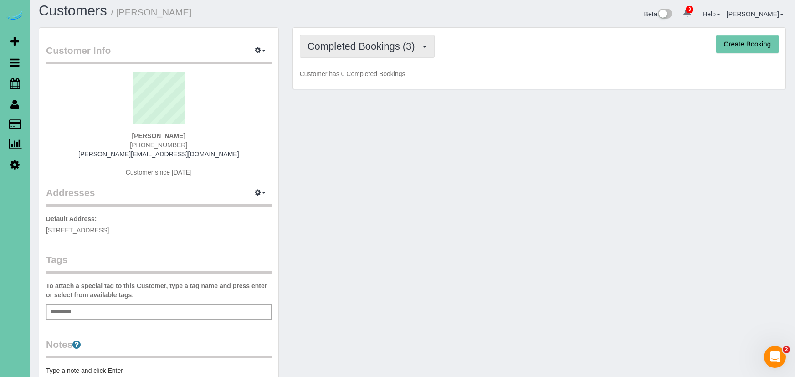
scroll to position [5, 0]
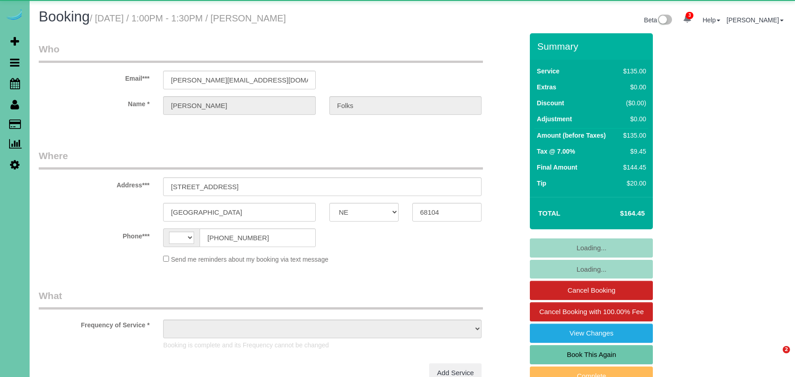
select select "NE"
select select "string:[GEOGRAPHIC_DATA]"
select select "object:653"
select select "string:fspay-6020e18a-df67-4230-98c5-91d8c7283609"
select select "object:726"
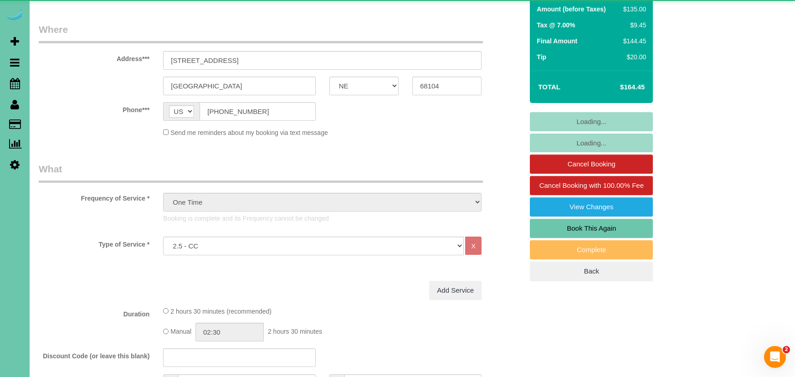
select select "number:36"
select select "number:40"
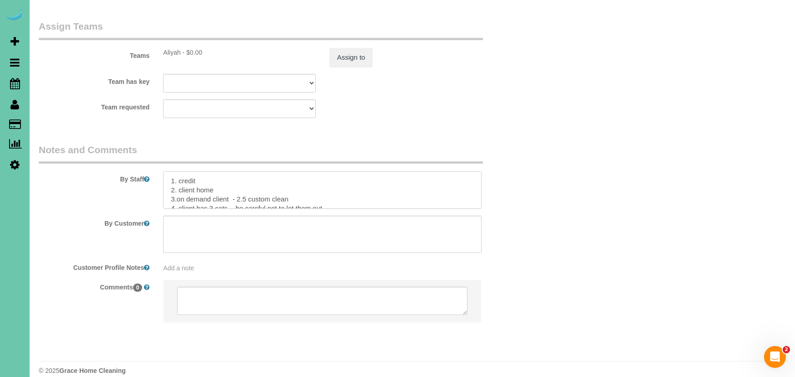
drag, startPoint x: 422, startPoint y: 191, endPoint x: 156, endPoint y: 105, distance: 279.6
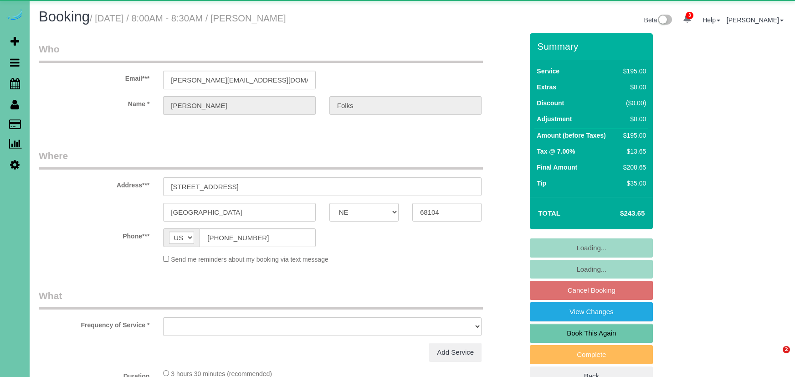
select select "NE"
select select "object:671"
select select "string:fspay-dea7c38c-7cb3-4a54-9345-881c0019c9d0"
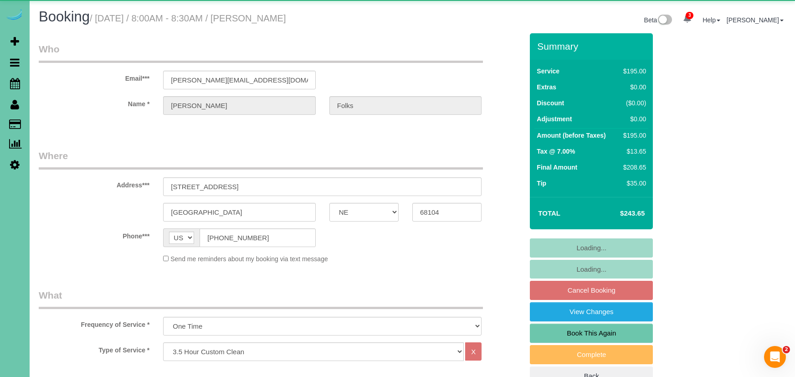
select select "number:36"
select select "number:40"
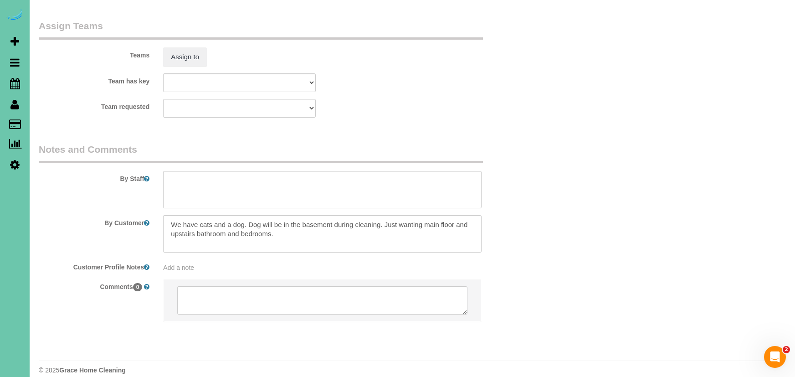
scroll to position [944, 0]
click at [318, 178] on textarea at bounding box center [322, 189] width 318 height 37
paste textarea "1. credit 2. client home 3.on demand client - 2.5 custom clean 4. client has 3 …"
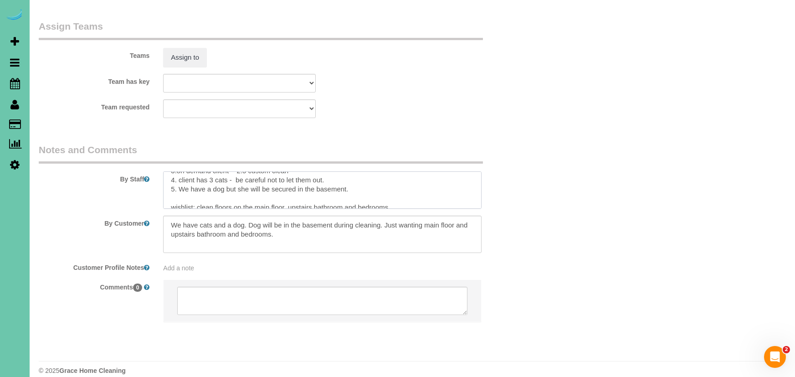
scroll to position [27, 0]
drag, startPoint x: 360, startPoint y: 187, endPoint x: 197, endPoint y: 195, distance: 163.3
click at [198, 195] on textarea at bounding box center [322, 189] width 318 height 37
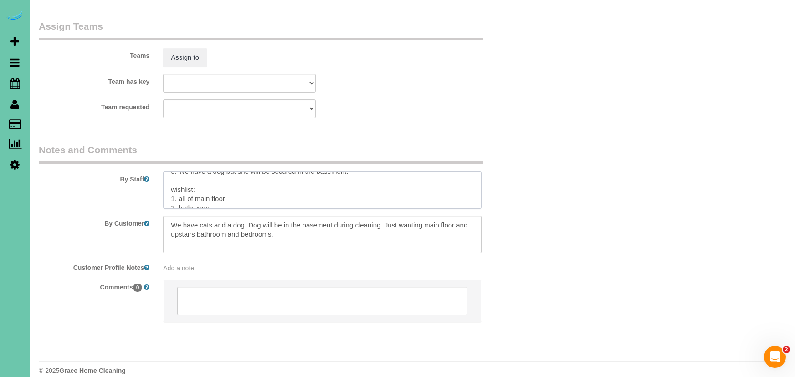
scroll to position [55, 0]
type textarea "1. credit 2. client home 3.on demand client - 2.5 custom clean 4. client has 3 …"
drag, startPoint x: 386, startPoint y: 213, endPoint x: 444, endPoint y: 256, distance: 72.6
click at [444, 256] on sui-booking-comments "By Staff By Customer Customer Profile Notes Add a note Comments 0" at bounding box center [281, 237] width 484 height 188
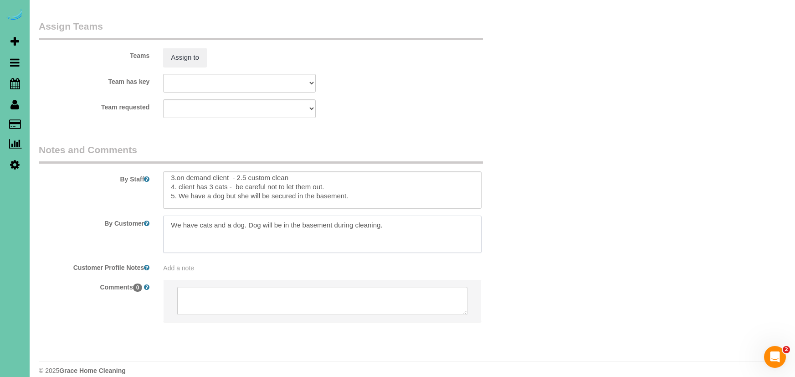
scroll to position [21, 0]
type textarea "We have cats and a dog. Dog will be in the basement during cleaning."
click at [241, 171] on textarea at bounding box center [322, 189] width 318 height 37
drag, startPoint x: 327, startPoint y: 169, endPoint x: 334, endPoint y: 167, distance: 7.5
click at [327, 171] on textarea at bounding box center [322, 189] width 318 height 37
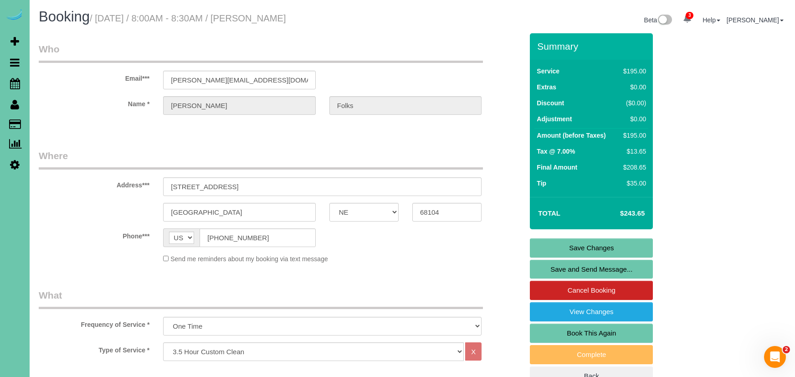
scroll to position [0, 0]
type textarea "1. credit 2. client home 3.on demand client - 3.5 custom clean (last cleaned 7/…"
click at [578, 248] on link "Save Changes" at bounding box center [591, 247] width 123 height 19
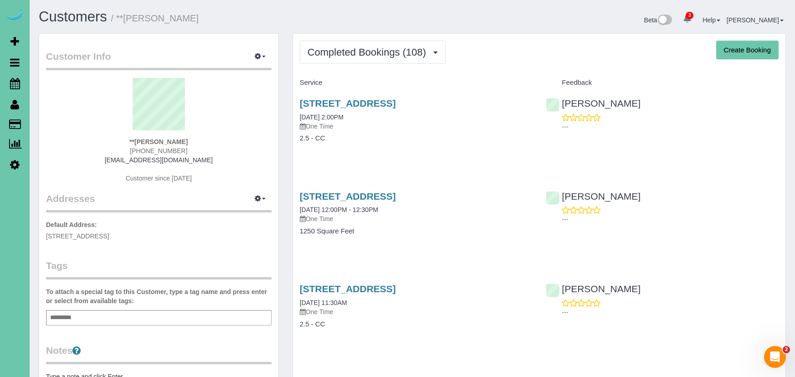
click at [379, 96] on div "[STREET_ADDRESS] [DATE] 2:00PM One Time 2.5 - CC" at bounding box center [416, 125] width 246 height 70
click at [378, 98] on link "[STREET_ADDRESS]" at bounding box center [348, 103] width 96 height 10
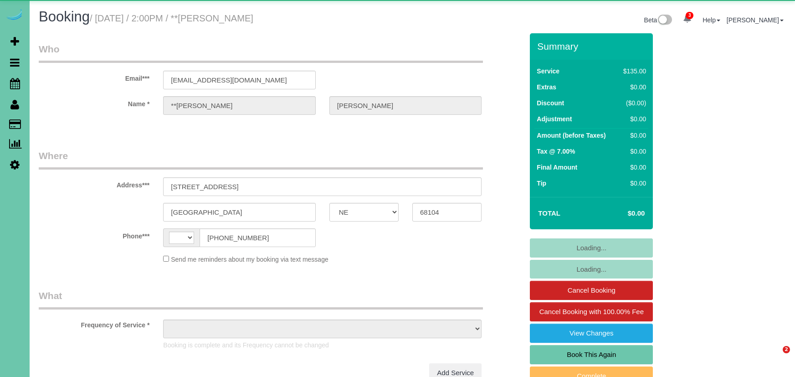
select select "NE"
select select "string:[GEOGRAPHIC_DATA]"
select select "object:921"
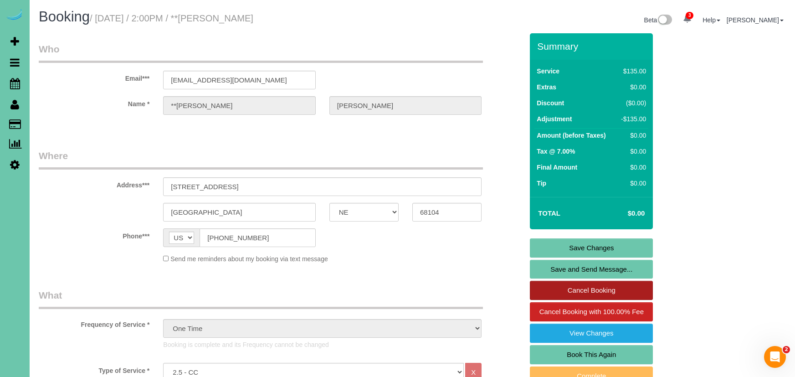
click at [604, 290] on link "Cancel Booking" at bounding box center [591, 290] width 123 height 19
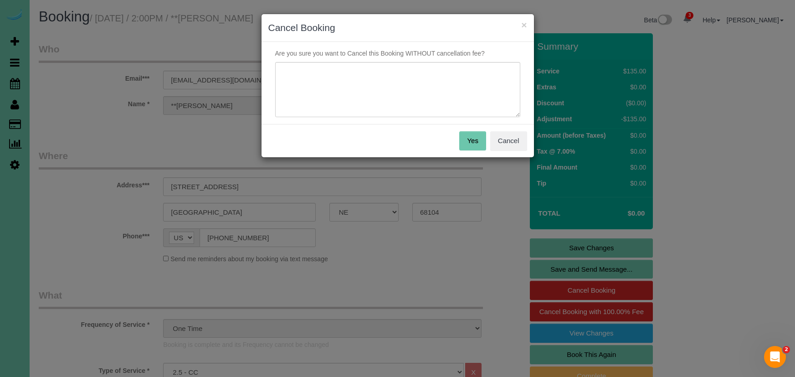
drag, startPoint x: 512, startPoint y: 143, endPoint x: 507, endPoint y: 157, distance: 15.3
click at [513, 143] on button "Cancel" at bounding box center [508, 140] width 37 height 19
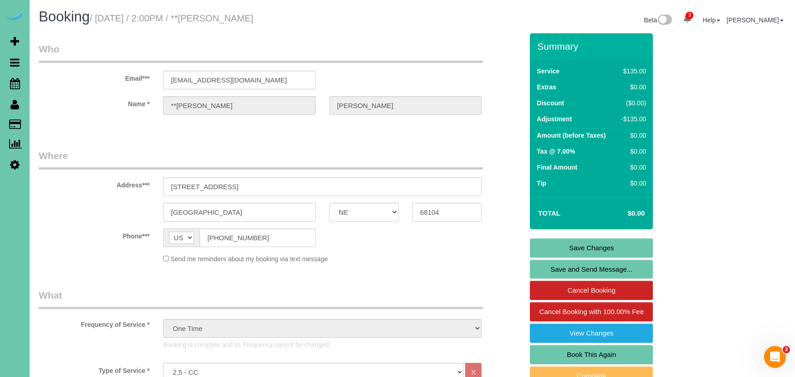
drag, startPoint x: 582, startPoint y: 354, endPoint x: 577, endPoint y: 354, distance: 5.0
click at [582, 354] on link "Book This Again" at bounding box center [591, 354] width 123 height 19
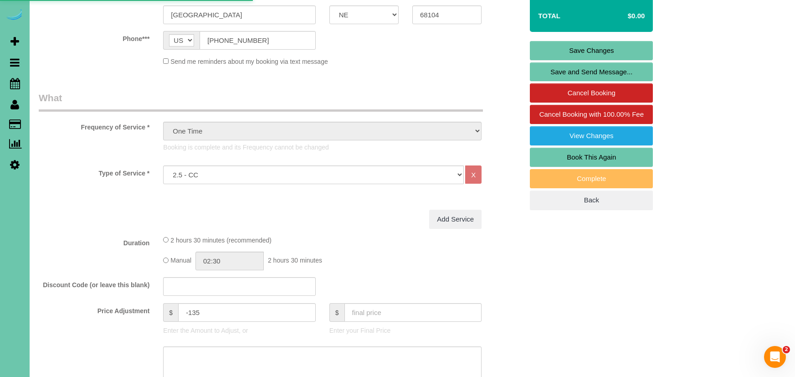
select select "NE"
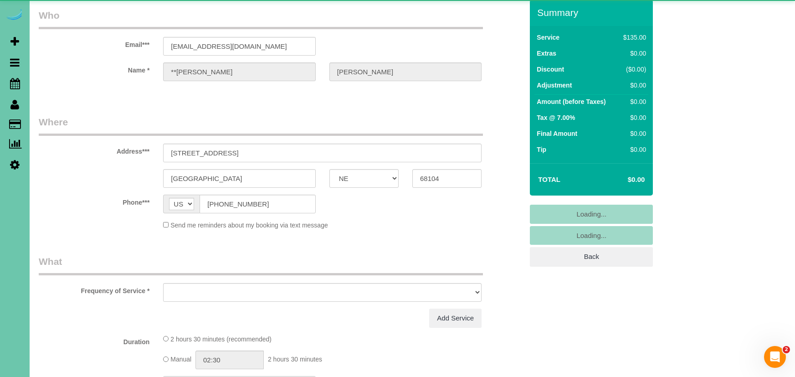
select select "string:fspay"
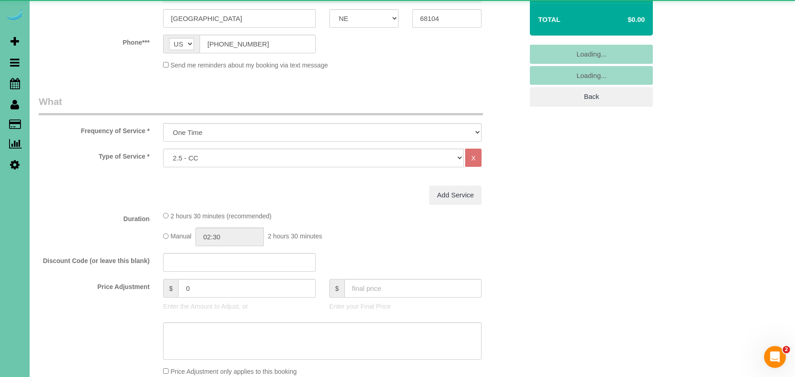
scroll to position [193, 0]
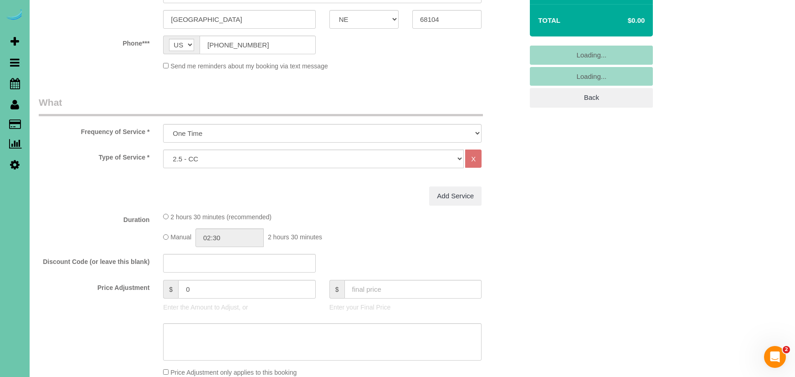
select select "object:1668"
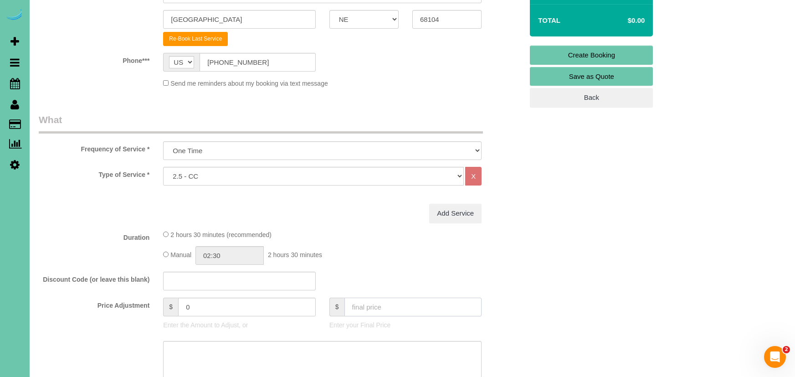
click at [369, 310] on input "text" at bounding box center [413, 306] width 138 height 19
type input "0"
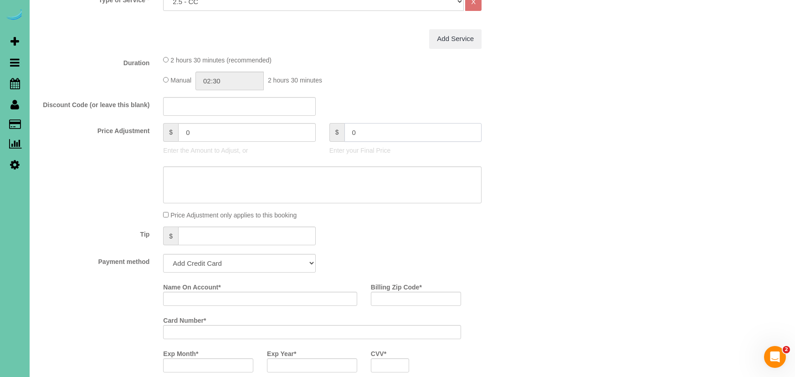
type input "-135"
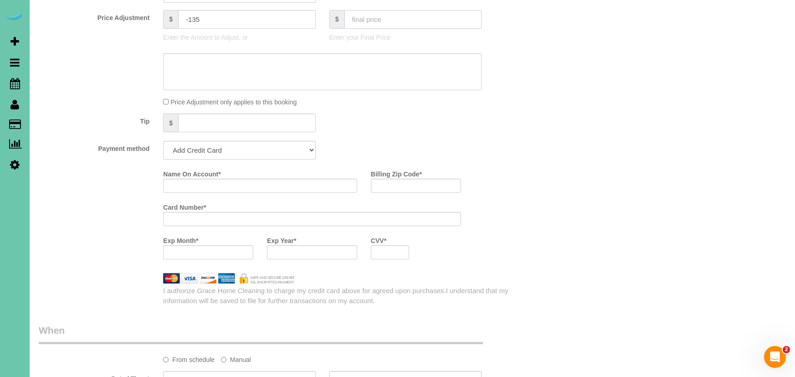
scroll to position [481, 0]
select select "string:check"
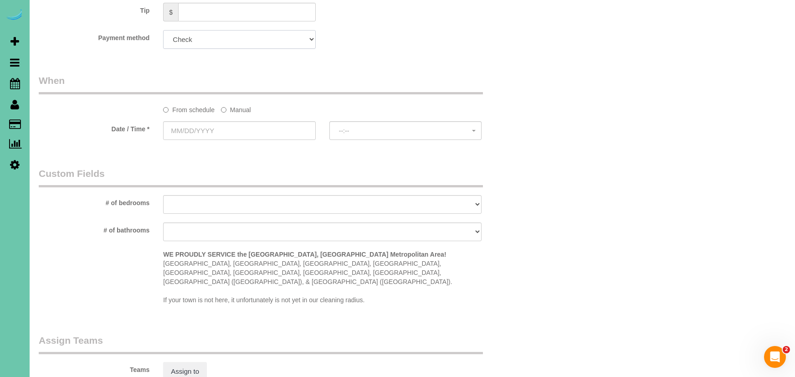
scroll to position [595, 0]
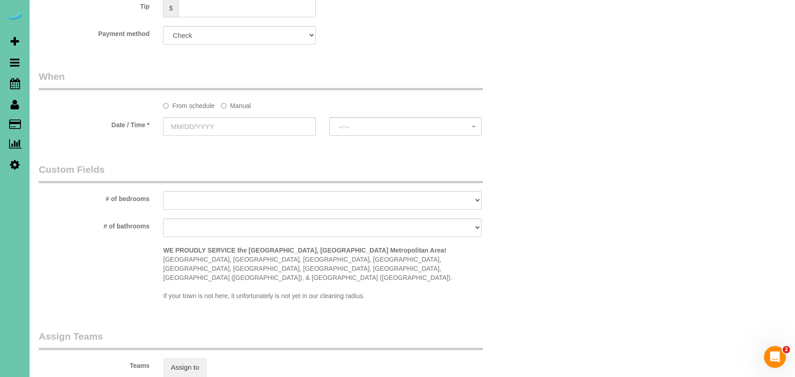
click at [238, 102] on label "Manual" at bounding box center [236, 104] width 30 height 12
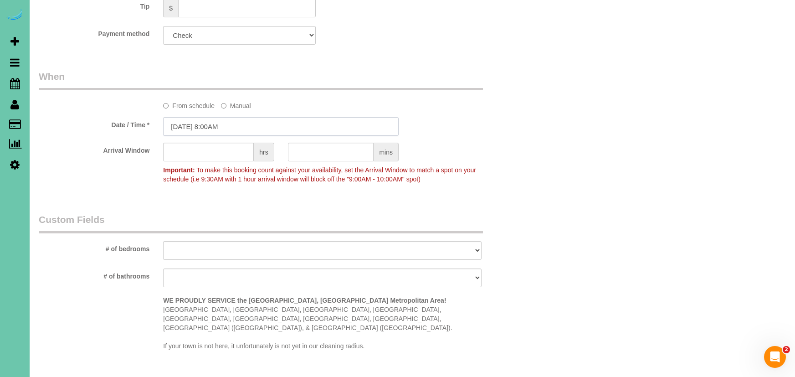
click at [252, 127] on input "[DATE] 8:00AM" at bounding box center [281, 126] width 236 height 19
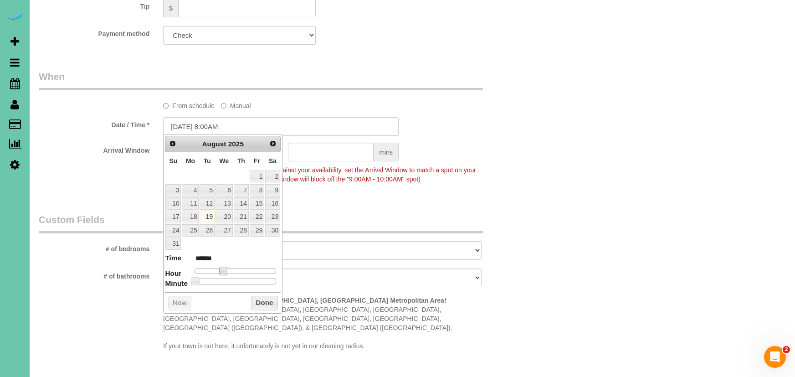
type input "[DATE] 9:00AM"
type input "******"
type input "[DATE] 10:00AM"
type input "*******"
type input "[DATE] 11:00AM"
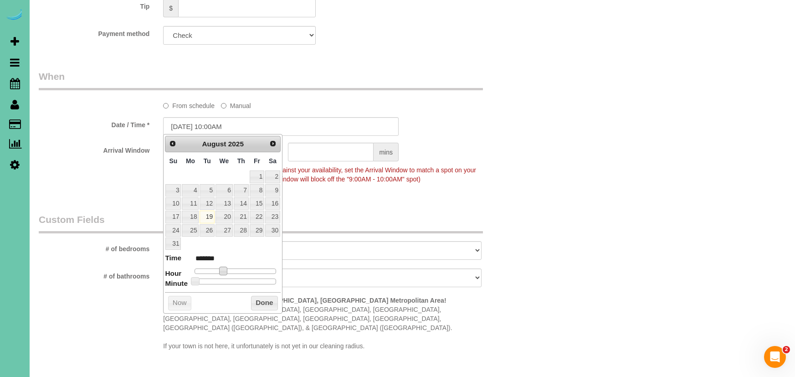
type input "*******"
type input "[DATE] 12:00PM"
type input "*******"
type input "[DATE] 1:00PM"
type input "******"
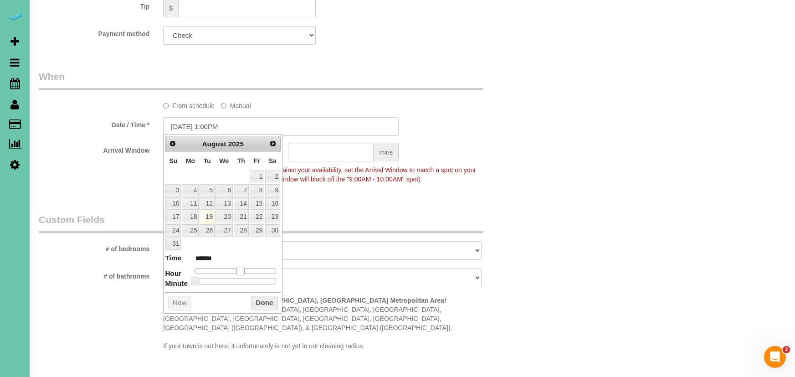
type input "[DATE] 2:00PM"
type input "******"
type input "[DATE] 3:00PM"
type input "******"
drag, startPoint x: 231, startPoint y: 267, endPoint x: 273, endPoint y: 292, distance: 48.7
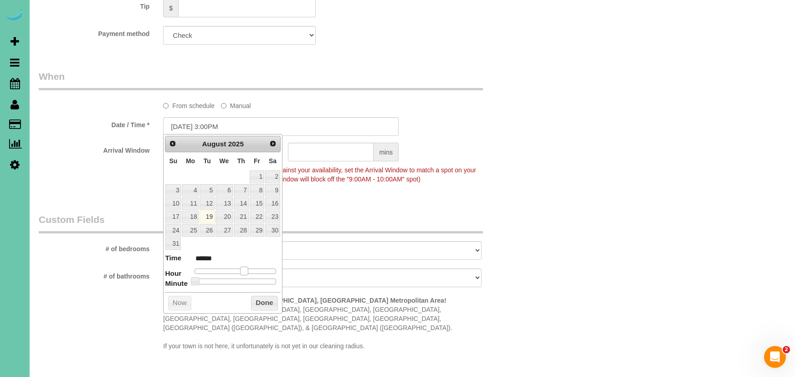
click at [246, 269] on span at bounding box center [244, 271] width 8 height 8
click at [265, 302] on button "Done" at bounding box center [264, 303] width 27 height 15
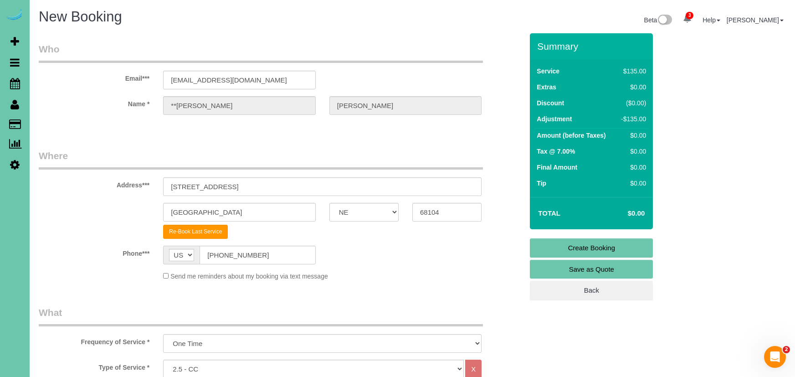
scroll to position [0, 0]
click at [603, 249] on link "Create Booking" at bounding box center [591, 247] width 123 height 19
